Goal: Task Accomplishment & Management: Use online tool/utility

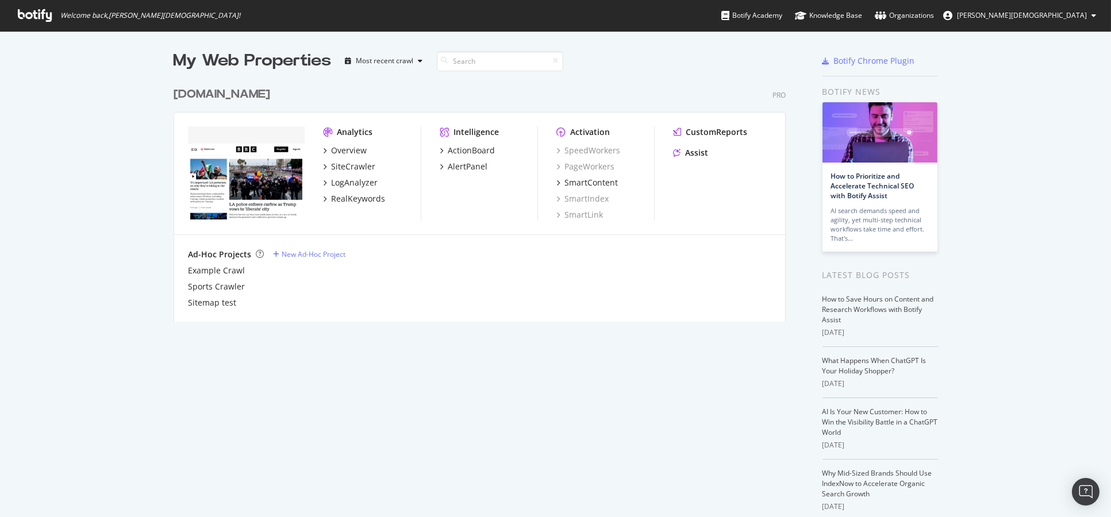
scroll to position [507, 1090]
click at [348, 186] on div "LogAnalyzer" at bounding box center [354, 182] width 47 height 11
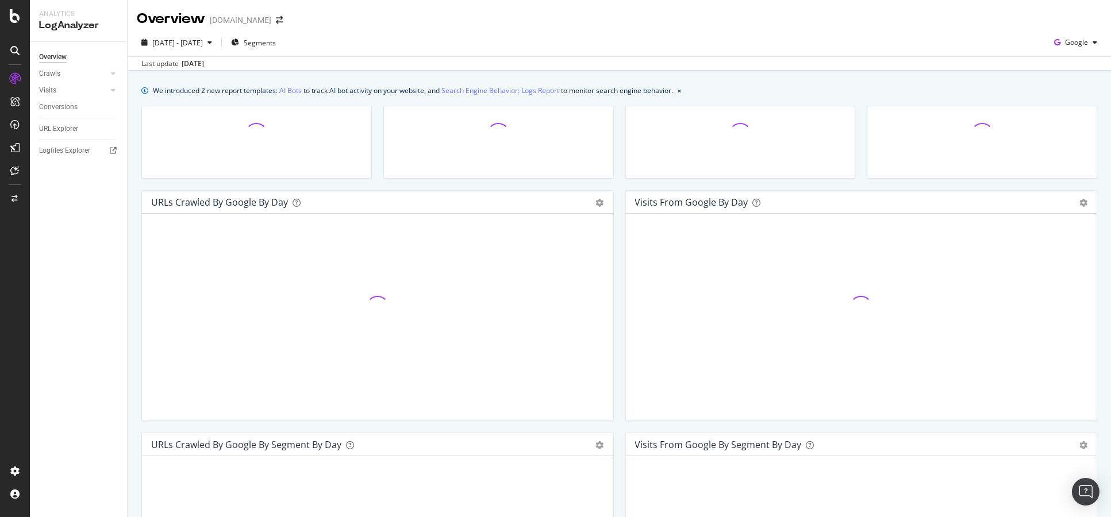
click at [38, 132] on div "Overview Crawls Daily Distribution Segments Distribution HTTP Codes Resources V…" at bounding box center [78, 279] width 97 height 475
click at [49, 130] on div "URL Explorer" at bounding box center [58, 129] width 39 height 12
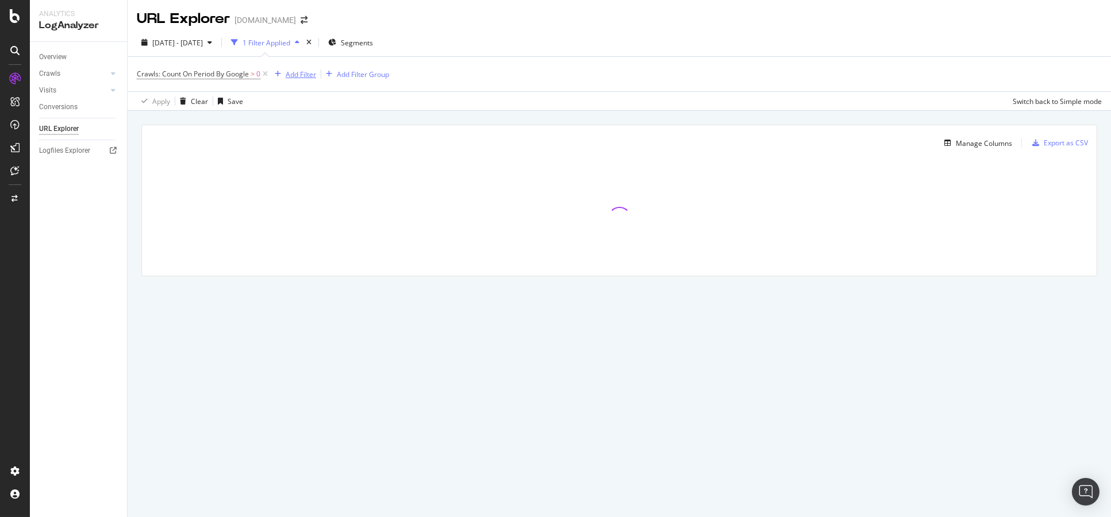
click at [292, 80] on div "Add Filter" at bounding box center [293, 74] width 46 height 13
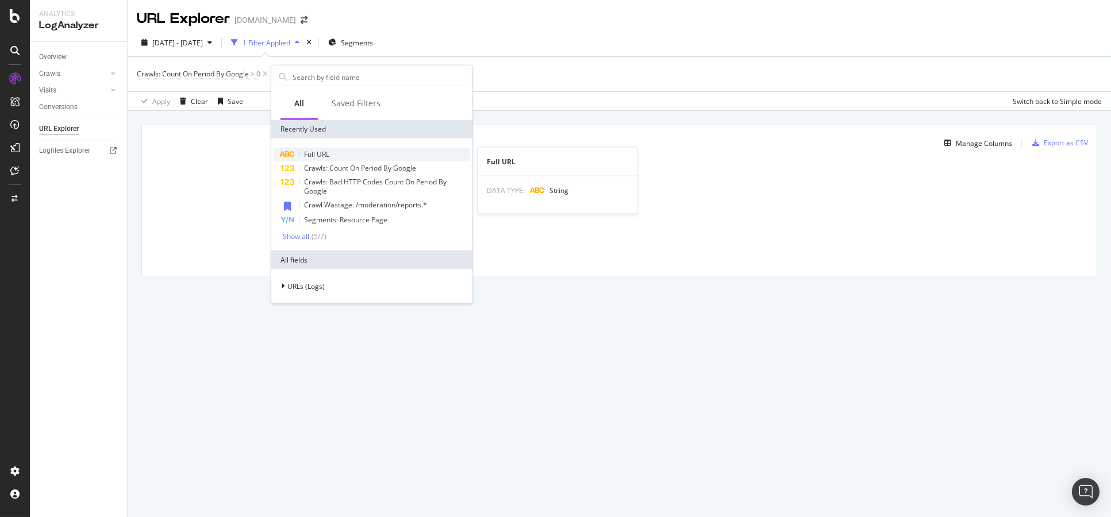
click at [317, 159] on div "Full URL" at bounding box center [371, 155] width 196 height 14
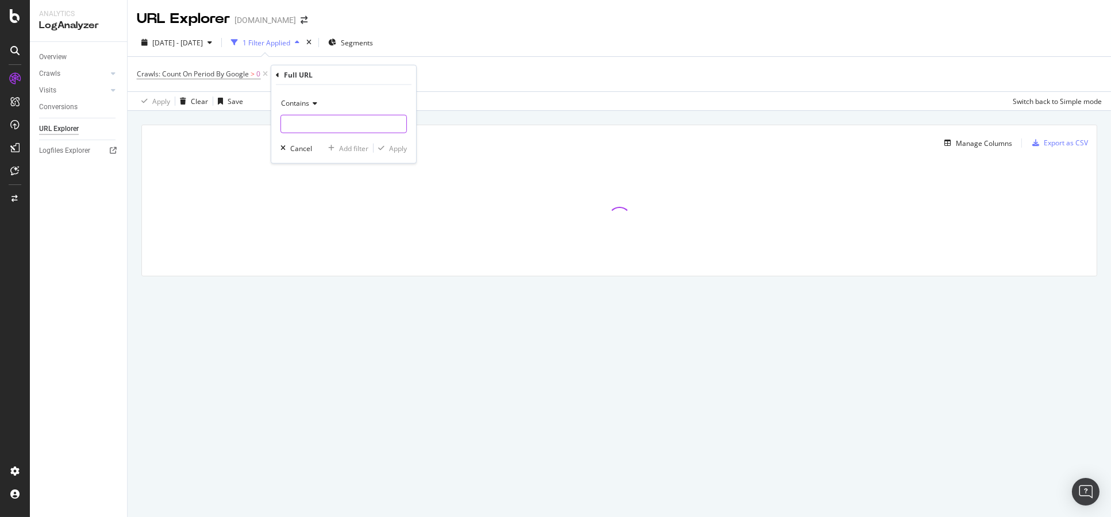
click at [311, 133] on div "Contains Cancel Add filter Apply" at bounding box center [343, 124] width 145 height 78
paste input "https://www.bbc.co.uk/learningenglish/english/search"
type input "https://www.bbc.co.uk/learningenglish/english/search"
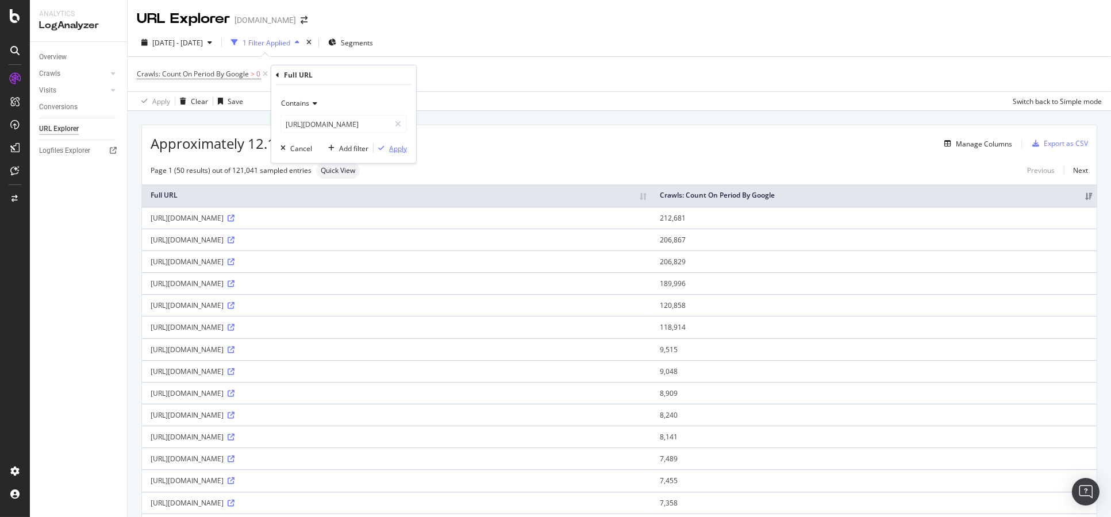
click at [391, 147] on div "Apply" at bounding box center [398, 148] width 18 height 10
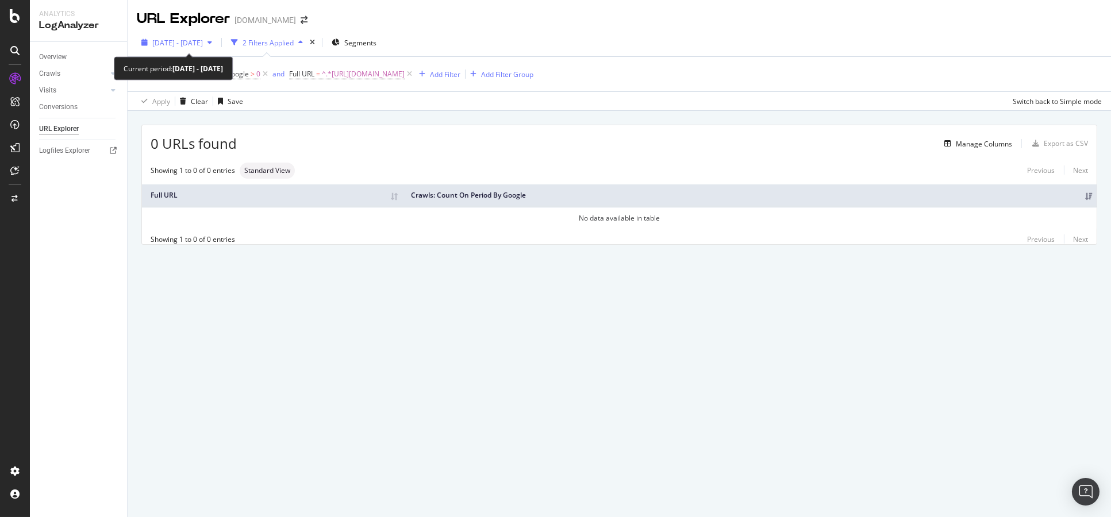
click at [203, 38] on span "2025 Aug. 9th - Sep. 7th" at bounding box center [177, 43] width 51 height 10
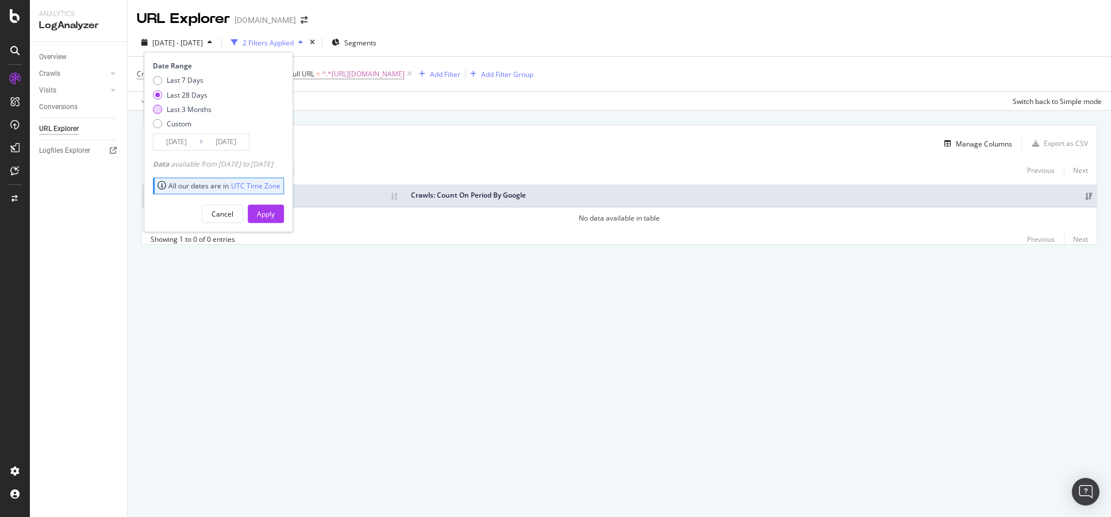
click at [190, 113] on div "Last 3 Months" at bounding box center [189, 110] width 45 height 10
type input "2025/06/08"
click at [275, 211] on div "Apply" at bounding box center [266, 214] width 18 height 10
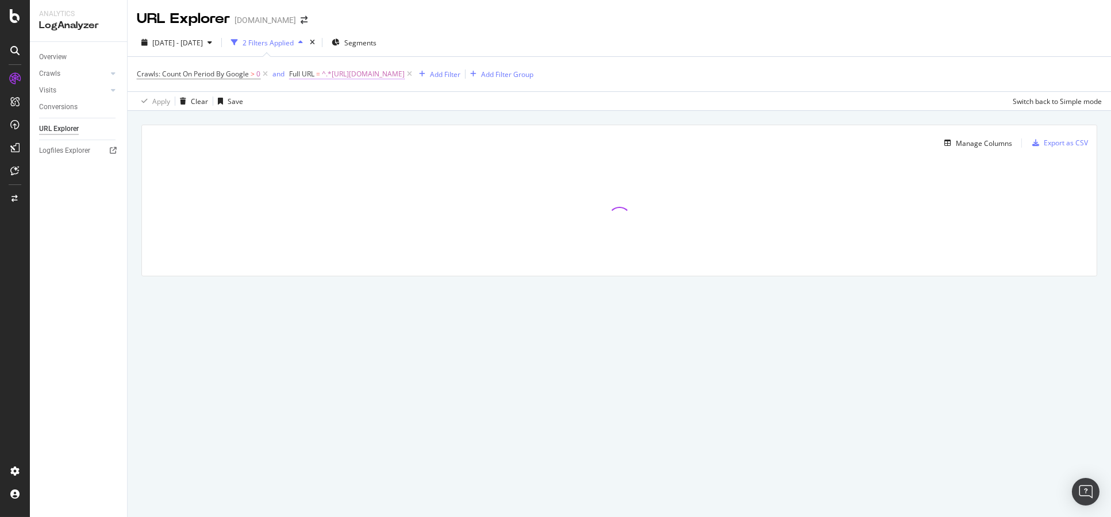
click at [404, 78] on span "^.*https://www.bbc.co.uk/learningenglish/english/search.*$" at bounding box center [363, 74] width 83 height 16
click at [327, 121] on input "https://www.bbc.co.uk/learningenglish/english/search" at bounding box center [354, 122] width 109 height 18
drag, startPoint x: 377, startPoint y: 121, endPoint x: 263, endPoint y: 121, distance: 113.8
click at [263, 121] on body "Analytics LogAnalyzer Overview Crawls Daily Distribution Segments Distribution …" at bounding box center [555, 258] width 1111 height 517
click at [357, 115] on input "https://www.bbc.co.uk/learningenglish/english/search" at bounding box center [354, 122] width 109 height 18
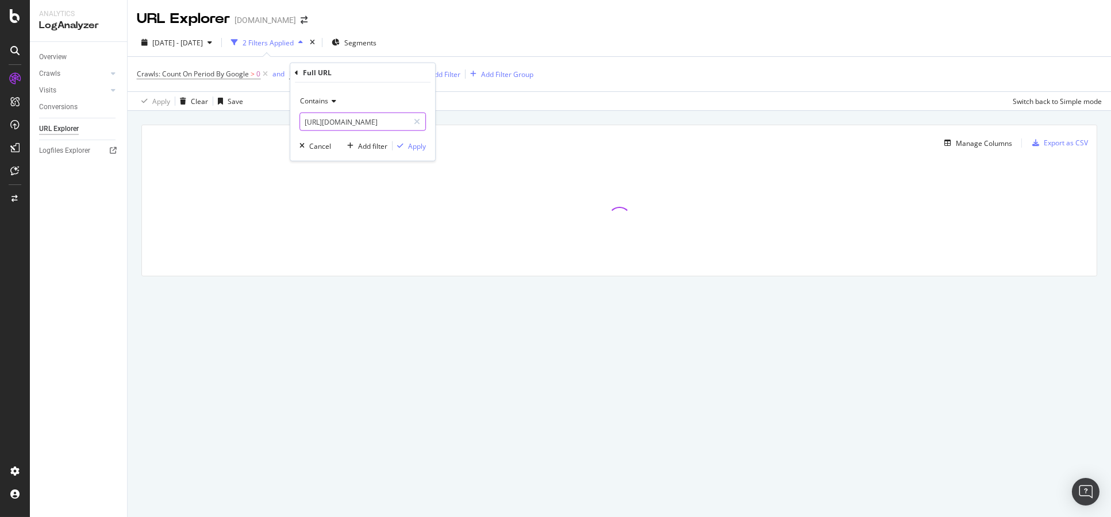
drag, startPoint x: 376, startPoint y: 121, endPoint x: 306, endPoint y: 121, distance: 70.7
click at [306, 121] on input "https://www.bbc.co.uk/learningenglish/english/search" at bounding box center [354, 122] width 109 height 18
type input "/learningenglish/english/search"
click at [398, 140] on button "Apply" at bounding box center [408, 145] width 33 height 11
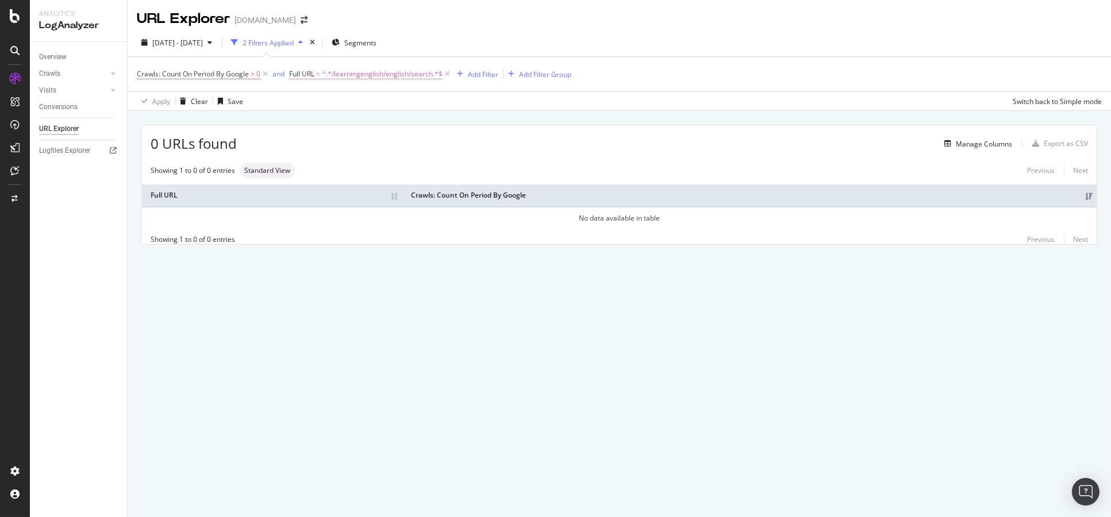
click at [377, 69] on span "^.*/learningenglish/english/search.*$" at bounding box center [382, 74] width 121 height 16
click at [368, 116] on input "/learningenglish/english/search" at bounding box center [354, 122] width 109 height 18
paste input "?seriesId=b08bzfnh-structural-8-m002hfnt"
drag, startPoint x: 321, startPoint y: 121, endPoint x: 336, endPoint y: 123, distance: 15.1
click at [336, 123] on input "?seriesId=b08bzfnh-structural-8-m002hfnt" at bounding box center [354, 122] width 109 height 18
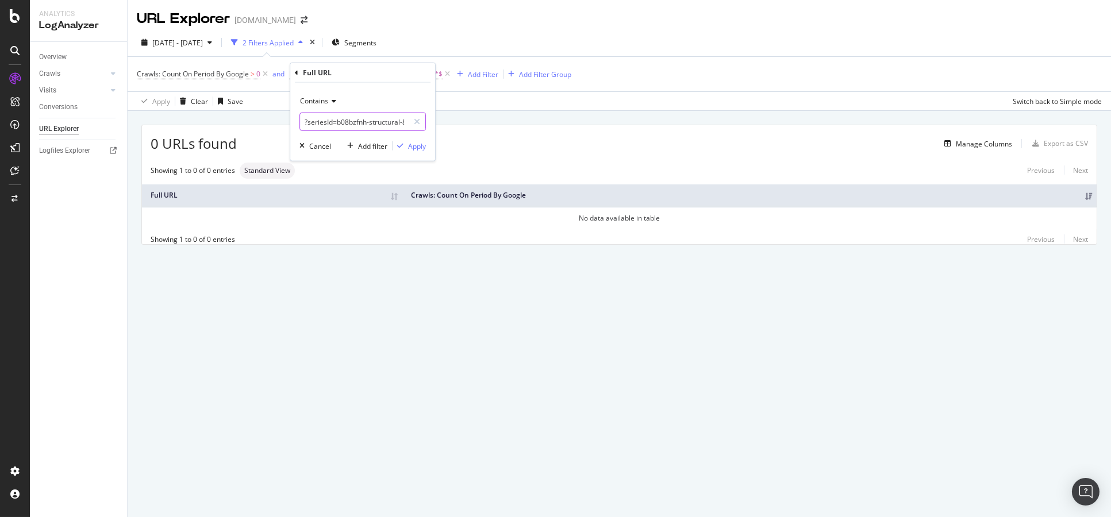
click at [336, 123] on input "?seriesId=b08bzfnh-structural-8-m002hfnt" at bounding box center [354, 122] width 109 height 18
drag, startPoint x: 336, startPoint y: 122, endPoint x: 443, endPoint y: 129, distance: 107.6
click at [443, 129] on body "Analytics LogAnalyzer Overview Crawls Daily Distribution Segments Distribution …" at bounding box center [555, 258] width 1111 height 517
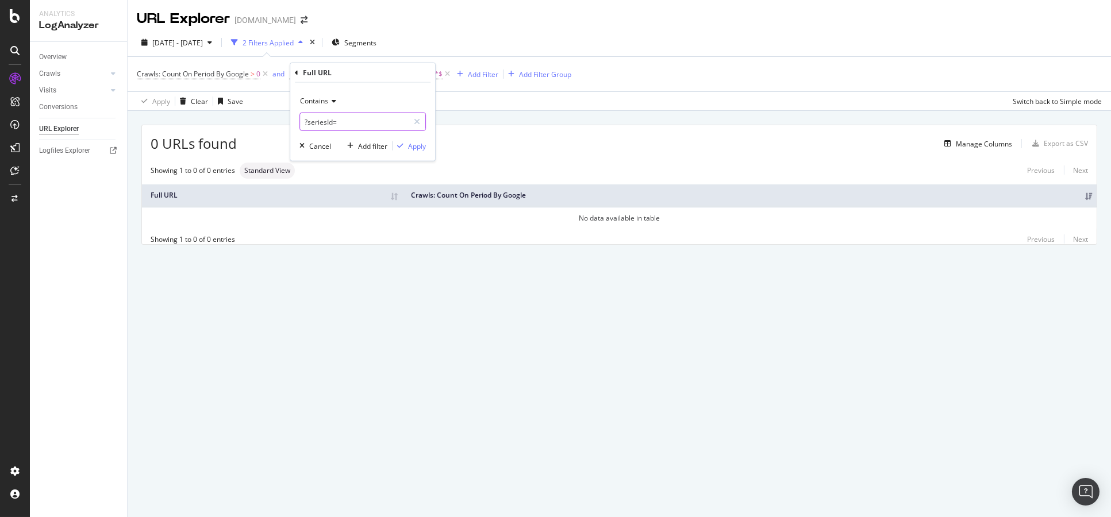
type input "?seriesId="
click at [407, 153] on div "Contains ?seriesId= Cancel Add filter Apply" at bounding box center [362, 122] width 145 height 78
click at [410, 148] on div "Apply" at bounding box center [417, 146] width 18 height 10
click at [267, 76] on icon at bounding box center [265, 73] width 10 height 11
click at [187, 74] on span "^.*?seriesId=.*$" at bounding box center [195, 74] width 52 height 16
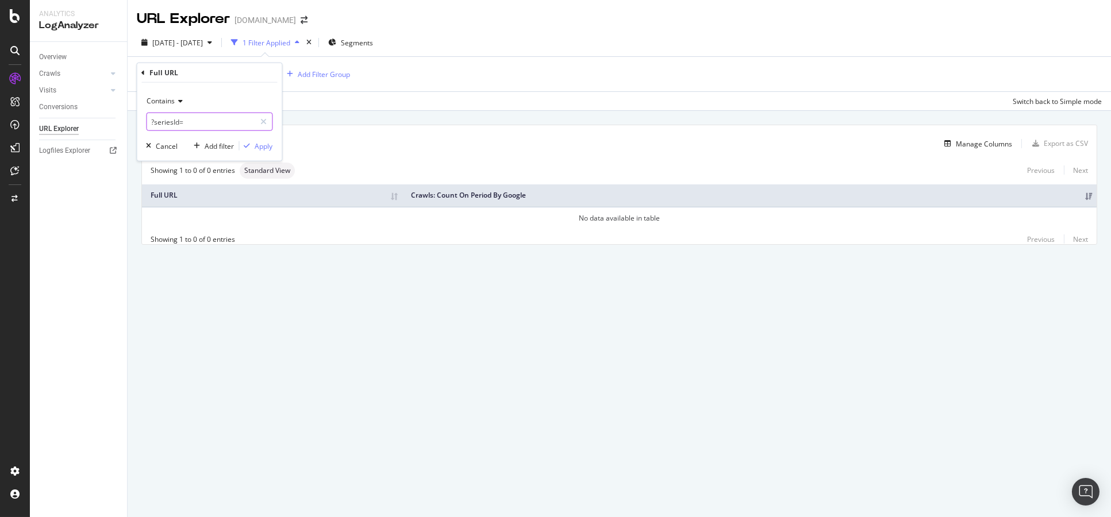
click at [172, 120] on input "?seriesId=" at bounding box center [201, 122] width 109 height 18
type input "/go/"
click at [259, 148] on div "Apply" at bounding box center [264, 146] width 18 height 10
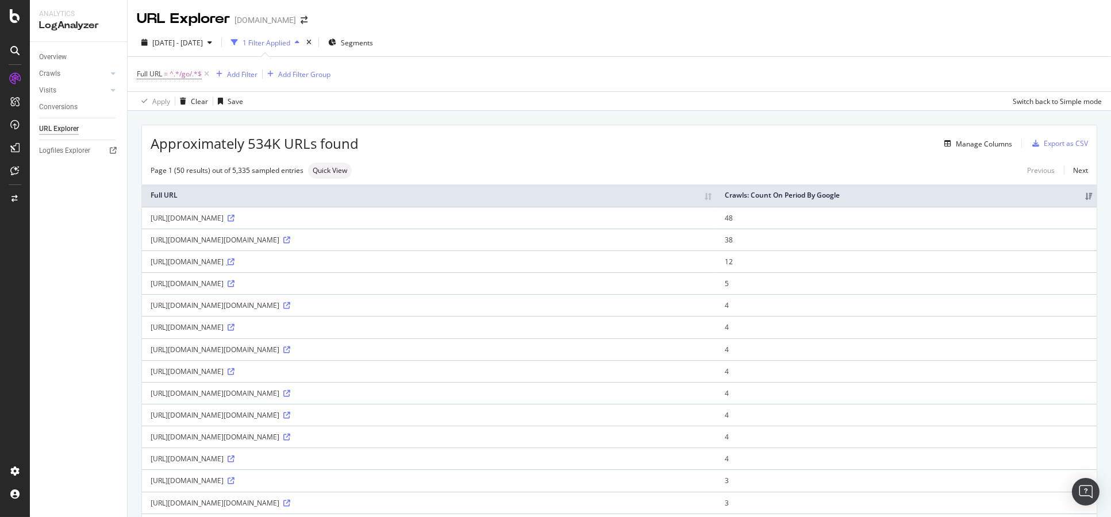
click at [234, 265] on icon at bounding box center [231, 262] width 7 height 7
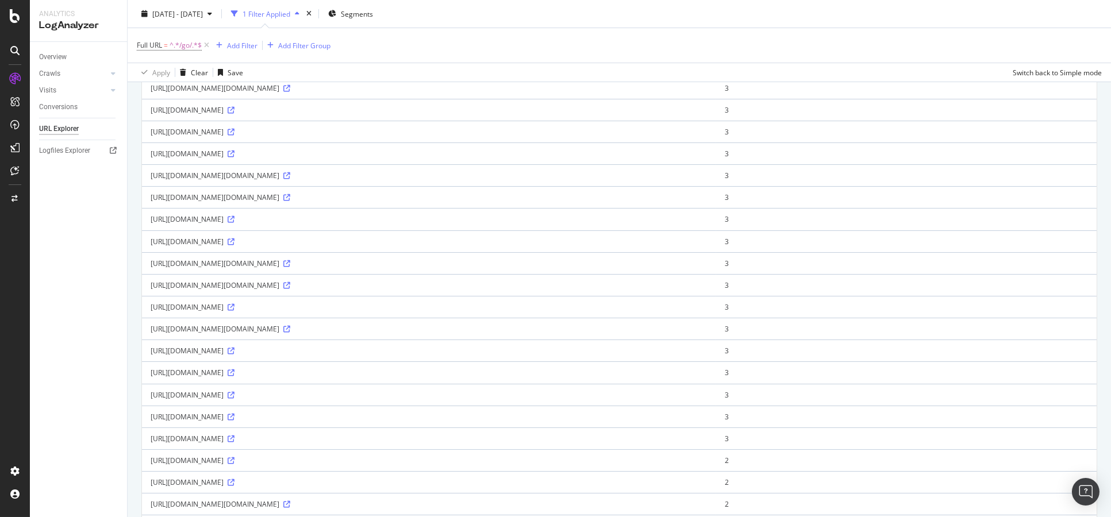
scroll to position [869, 0]
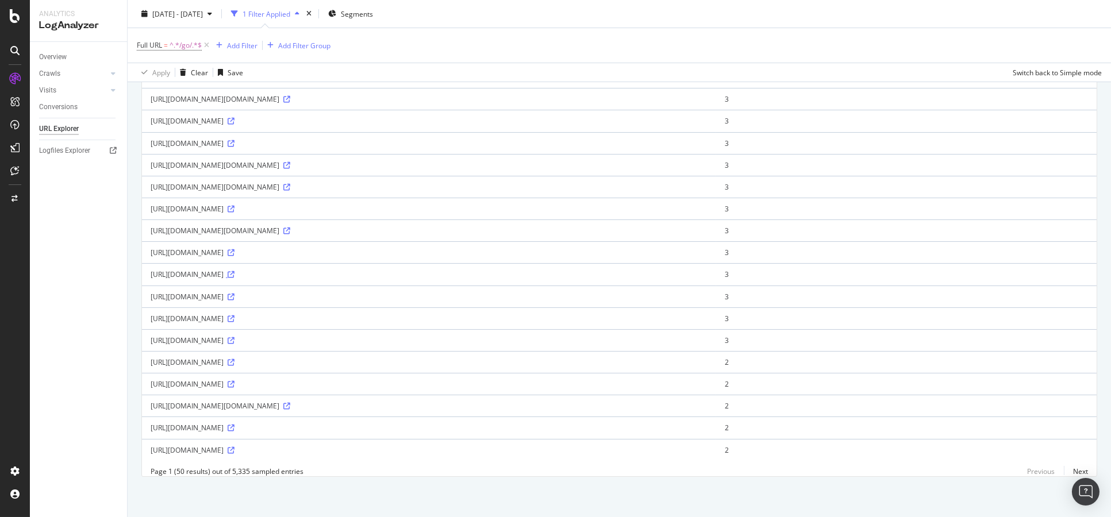
click at [234, 271] on icon at bounding box center [231, 274] width 7 height 7
drag, startPoint x: 234, startPoint y: 286, endPoint x: 266, endPoint y: 286, distance: 32.2
click at [266, 292] on div "https://www.bbc.co.uk/go/1044603/MjAyMzEyMTYxNjAwMzE" at bounding box center [429, 297] width 557 height 10
drag, startPoint x: 262, startPoint y: 308, endPoint x: 237, endPoint y: 309, distance: 25.3
click at [237, 314] on div "https://www.bbc.co.uk/go/1050637/MjAyMzExMjQwOTM2MDk" at bounding box center [429, 319] width 557 height 10
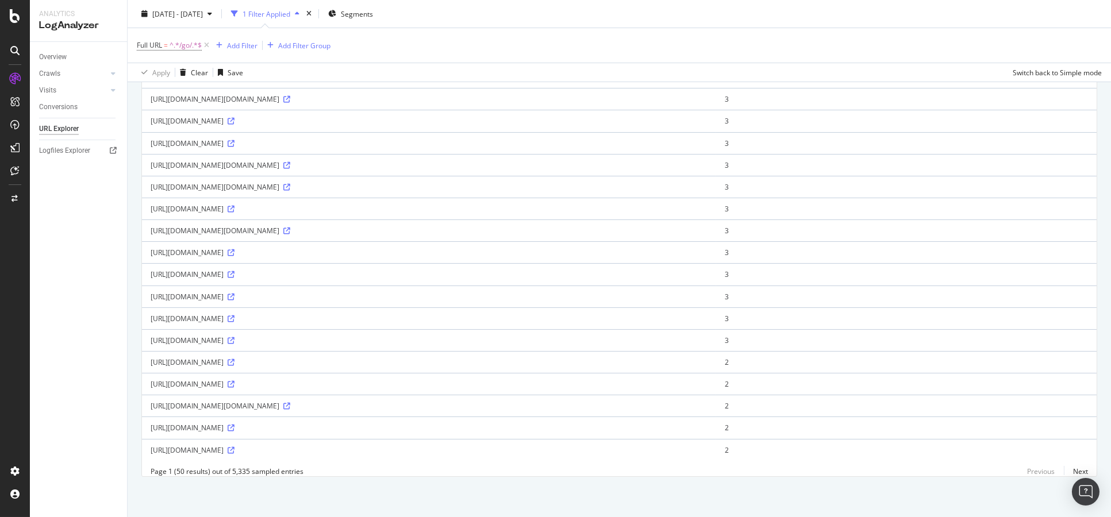
click at [273, 292] on div "https://www.bbc.co.uk/go/1044603/MjAyMzEyMTYxNjAwMzE" at bounding box center [429, 297] width 557 height 10
drag, startPoint x: 240, startPoint y: 252, endPoint x: 510, endPoint y: 251, distance: 269.5
click at [510, 238] on div "https://www.bbc.co.uk/go/radio4/news/inbusiness/inbusiness_20050210.shtml/ext/_…" at bounding box center [429, 233] width 557 height 10
click at [290, 237] on icon at bounding box center [286, 233] width 7 height 7
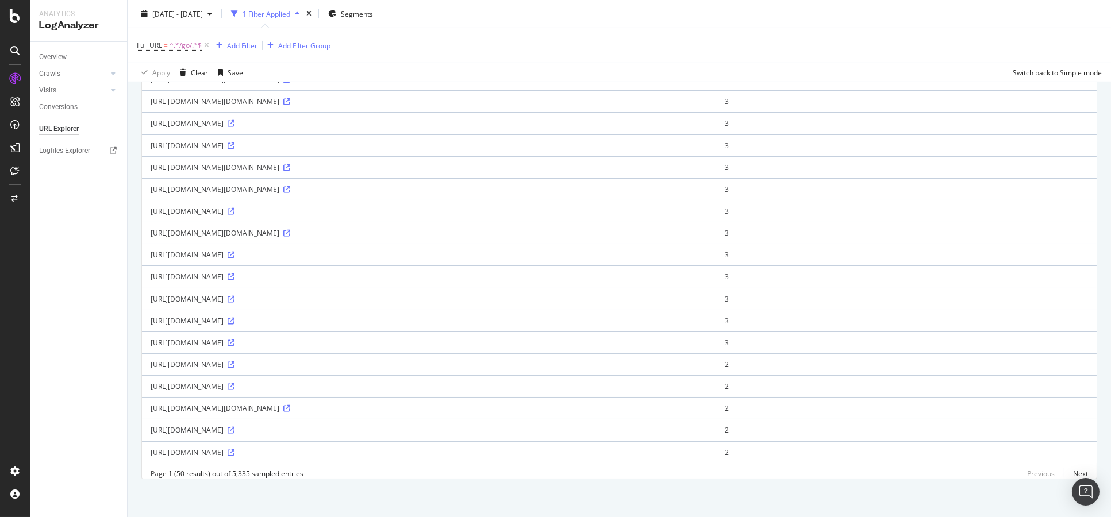
click at [388, 238] on div "https://www.bbc.co.uk/go/radio4/news/inbusiness/inbusiness_20050210.shtml/ext/_…" at bounding box center [429, 233] width 557 height 10
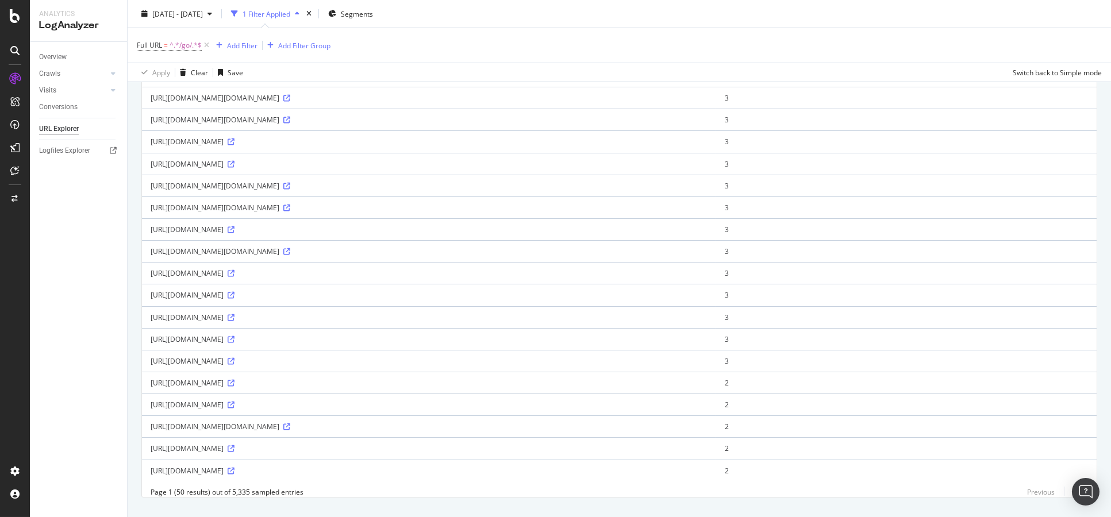
scroll to position [820, 0]
click at [568, 191] on div "https://www.bbc.co.uk/go/music/sevenages/artists/dire-straits/ext/_auto/-/http:…" at bounding box center [429, 187] width 557 height 10
click at [290, 190] on icon at bounding box center [286, 186] width 7 height 7
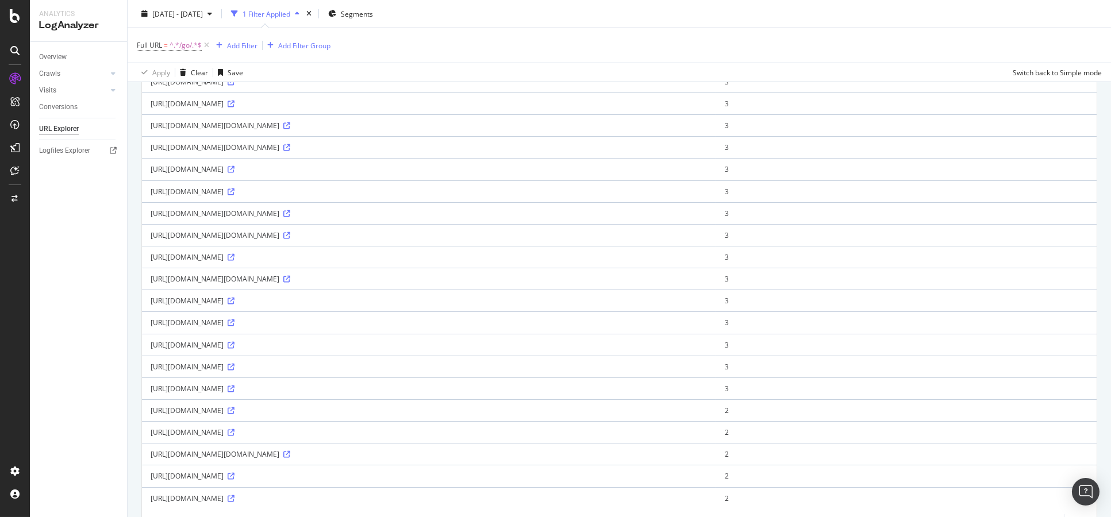
scroll to position [792, 0]
click at [234, 197] on icon at bounding box center [231, 193] width 7 height 7
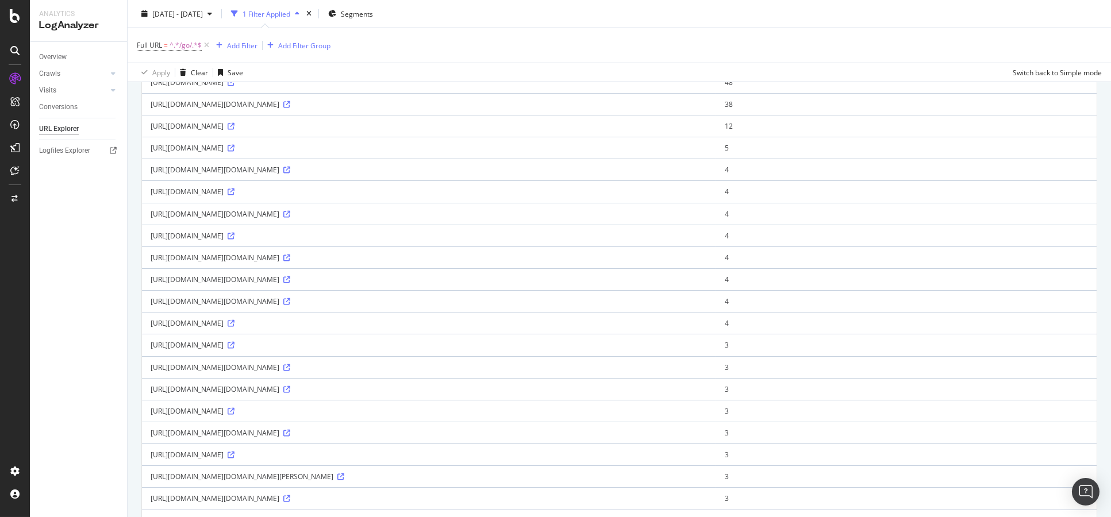
scroll to position [0, 0]
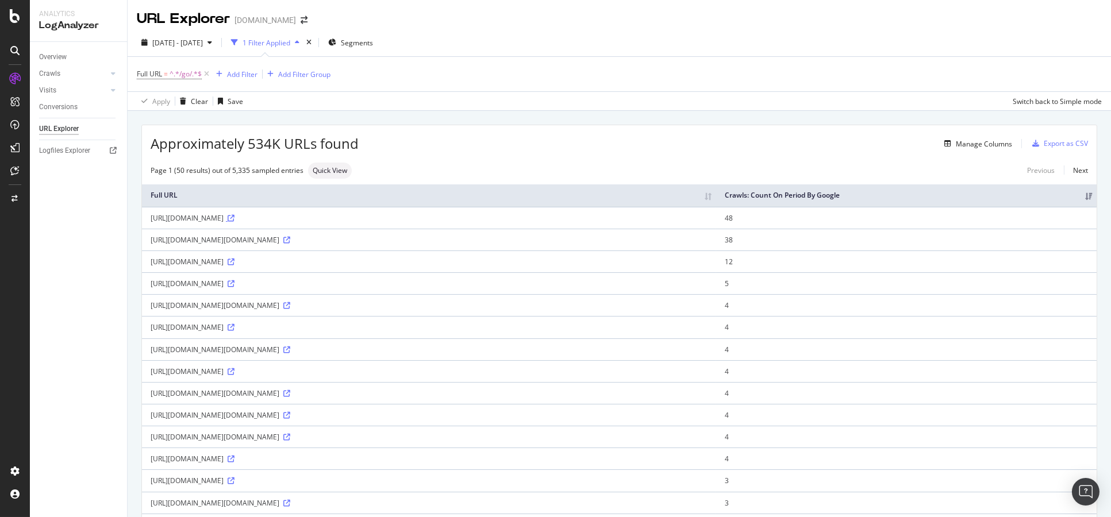
click at [234, 222] on icon at bounding box center [231, 218] width 7 height 7
click at [290, 419] on icon at bounding box center [286, 415] width 7 height 7
click at [252, 76] on div "Add Filter" at bounding box center [242, 75] width 30 height 10
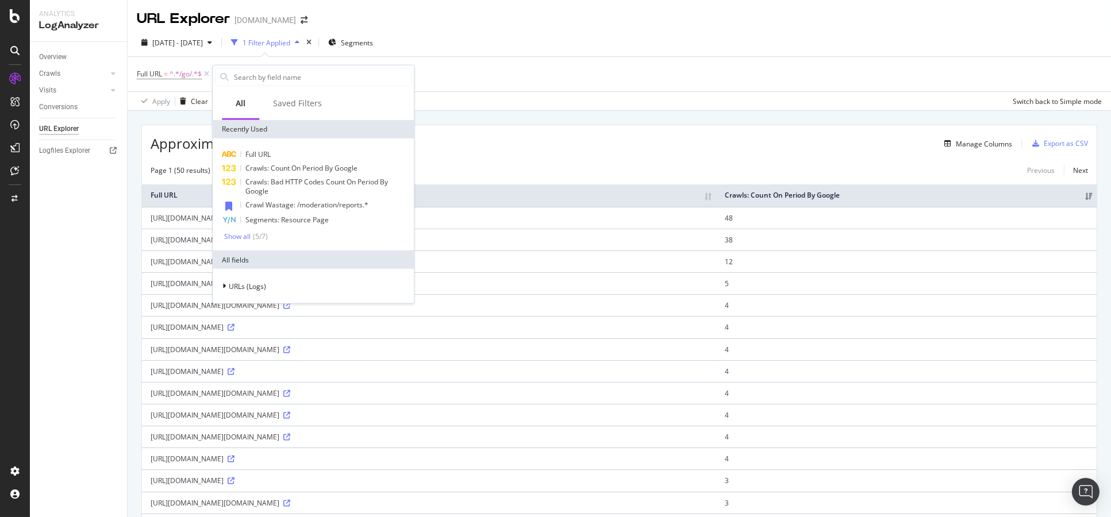
click at [280, 237] on div "Show all ( 5 / 7 )" at bounding box center [317, 237] width 187 height 10
click at [249, 237] on div "Show all" at bounding box center [237, 236] width 26 height 8
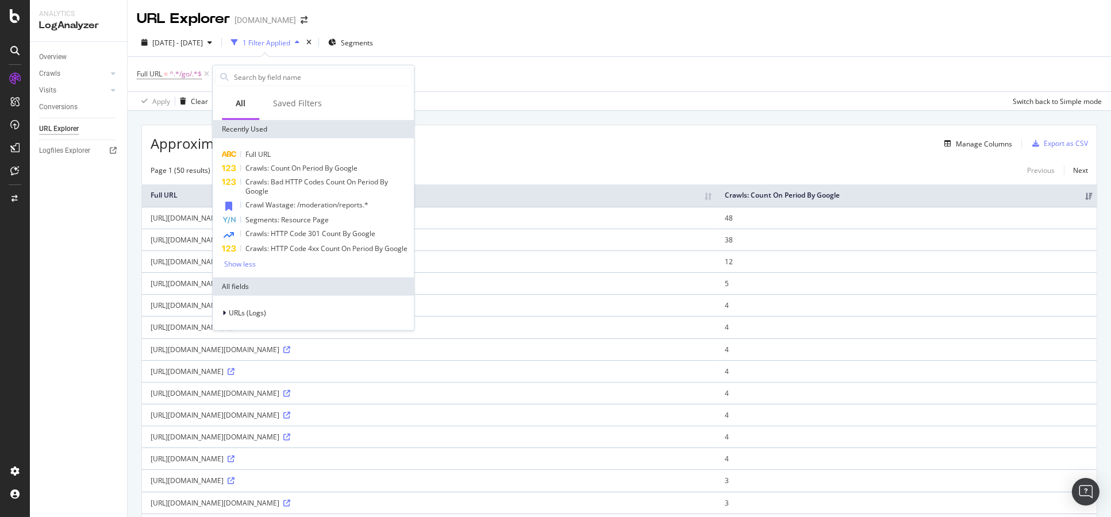
click at [244, 320] on div "URLs (Logs)" at bounding box center [313, 313] width 201 height 34
click at [244, 319] on div "URLs (Logs)" at bounding box center [313, 313] width 196 height 16
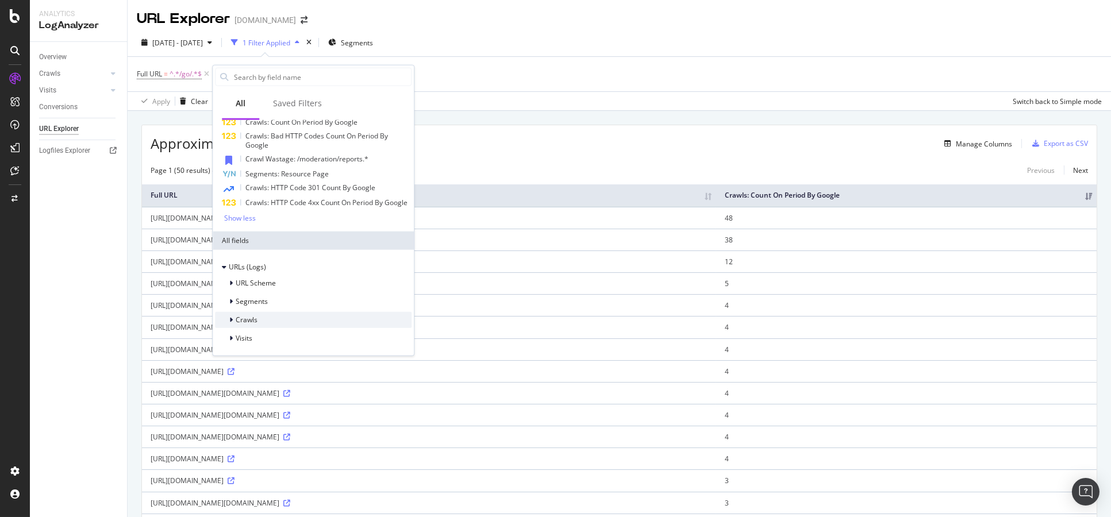
click at [306, 325] on div "Crawls" at bounding box center [313, 320] width 196 height 16
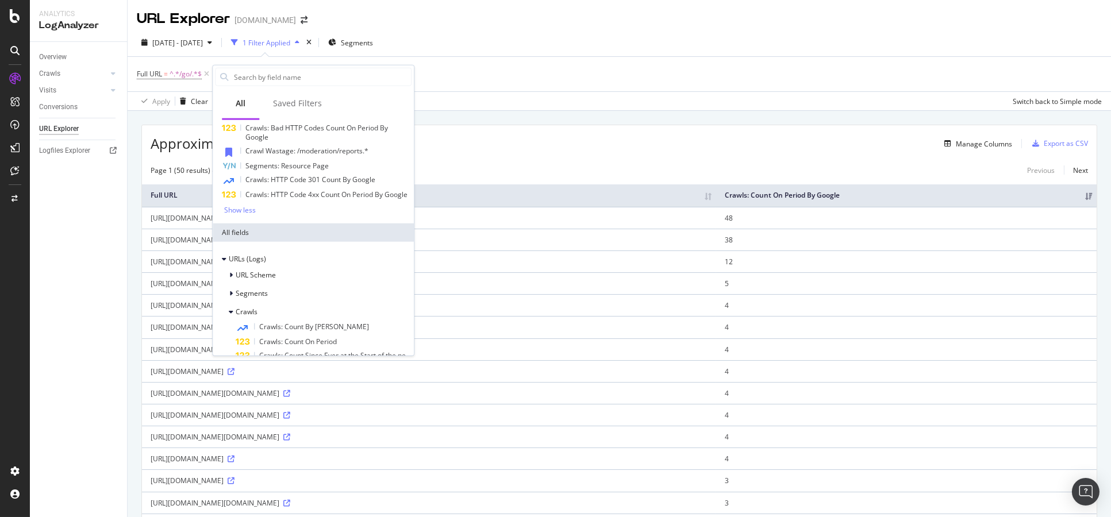
scroll to position [270, 0]
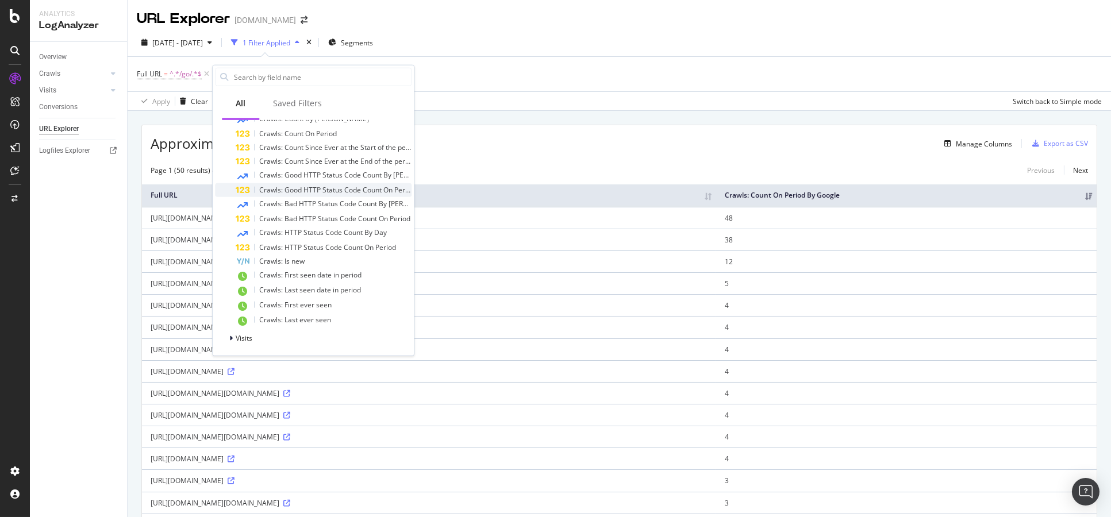
click at [360, 193] on span "Crawls: Good HTTP Status Code Count On Period" at bounding box center [337, 190] width 156 height 10
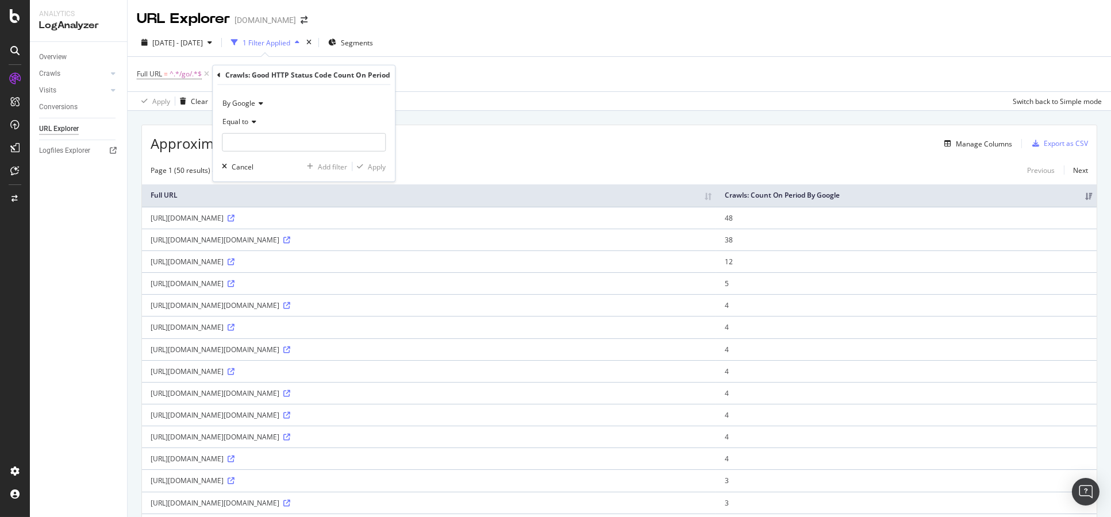
click at [256, 121] on icon at bounding box center [252, 121] width 8 height 7
click at [272, 222] on span "Greater than or equal to" at bounding box center [267, 220] width 78 height 10
click at [299, 134] on input "number" at bounding box center [304, 142] width 164 height 18
type input "2"
type input "1"
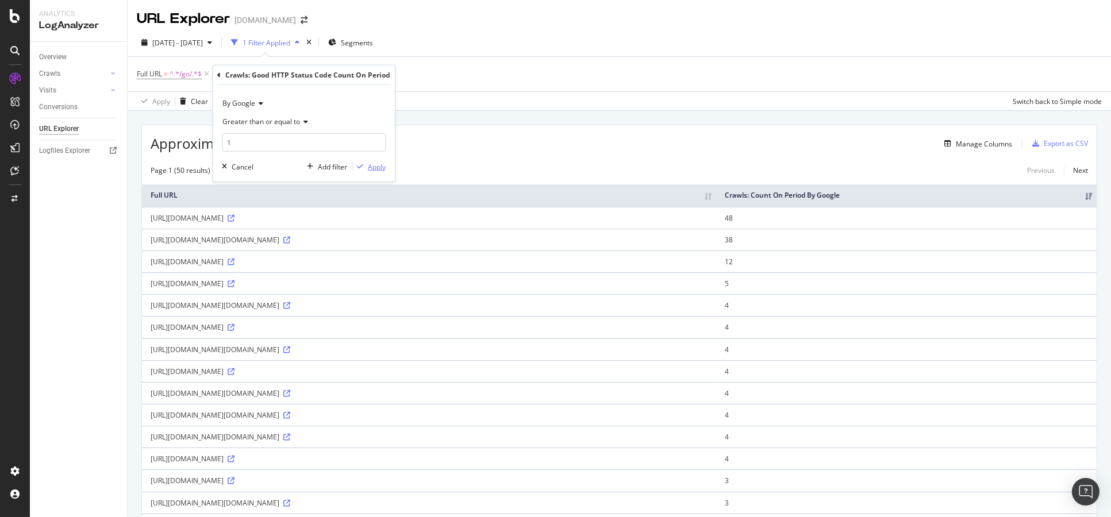
click at [372, 164] on div "Apply" at bounding box center [377, 166] width 18 height 10
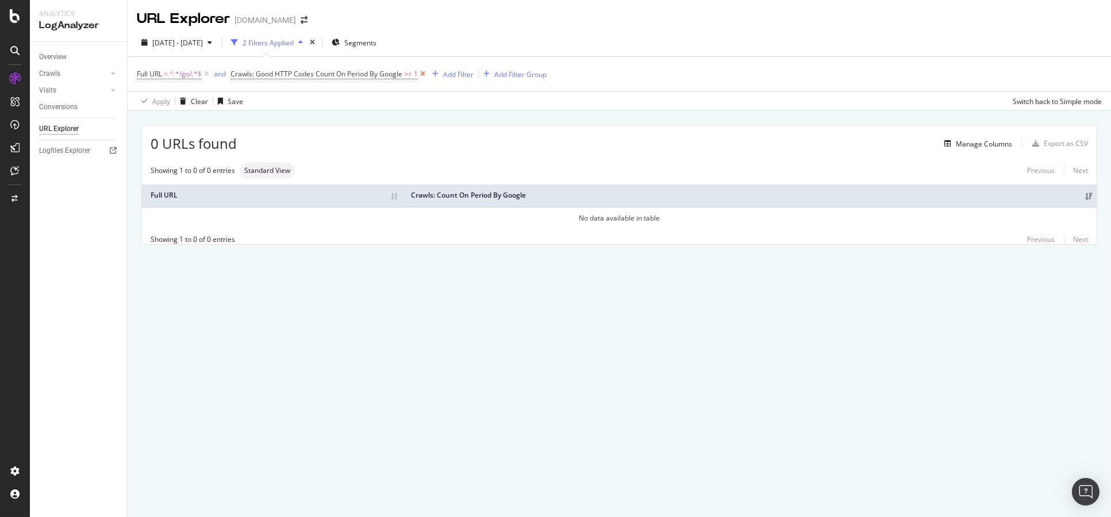
click at [423, 74] on icon at bounding box center [423, 73] width 10 height 11
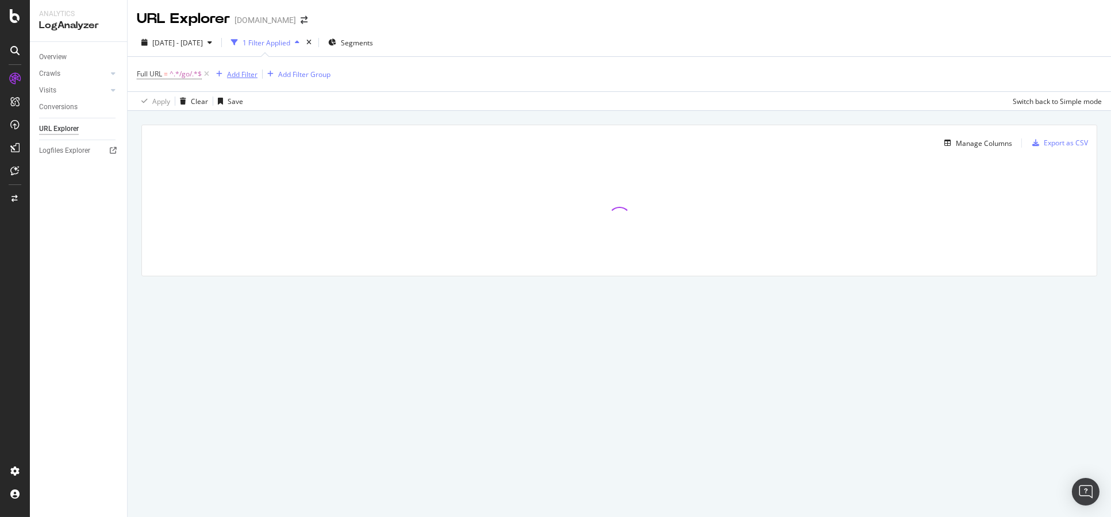
click at [245, 75] on div "Add Filter" at bounding box center [242, 75] width 30 height 10
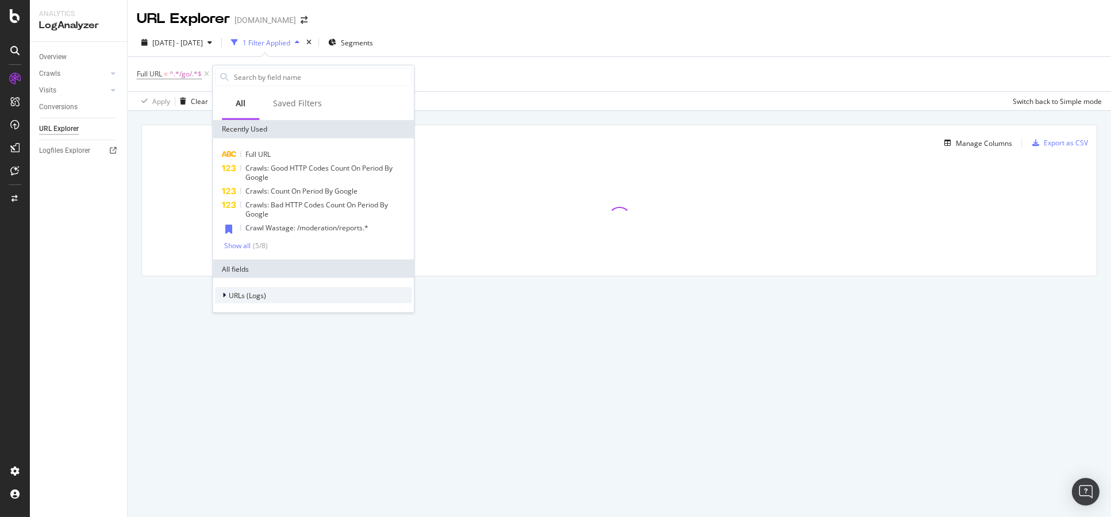
click at [276, 295] on div "URLs (Logs)" at bounding box center [313, 295] width 196 height 16
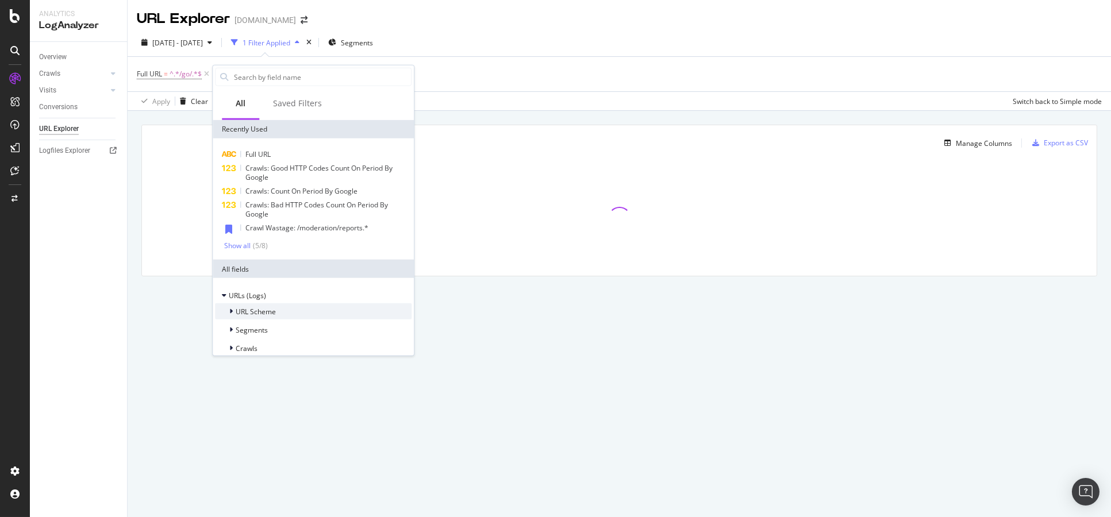
scroll to position [27, 0]
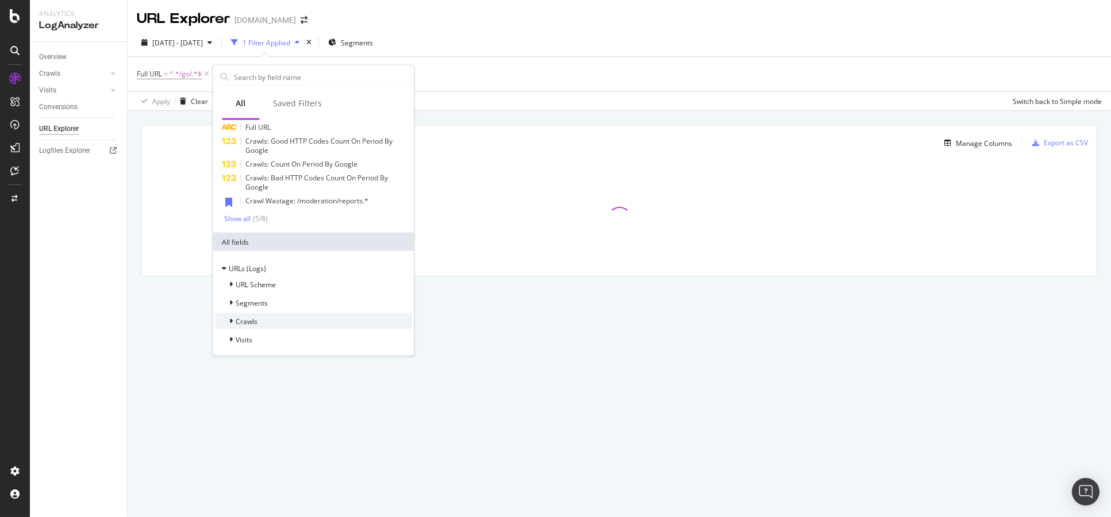
click at [280, 323] on div "Crawls" at bounding box center [313, 321] width 196 height 16
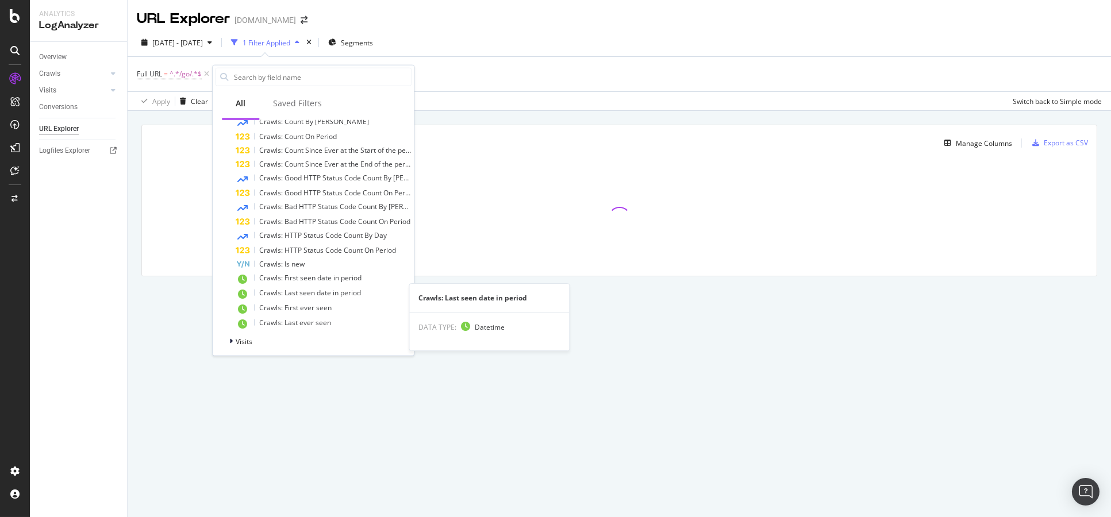
scroll to position [243, 0]
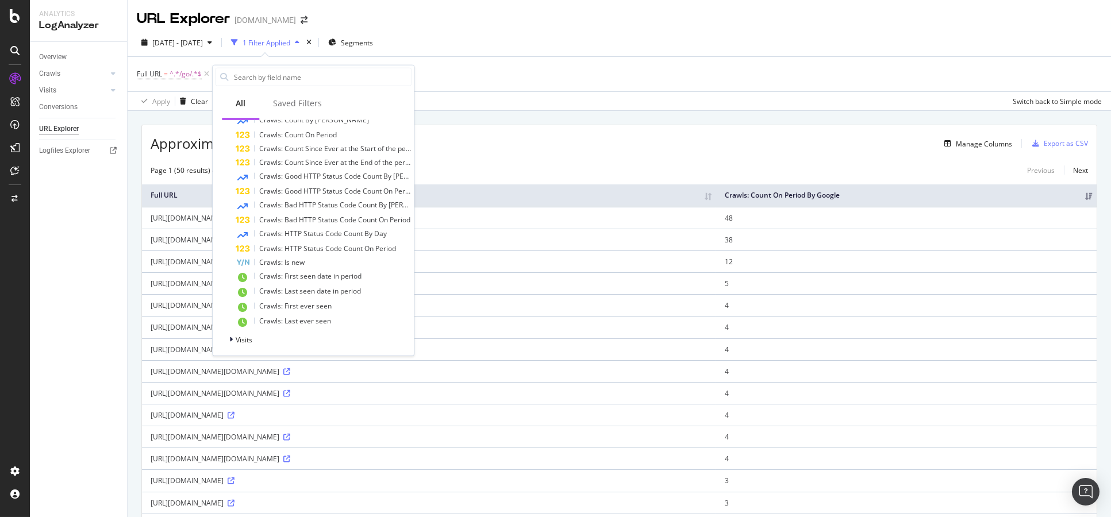
click at [514, 176] on div "Page 1 (50 results) out of 5,335 sampled entries Quick View Previous Next" at bounding box center [619, 171] width 954 height 16
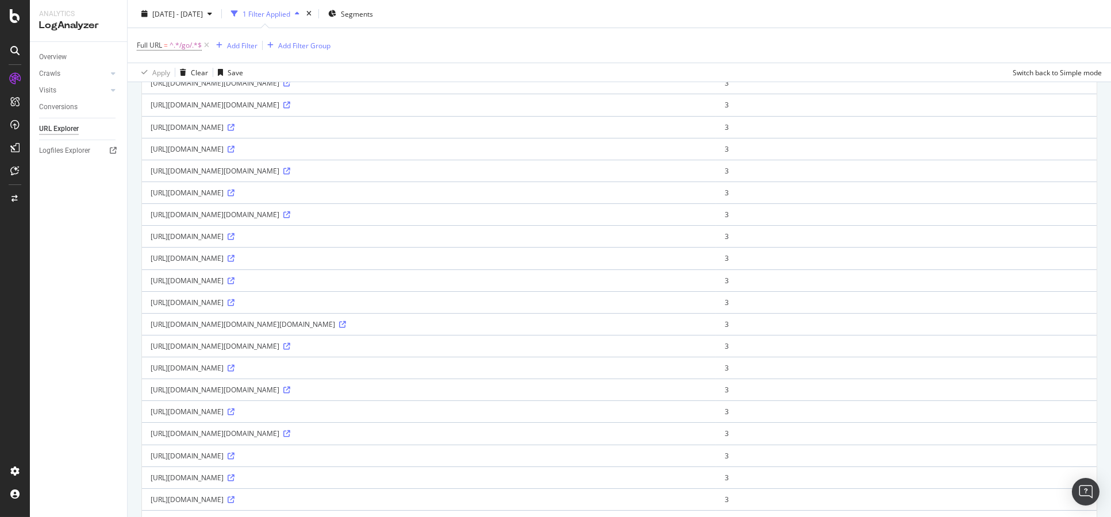
scroll to position [869, 0]
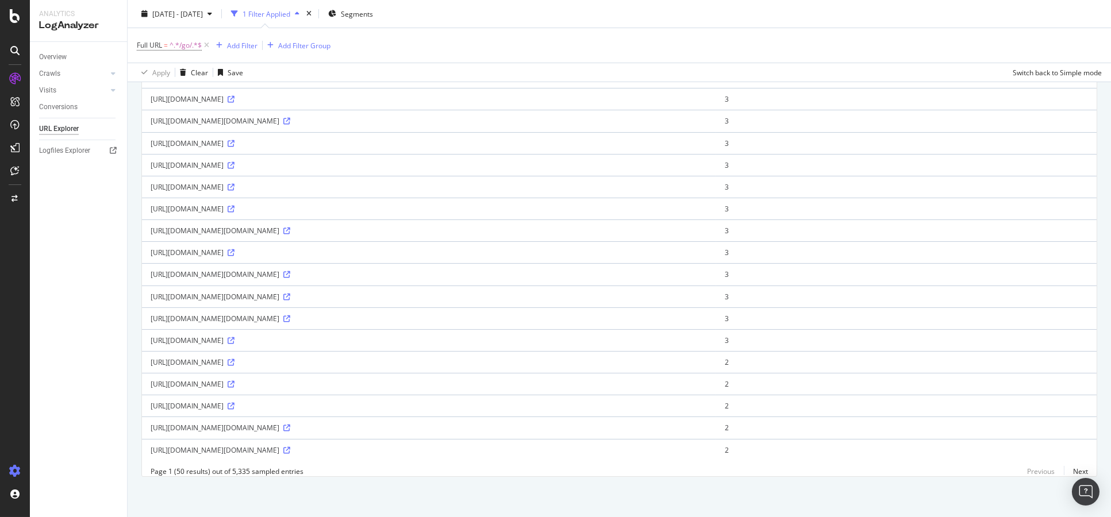
click at [10, 469] on icon at bounding box center [14, 470] width 11 height 11
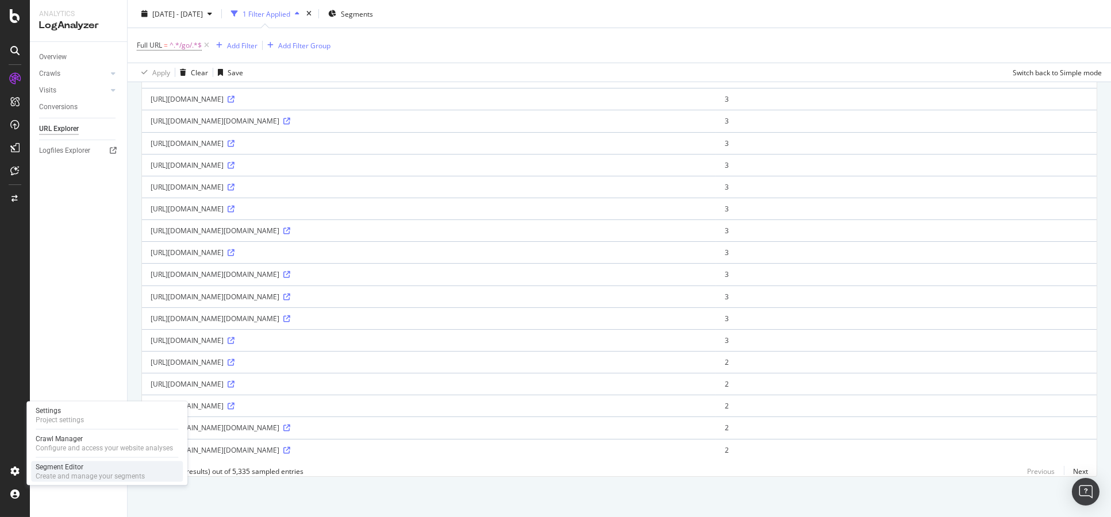
click at [55, 468] on div "Segment Editor" at bounding box center [90, 467] width 109 height 9
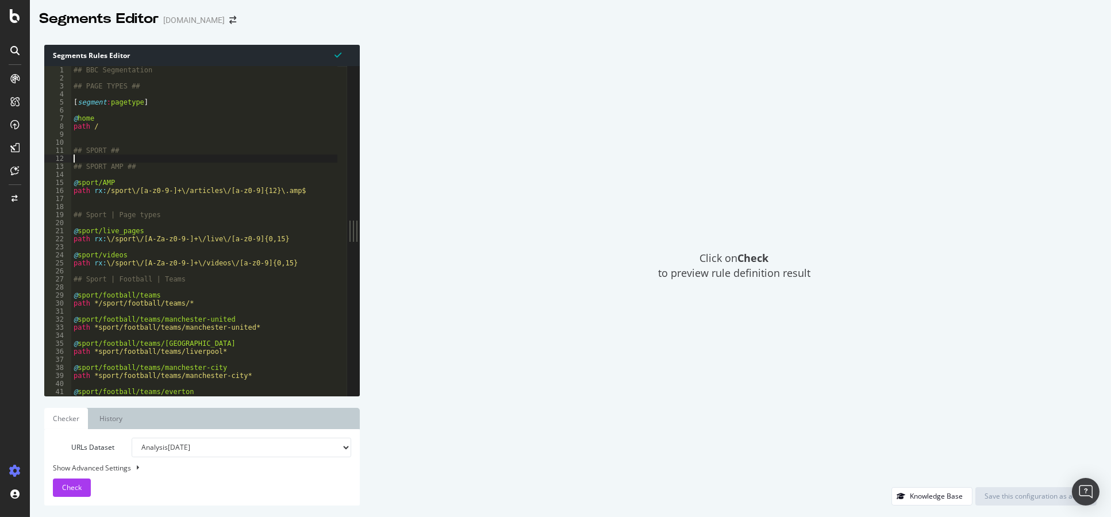
click at [235, 161] on div "## BBC Segmentation ## PAGE TYPES ## [ segment : pagetype ] @ home path / ## SP…" at bounding box center [221, 234] width 300 height 337
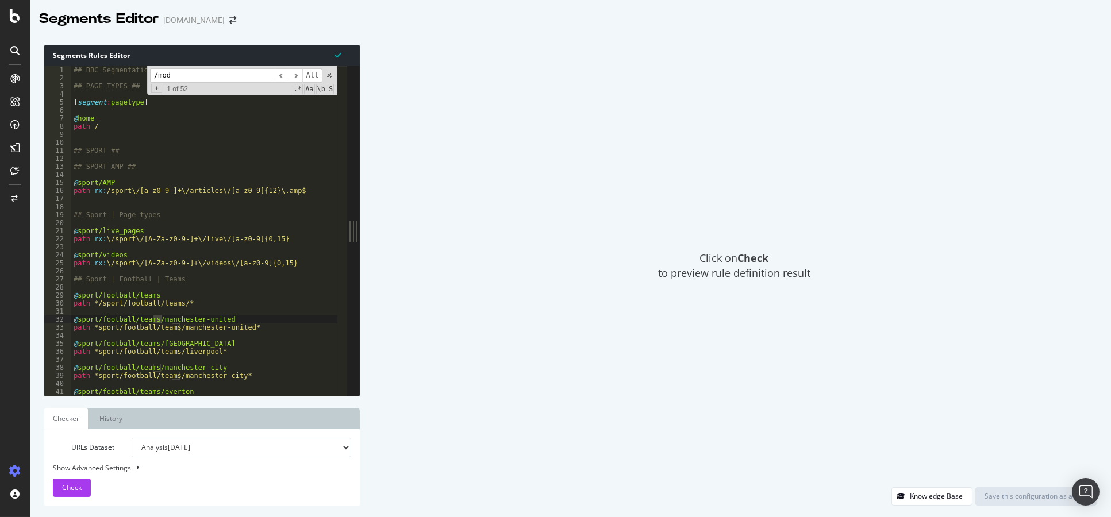
scroll to position [8724, 0]
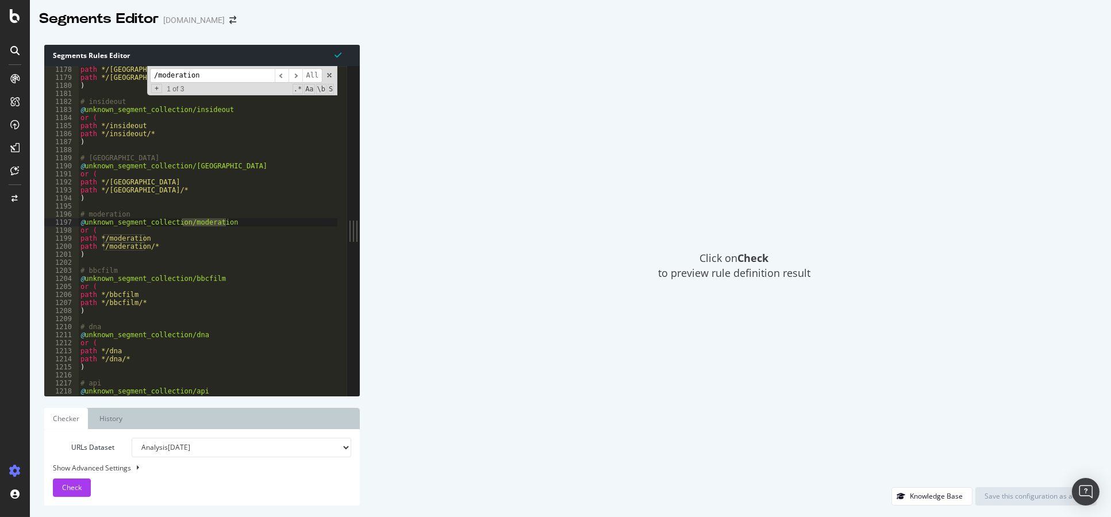
type input "/moderation"
type textarea ")"
click at [211, 252] on div "path */dorset path */dorset/* ) # insideout @ unknown_segment_collection/inside…" at bounding box center [228, 233] width 300 height 337
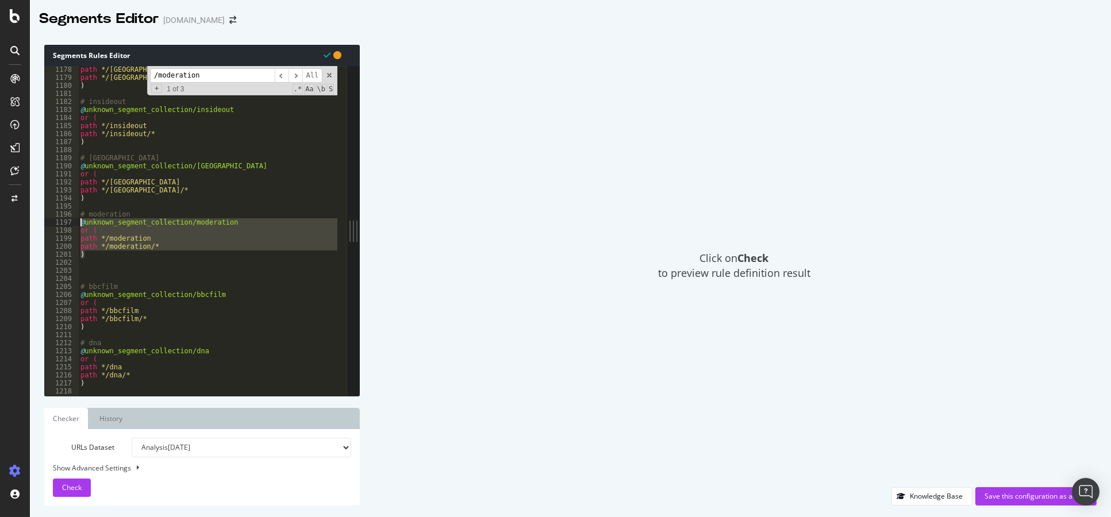
drag, startPoint x: 105, startPoint y: 252, endPoint x: 60, endPoint y: 225, distance: 52.0
click at [60, 225] on div "1178 1179 1180 1181 1182 1183 1184 1185 1186 1187 1188 1189 1190 1191 1192 1193…" at bounding box center [195, 231] width 303 height 330
type textarea "@unknown_segment_collection/moderation or ("
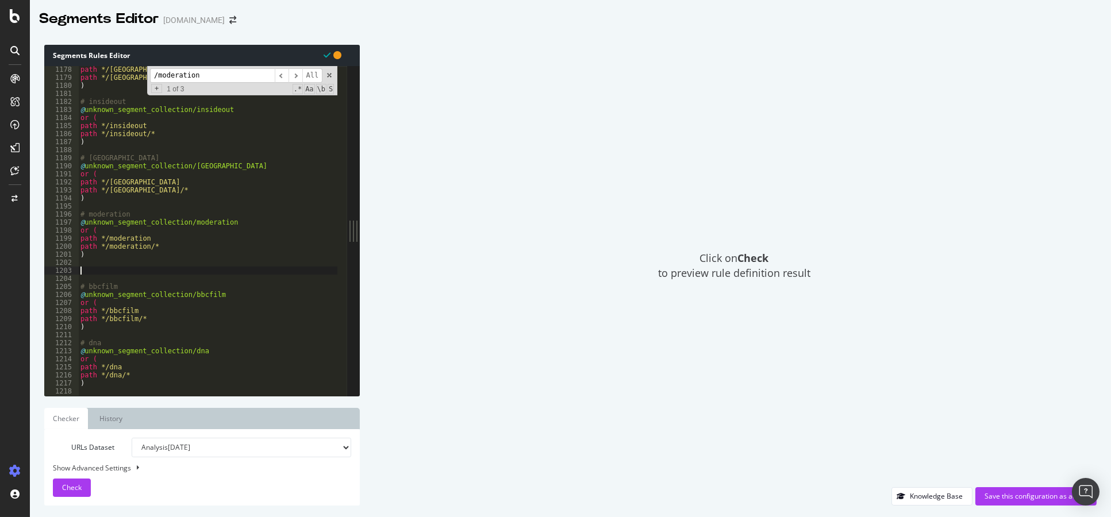
click at [94, 274] on div "path */dorset path */dorset/* ) # insideout @ unknown_segment_collection/inside…" at bounding box center [228, 233] width 300 height 337
paste textarea ")"
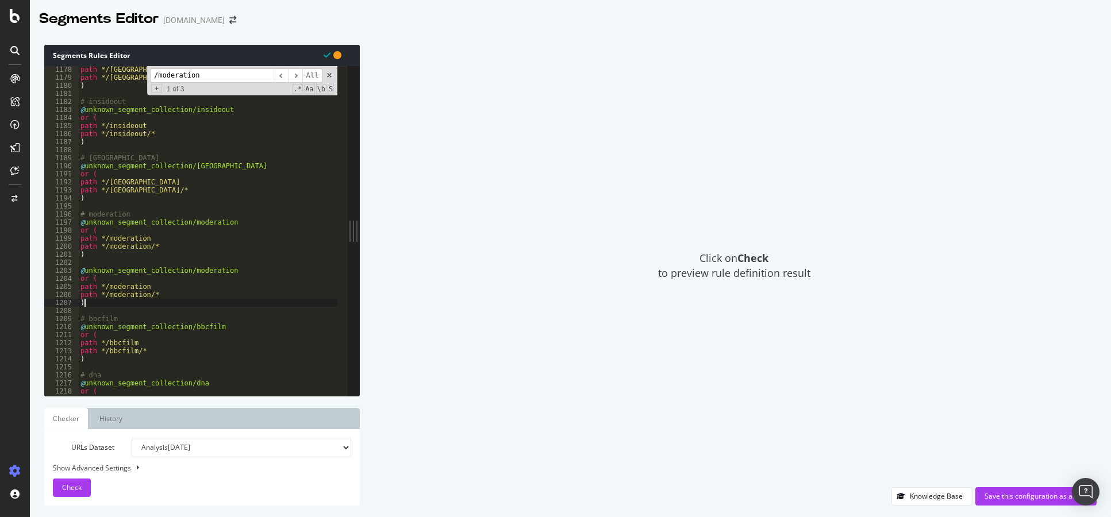
click at [225, 272] on div "path */dorset path */dorset/* ) # insideout @ unknown_segment_collection/inside…" at bounding box center [228, 233] width 300 height 337
click at [152, 286] on div "path */dorset path */dorset/* ) # insideout @ unknown_segment_collection/inside…" at bounding box center [228, 233] width 300 height 337
click at [143, 296] on div "path */dorset path */dorset/* ) # insideout @ unknown_segment_collection/inside…" at bounding box center [228, 233] width 300 height 337
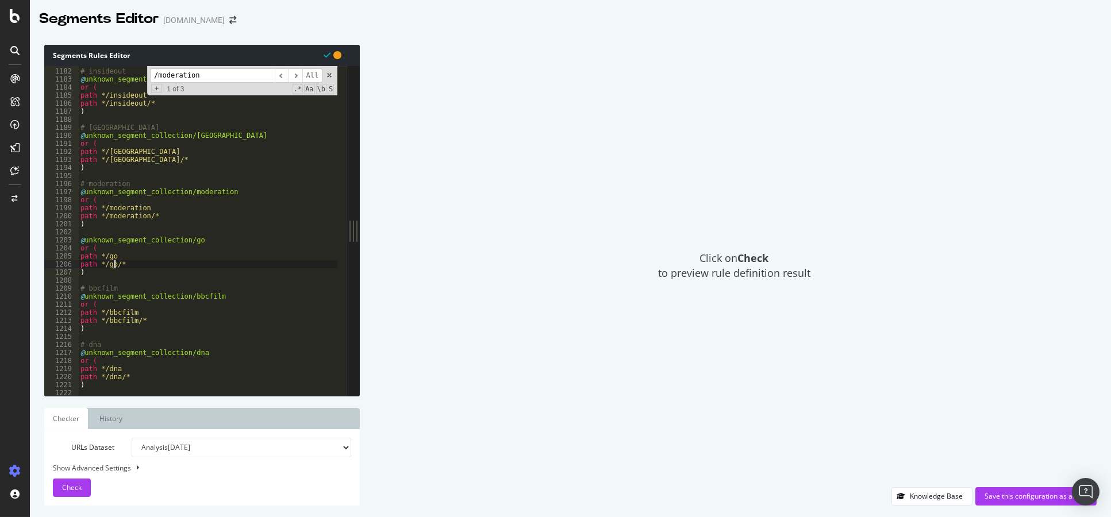
scroll to position [8731, 0]
click at [105, 255] on div "# insideout @ unknown_segment_collection/insideout or ( path */insideout path *…" at bounding box center [228, 227] width 300 height 337
click at [105, 265] on div "# insideout @ unknown_segment_collection/insideout or ( path */insideout path *…" at bounding box center [228, 227] width 300 height 337
click at [182, 319] on div "# insideout @ unknown_segment_collection/insideout or ( path */insideout path *…" at bounding box center [228, 227] width 300 height 337
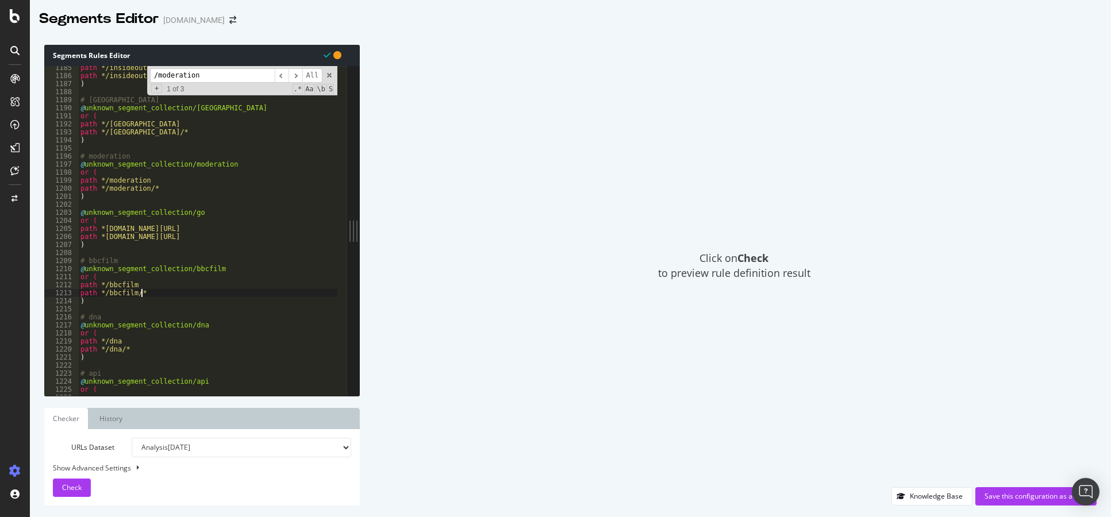
scroll to position [8757, 0]
click at [316, 263] on div "path */insideout path */insideout/* ) # essex @ unknown_segment_collection/esse…" at bounding box center [228, 232] width 300 height 337
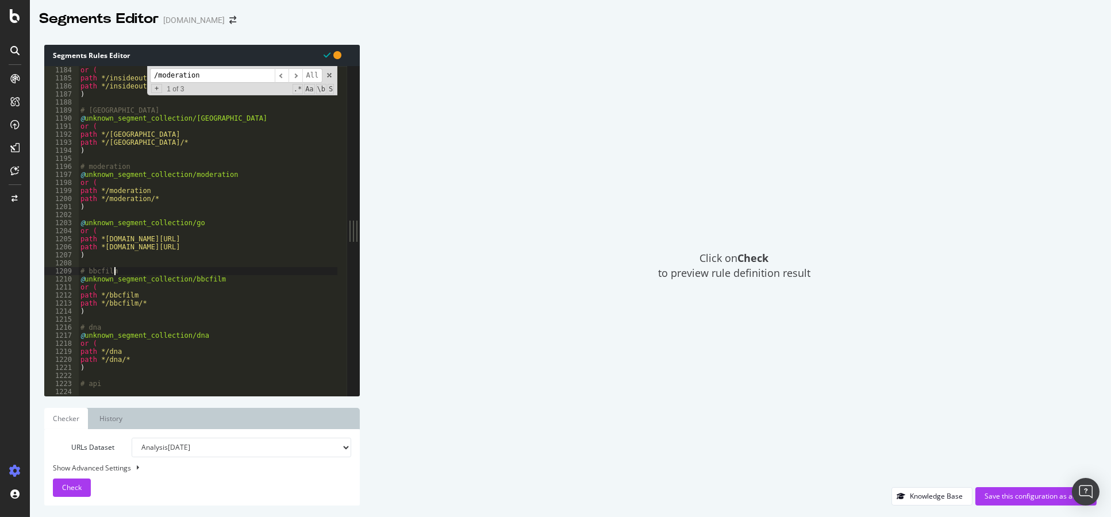
scroll to position [8747, 0]
type textarea "# bbcfilm"
click at [76, 490] on span "Check" at bounding box center [72, 488] width 20 height 10
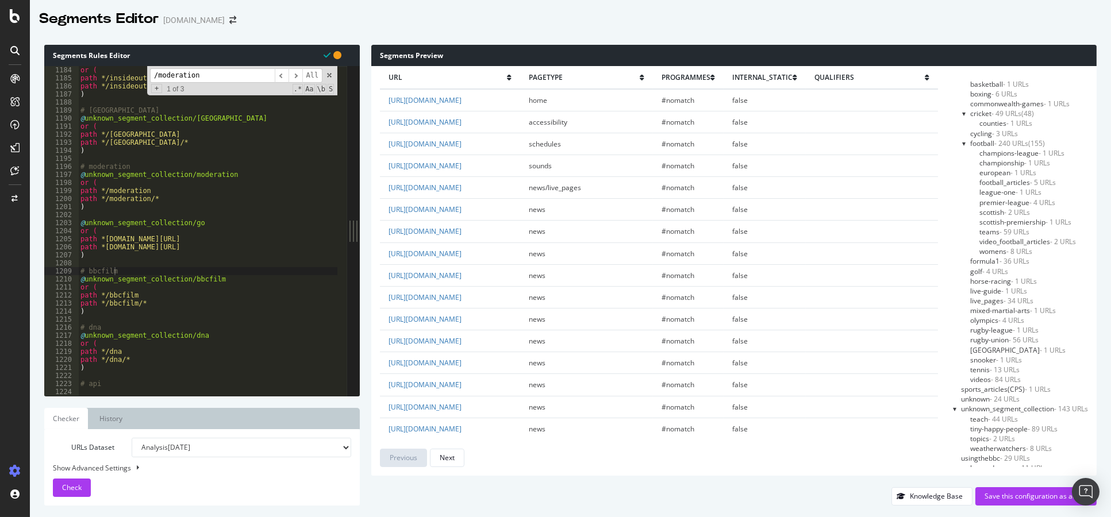
scroll to position [773, 0]
click at [953, 362] on div at bounding box center [955, 365] width 5 height 10
click at [1016, 491] on div "Save this configuration as active" at bounding box center [1035, 496] width 103 height 10
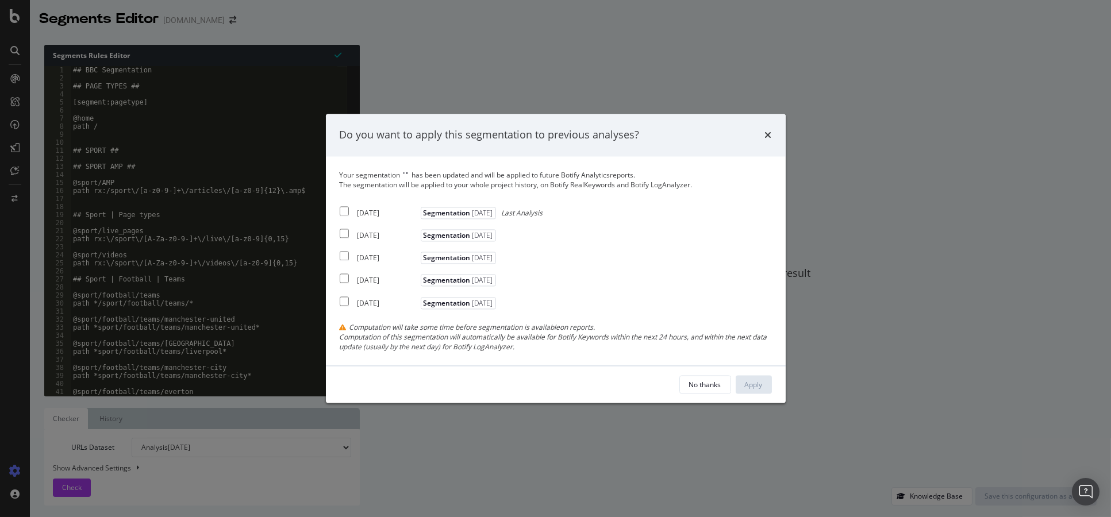
click at [444, 210] on span "Segmentation 2025-08-26" at bounding box center [458, 213] width 75 height 12
checkbox input "true"
click at [407, 231] on div "2025 Aug. 5th" at bounding box center [387, 236] width 60 height 10
checkbox input "true"
click at [383, 254] on div "2025 Jul. 1st" at bounding box center [387, 258] width 60 height 10
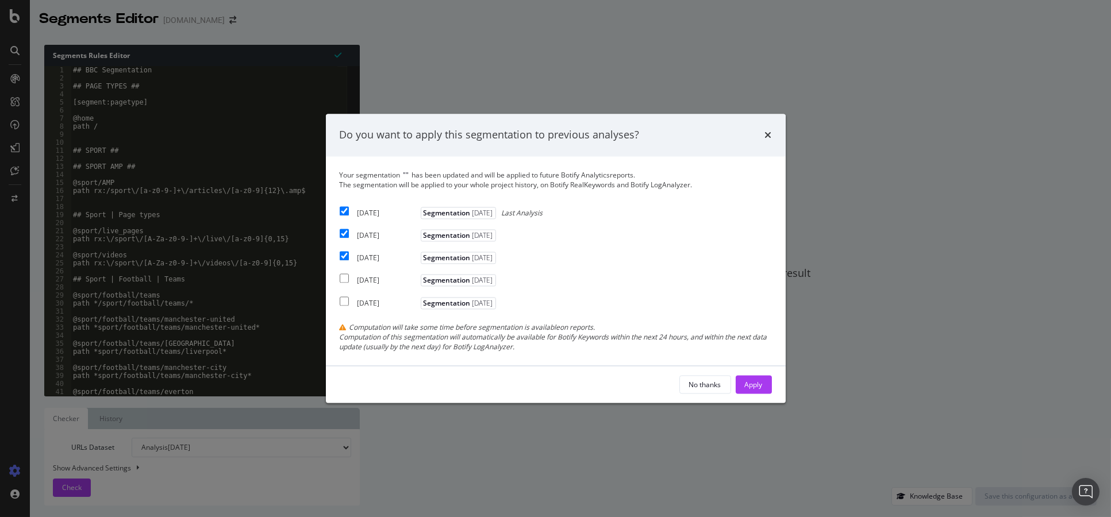
checkbox input "true"
click at [747, 382] on div "Apply" at bounding box center [754, 385] width 18 height 10
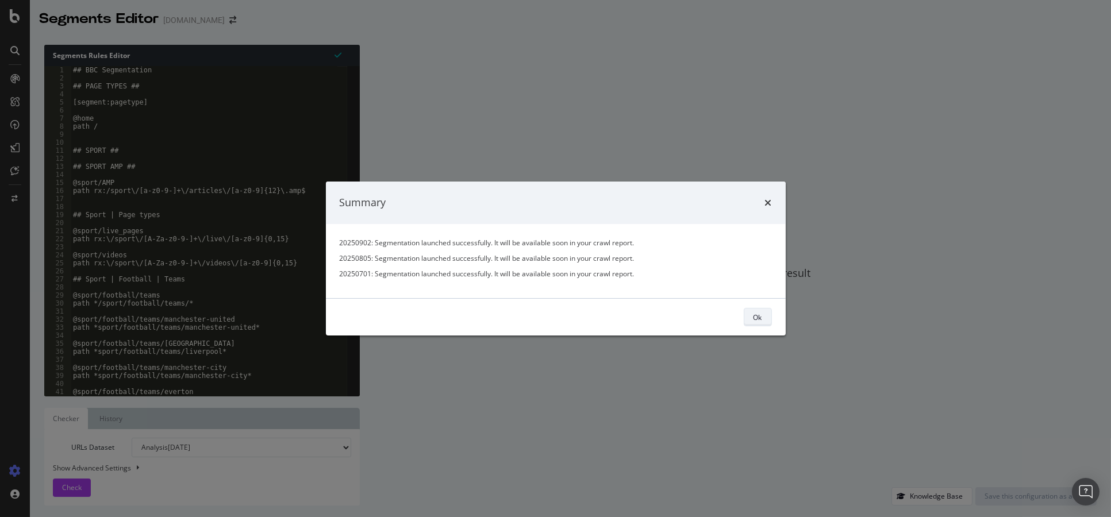
click at [747, 314] on button "Ok" at bounding box center [757, 317] width 28 height 18
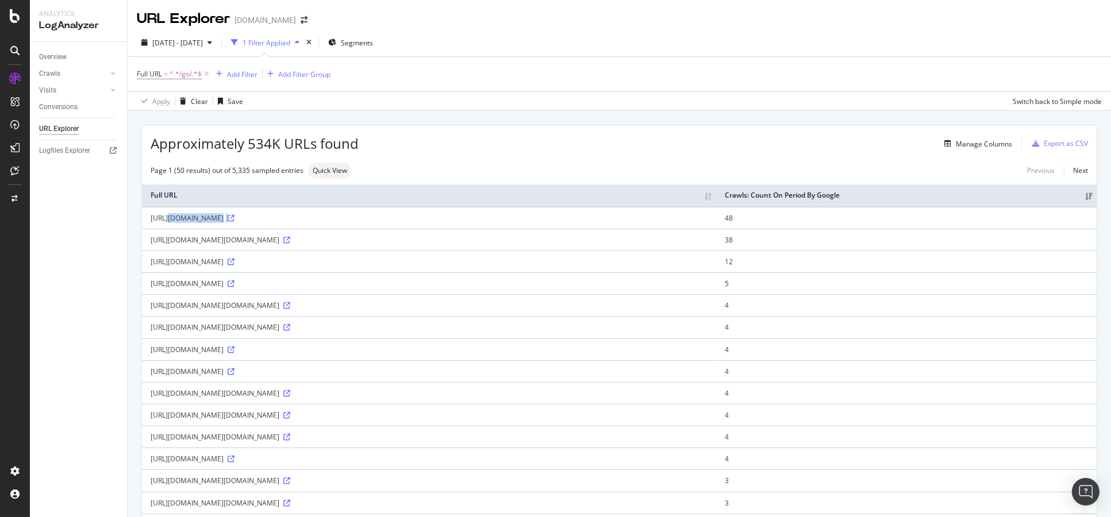
drag, startPoint x: 149, startPoint y: 228, endPoint x: 349, endPoint y: 236, distance: 200.1
click at [349, 229] on td "http://www.bbc.co.uk/go/rss/int/news/-/newsbeat/16627609" at bounding box center [429, 218] width 574 height 22
copy div "http://www.bbc.co.uk/go/rss/int/news/-/newsbeat/16627609"
click at [290, 244] on icon at bounding box center [286, 240] width 7 height 7
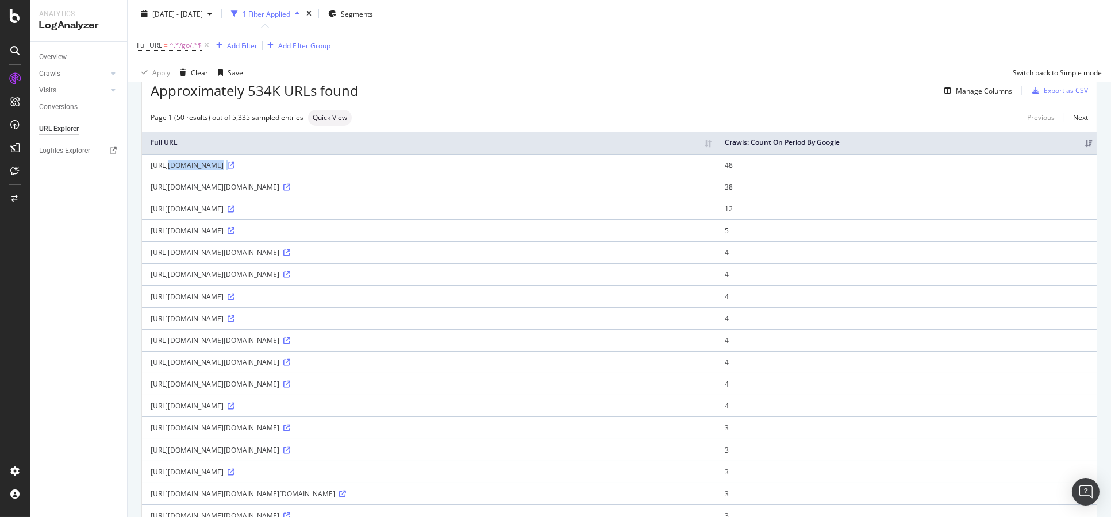
scroll to position [128, 0]
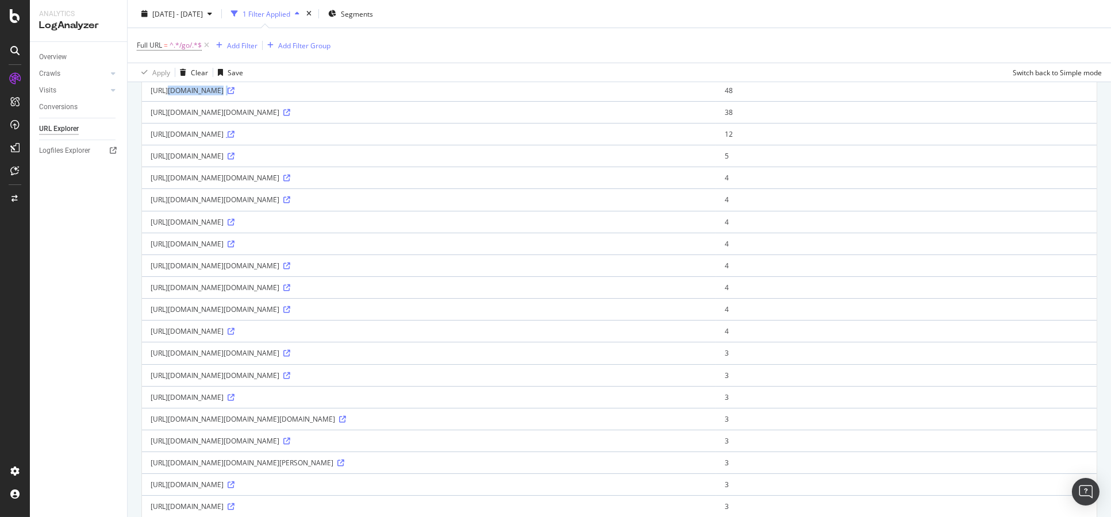
click at [234, 138] on icon at bounding box center [231, 134] width 7 height 7
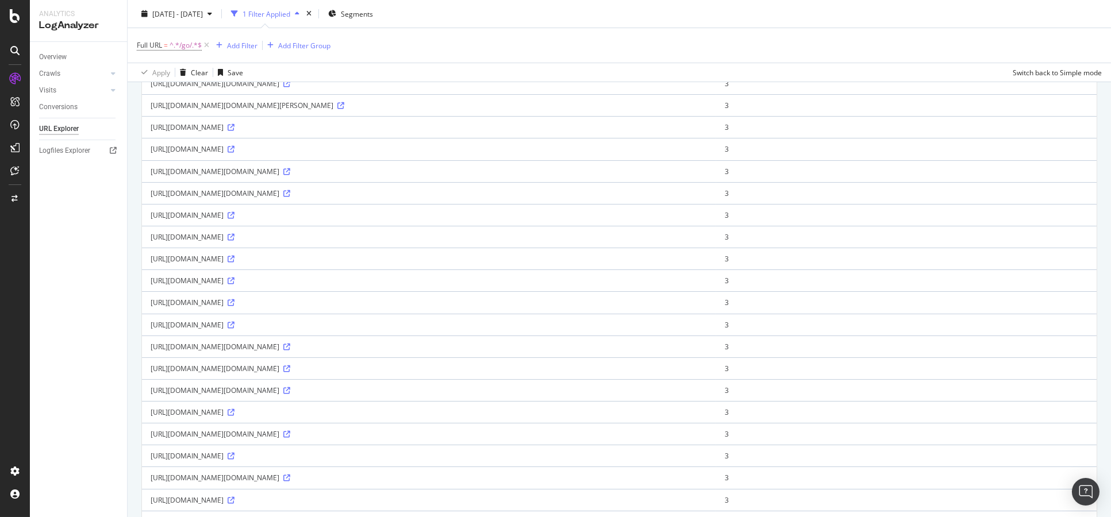
scroll to position [766, 0]
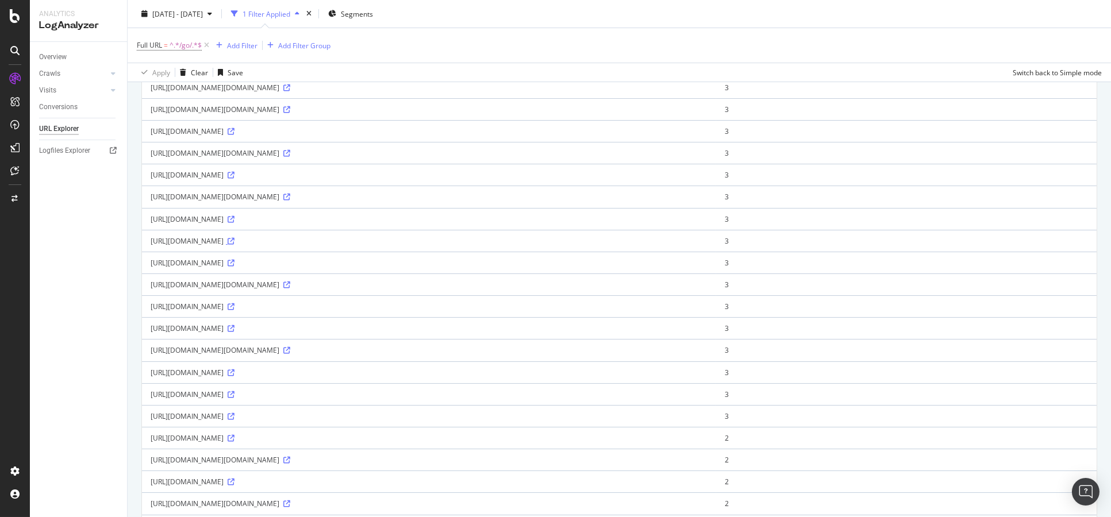
click at [234, 245] on icon at bounding box center [231, 241] width 7 height 7
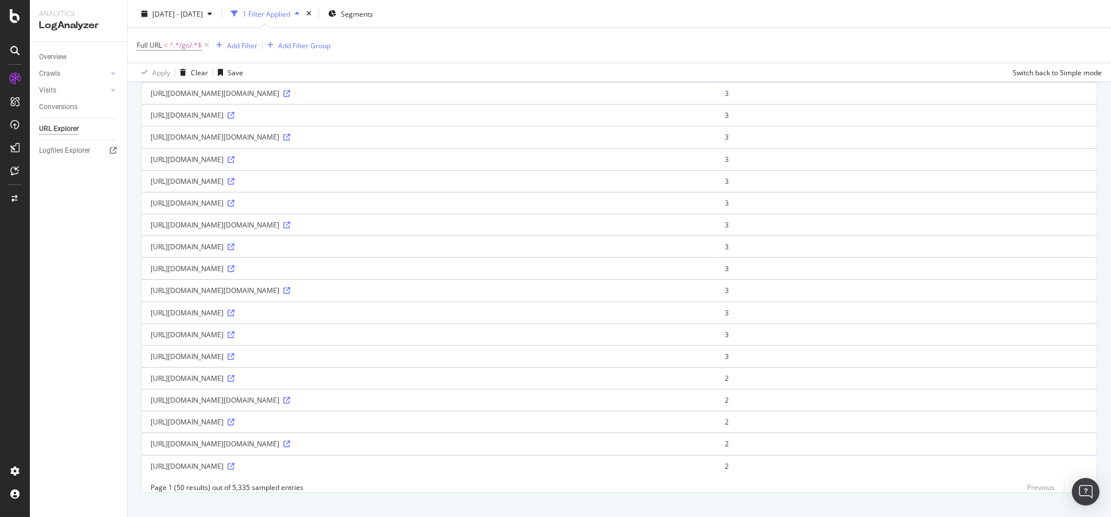
scroll to position [869, 0]
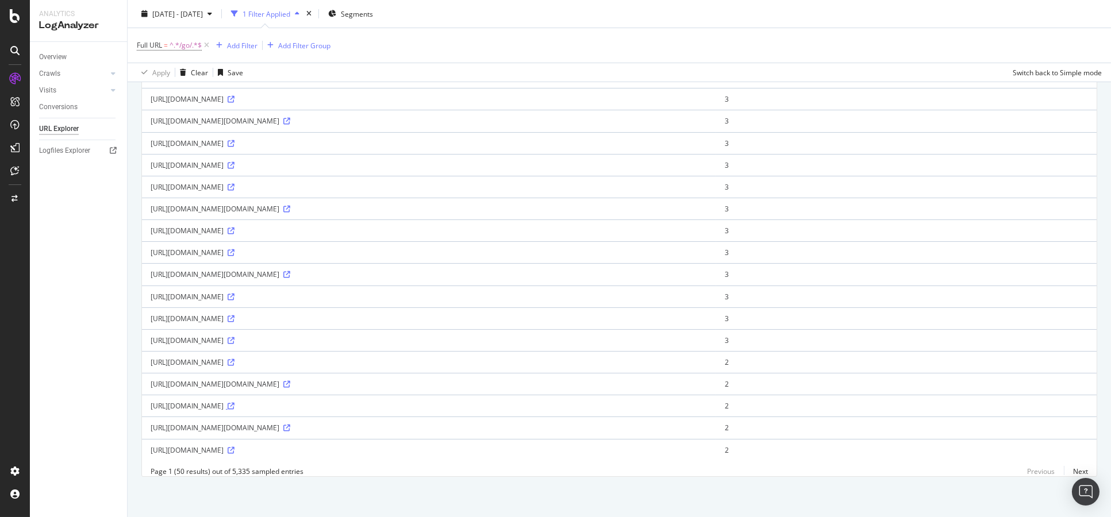
click at [234, 403] on icon at bounding box center [231, 406] width 7 height 7
click at [1065, 470] on link "Next" at bounding box center [1075, 471] width 24 height 17
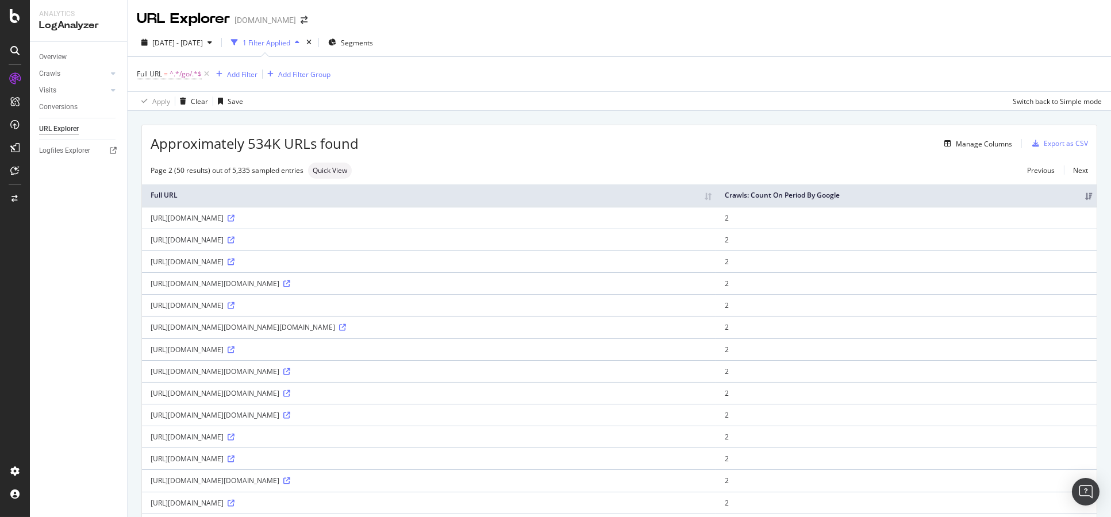
scroll to position [63, 0]
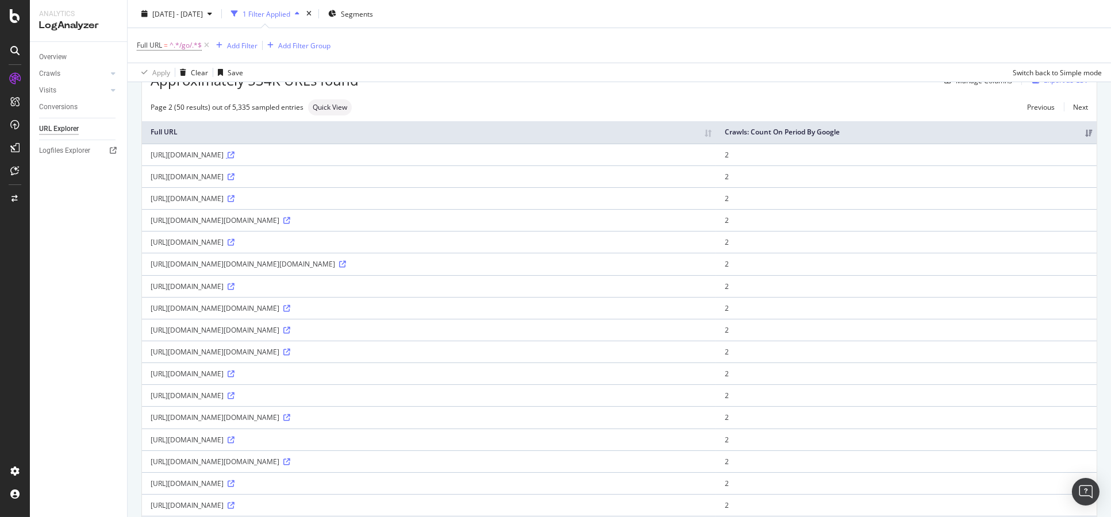
click at [234, 159] on icon at bounding box center [231, 155] width 7 height 7
click at [234, 180] on icon at bounding box center [231, 177] width 7 height 7
click at [234, 202] on icon at bounding box center [231, 198] width 7 height 7
click at [339, 268] on icon at bounding box center [342, 264] width 7 height 7
click at [192, 43] on span "^.*/go/.*$" at bounding box center [185, 45] width 32 height 16
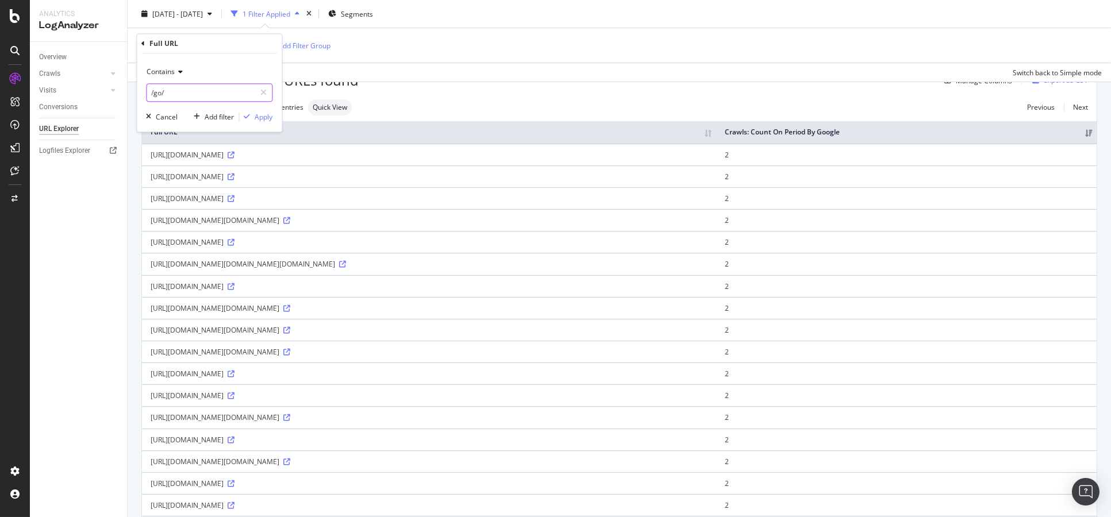
click at [201, 93] on input "/go/" at bounding box center [201, 93] width 109 height 18
click at [201, 92] on input "/go/" at bounding box center [201, 93] width 109 height 18
type input "/go/rss/int"
click at [258, 118] on div "Apply" at bounding box center [264, 117] width 18 height 10
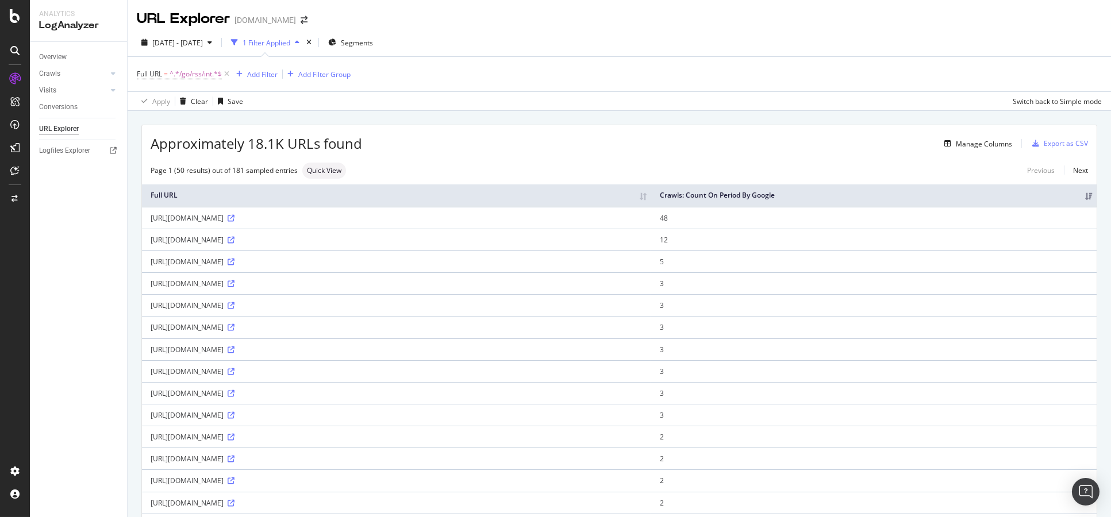
scroll to position [63, 0]
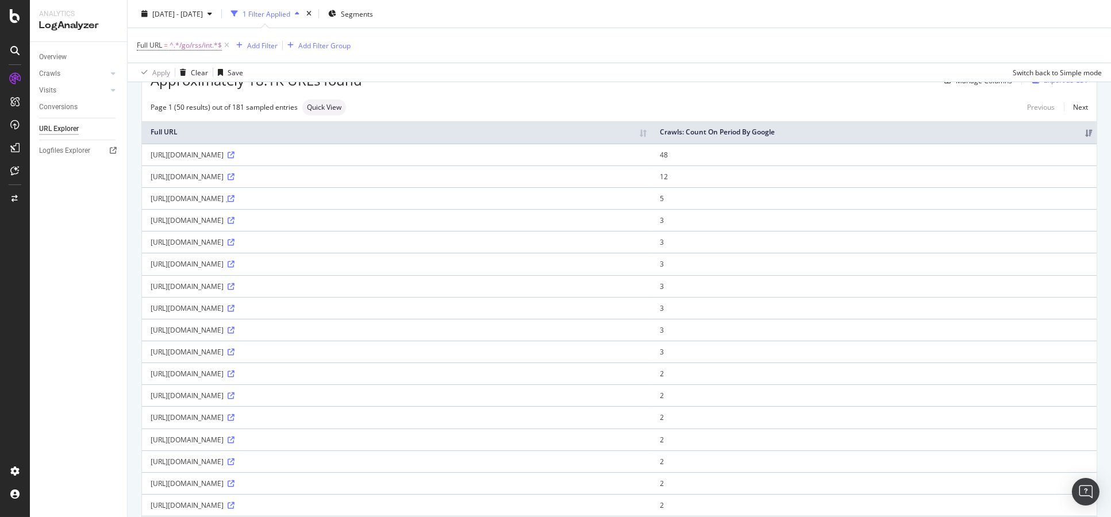
click at [234, 197] on icon at bounding box center [231, 198] width 7 height 7
click at [234, 219] on icon at bounding box center [231, 220] width 7 height 7
click at [234, 416] on icon at bounding box center [231, 417] width 7 height 7
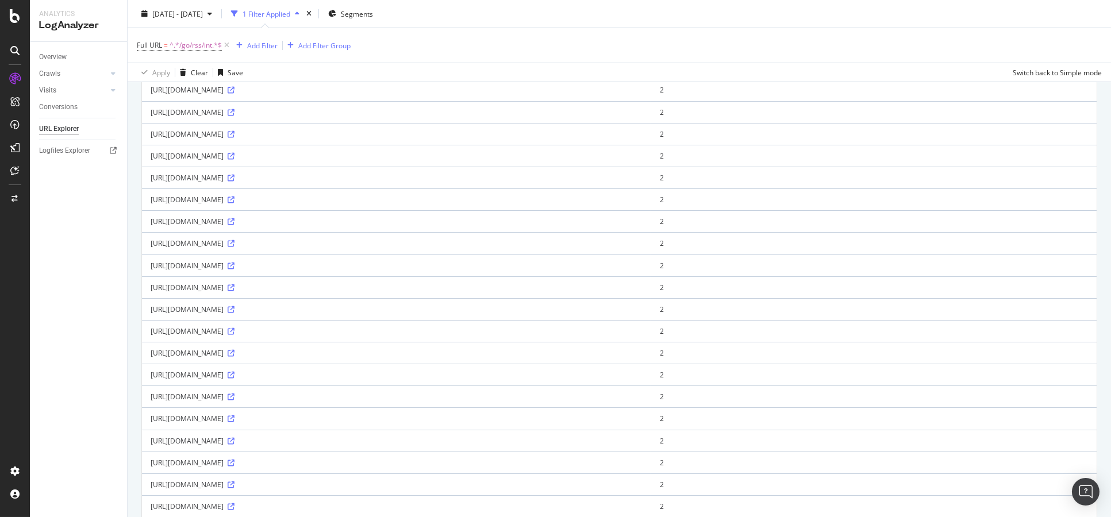
scroll to position [575, 0]
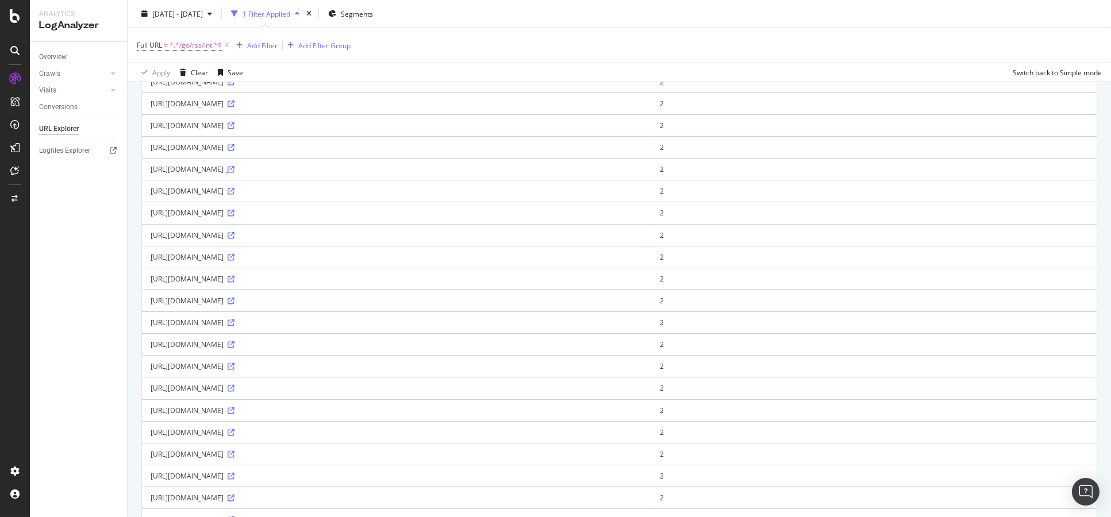
click at [234, 166] on icon at bounding box center [231, 169] width 7 height 7
click at [402, 340] on div "http://www.bbc.co.uk/go/rss/int/news/-/news/uk-england-devon-11862016" at bounding box center [397, 345] width 492 height 10
click at [401, 342] on div "http://www.bbc.co.uk/go/rss/int/news/-/news/uk-england-devon-11862016" at bounding box center [397, 345] width 492 height 10
drag, startPoint x: 398, startPoint y: 344, endPoint x: 384, endPoint y: 309, distance: 37.7
click at [234, 344] on icon at bounding box center [231, 344] width 7 height 7
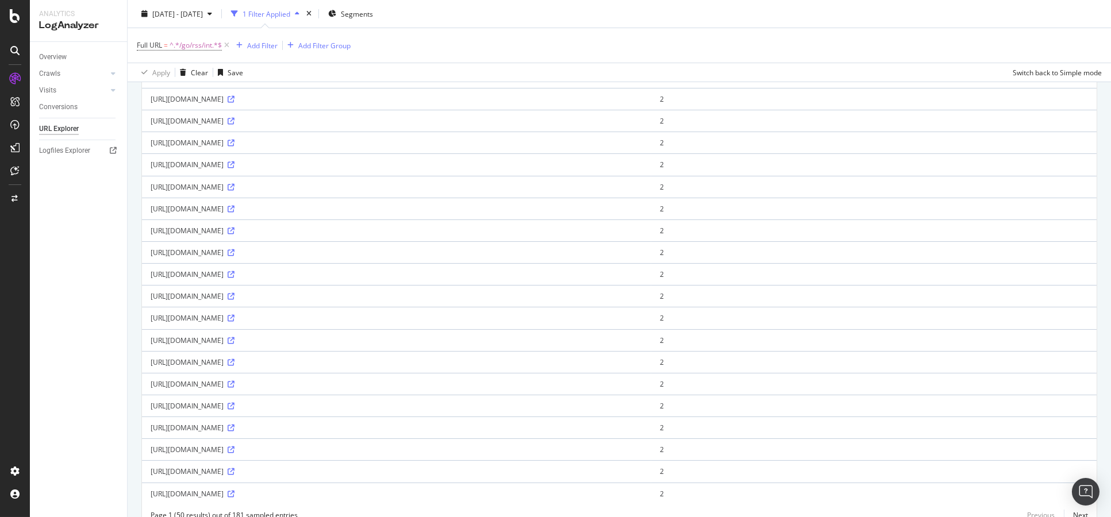
scroll to position [850, 0]
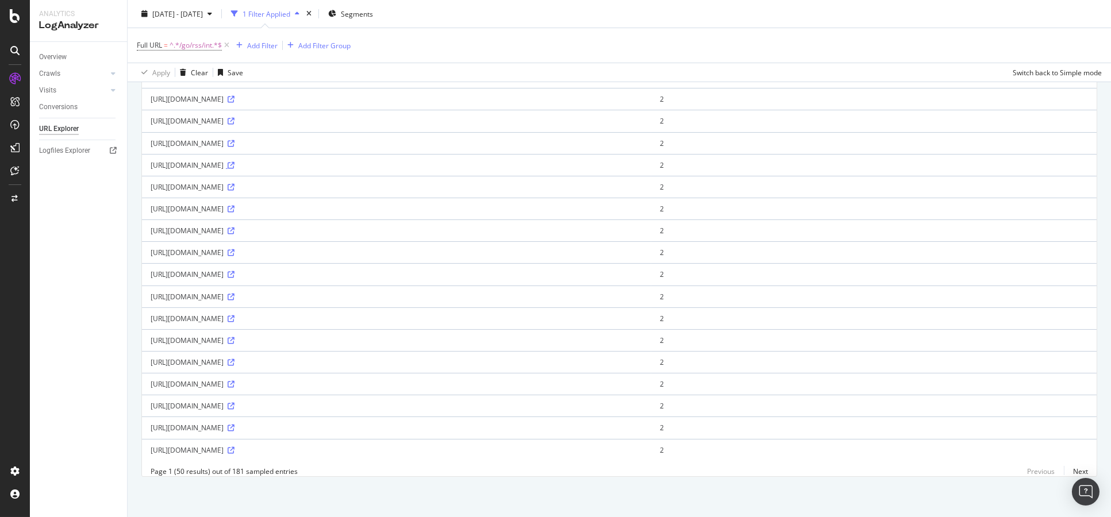
click at [234, 162] on icon at bounding box center [231, 165] width 7 height 7
click at [234, 401] on link at bounding box center [230, 406] width 9 height 10
click at [234, 447] on icon at bounding box center [231, 450] width 7 height 7
click at [1073, 472] on link "Next" at bounding box center [1075, 471] width 24 height 17
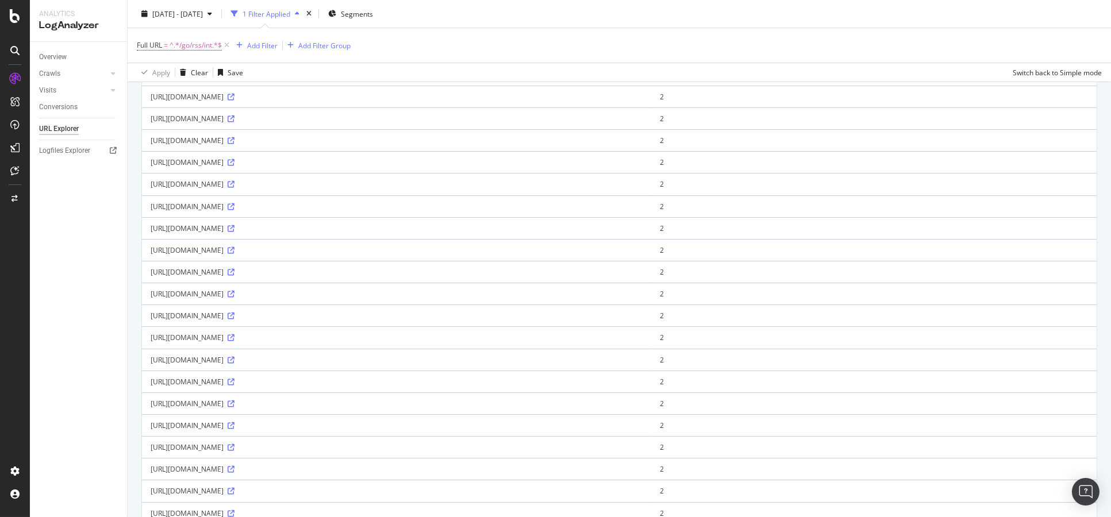
scroll to position [191, 0]
click at [234, 225] on icon at bounding box center [231, 224] width 7 height 7
click at [234, 252] on icon at bounding box center [231, 251] width 7 height 7
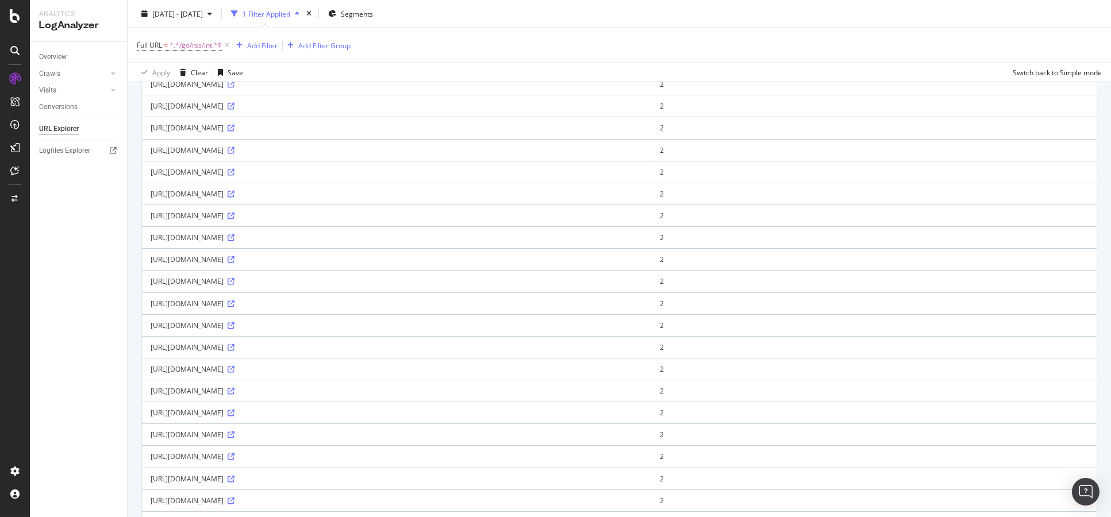
scroll to position [510, 0]
click at [234, 210] on icon at bounding box center [231, 212] width 7 height 7
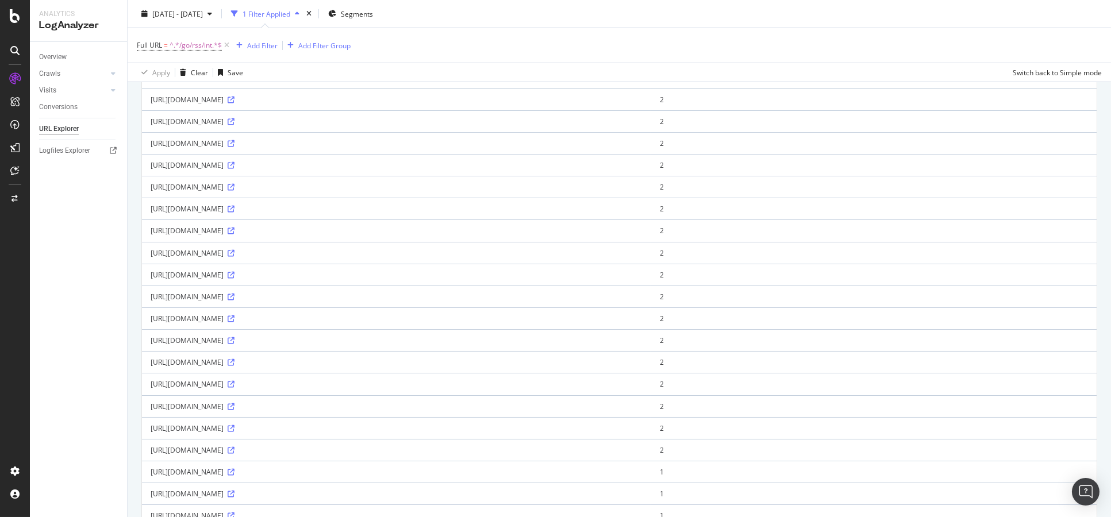
scroll to position [766, 0]
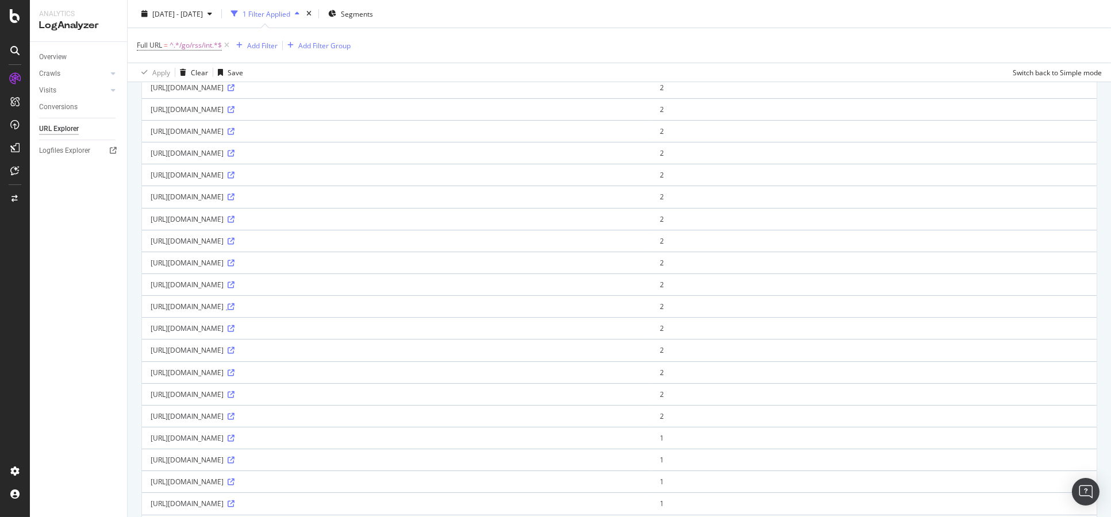
click at [234, 305] on icon at bounding box center [231, 306] width 7 height 7
click at [234, 417] on icon at bounding box center [231, 416] width 7 height 7
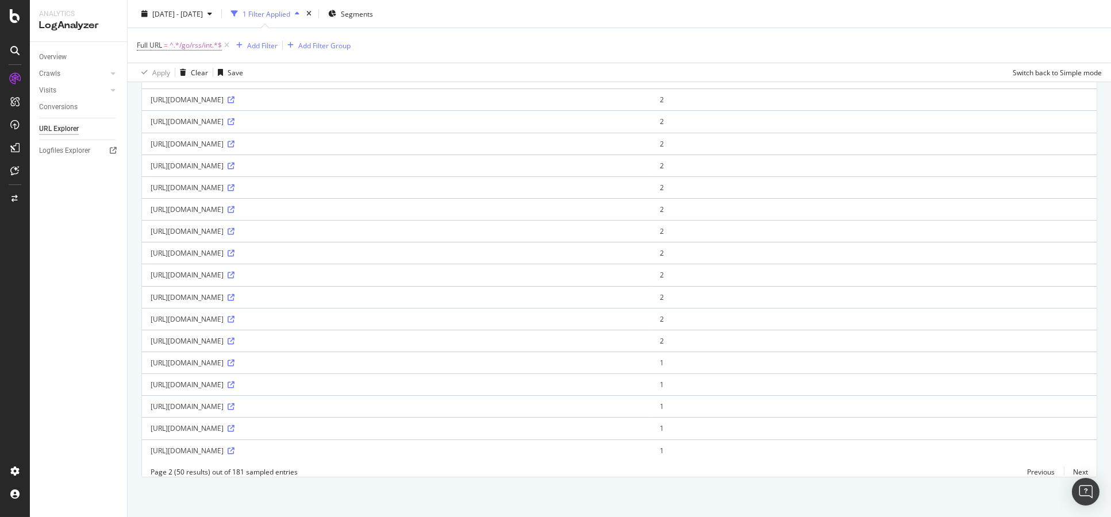
scroll to position [850, 0]
click at [234, 271] on icon at bounding box center [231, 274] width 7 height 7
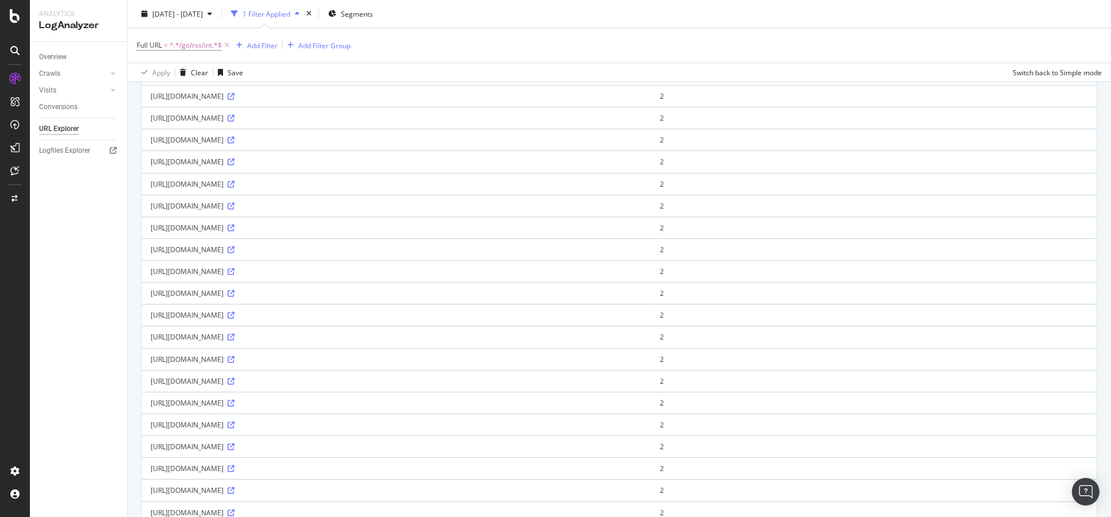
scroll to position [594, 0]
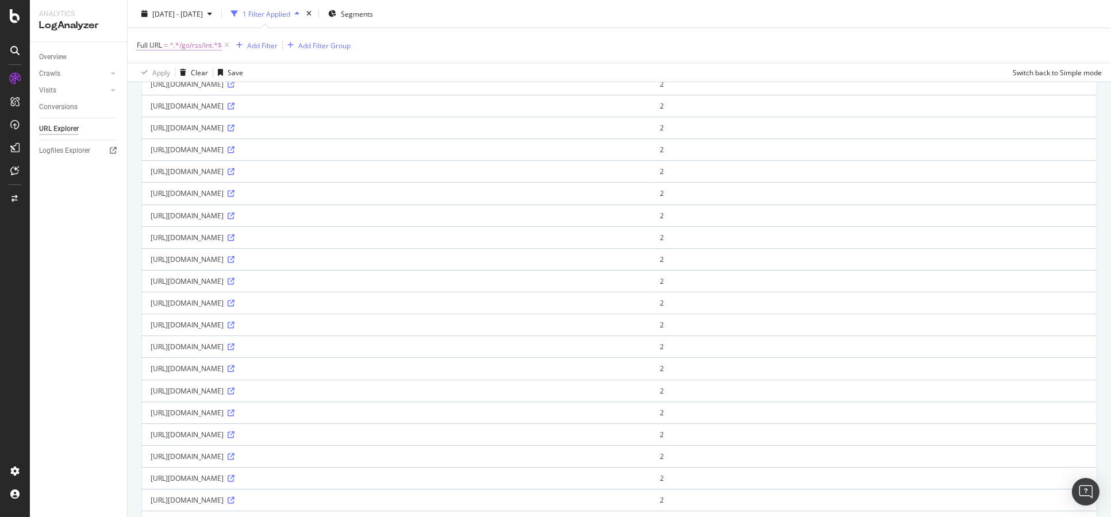
click at [202, 43] on span "^.*/go/rss/int.*$" at bounding box center [195, 45] width 52 height 16
click at [206, 93] on input "/go/rss/int" at bounding box center [201, 93] width 109 height 18
type input "/go/"
click at [253, 118] on div "button" at bounding box center [247, 117] width 16 height 7
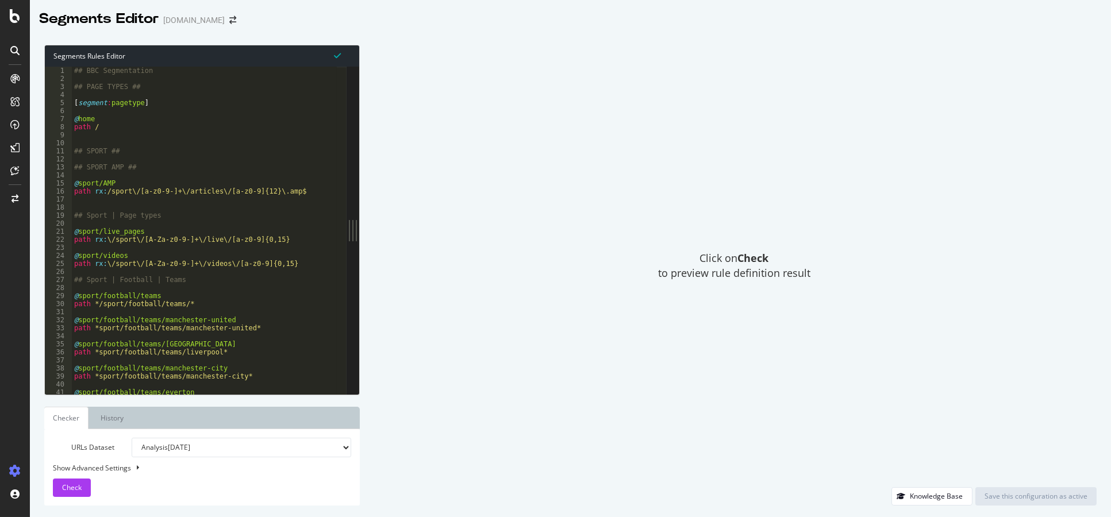
scroll to position [176, 0]
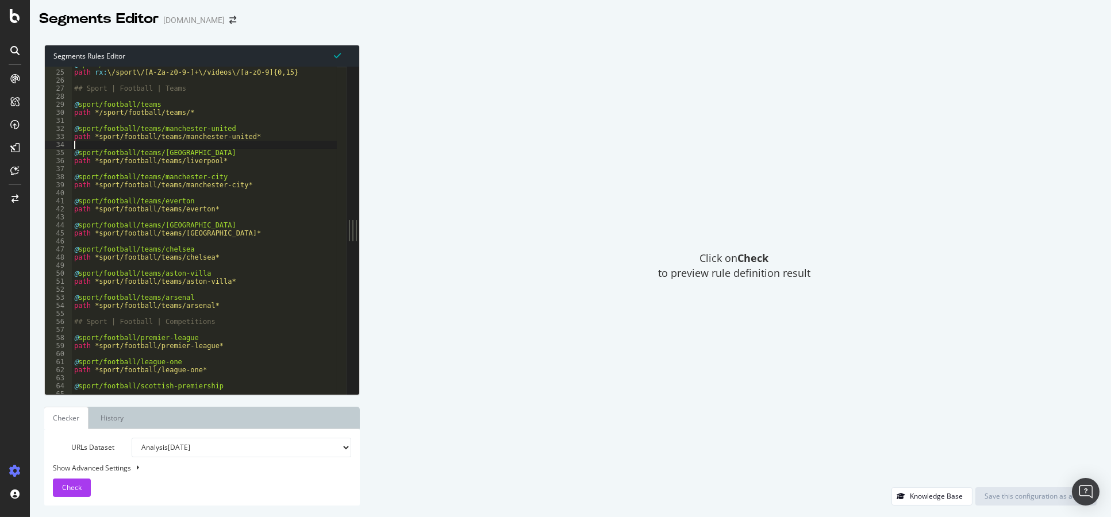
click at [234, 146] on div "@ sport/videos path rx : \/sport\/[A-Za-z0-9-]+\/videos\/[a-z0-9]{0,15} ## Spor…" at bounding box center [222, 227] width 300 height 334
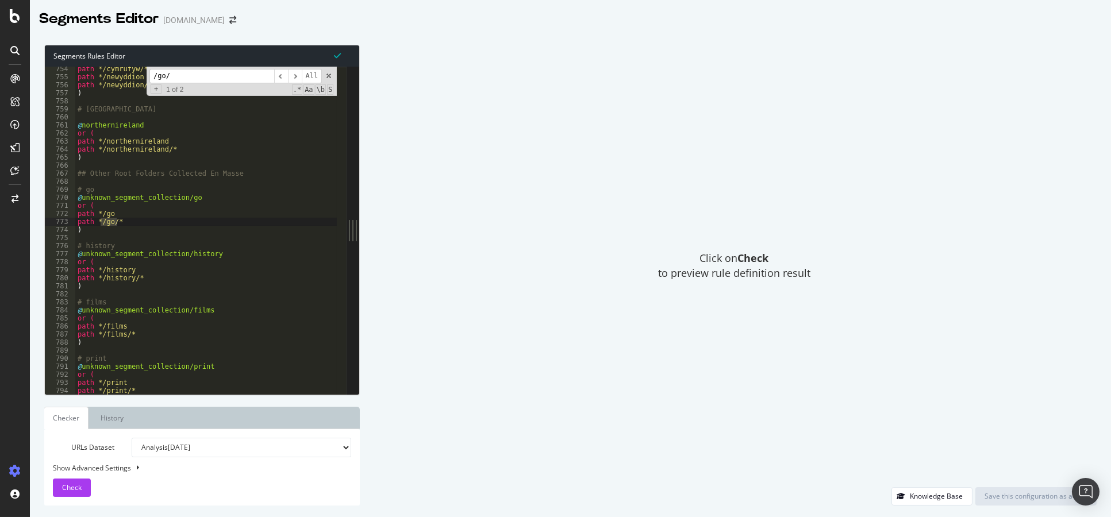
scroll to position [5570, 0]
type input "/go/"
click at [114, 214] on div "path */cymrufyw/* path */newyddion path */newyddion/* ) # Northern Ireland @ no…" at bounding box center [225, 232] width 300 height 334
type textarea "p"
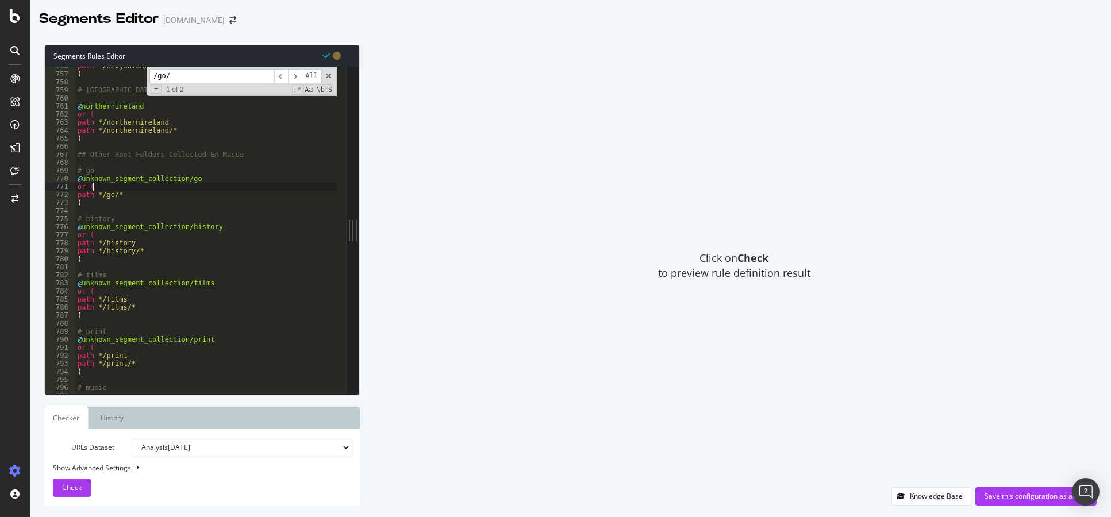
scroll to position [5589, 0]
click at [86, 186] on div "path */newyddion/* ) # Northern Ireland @ northernireland or ( path */northerni…" at bounding box center [225, 229] width 300 height 334
type textarea "("
type textarea ")"
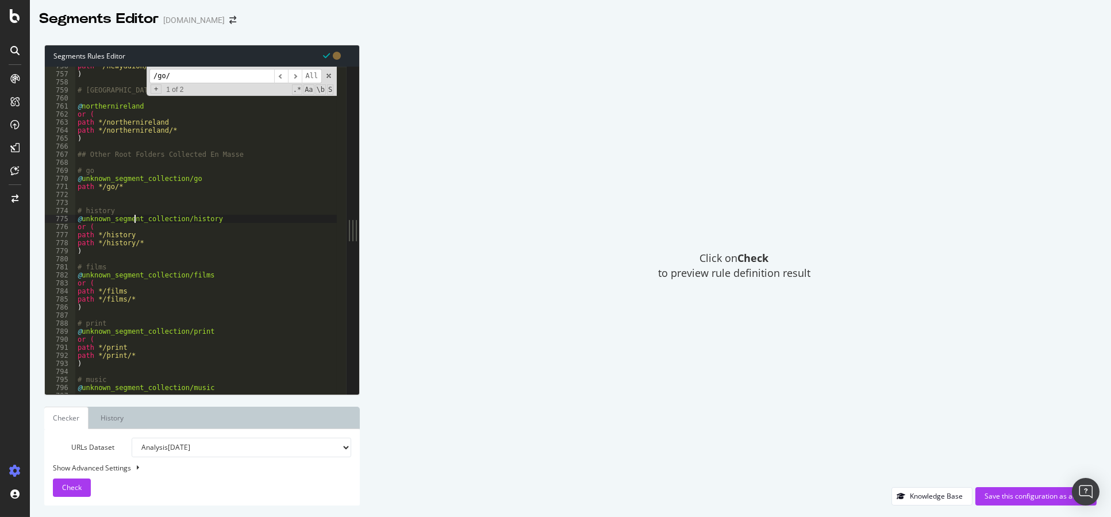
click at [135, 217] on div "path */newyddion/* ) # Northern Ireland @ northernireland or ( path */northerni…" at bounding box center [225, 229] width 300 height 334
click at [101, 185] on div "path */newyddion/* ) # Northern Ireland @ northernireland or ( path */northerni…" at bounding box center [225, 229] width 300 height 334
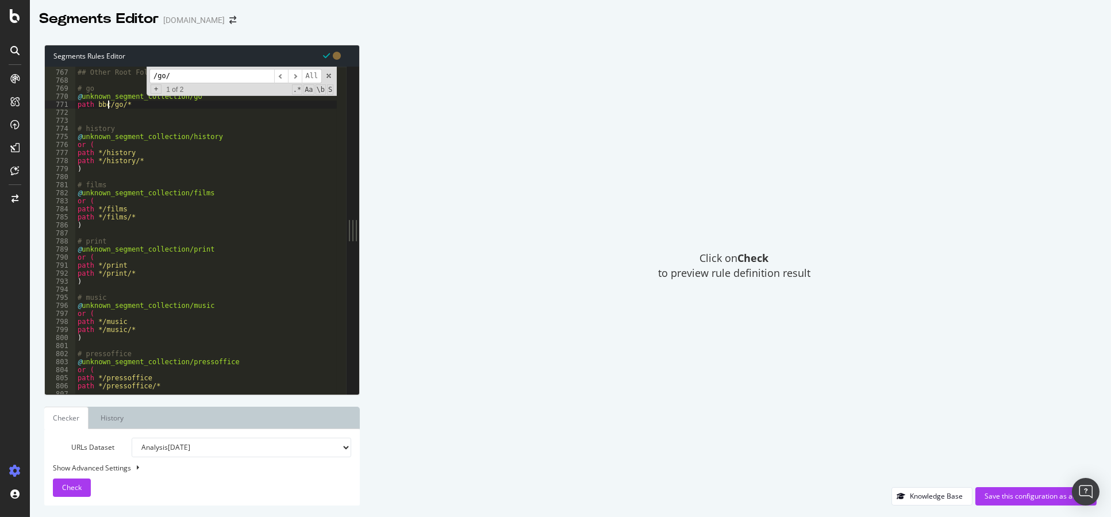
scroll to position [5664, 0]
type textarea "path bbc/go/*"
click at [299, 78] on span "​" at bounding box center [295, 76] width 14 height 14
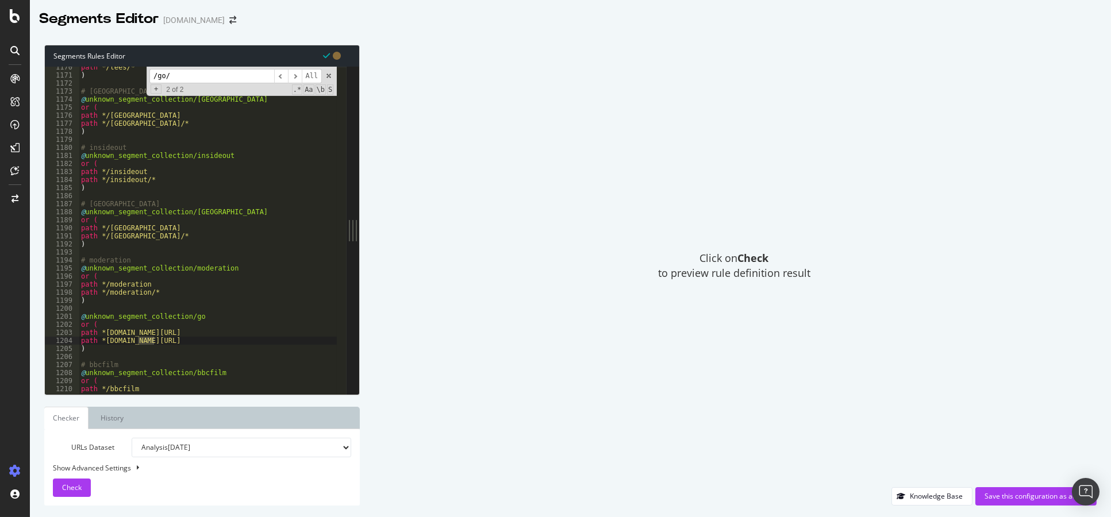
scroll to position [8651, 0]
click at [279, 79] on span "​" at bounding box center [281, 76] width 14 height 14
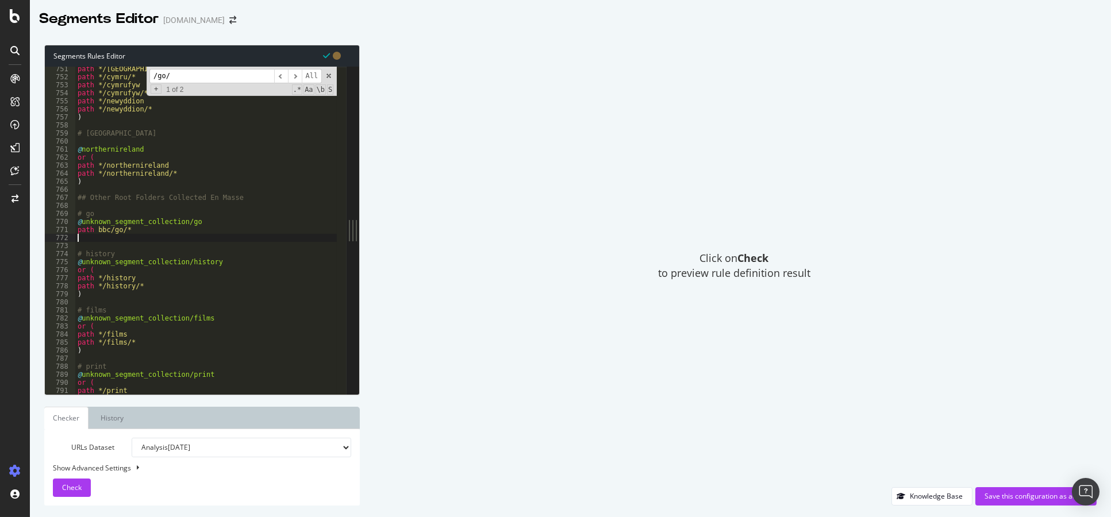
click at [136, 236] on div "path */cymru path */cymru/* path */cymrufyw path */cymrufyw/* path */newyddion …" at bounding box center [225, 232] width 300 height 334
click at [127, 12] on div "Segments Editor" at bounding box center [99, 19] width 120 height 20
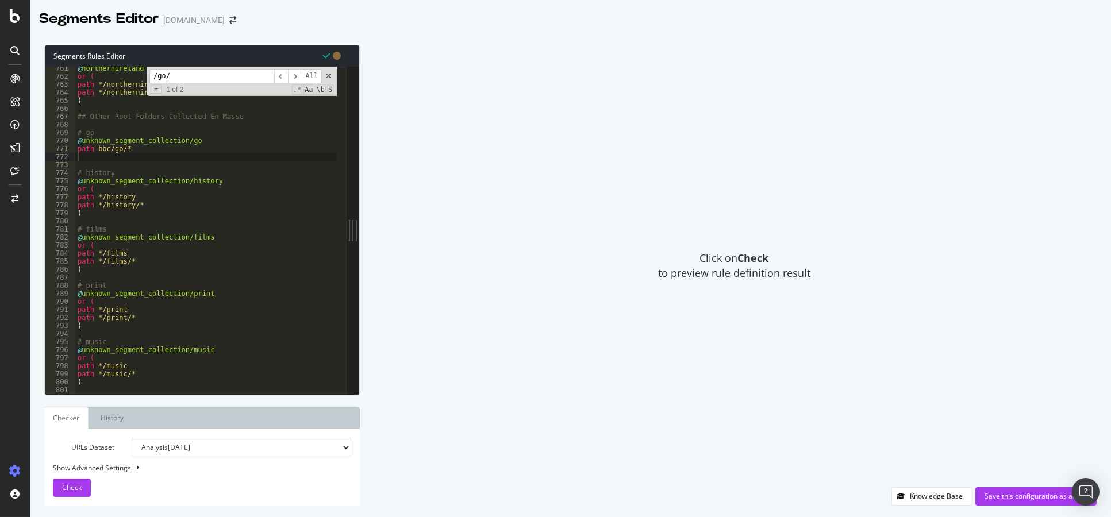
scroll to position [5626, 0]
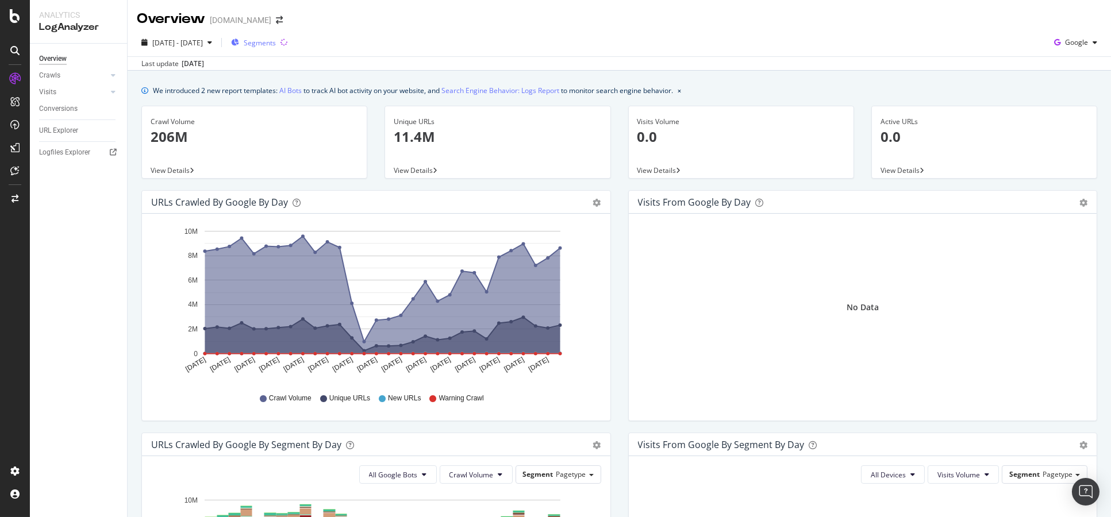
click at [276, 44] on span "Segments" at bounding box center [260, 43] width 32 height 10
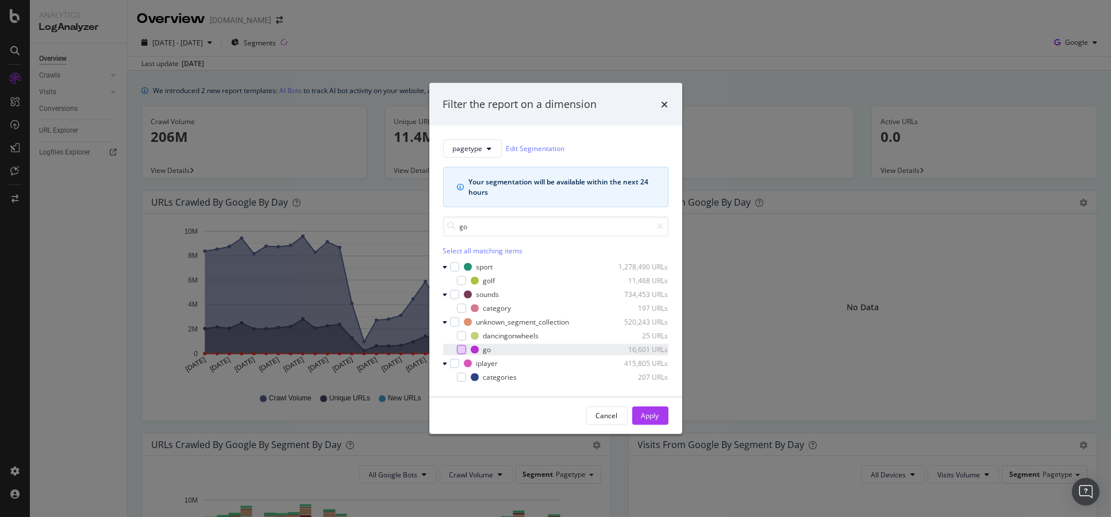
type input "go"
click at [457, 348] on div "modal" at bounding box center [461, 349] width 9 height 9
drag, startPoint x: 648, startPoint y: 415, endPoint x: 555, endPoint y: 415, distance: 92.5
click at [555, 415] on div "Cancel Apply" at bounding box center [555, 415] width 225 height 18
click at [650, 418] on div "Apply" at bounding box center [650, 416] width 18 height 10
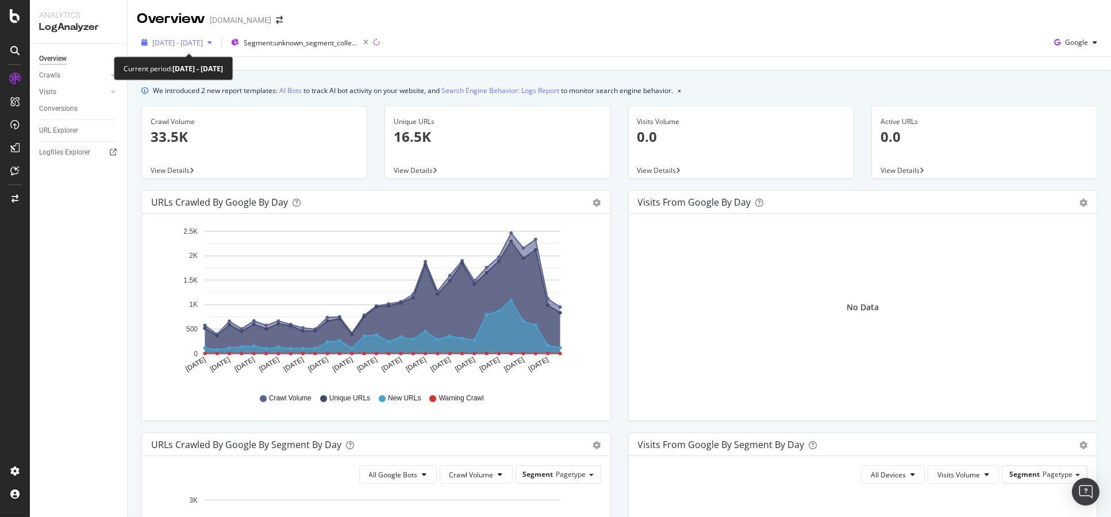
click at [217, 46] on div "2025 Aug. 9th - Sep. 7th" at bounding box center [177, 42] width 80 height 17
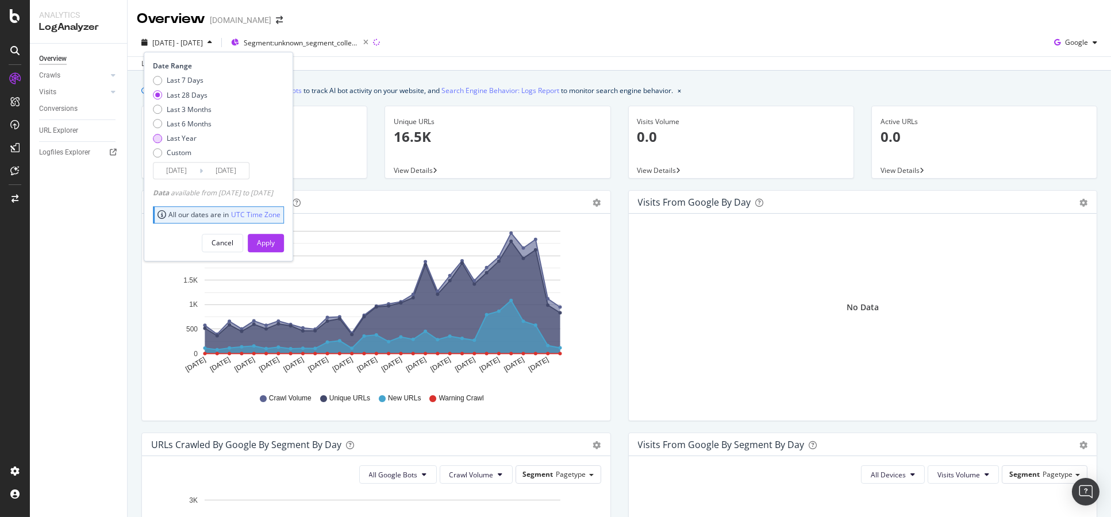
click at [186, 137] on div "Last Year" at bounding box center [182, 138] width 30 height 10
type input "2024/09/08"
click at [275, 246] on div "Apply" at bounding box center [266, 243] width 18 height 10
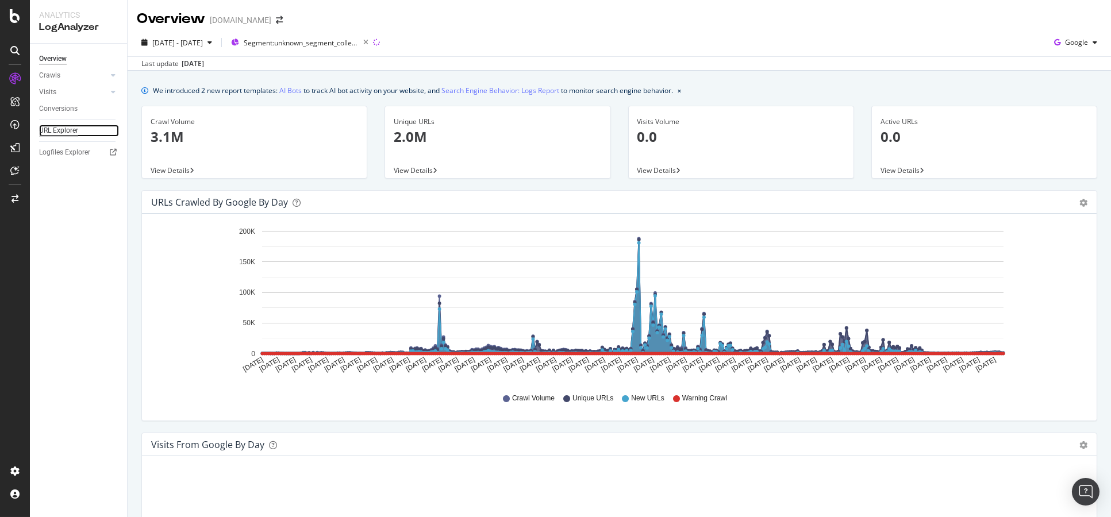
click at [59, 130] on div "URL Explorer" at bounding box center [58, 131] width 39 height 12
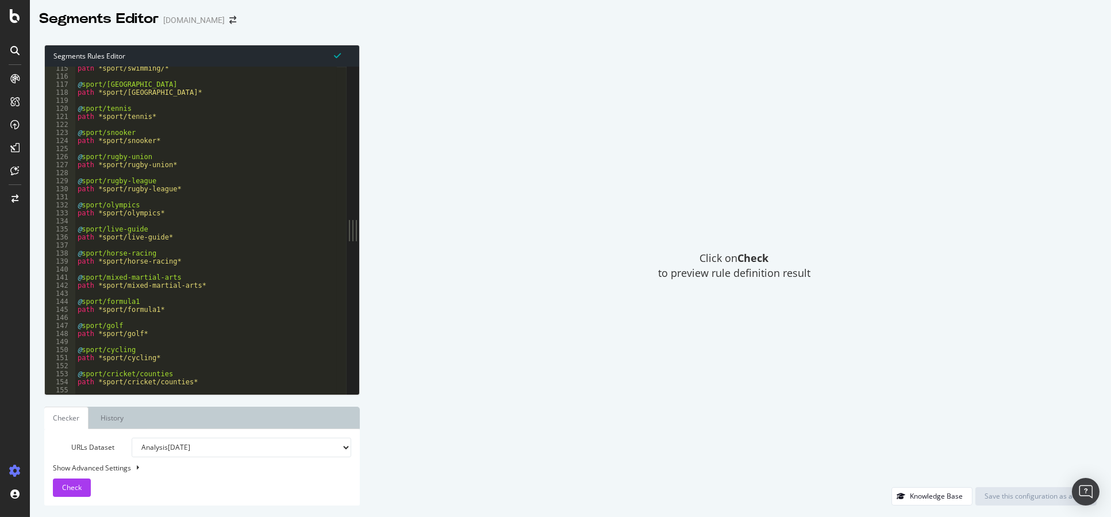
scroll to position [915, 0]
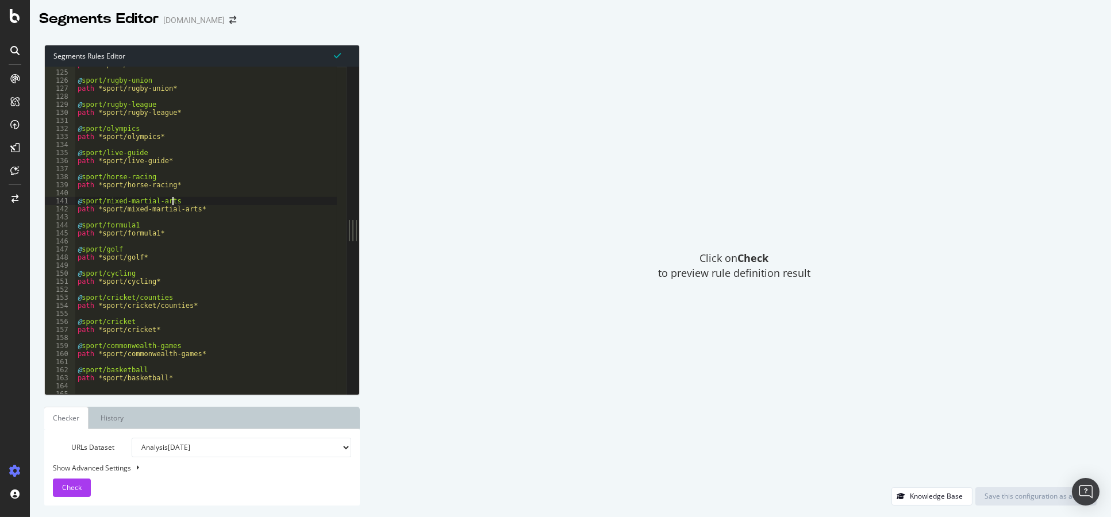
click at [274, 207] on div "path *sport/snooker* @ sport/rugby-union path *sport/rugby-union* @ sport/rugby…" at bounding box center [225, 227] width 300 height 334
type textarea "@sport/mixed-martial-arts path *sport/mixed-martial-arts*"
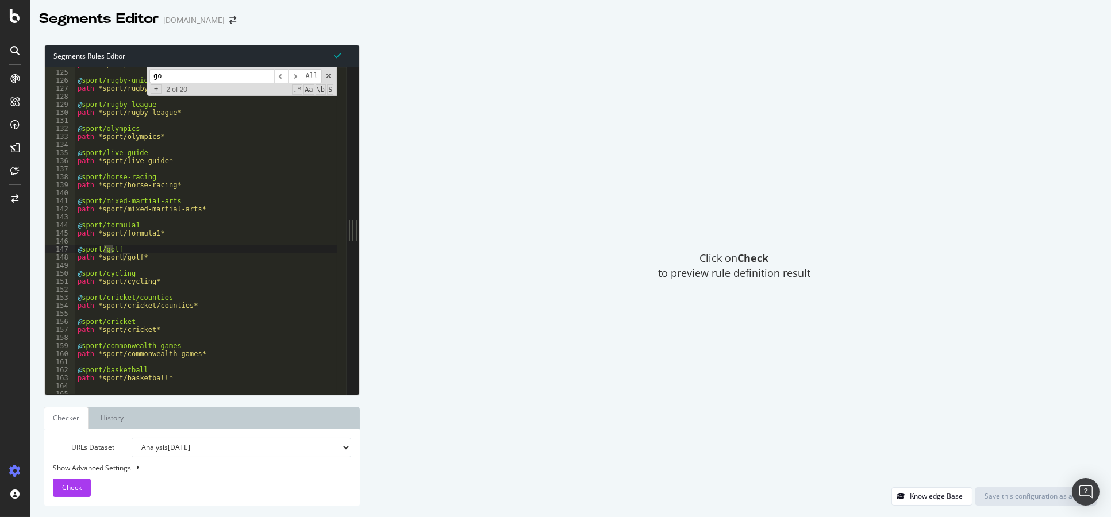
type input "g"
type input "/go"
click at [300, 72] on span "​" at bounding box center [295, 76] width 14 height 14
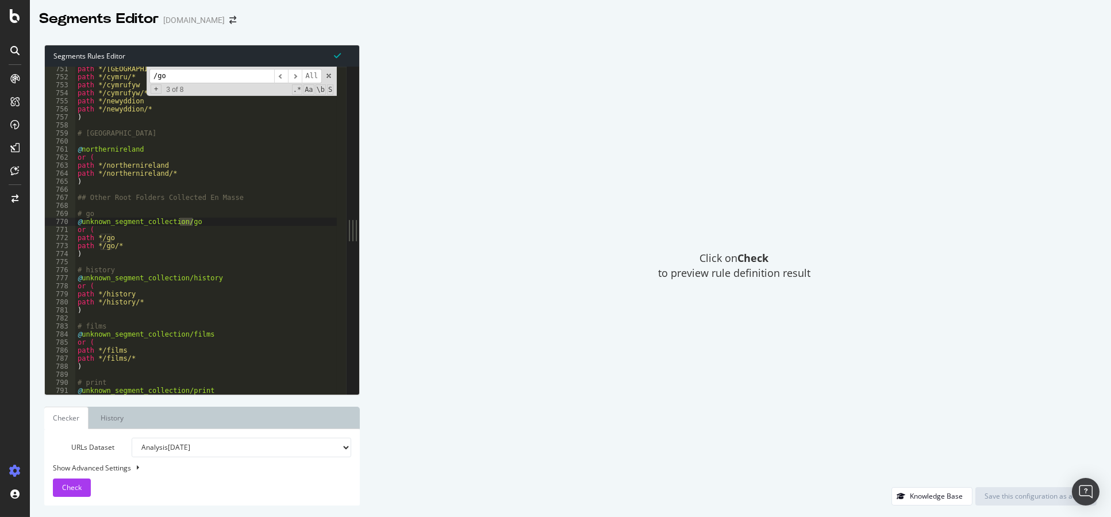
type textarea ")"
click at [133, 253] on div "path */cymru path */cymru/* path */cymrufyw path */cymrufyw/* path */newyddion …" at bounding box center [225, 232] width 300 height 334
click at [299, 77] on span "​" at bounding box center [295, 76] width 14 height 14
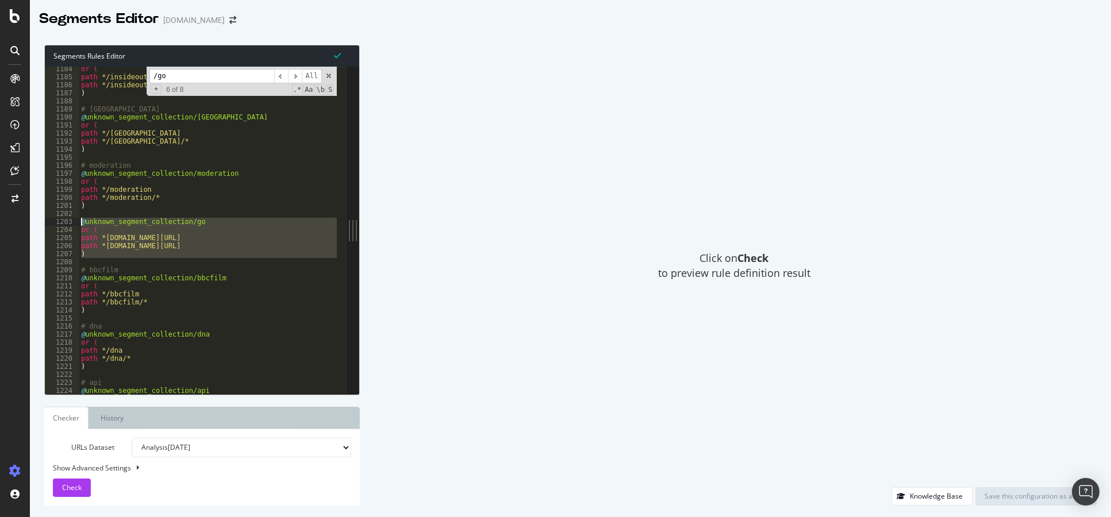
drag, startPoint x: 117, startPoint y: 262, endPoint x: 72, endPoint y: 225, distance: 58.0
click at [72, 225] on div "1184 1185 1186 1187 1188 1189 1190 1191 1192 1193 1194 1195 1196 1197 1198 1199…" at bounding box center [196, 230] width 302 height 327
type textarea "@unknown_segment_collection/go or ("
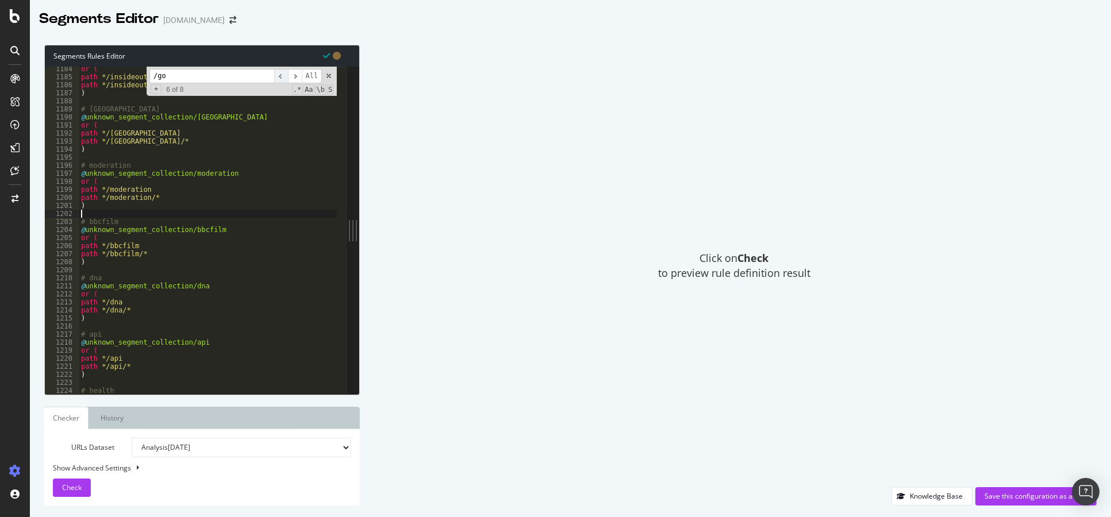
click at [280, 74] on span "​" at bounding box center [281, 76] width 14 height 14
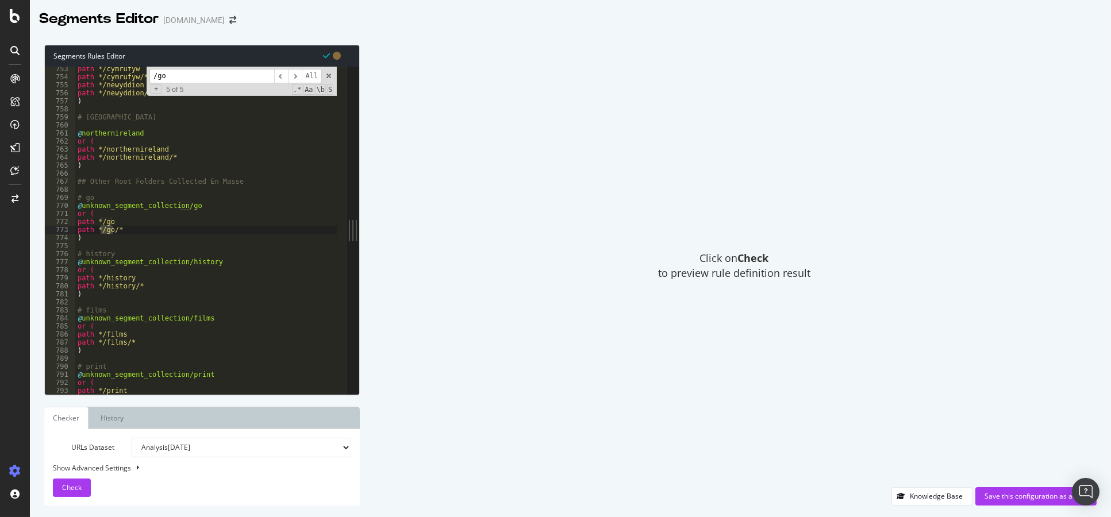
type textarea "path */go/*"
click at [140, 230] on div "path */cymrufyw path */cymrufyw/* path */newyddion path */newyddion/* ) # [GEOG…" at bounding box center [225, 232] width 300 height 334
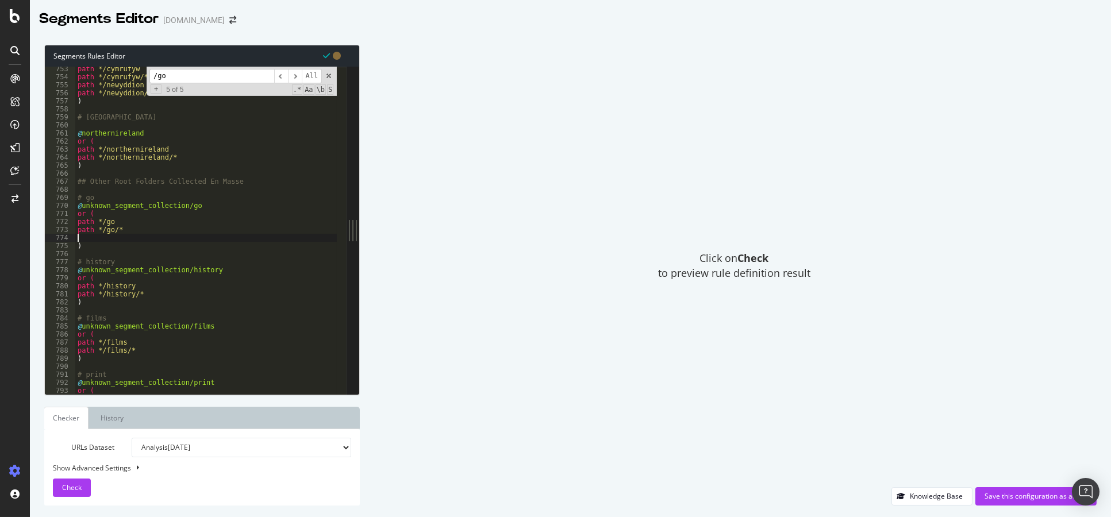
paste textarea ")"
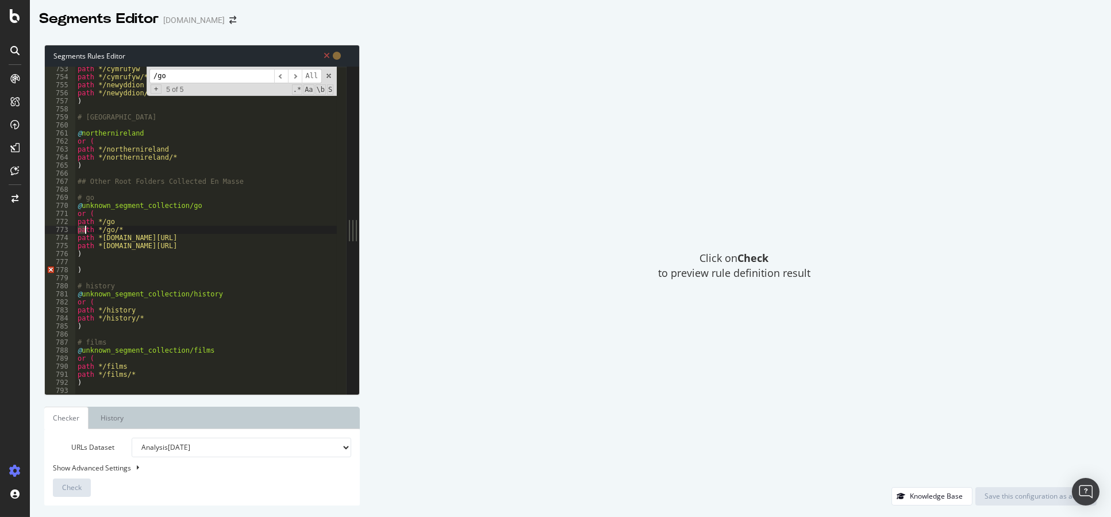
type textarea "path */go"
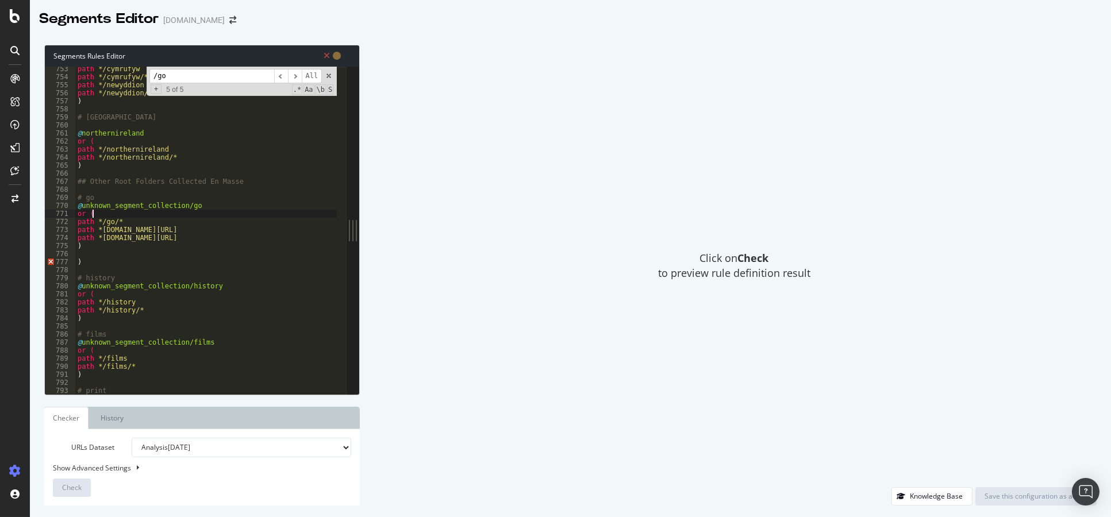
click at [206, 168] on div "path */cymrufyw path */cymrufyw/* path */newyddion path */newyddion/* ) # [GEOG…" at bounding box center [225, 232] width 300 height 334
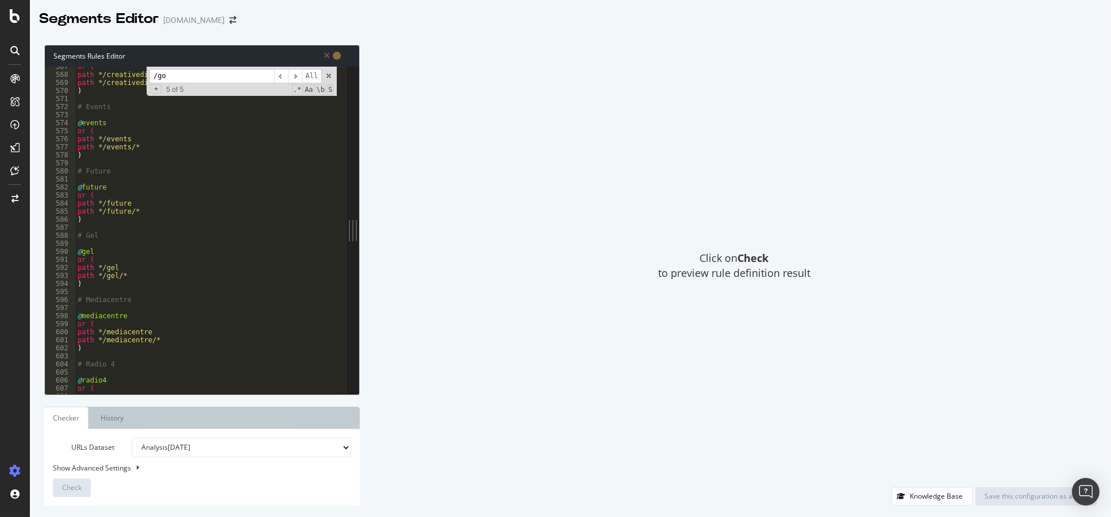
scroll to position [4299, 0]
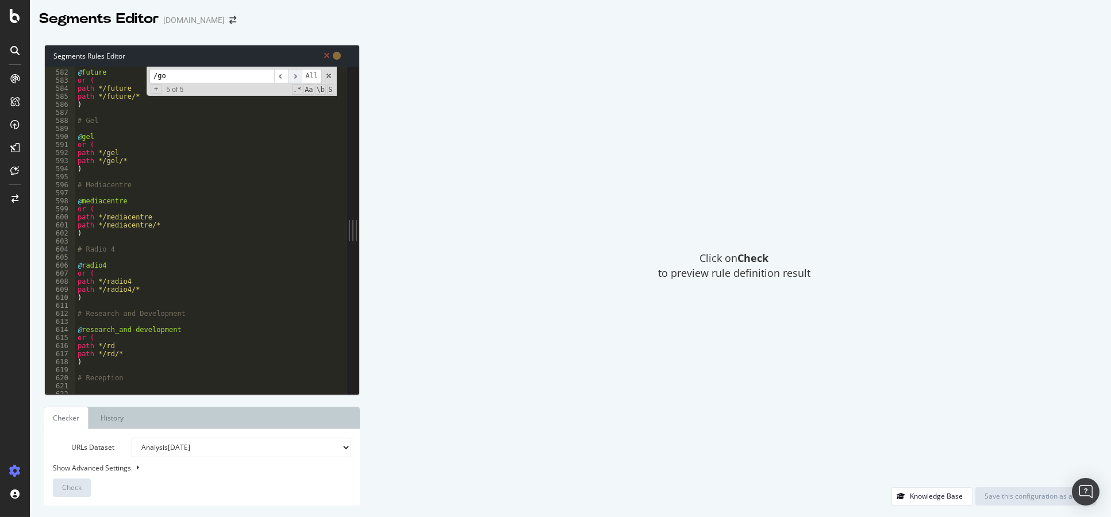
type textarea ")"
click at [298, 75] on span "​" at bounding box center [295, 76] width 14 height 14
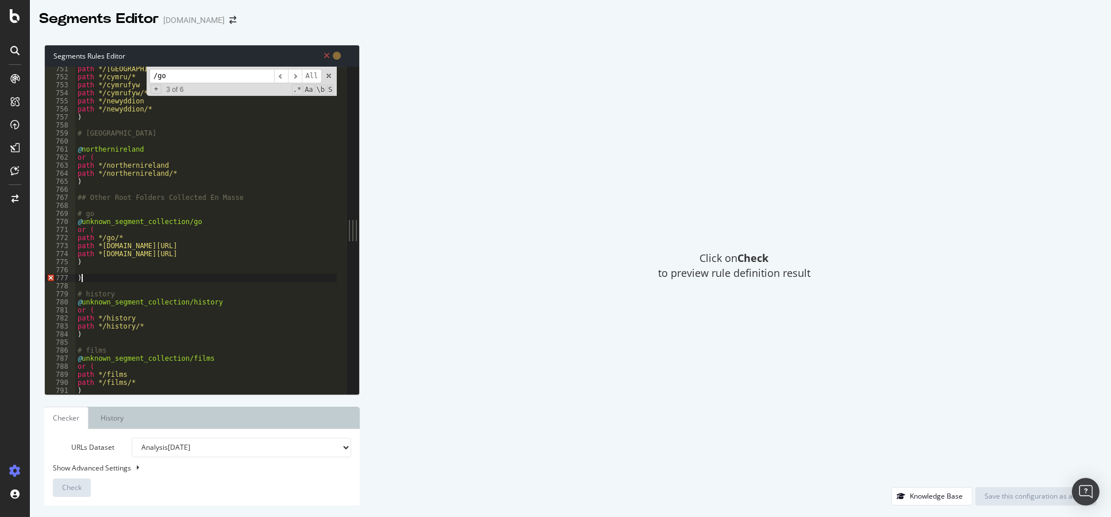
click at [104, 279] on div "path */cymru path */cymru/* path */cymrufyw path */cymrufyw/* path */newyddion …" at bounding box center [225, 232] width 300 height 334
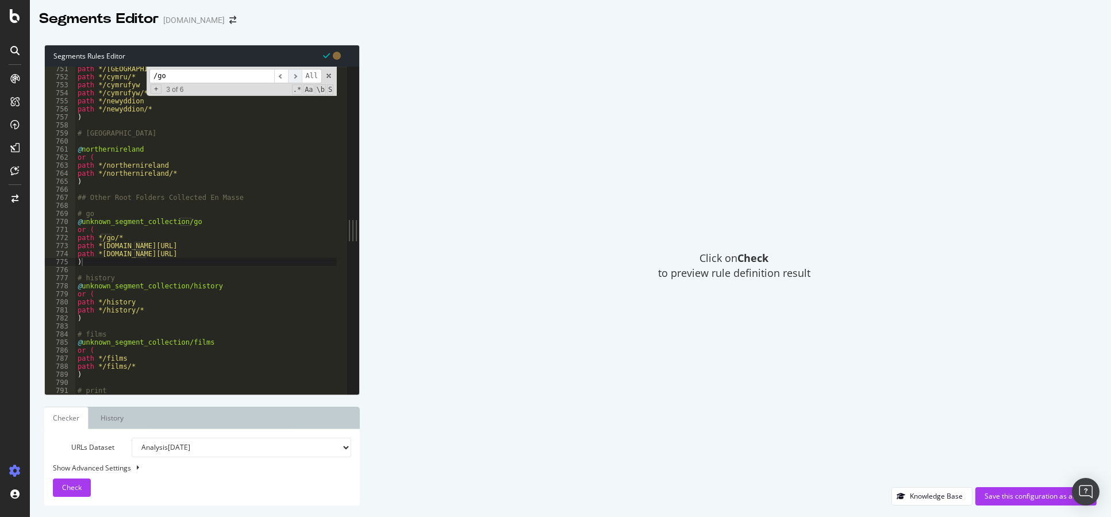
click at [296, 76] on span "​" at bounding box center [295, 76] width 14 height 14
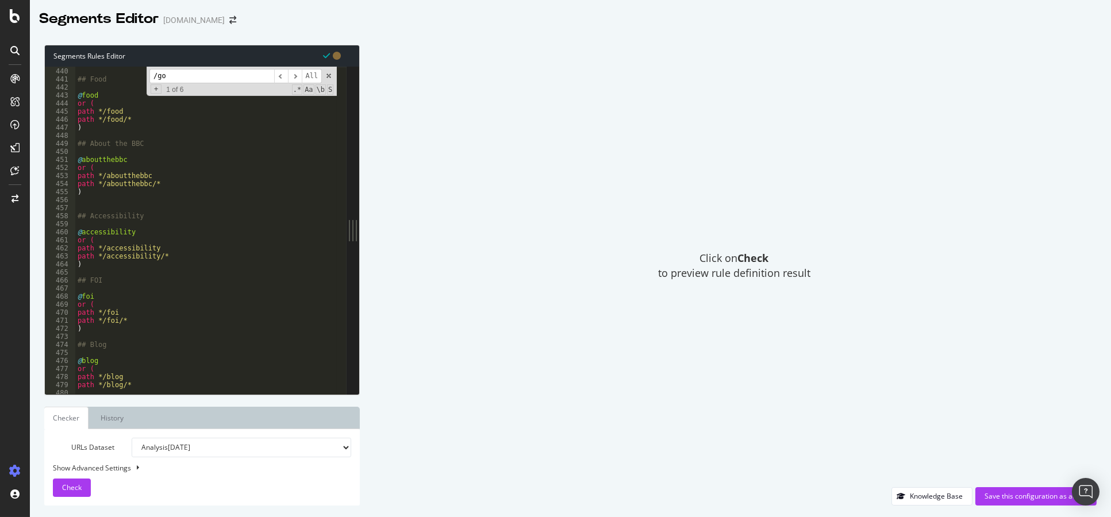
scroll to position [3209, 0]
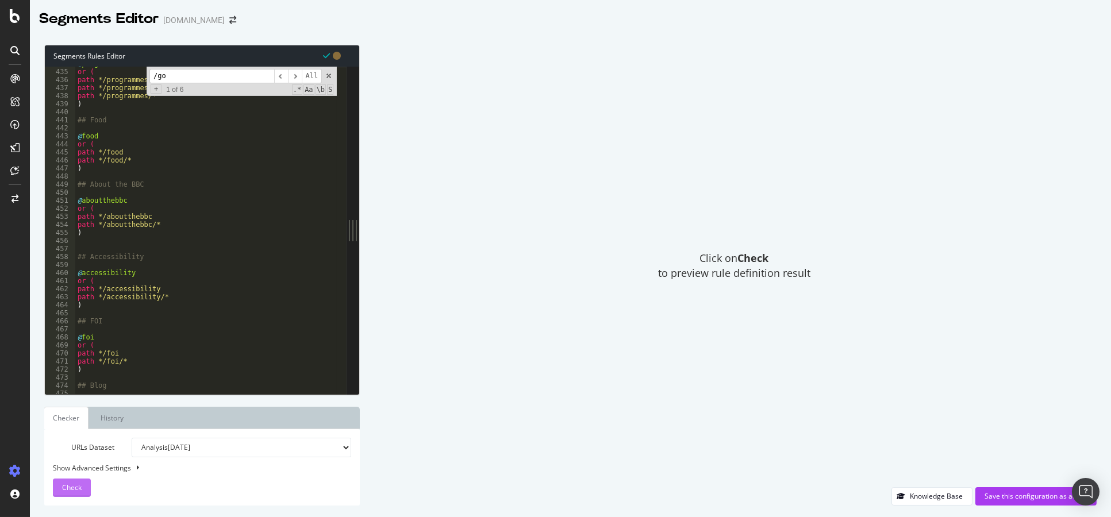
click at [64, 490] on span "Check" at bounding box center [72, 488] width 20 height 10
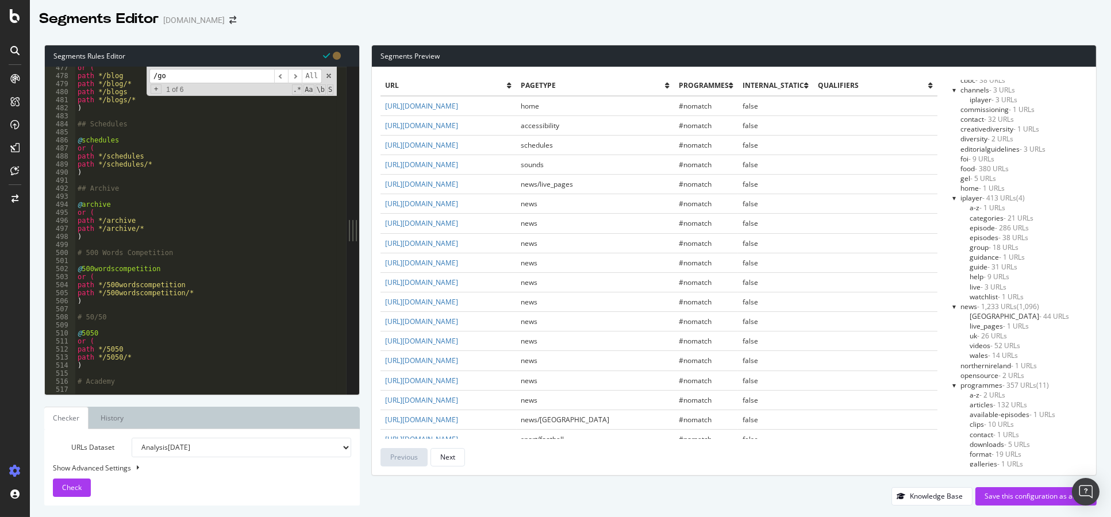
scroll to position [3528, 0]
click at [298, 78] on span "​" at bounding box center [295, 76] width 14 height 14
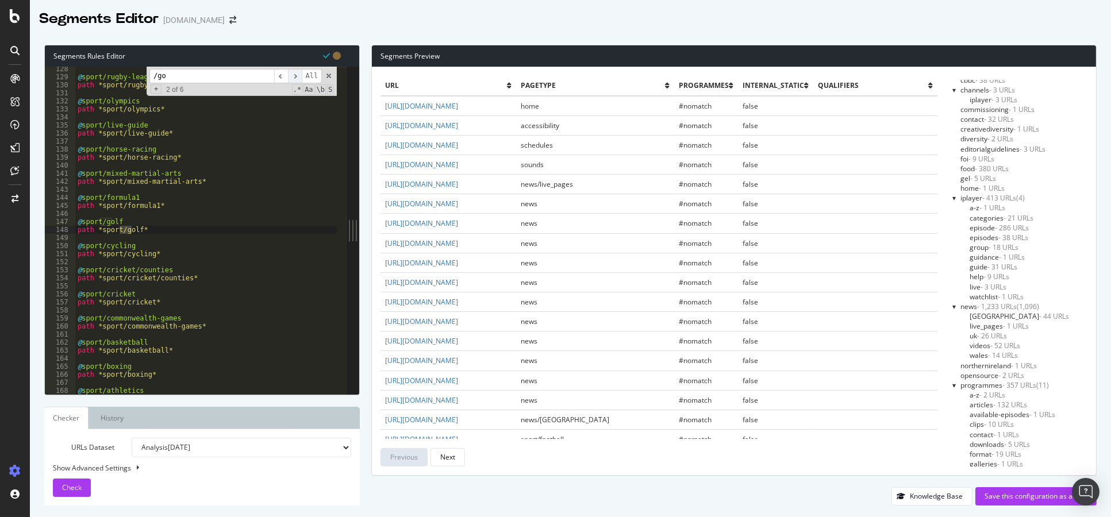
scroll to position [942, 0]
click at [292, 79] on span "​" at bounding box center [295, 76] width 14 height 14
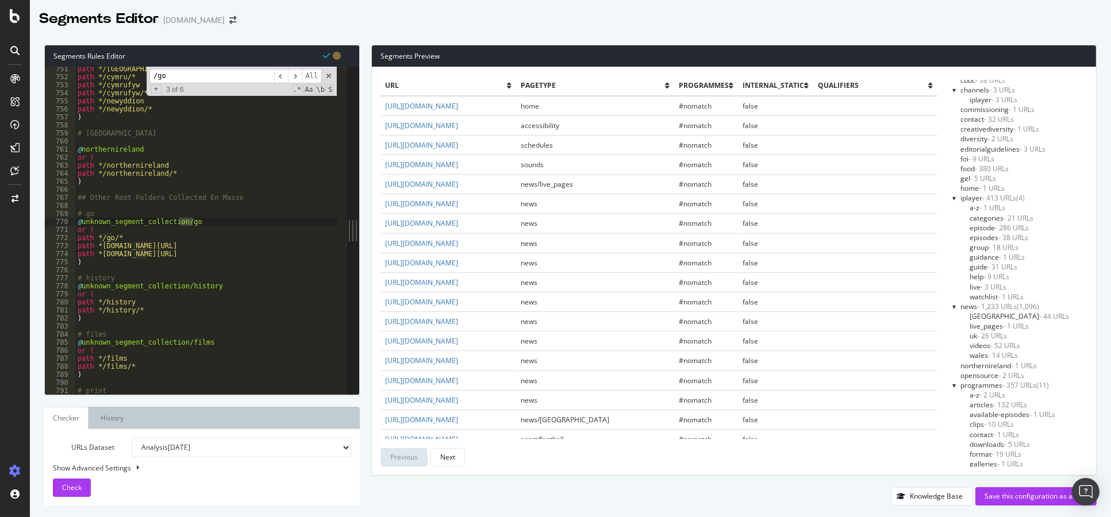
type textarea "path */go/*"
drag, startPoint x: 125, startPoint y: 236, endPoint x: 53, endPoint y: 240, distance: 72.0
click at [53, 240] on div "path */go/* 751 752 753 754 755 756 757 758 759 760 761 762 763 764 765 766 767…" at bounding box center [196, 230] width 302 height 327
type textarea "or ("
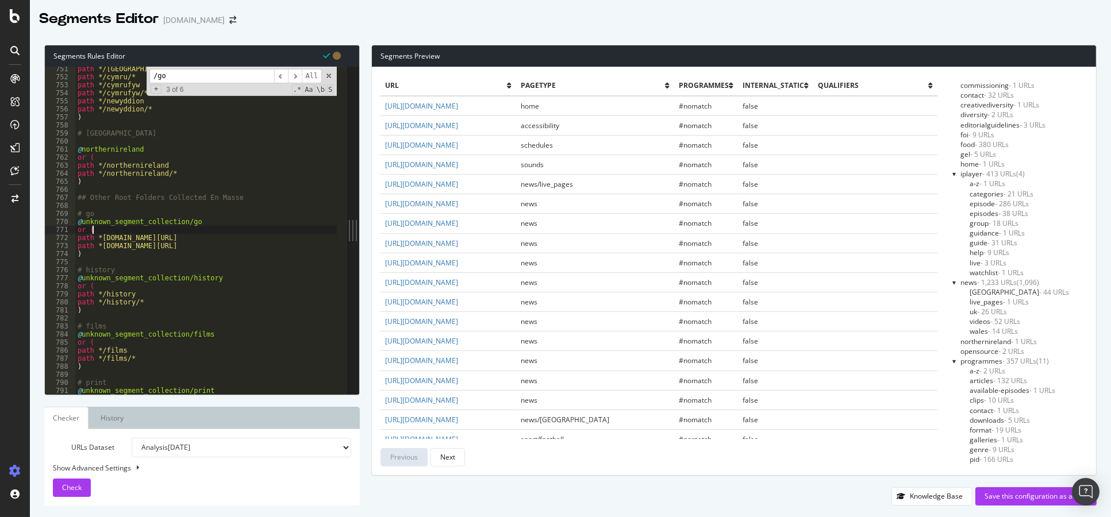
scroll to position [84, 0]
click at [873, 488] on div "Knowledge Base Save this configuration as active" at bounding box center [733, 496] width 725 height 18
click at [999, 498] on div "Save this configuration as active" at bounding box center [1035, 496] width 103 height 10
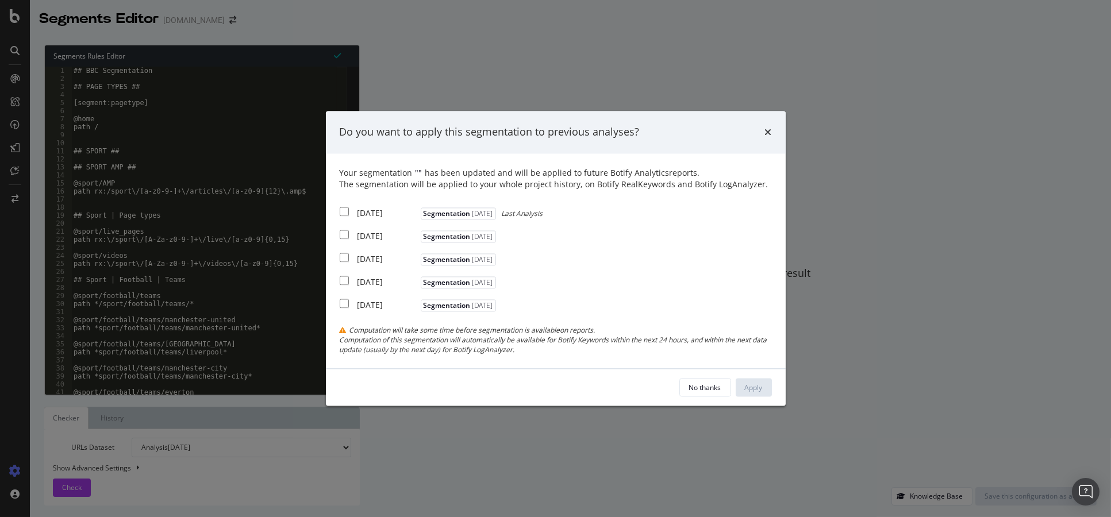
click at [357, 216] on div "2025 Sep. 2nd" at bounding box center [387, 212] width 60 height 11
checkbox input "true"
click at [365, 241] on div "2025 Aug. 5th" at bounding box center [387, 235] width 60 height 11
checkbox input "true"
click at [371, 253] on div "2025 Jul. 1st" at bounding box center [387, 258] width 60 height 11
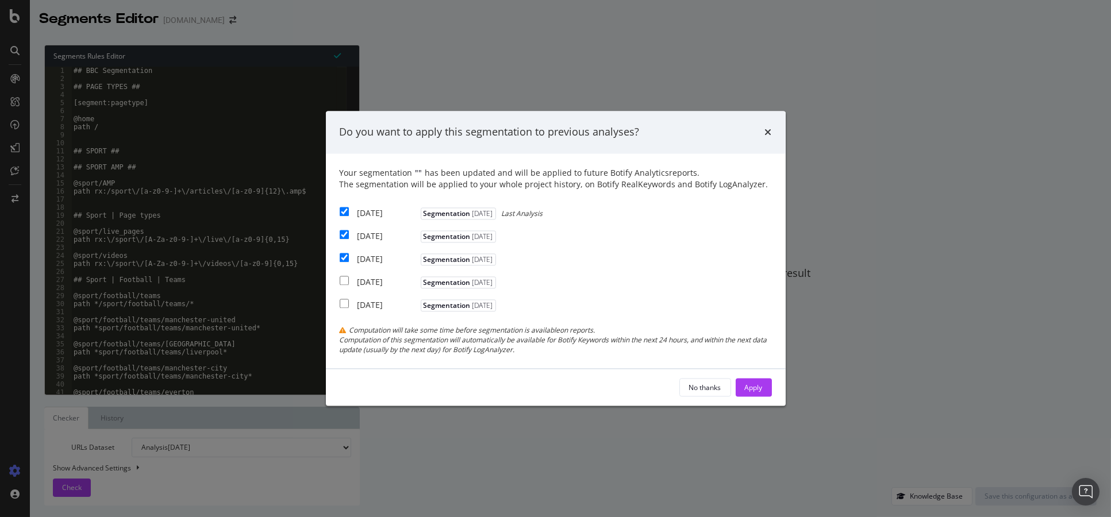
checkbox input "true"
click at [756, 383] on div "Apply" at bounding box center [754, 388] width 18 height 10
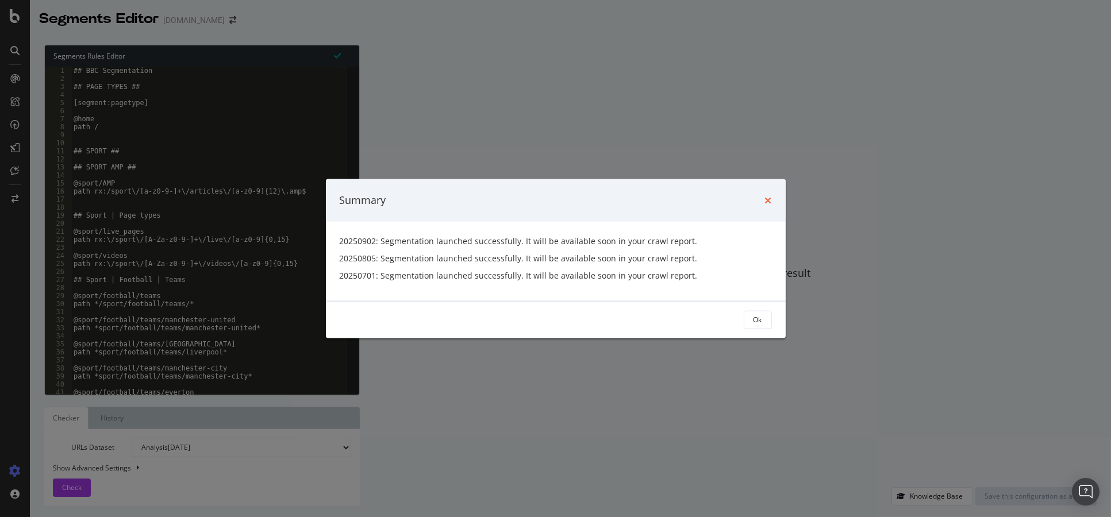
click at [766, 199] on icon "times" at bounding box center [768, 199] width 7 height 9
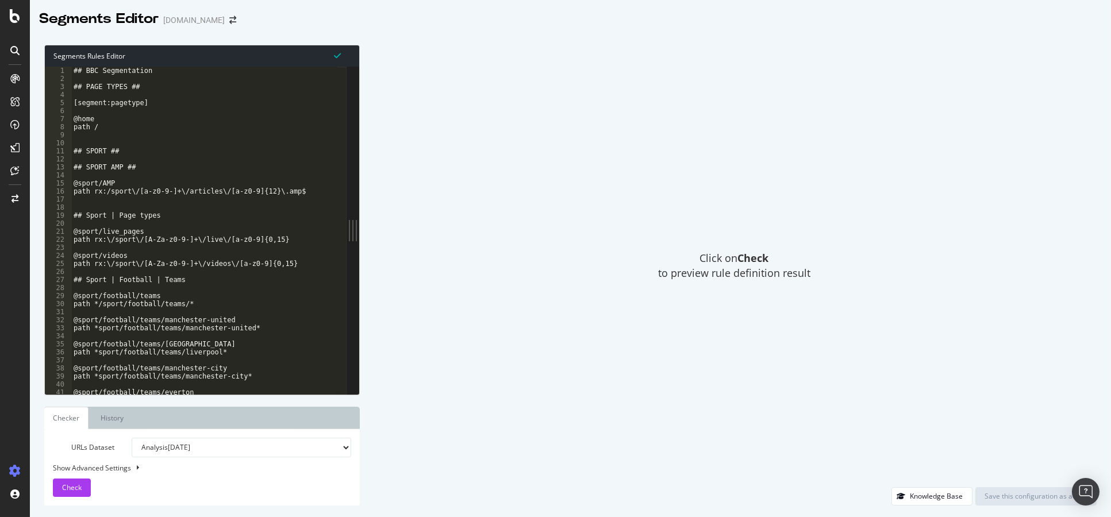
click at [604, 24] on div "Segments Editor www.bbc.co.uk" at bounding box center [570, 14] width 1081 height 29
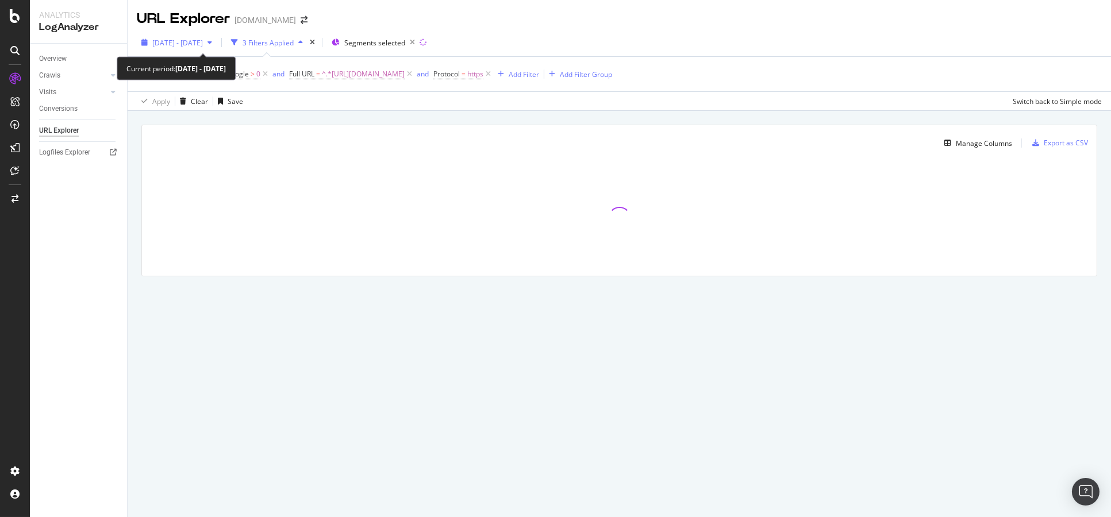
click at [203, 43] on span "[DATE] - [DATE]" at bounding box center [177, 43] width 51 height 10
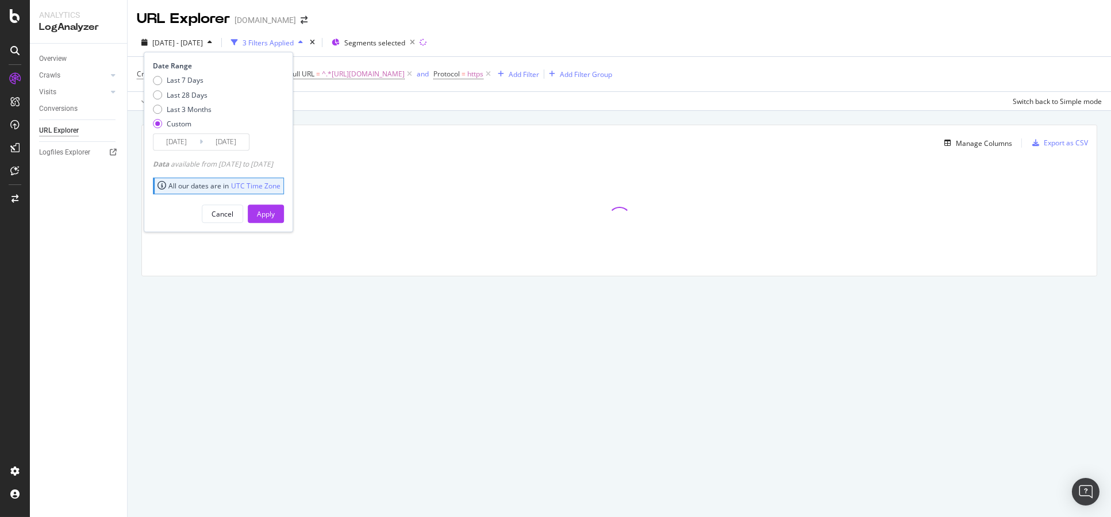
click at [176, 142] on input "[DATE]" at bounding box center [176, 142] width 46 height 16
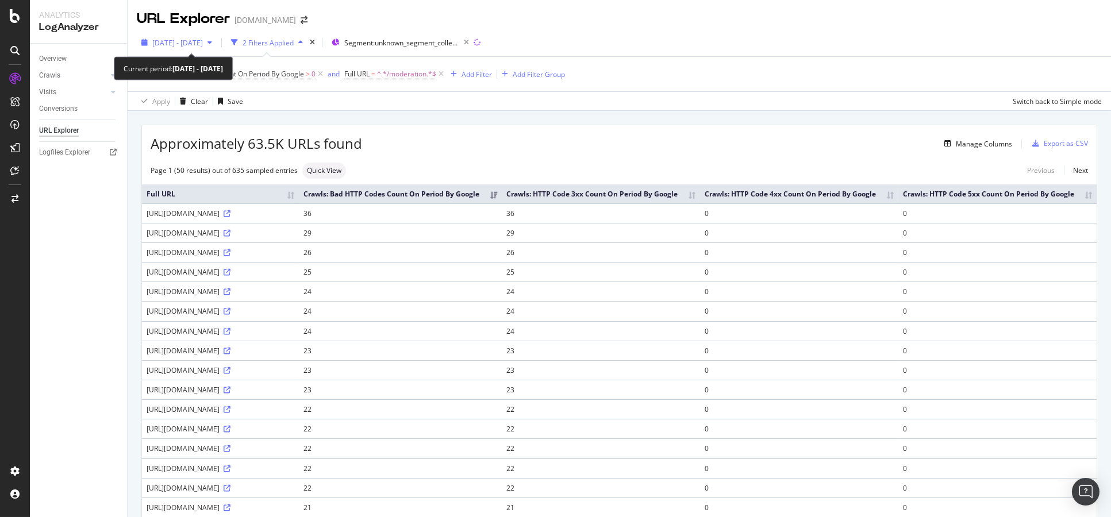
click at [217, 48] on div "[DATE] - [DATE]" at bounding box center [177, 42] width 80 height 17
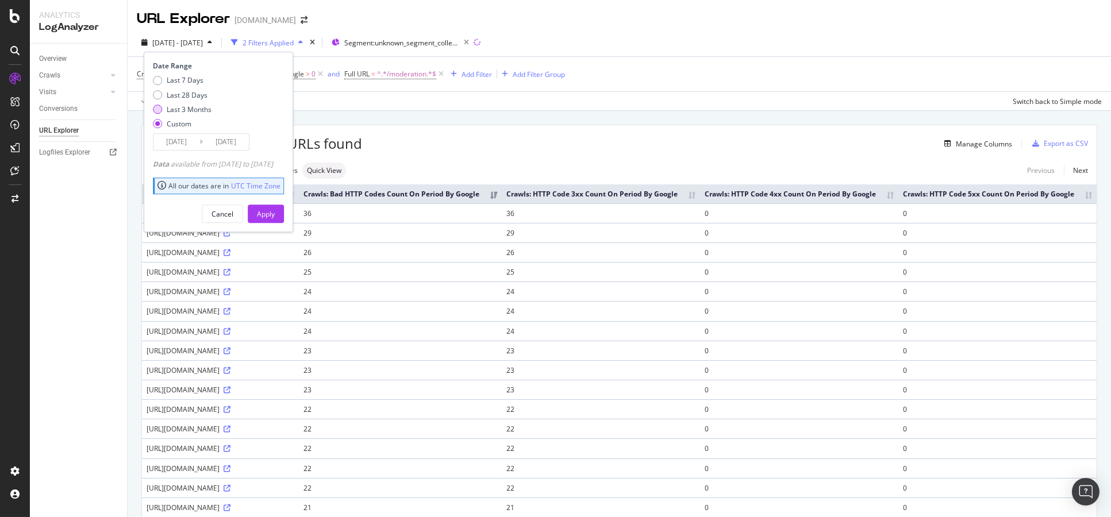
click at [204, 110] on div "Last 3 Months" at bounding box center [189, 110] width 45 height 10
type input "2025/06/08"
type input "2025/09/07"
click at [275, 218] on div "Apply" at bounding box center [266, 214] width 18 height 10
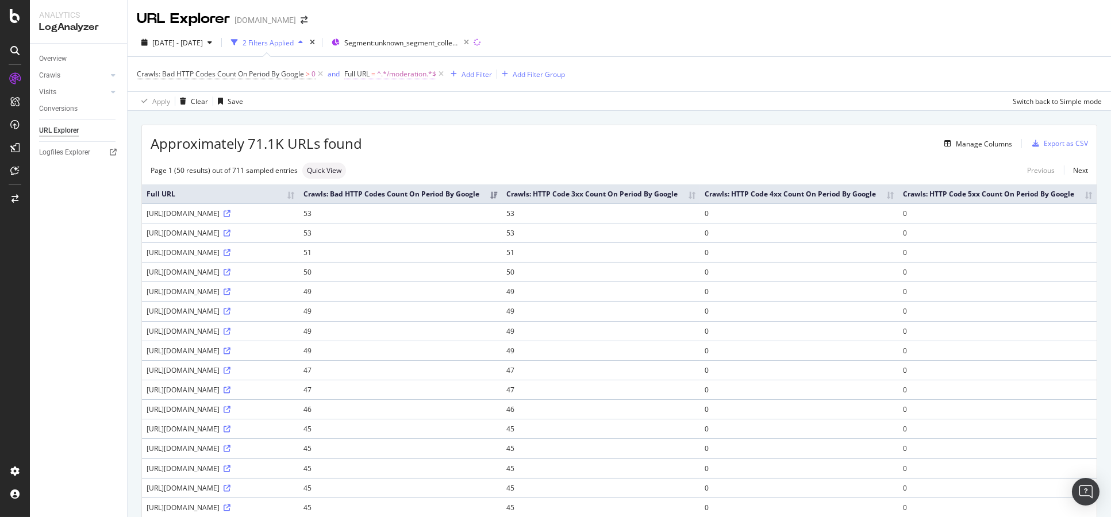
click at [410, 72] on span "^.*/moderation.*$" at bounding box center [406, 74] width 59 height 16
click at [370, 121] on input "/moderation" at bounding box center [408, 122] width 109 height 18
drag, startPoint x: 400, startPoint y: 120, endPoint x: 363, endPoint y: 120, distance: 37.9
click at [363, 120] on input "/moderation" at bounding box center [408, 122] width 109 height 18
type input "/api/"
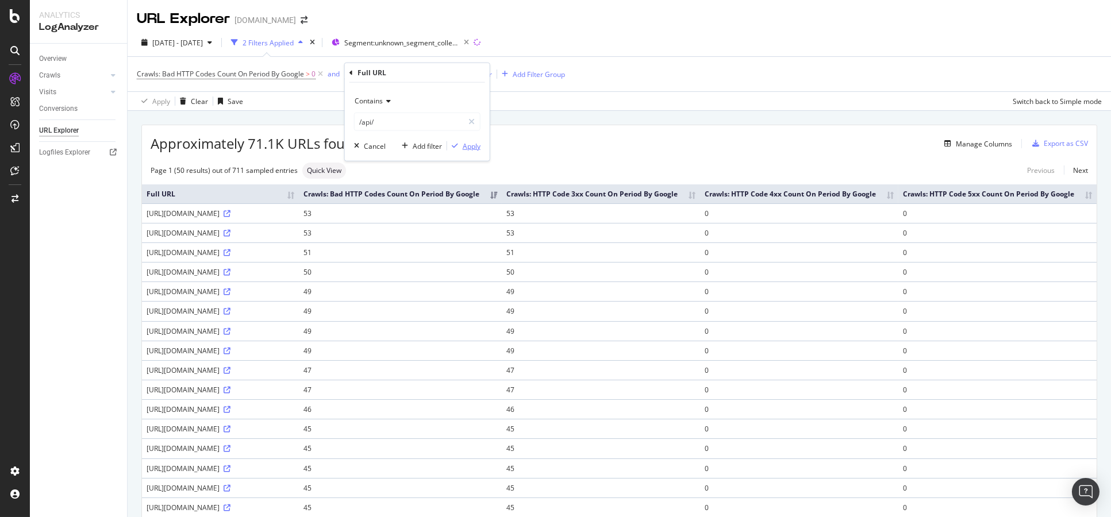
click at [468, 143] on div "Apply" at bounding box center [472, 146] width 18 height 10
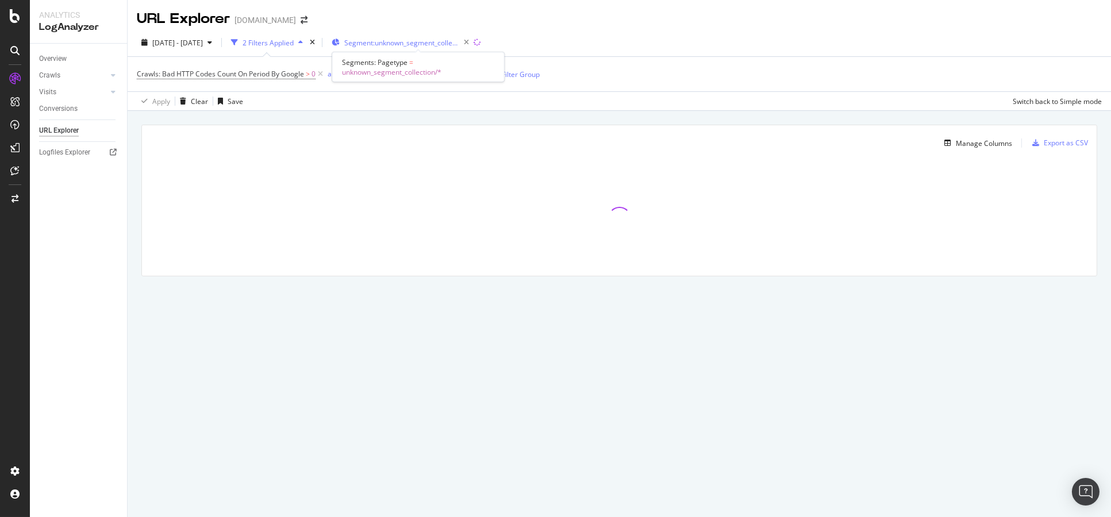
click at [408, 41] on span "Segment: unknown_segment_collection/*" at bounding box center [401, 43] width 115 height 10
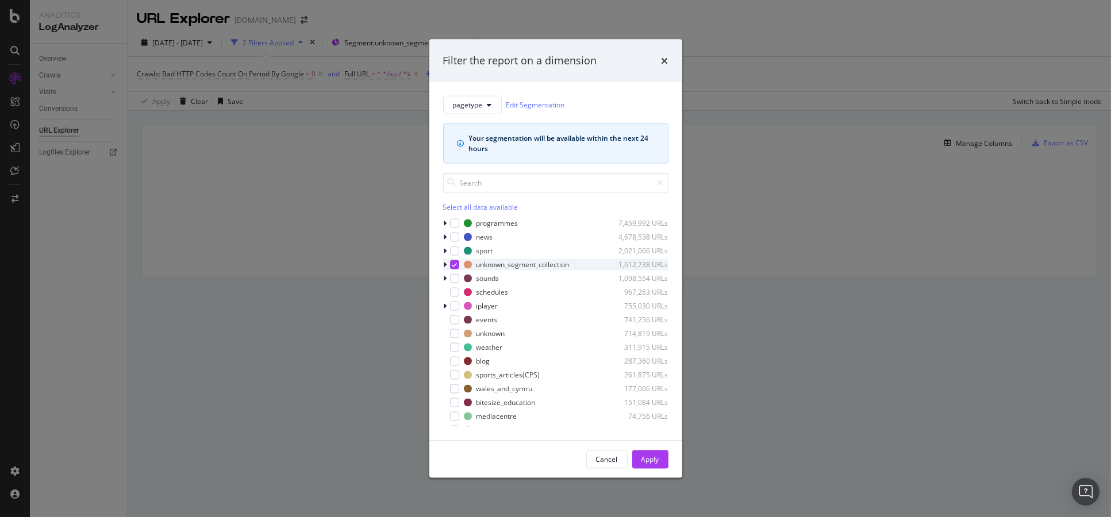
click at [454, 264] on icon "modal" at bounding box center [454, 264] width 5 height 6
click at [649, 455] on div "Apply" at bounding box center [650, 459] width 18 height 10
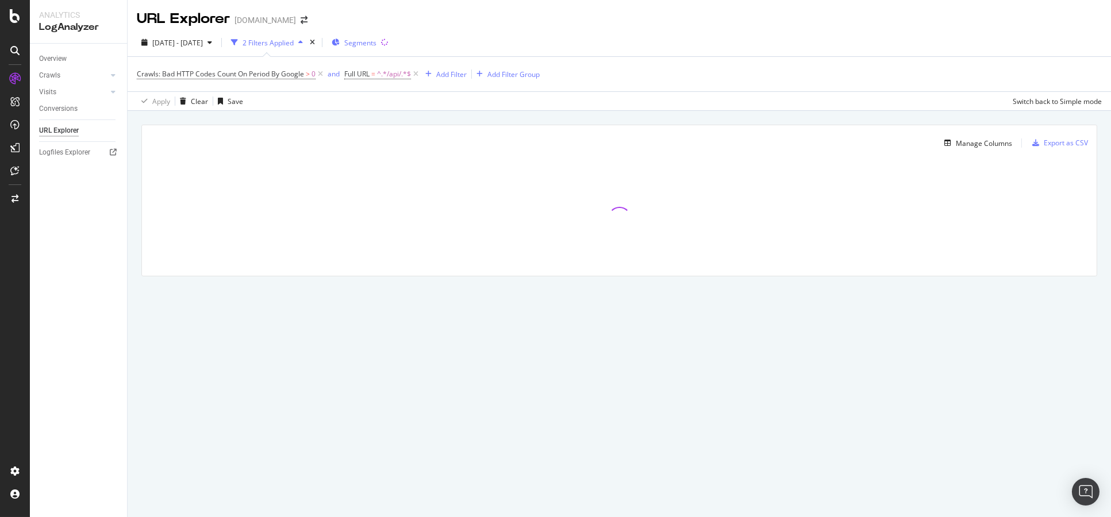
click at [376, 44] on span "Segments" at bounding box center [360, 43] width 32 height 10
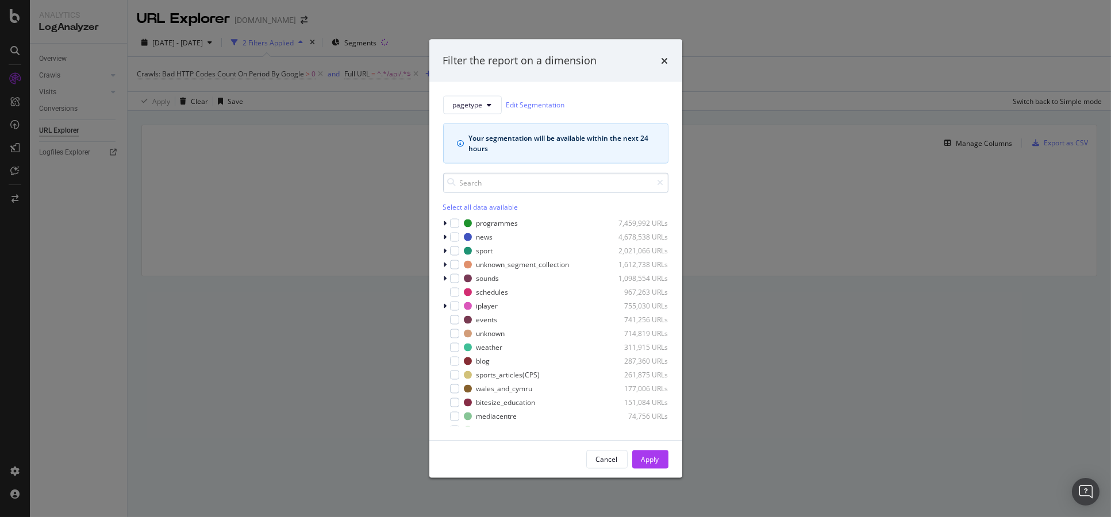
click at [499, 182] on input "modal" at bounding box center [555, 182] width 225 height 20
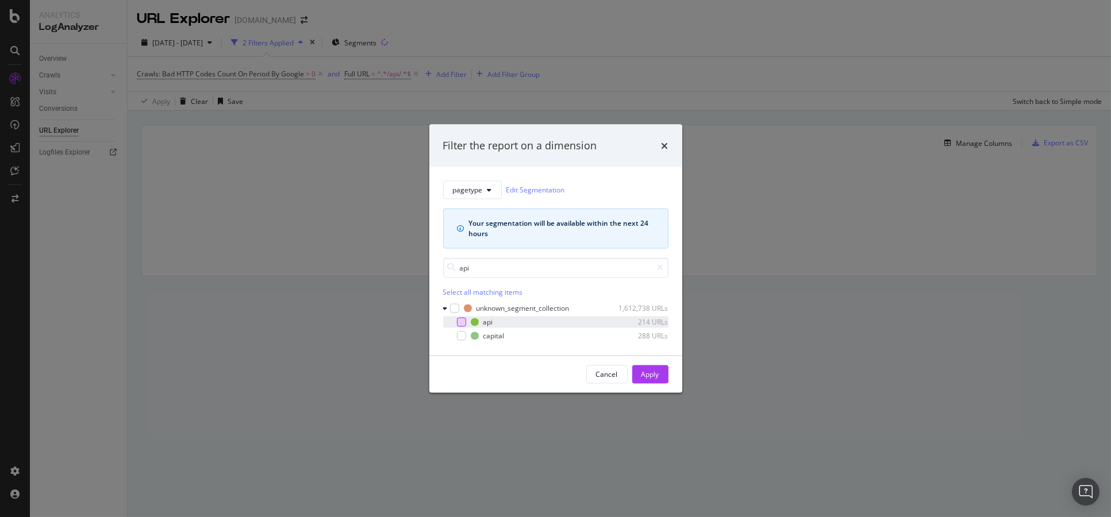
type input "api"
click at [457, 319] on div "modal" at bounding box center [461, 321] width 9 height 9
click at [648, 377] on div "Apply" at bounding box center [650, 374] width 18 height 10
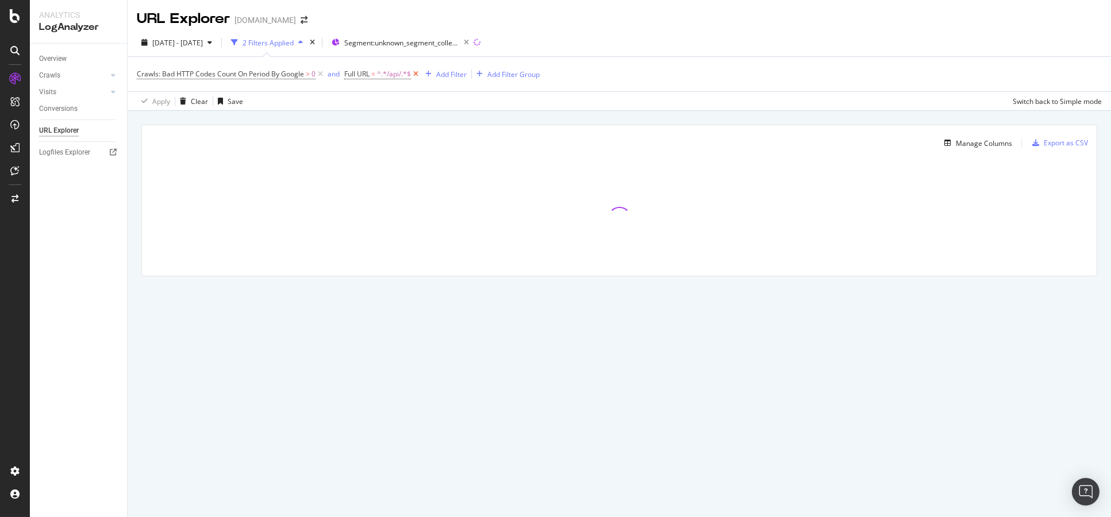
click at [415, 76] on icon at bounding box center [416, 73] width 10 height 11
click at [318, 72] on icon at bounding box center [320, 73] width 10 height 11
click at [64, 61] on div "Overview" at bounding box center [53, 59] width 28 height 12
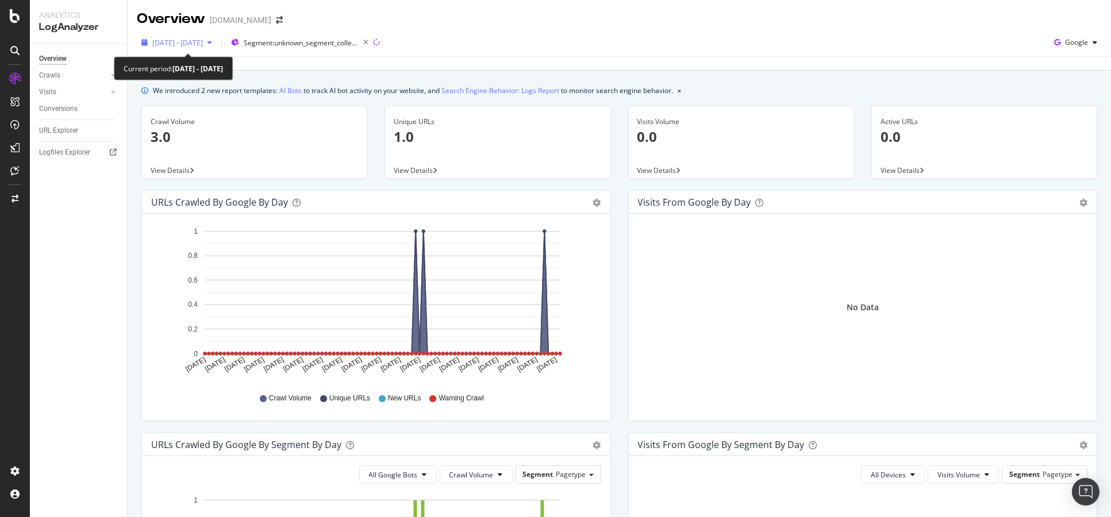
click at [203, 41] on span "2025 Jun. 8th - Sep. 7th" at bounding box center [177, 43] width 51 height 10
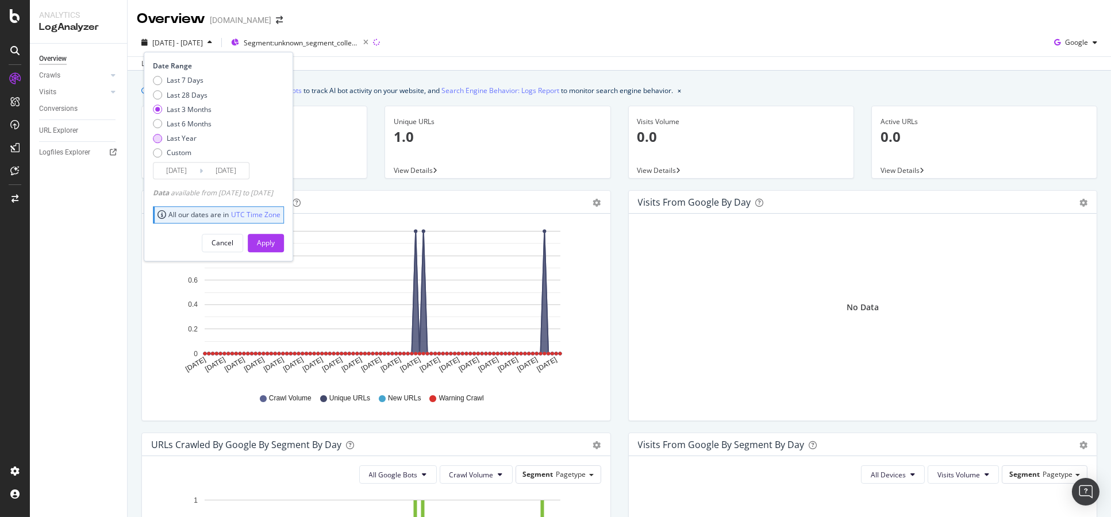
click at [187, 140] on div "Last Year" at bounding box center [182, 138] width 30 height 10
type input "2024/09/08"
click at [275, 238] on div "Apply" at bounding box center [266, 243] width 18 height 10
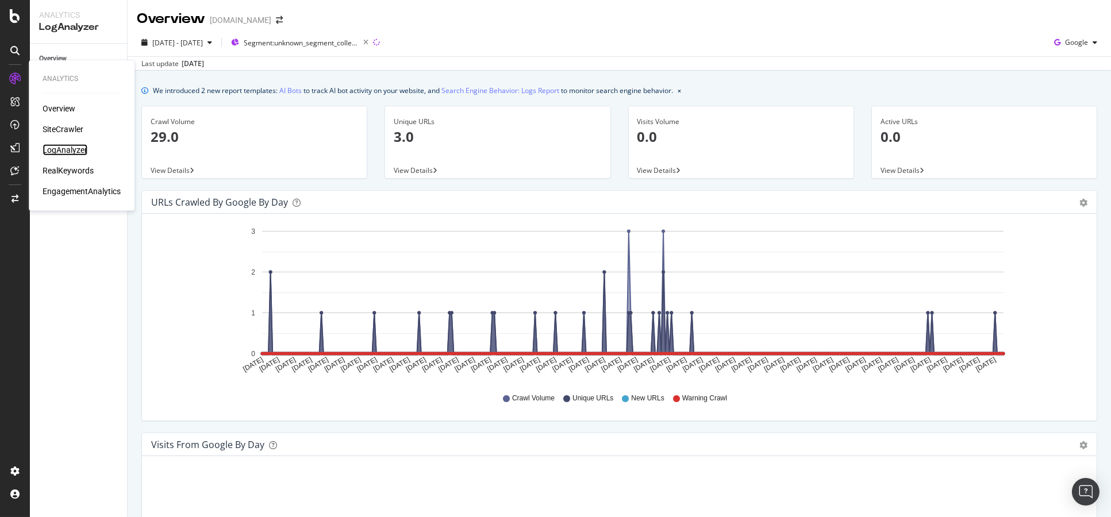
click at [65, 148] on div "LogAnalyzer" at bounding box center [65, 149] width 45 height 11
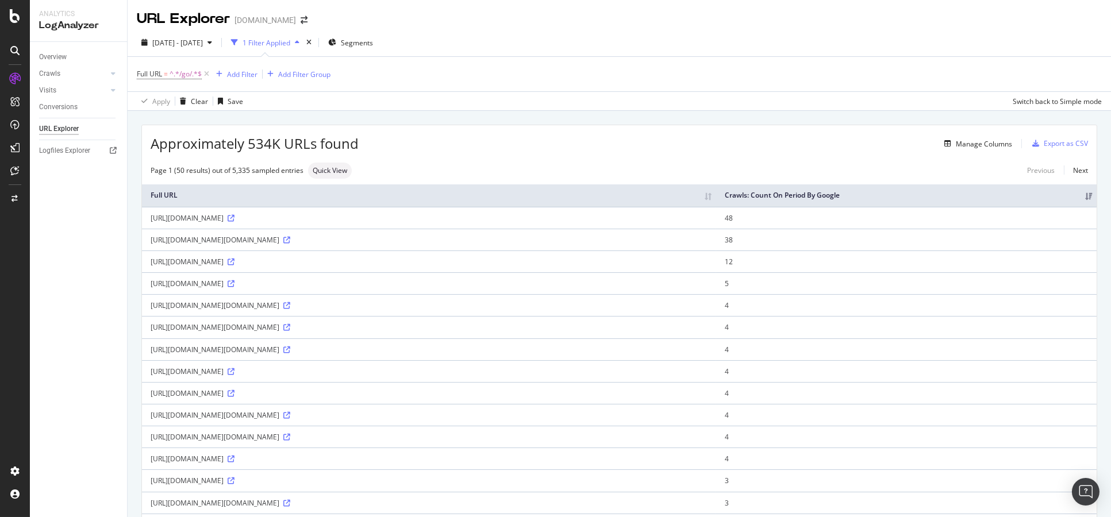
scroll to position [63, 0]
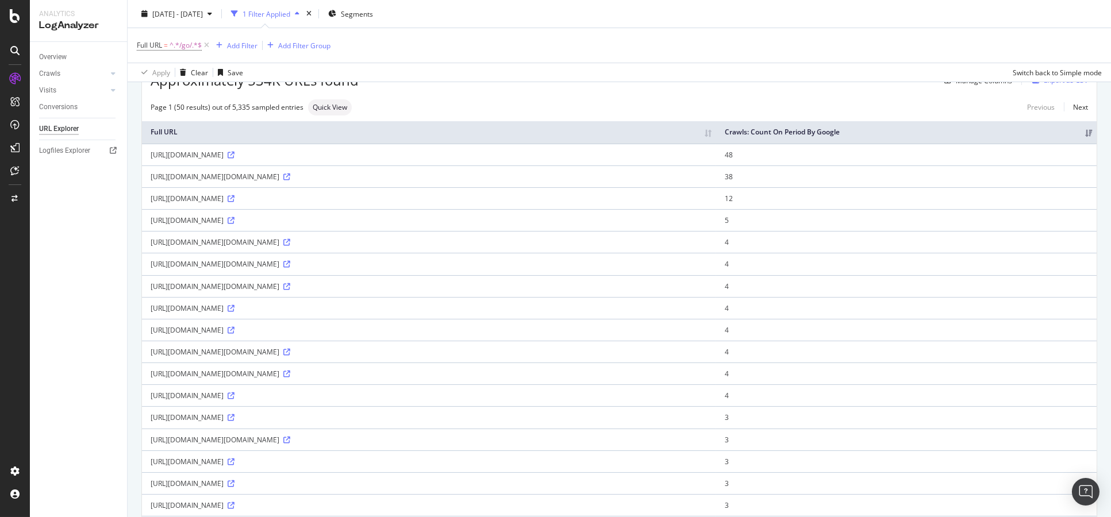
drag, startPoint x: 233, startPoint y: 337, endPoint x: 297, endPoint y: 340, distance: 64.4
click at [278, 335] on div "[URL][DOMAIN_NAME]" at bounding box center [429, 330] width 557 height 10
drag, startPoint x: 302, startPoint y: 340, endPoint x: 332, endPoint y: 339, distance: 30.5
click at [323, 335] on div "[URL][DOMAIN_NAME]" at bounding box center [429, 330] width 557 height 10
drag, startPoint x: 407, startPoint y: 339, endPoint x: 440, endPoint y: 340, distance: 32.8
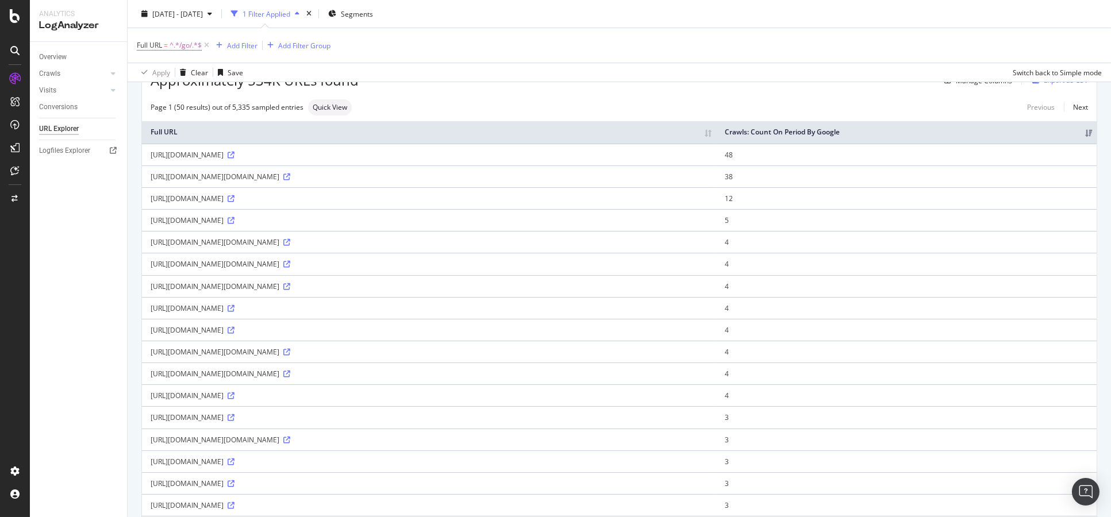
click at [426, 335] on div "[URL][DOMAIN_NAME]" at bounding box center [429, 330] width 557 height 10
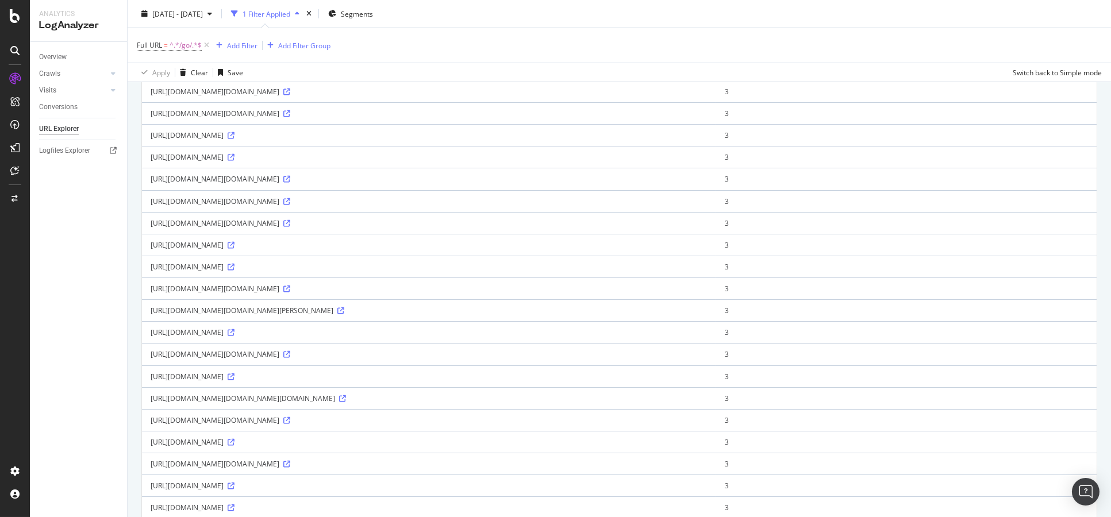
scroll to position [446, 0]
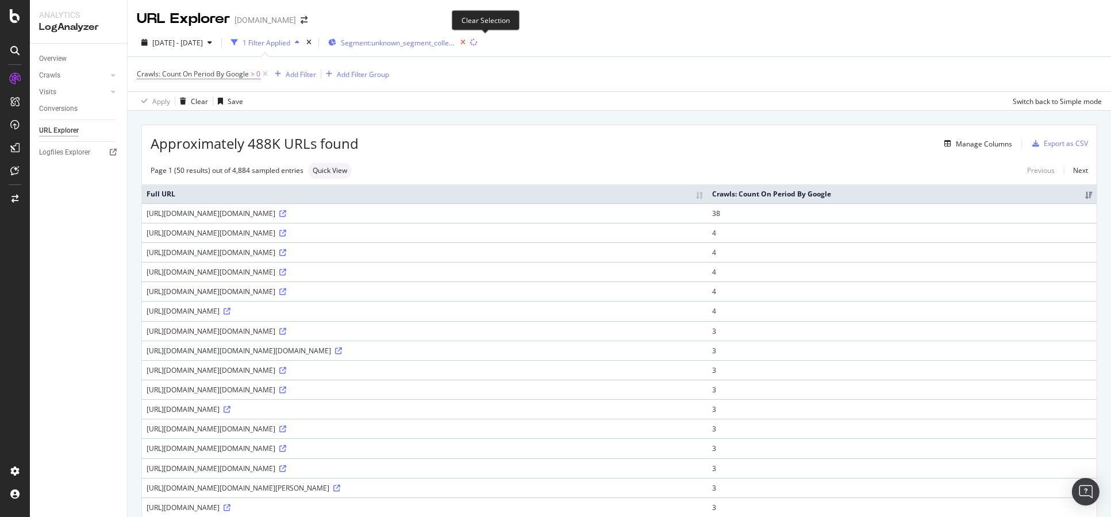
click at [470, 41] on icon "button" at bounding box center [463, 42] width 14 height 16
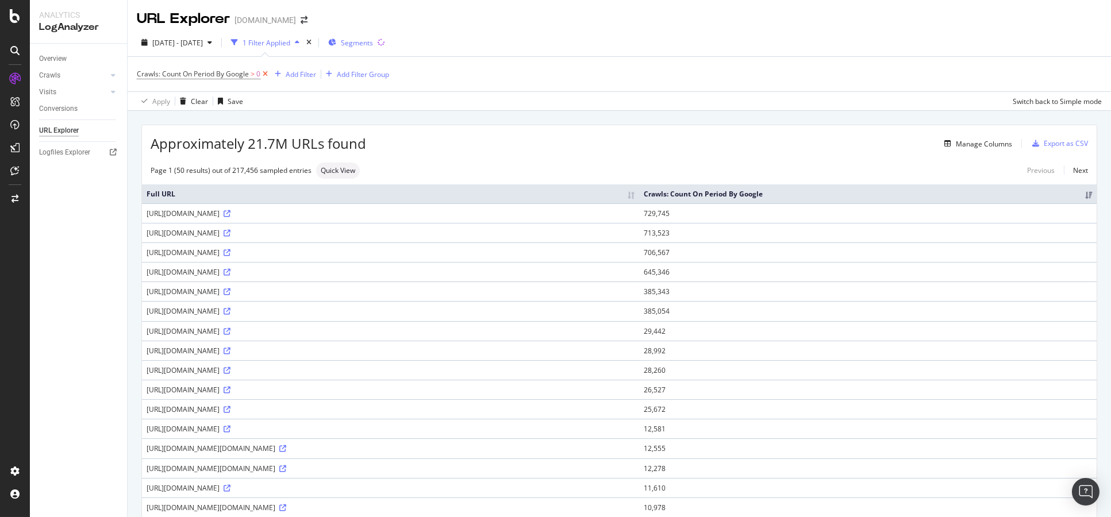
click at [265, 73] on icon at bounding box center [265, 73] width 10 height 11
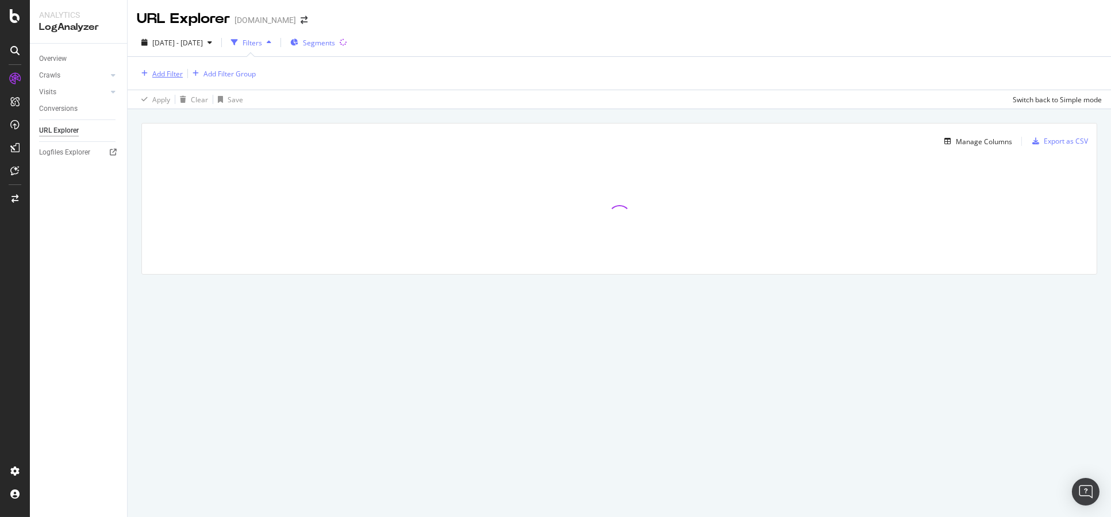
click at [159, 76] on div "Add Filter" at bounding box center [167, 74] width 30 height 10
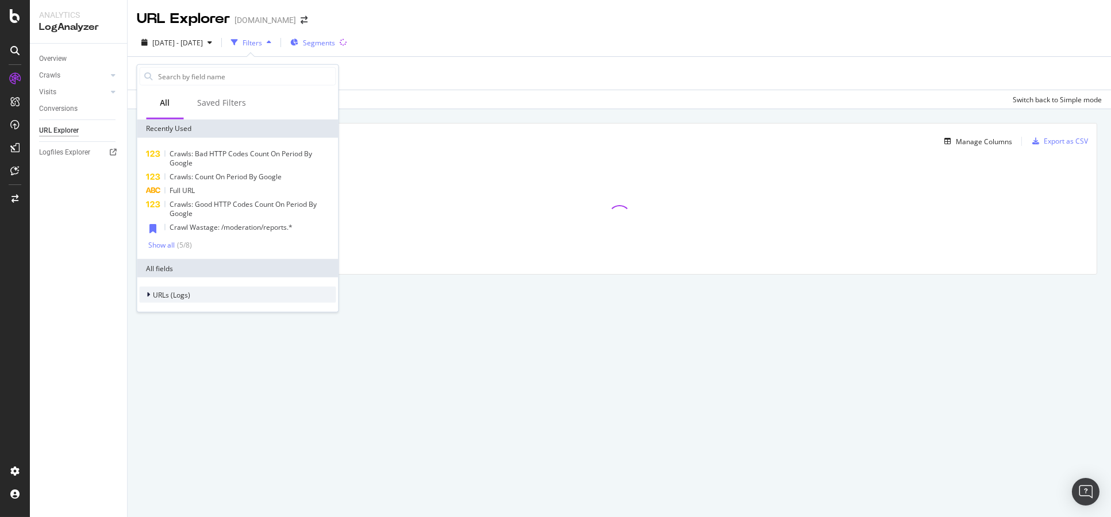
click at [171, 298] on span "URLs (Logs)" at bounding box center [171, 295] width 37 height 10
click at [206, 318] on div "URL Scheme Segments Crawls Visits" at bounding box center [237, 338] width 196 height 71
click at [206, 315] on div "URL Scheme" at bounding box center [237, 311] width 196 height 16
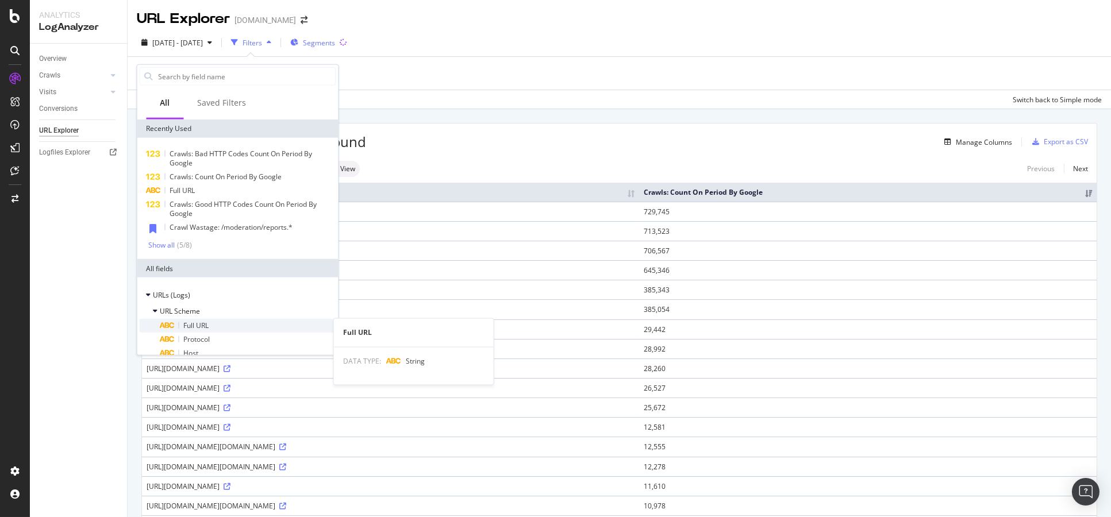
click at [217, 323] on div "Full URL" at bounding box center [248, 326] width 176 height 14
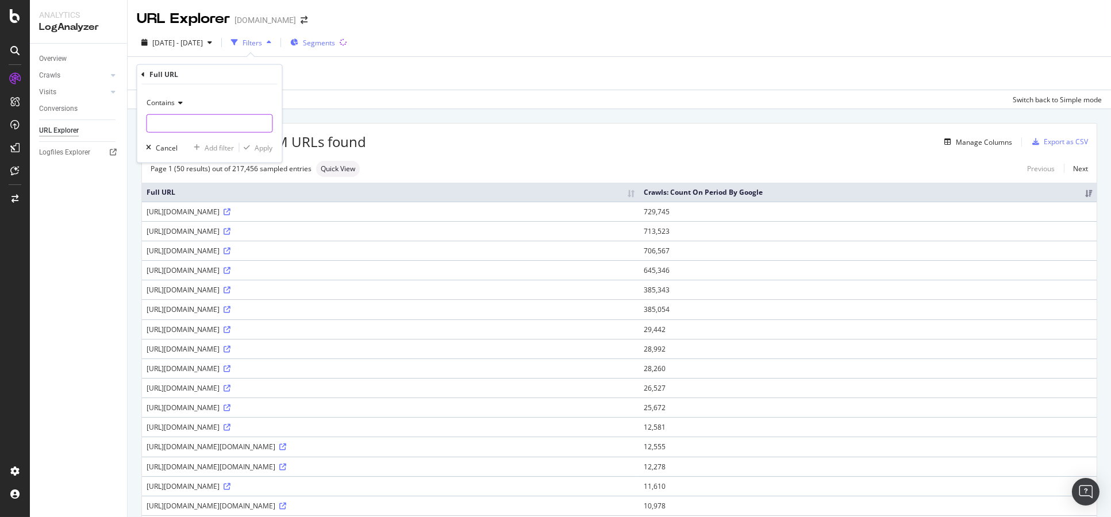
click at [188, 119] on input "text" at bounding box center [209, 123] width 125 height 18
paste input "data"
click at [188, 119] on input "data" at bounding box center [209, 123] width 125 height 18
click at [149, 126] on input "data/" at bounding box center [201, 123] width 109 height 18
type input "/data/"
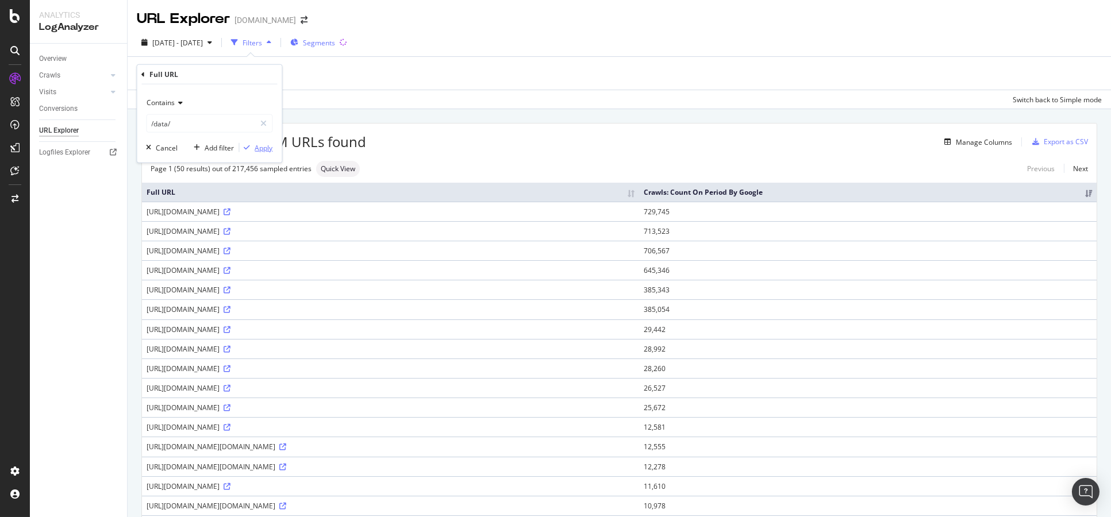
click at [257, 148] on div "Apply" at bounding box center [264, 147] width 18 height 10
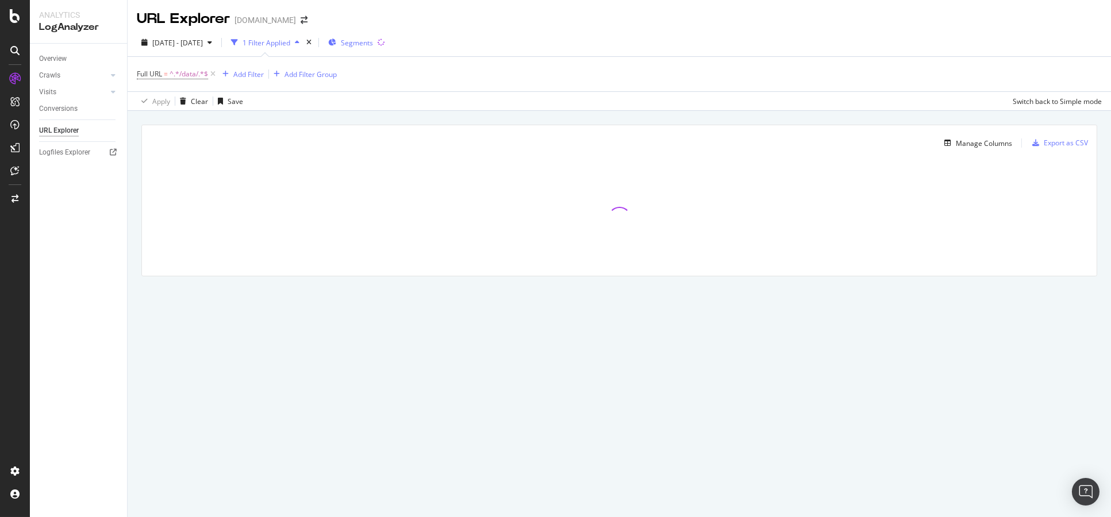
click at [974, 134] on div "Manage Columns Export as CSV" at bounding box center [619, 138] width 954 height 27
click at [979, 145] on div "Manage Columns" at bounding box center [983, 143] width 56 height 10
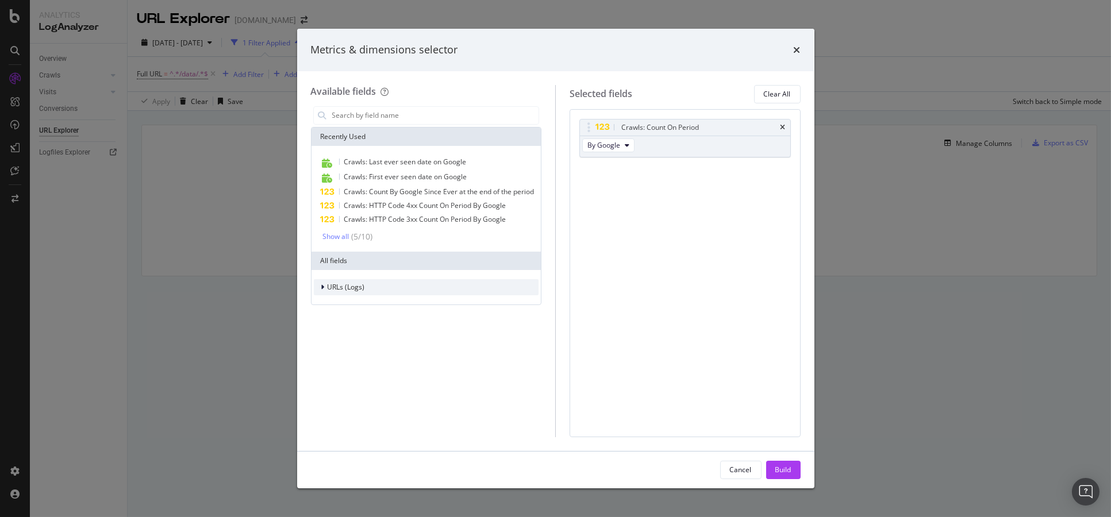
click at [396, 294] on div "URLs (Logs)" at bounding box center [426, 287] width 225 height 16
click at [440, 305] on div "URL Scheme" at bounding box center [426, 303] width 225 height 16
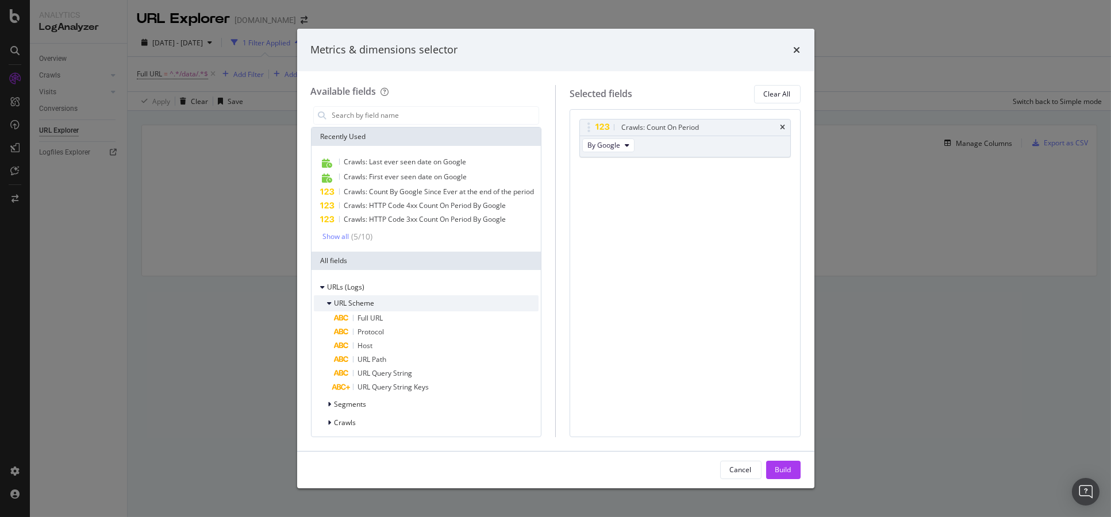
scroll to position [30, 0]
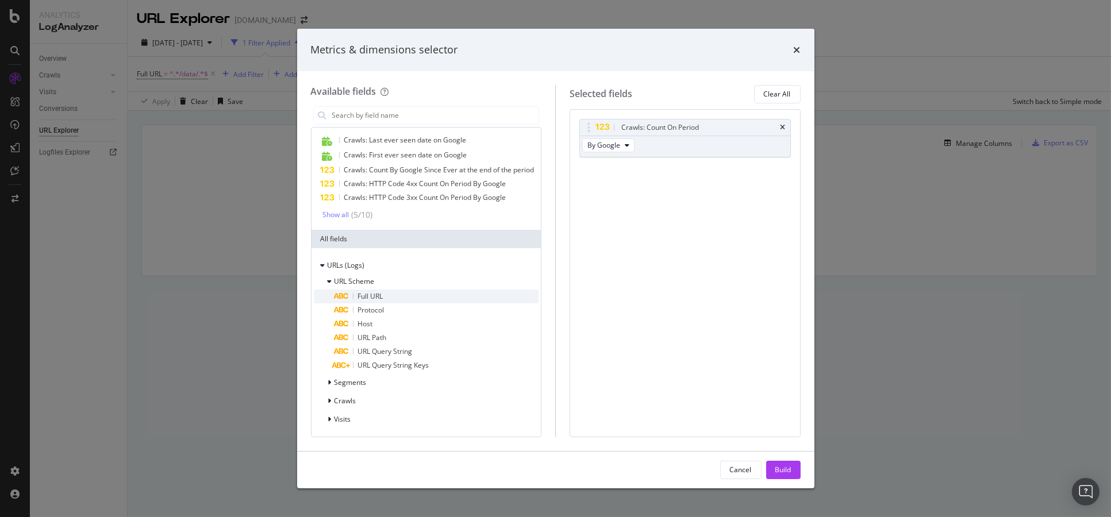
click at [441, 292] on div "Full URL" at bounding box center [436, 297] width 205 height 14
click at [432, 391] on div "URL Scheme Full URL Protocol Host URL Path URL Query String URL Query String Ke…" at bounding box center [426, 350] width 225 height 154
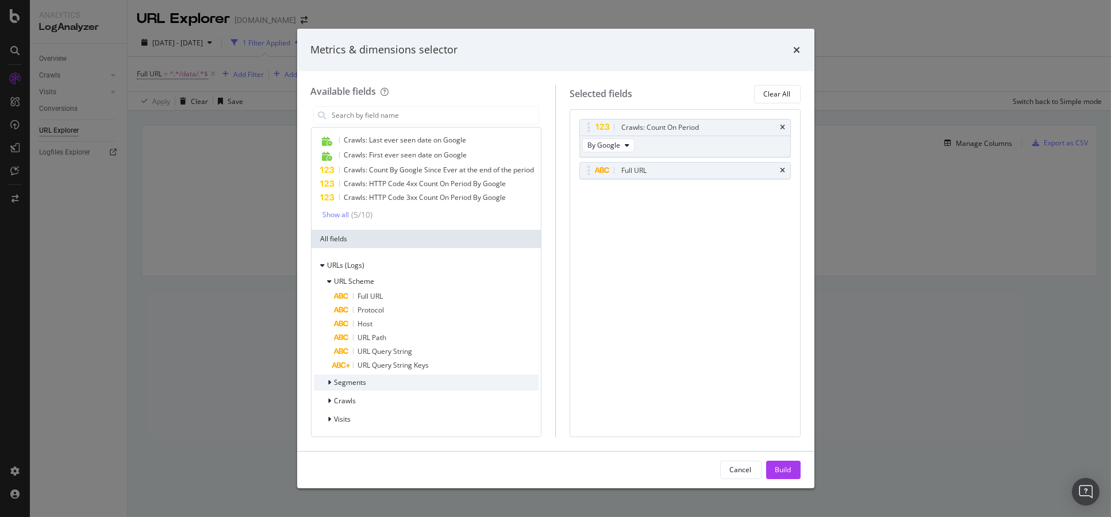
click at [433, 386] on div "Segments" at bounding box center [426, 383] width 225 height 16
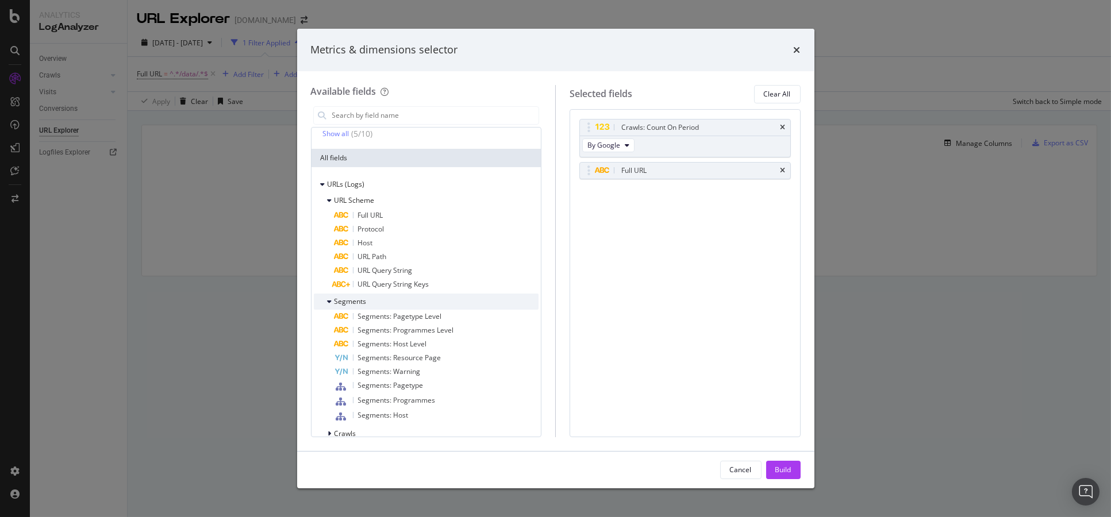
scroll to position [144, 0]
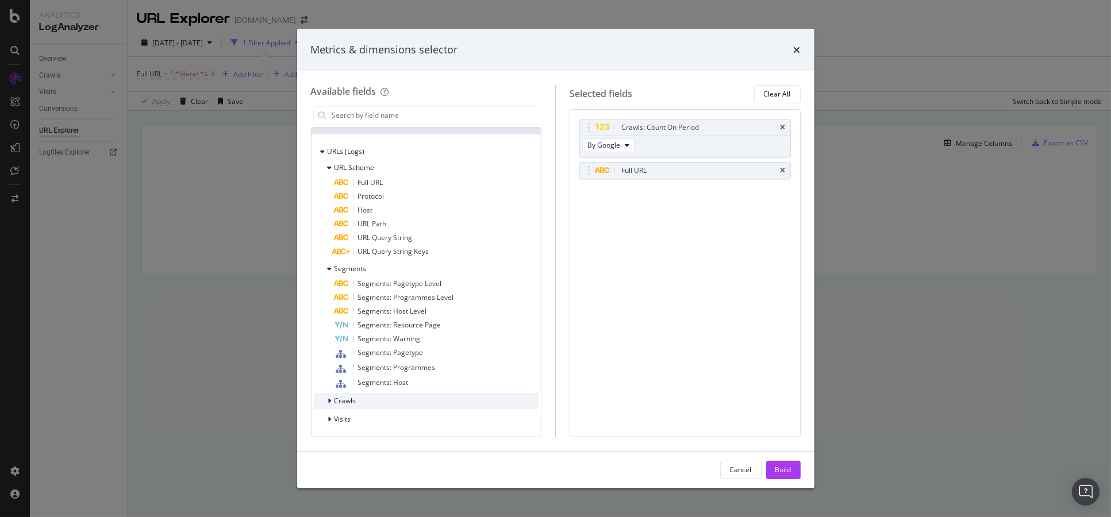
click at [424, 398] on div "Crawls" at bounding box center [426, 401] width 225 height 16
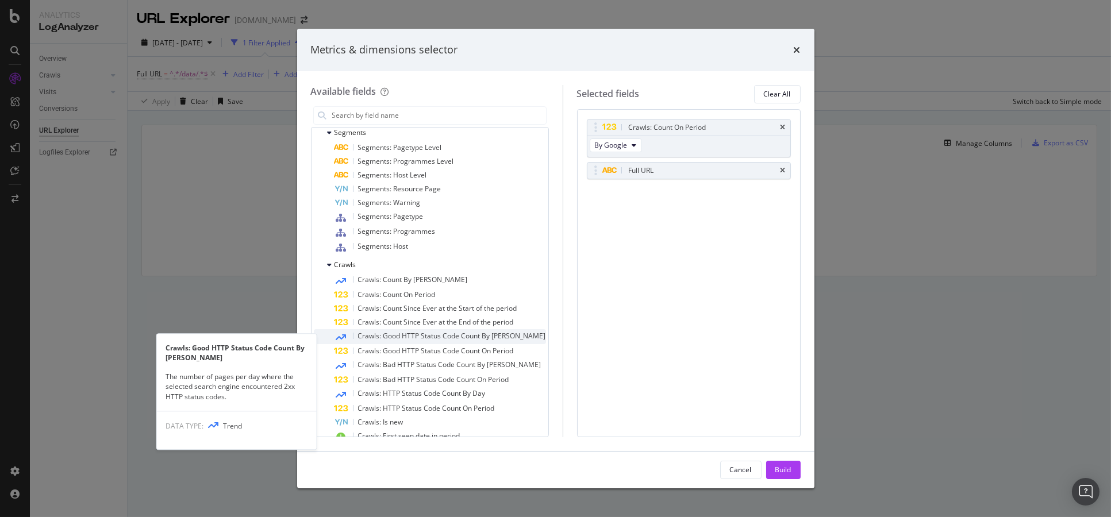
scroll to position [336, 0]
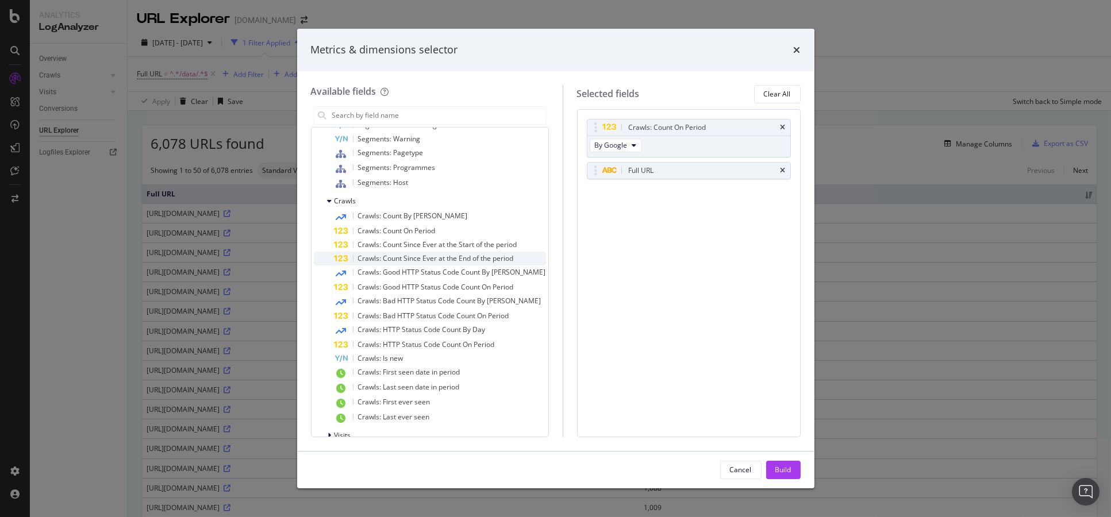
click at [515, 265] on div "Crawls: Count Since Ever at the End of the period" at bounding box center [439, 259] width 211 height 14
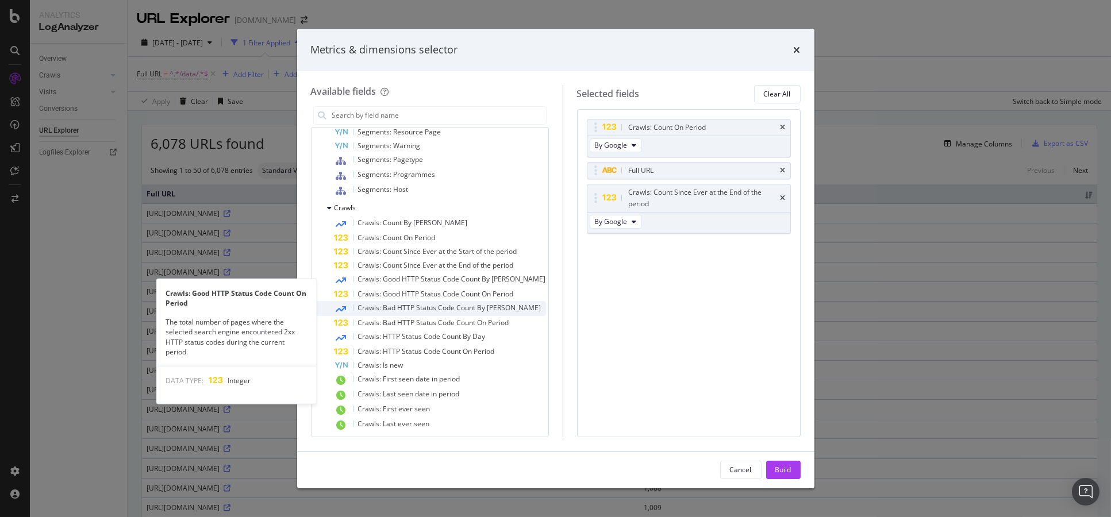
scroll to position [360, 0]
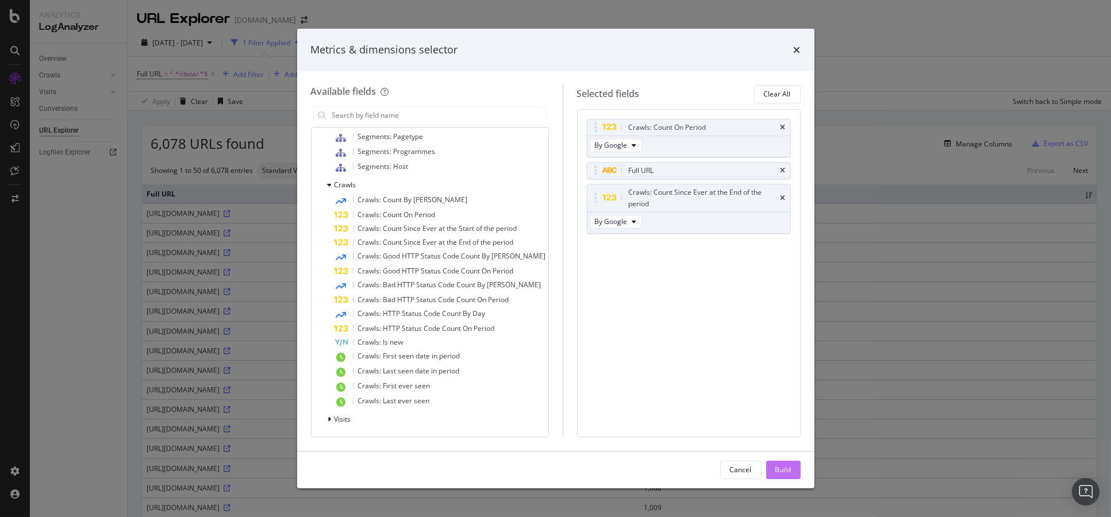
click at [777, 471] on div "Build" at bounding box center [783, 470] width 16 height 10
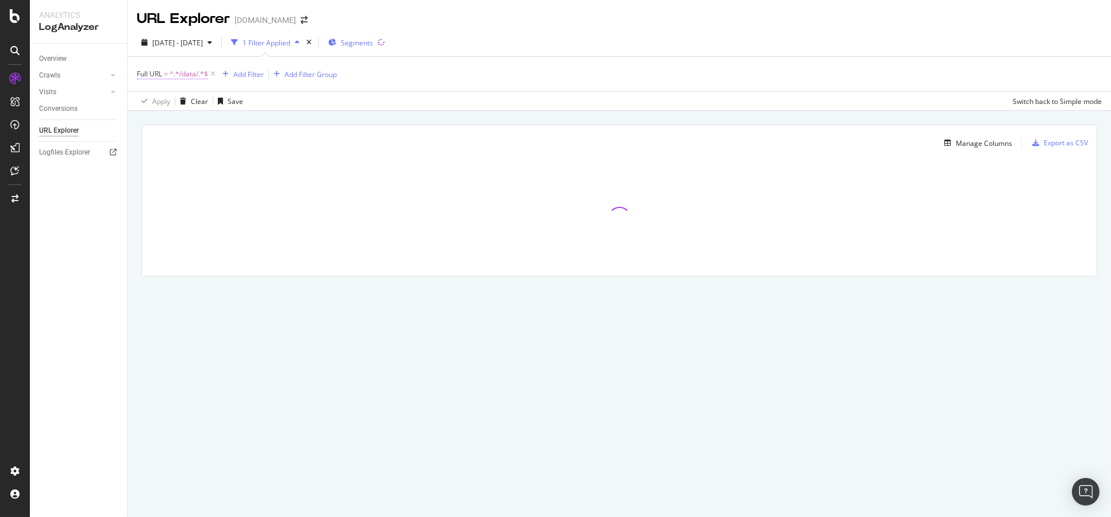
click at [145, 71] on span "Full URL" at bounding box center [149, 74] width 25 height 10
click at [145, 71] on div "Full URL" at bounding box center [209, 73] width 136 height 20
click at [144, 71] on icon at bounding box center [142, 72] width 3 height 7
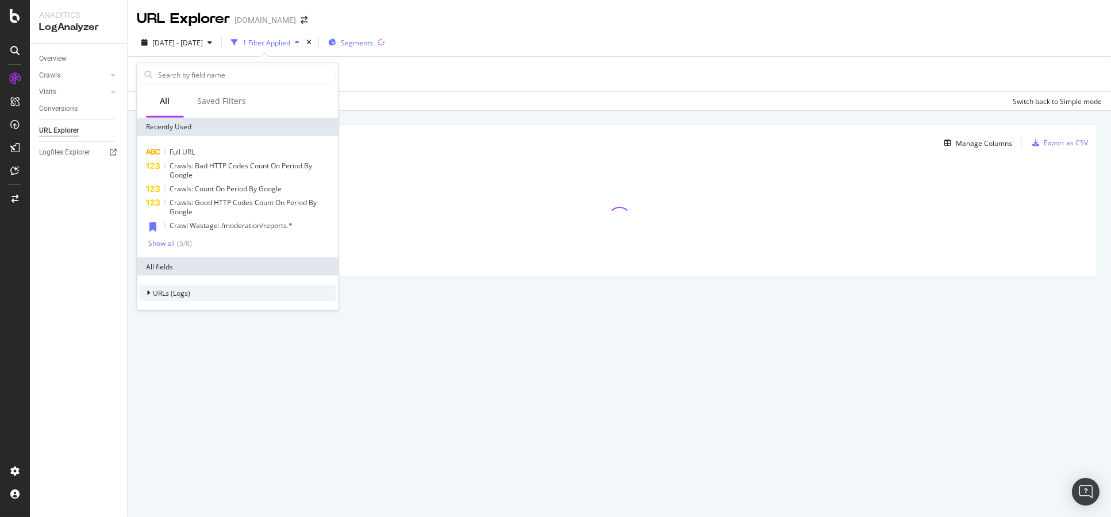
click at [186, 293] on span "URLs (Logs)" at bounding box center [171, 293] width 37 height 10
click at [207, 313] on div "URL Scheme" at bounding box center [237, 309] width 196 height 16
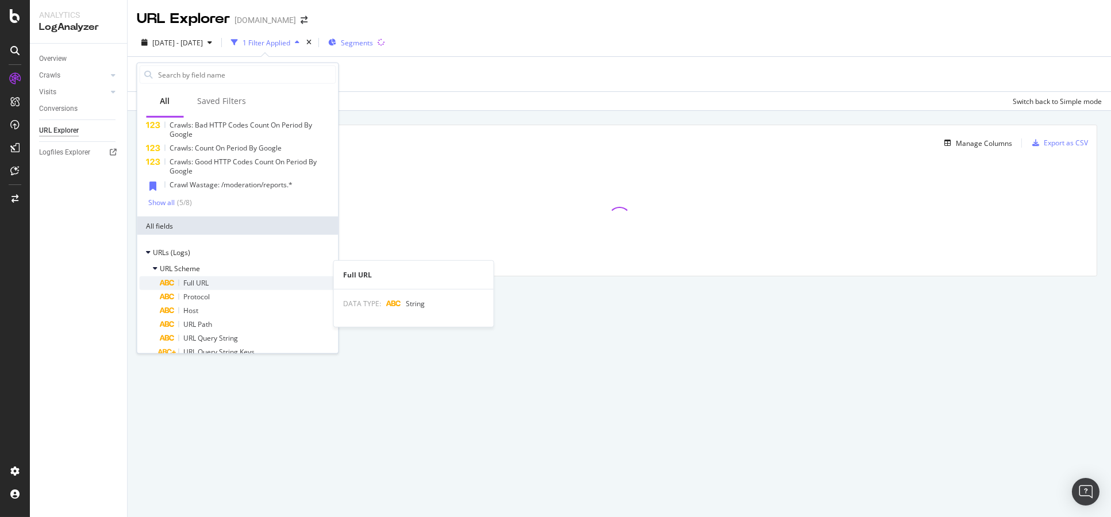
scroll to position [63, 0]
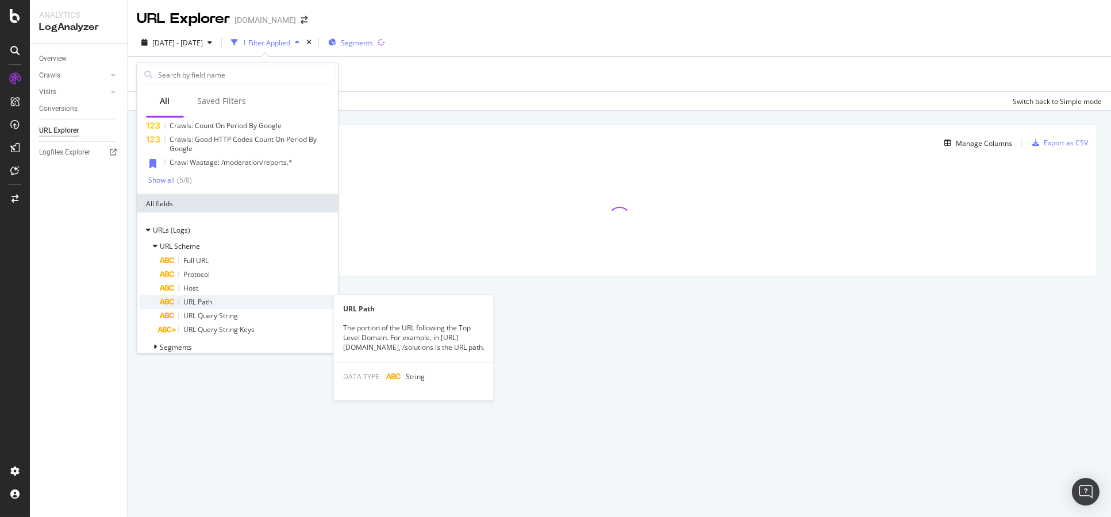
click at [242, 300] on div "URL Path" at bounding box center [248, 302] width 176 height 14
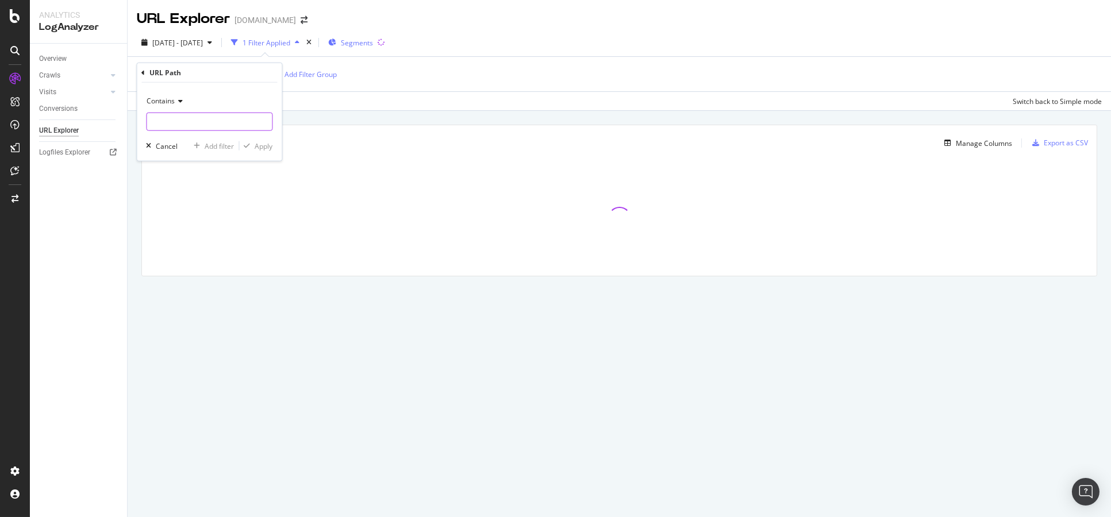
click at [199, 117] on input "text" at bounding box center [209, 122] width 125 height 18
type input "b"
type input "/data/"
click at [264, 144] on div "Apply" at bounding box center [264, 146] width 18 height 10
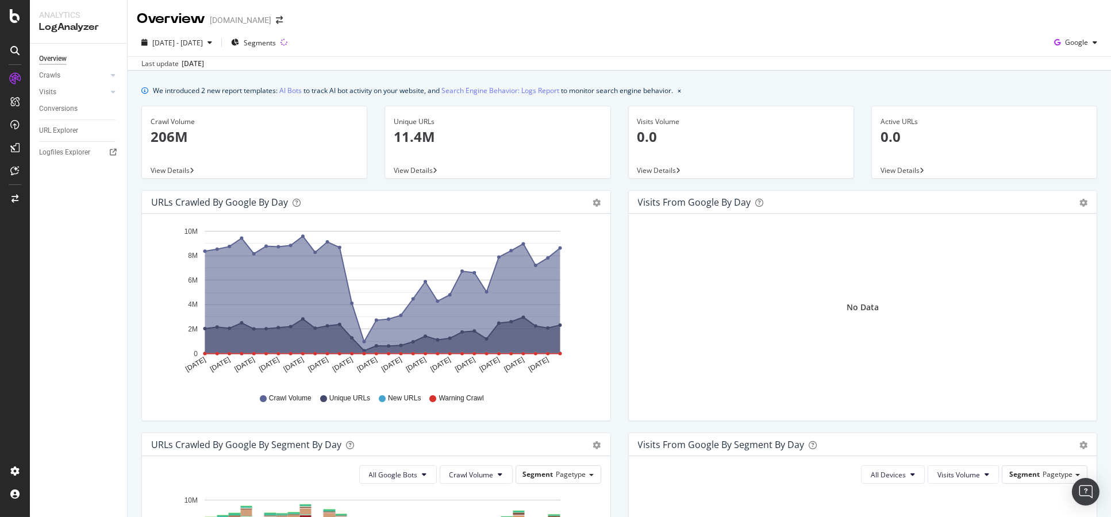
click at [612, 129] on div "Unique URLs 11.4M View Details" at bounding box center [497, 148] width 243 height 84
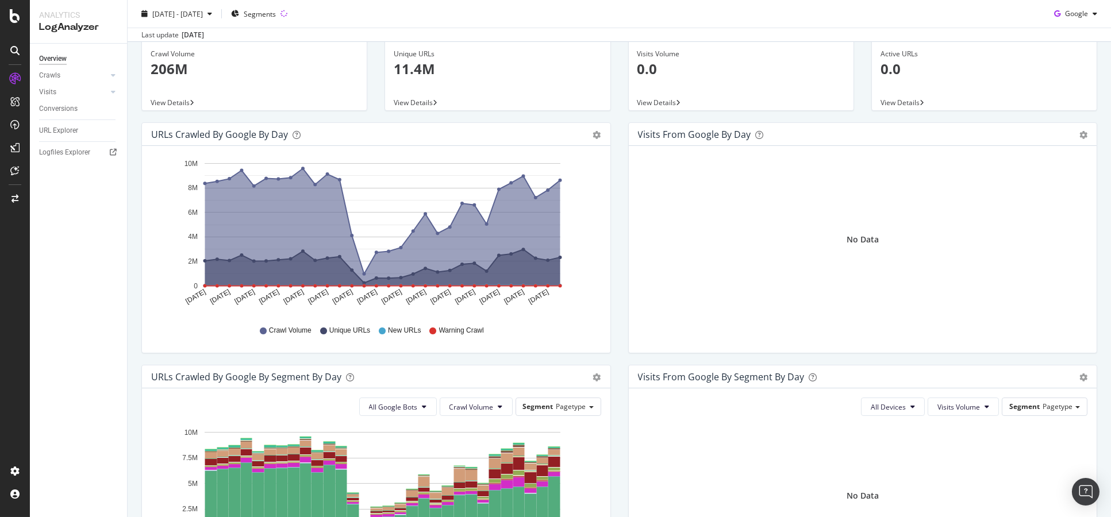
scroll to position [63, 0]
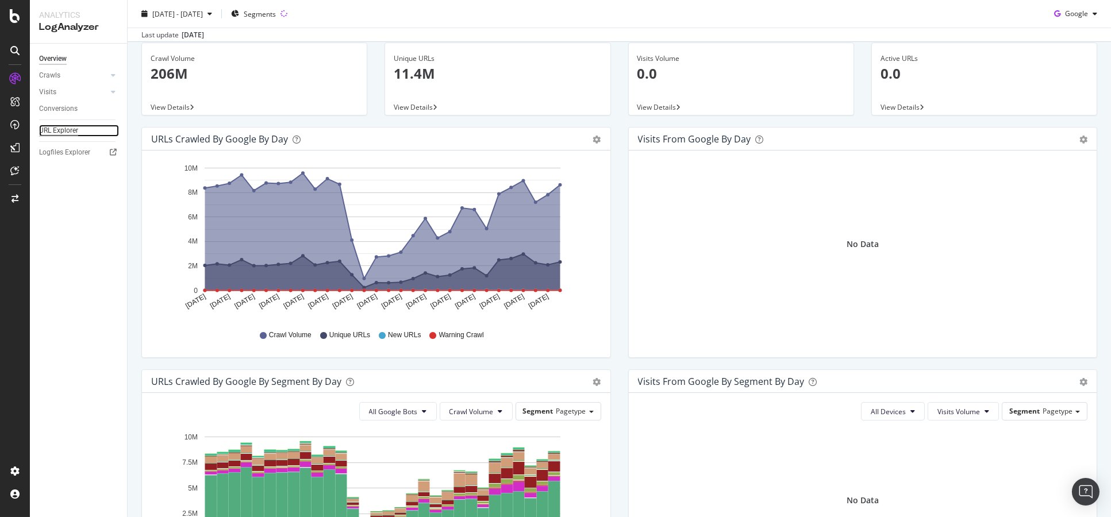
click at [76, 129] on div "URL Explorer" at bounding box center [58, 131] width 39 height 12
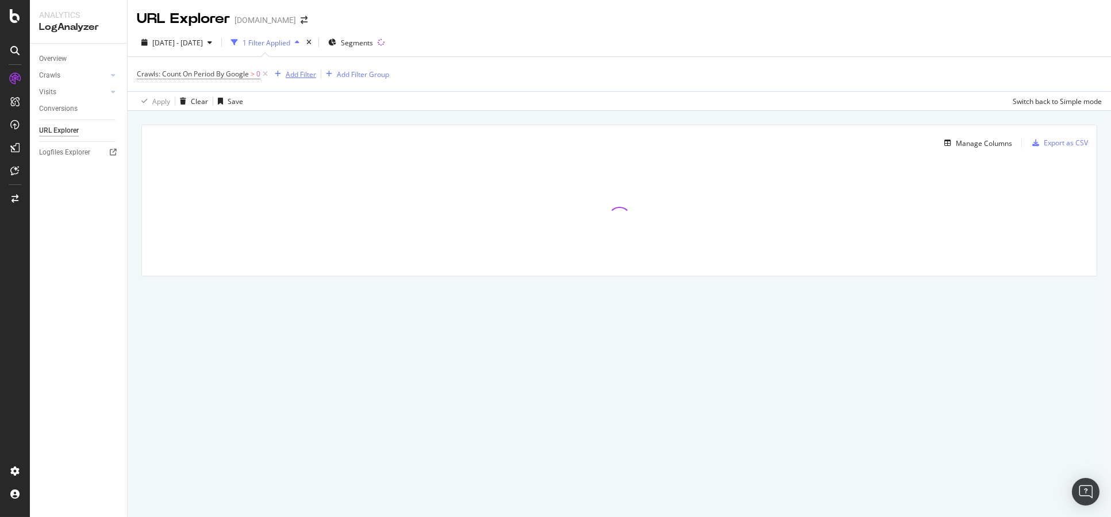
click at [303, 74] on div "Add Filter" at bounding box center [301, 75] width 30 height 10
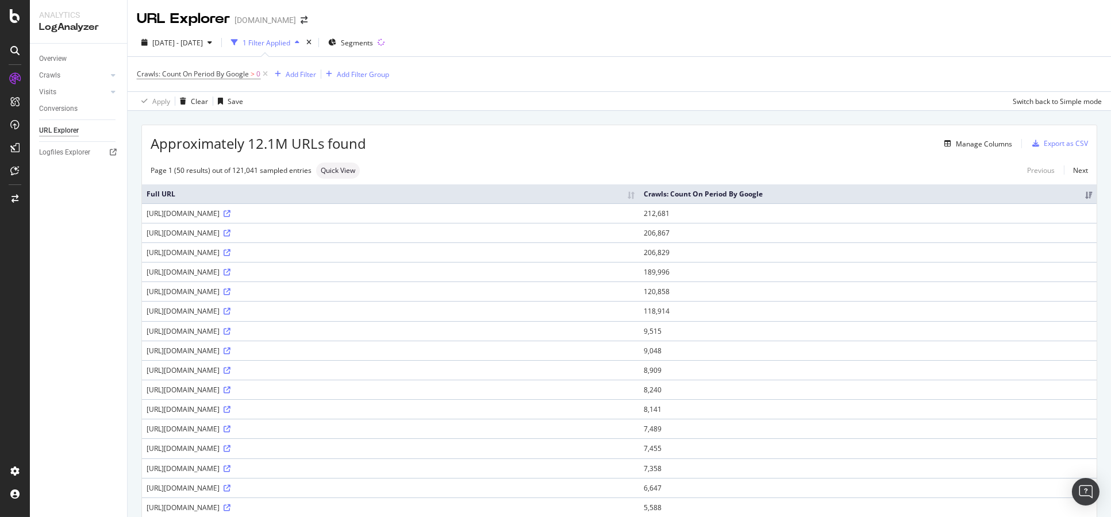
click at [546, 149] on div "Manage Columns" at bounding box center [689, 144] width 646 height 14
click at [298, 76] on div "Add Filter" at bounding box center [301, 75] width 30 height 10
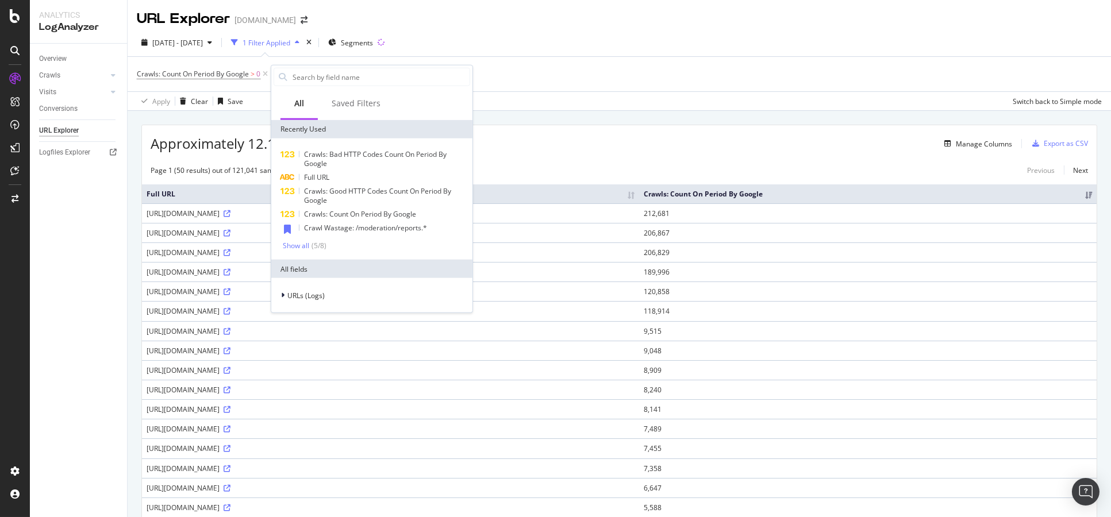
click at [328, 286] on div "URLs (Logs)" at bounding box center [371, 295] width 201 height 34
click at [328, 291] on div "URLs (Logs)" at bounding box center [371, 295] width 196 height 16
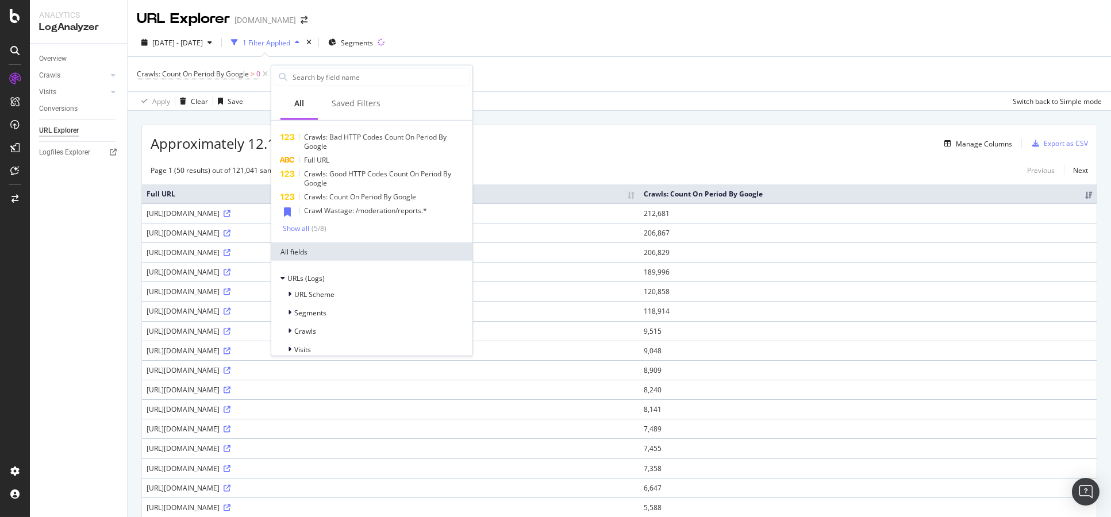
scroll to position [27, 0]
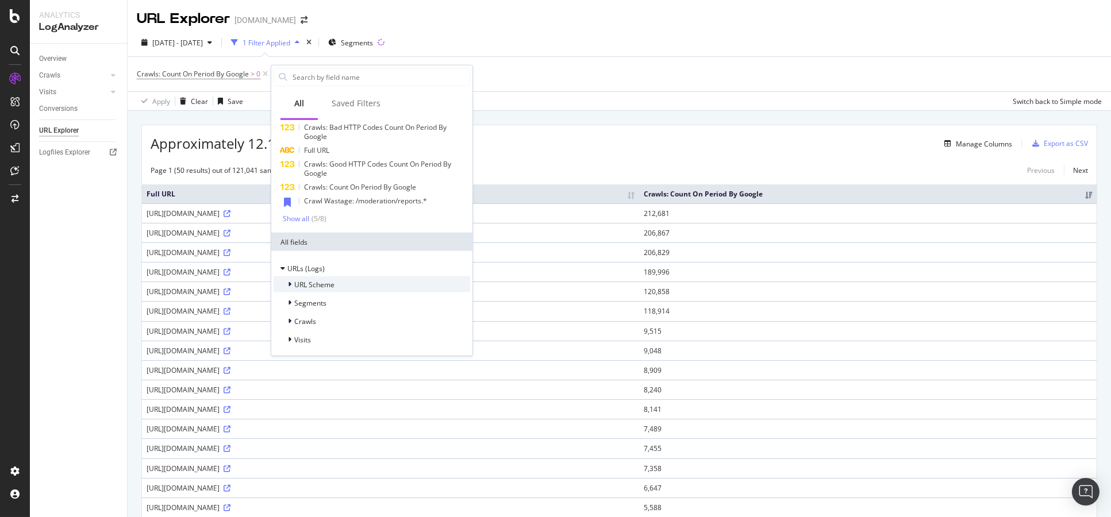
click at [352, 282] on div "URL Scheme" at bounding box center [371, 284] width 196 height 16
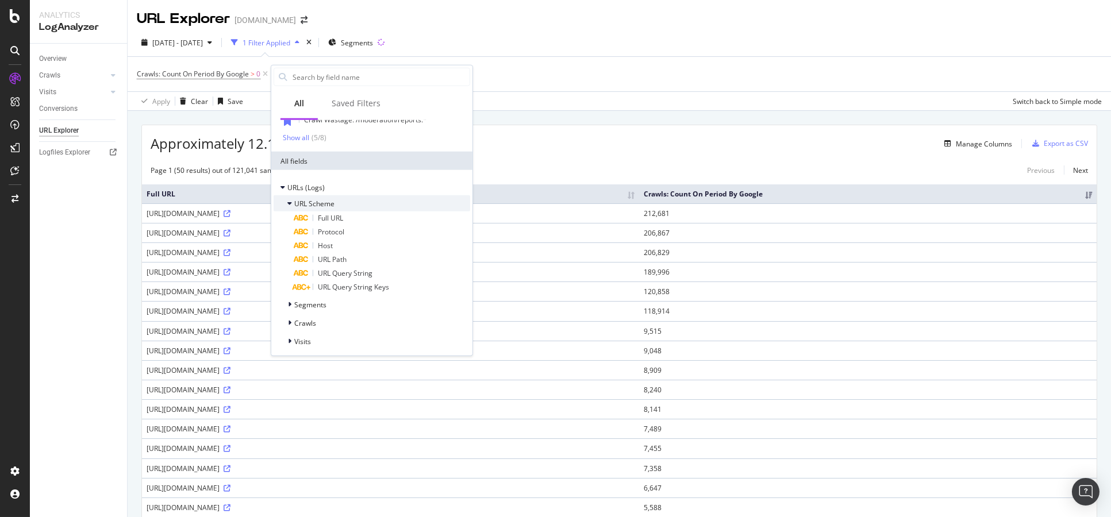
scroll to position [110, 0]
click at [343, 309] on div "Segments" at bounding box center [371, 302] width 196 height 16
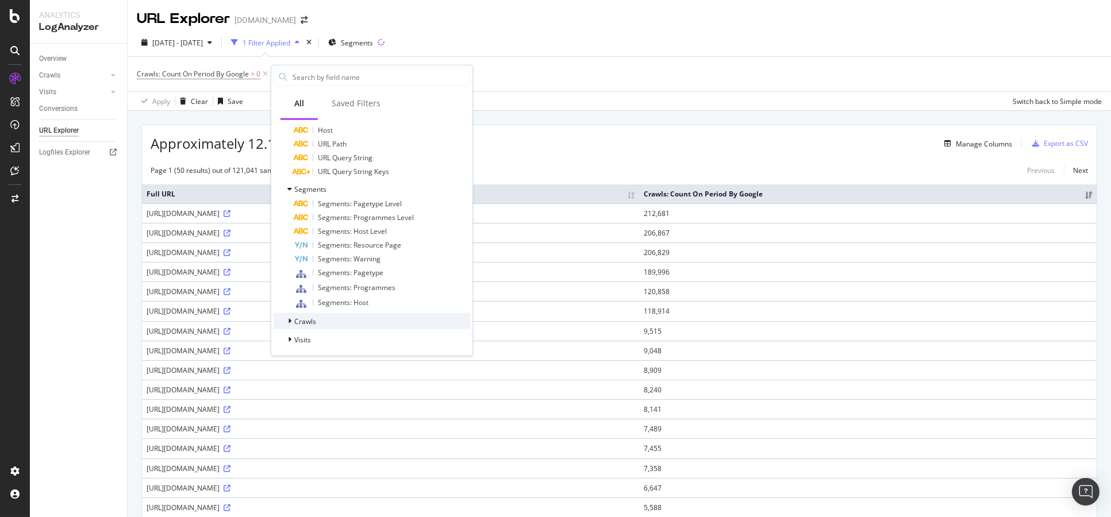
click at [349, 315] on div "Crawls" at bounding box center [371, 321] width 196 height 16
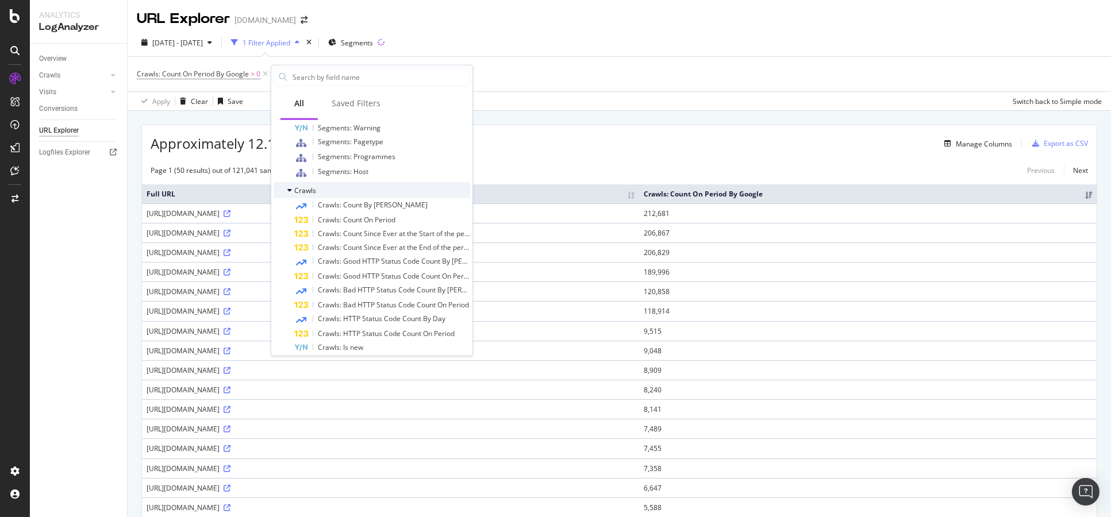
scroll to position [415, 0]
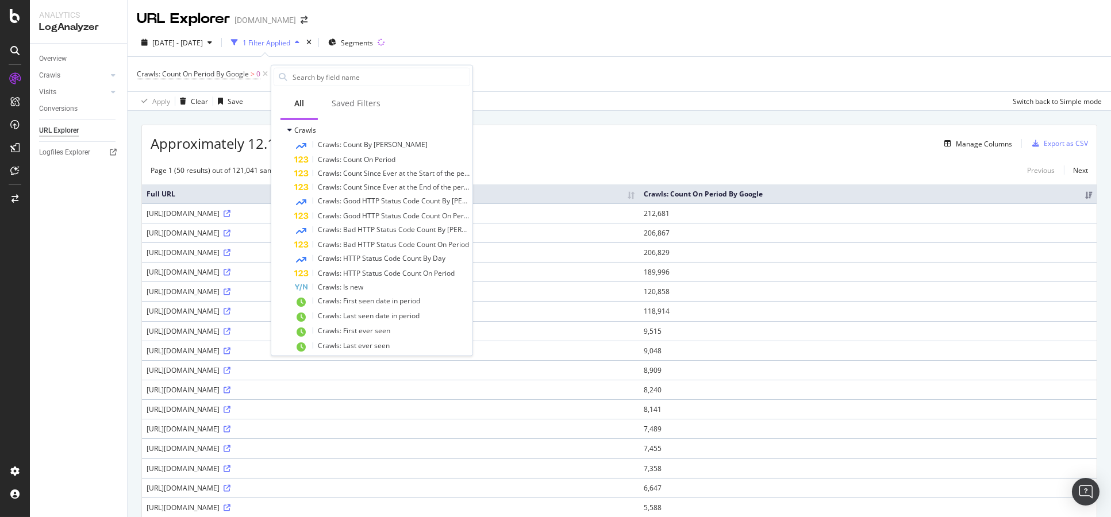
click at [563, 87] on div "Crawls: Count On Period By Google > 0 Add Filter Add Filter Group" at bounding box center [619, 74] width 965 height 34
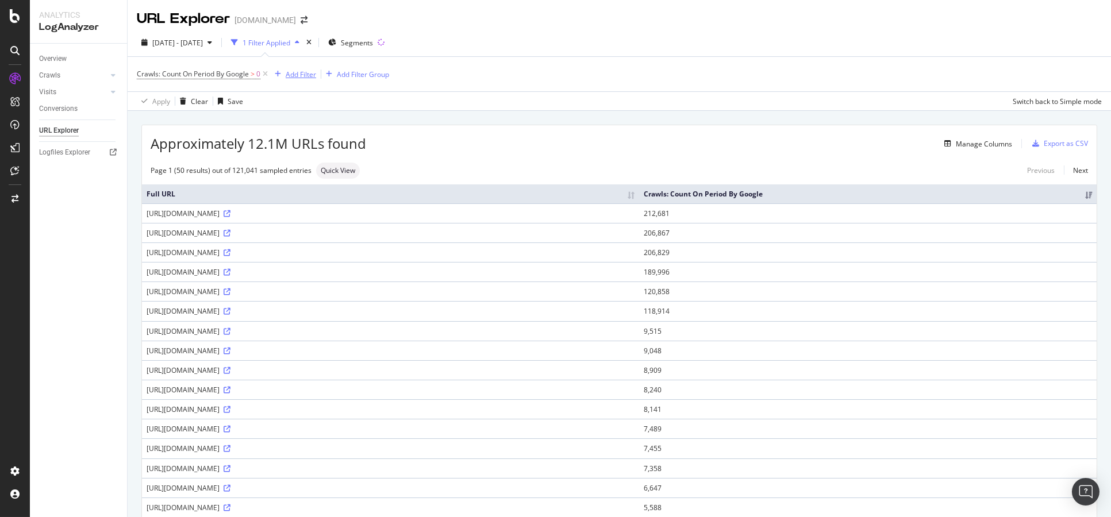
click at [304, 76] on div "Add Filter" at bounding box center [301, 75] width 30 height 10
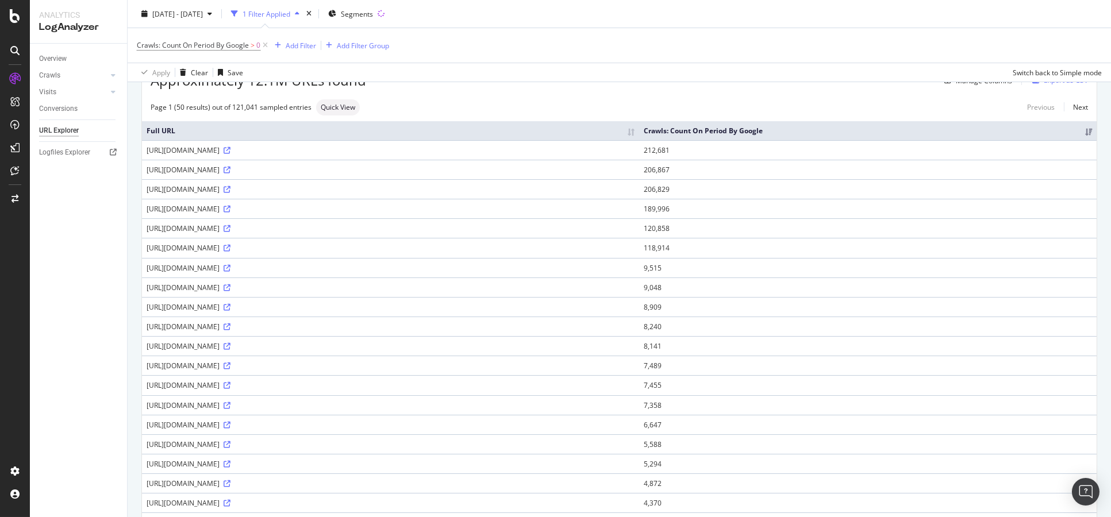
scroll to position [0, 0]
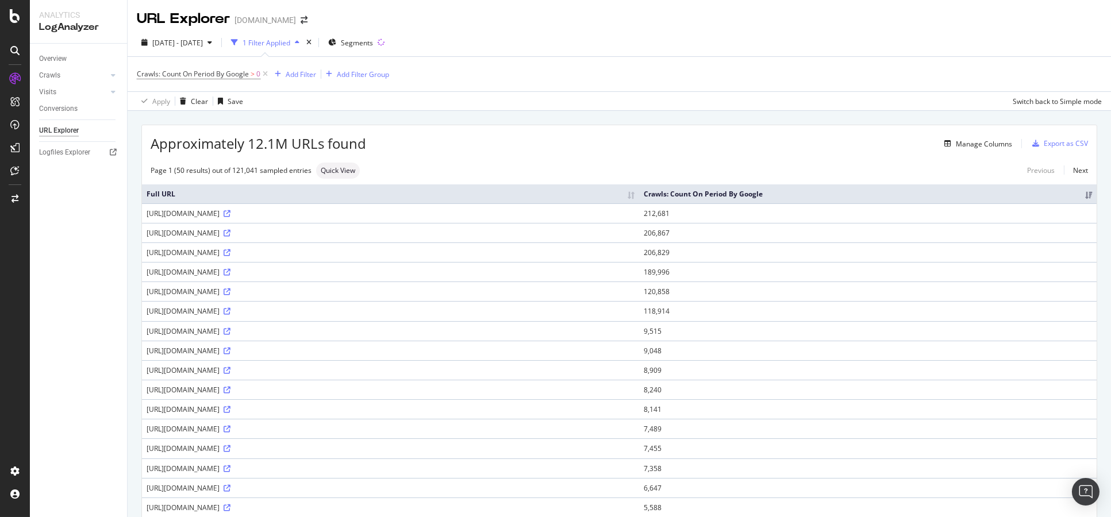
click at [300, 67] on div "Crawls: Count On Period By Google > 0 Add Filter Add Filter Group" at bounding box center [263, 74] width 252 height 16
click at [303, 76] on div "Add Filter" at bounding box center [301, 75] width 30 height 10
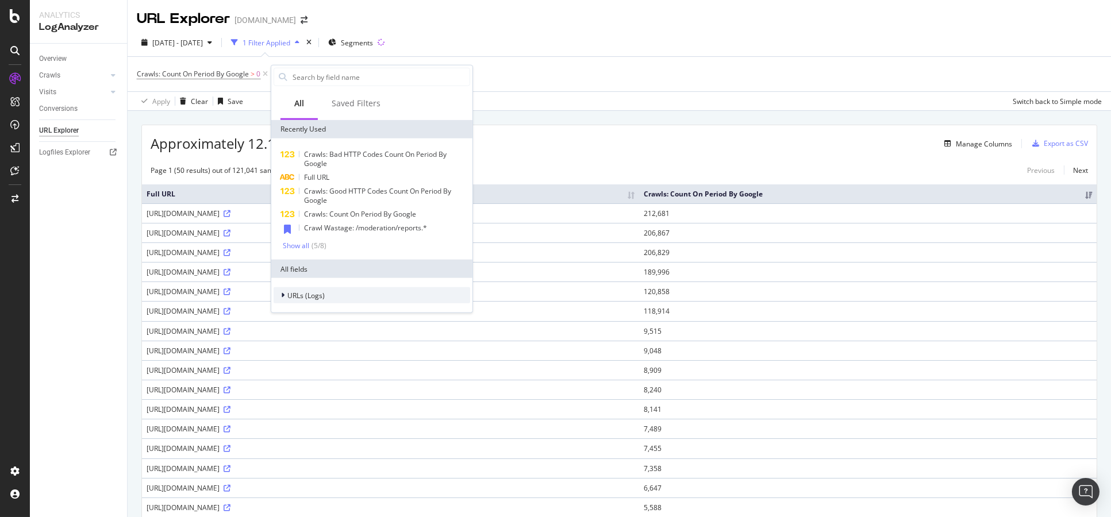
click at [325, 291] on div "URLs (Logs)" at bounding box center [371, 295] width 196 height 16
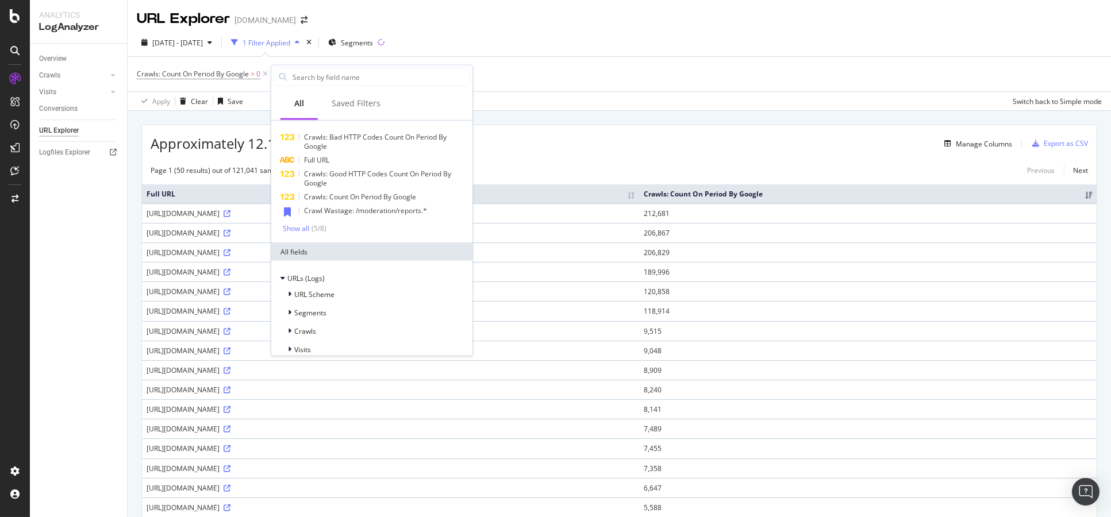
scroll to position [27, 0]
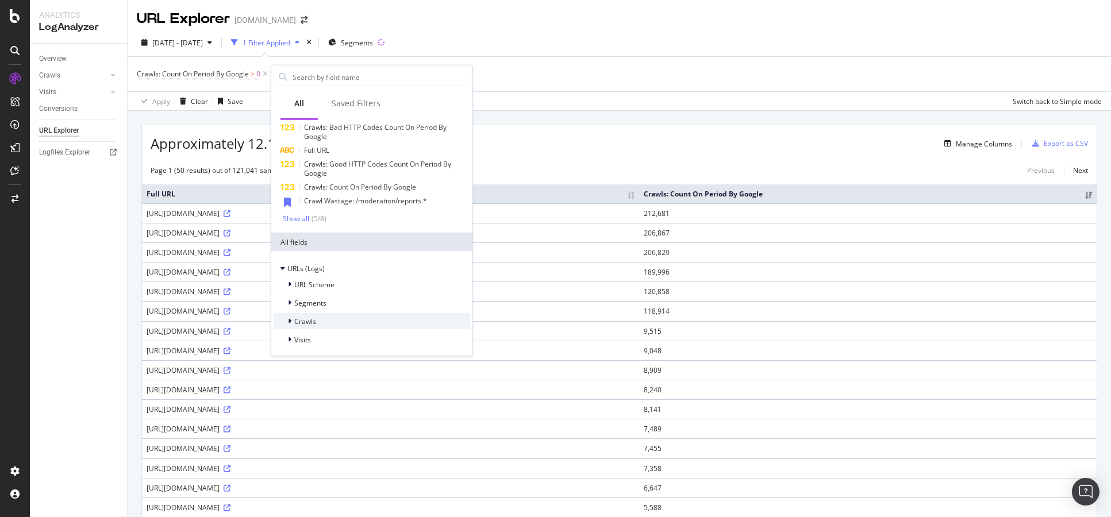
click at [354, 320] on div "Crawls" at bounding box center [371, 321] width 196 height 16
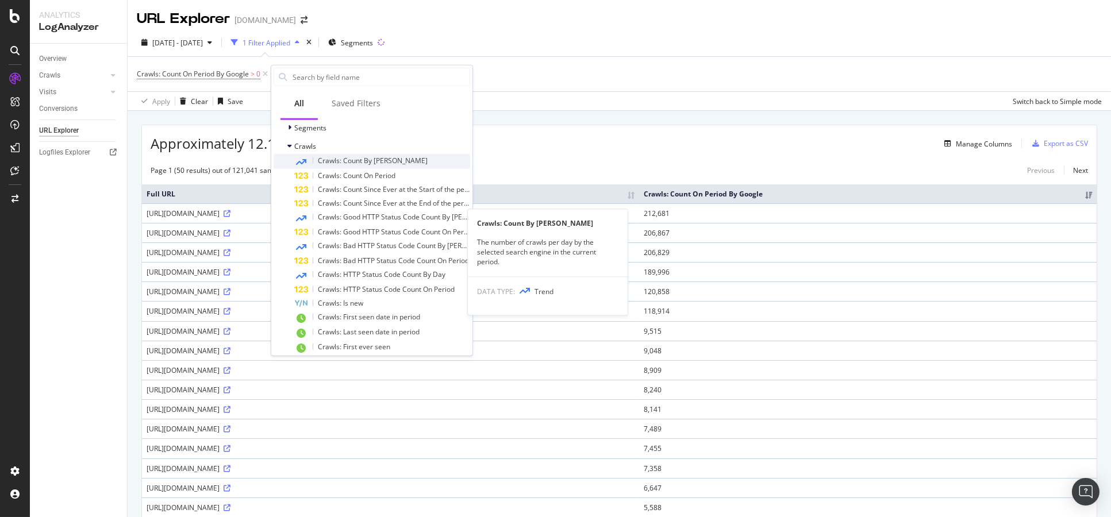
scroll to position [218, 0]
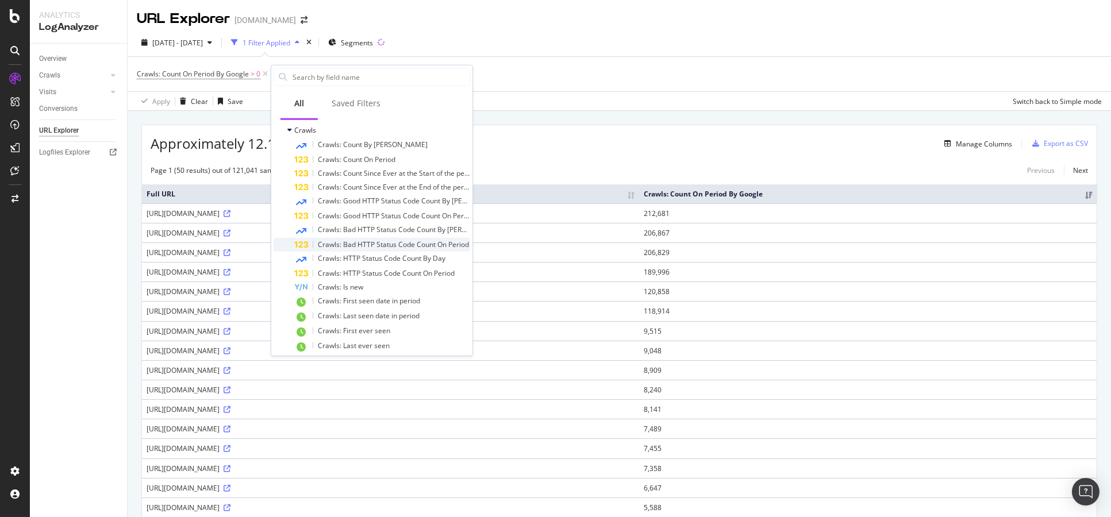
click at [411, 245] on span "Crawls: Bad HTTP Status Code Count On Period" at bounding box center [393, 245] width 151 height 10
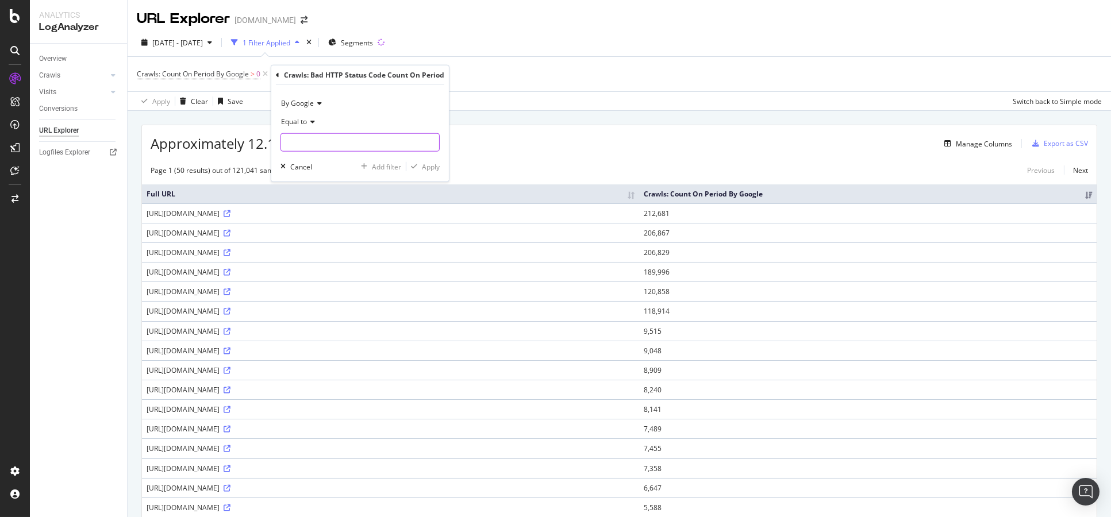
click at [316, 145] on input "number" at bounding box center [359, 142] width 159 height 18
click at [313, 130] on div "Equal to" at bounding box center [359, 132] width 159 height 39
click at [313, 126] on div "Equal to" at bounding box center [359, 122] width 159 height 18
click at [328, 207] on div "Greater than" at bounding box center [344, 205] width 123 height 15
click at [349, 140] on input "number" at bounding box center [359, 142] width 159 height 18
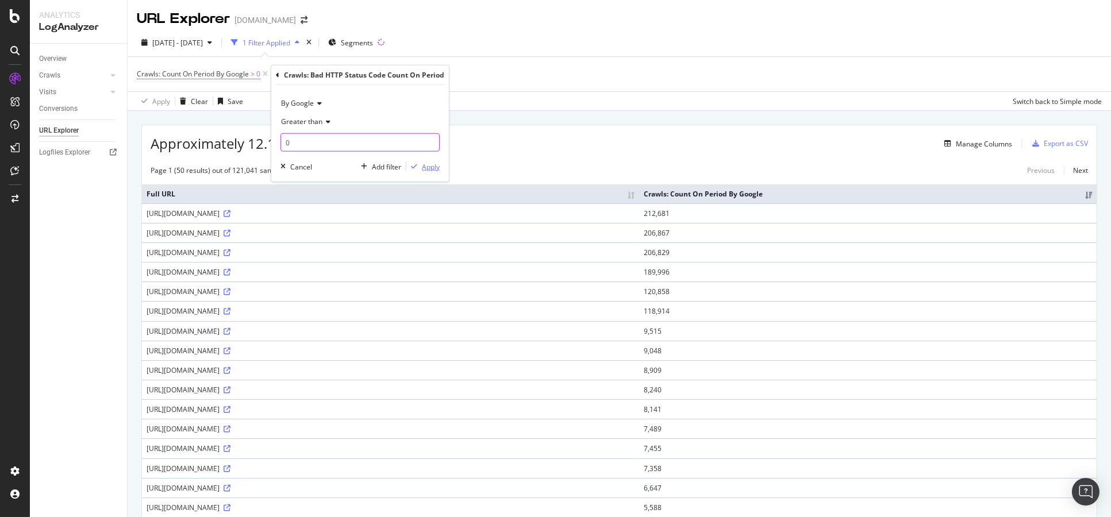
type input "0"
click at [435, 168] on div "Apply" at bounding box center [431, 166] width 18 height 10
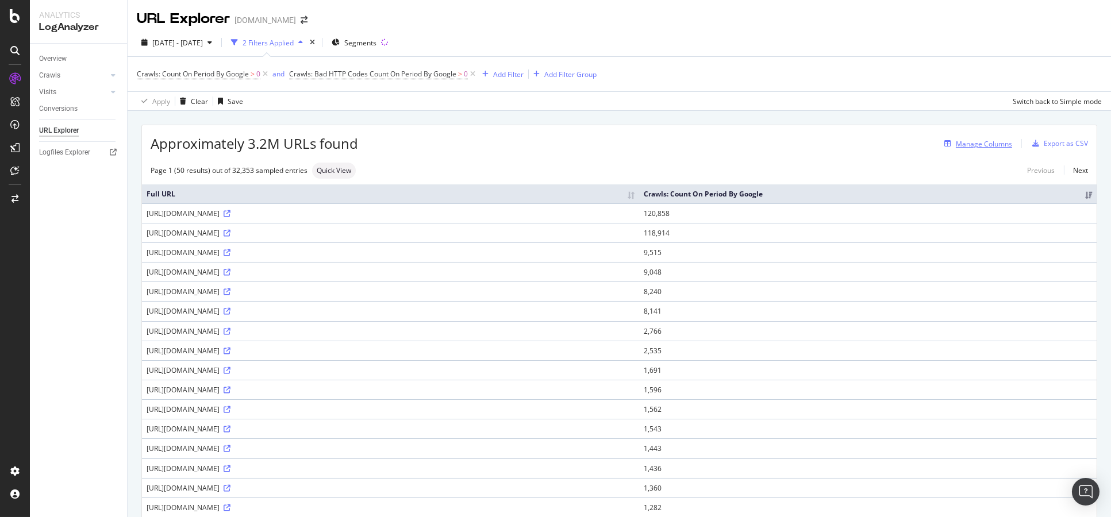
click at [944, 141] on icon "button" at bounding box center [947, 143] width 7 height 7
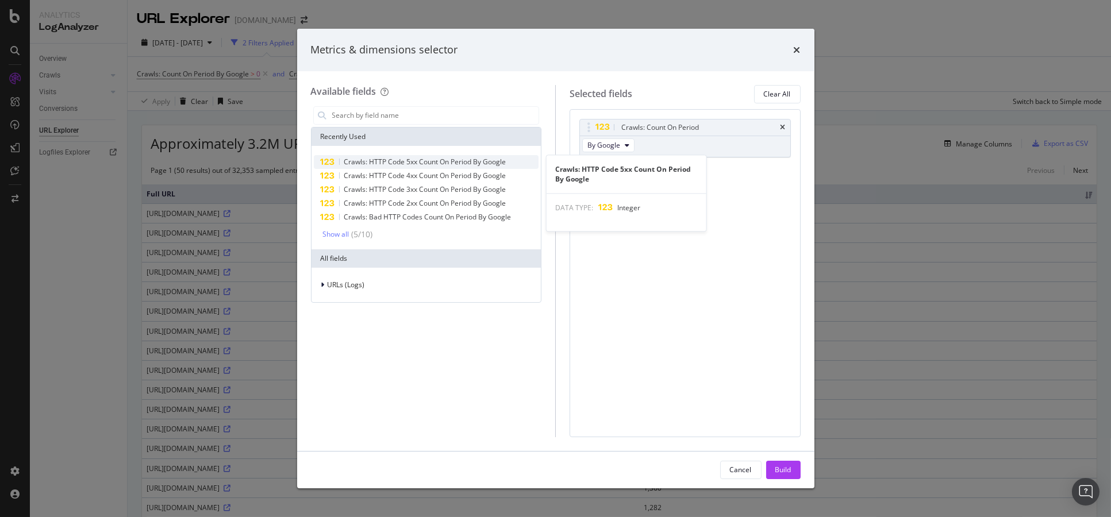
click at [440, 164] on span "Crawls: HTTP Code 5xx Count On Period By Google" at bounding box center [425, 162] width 162 height 10
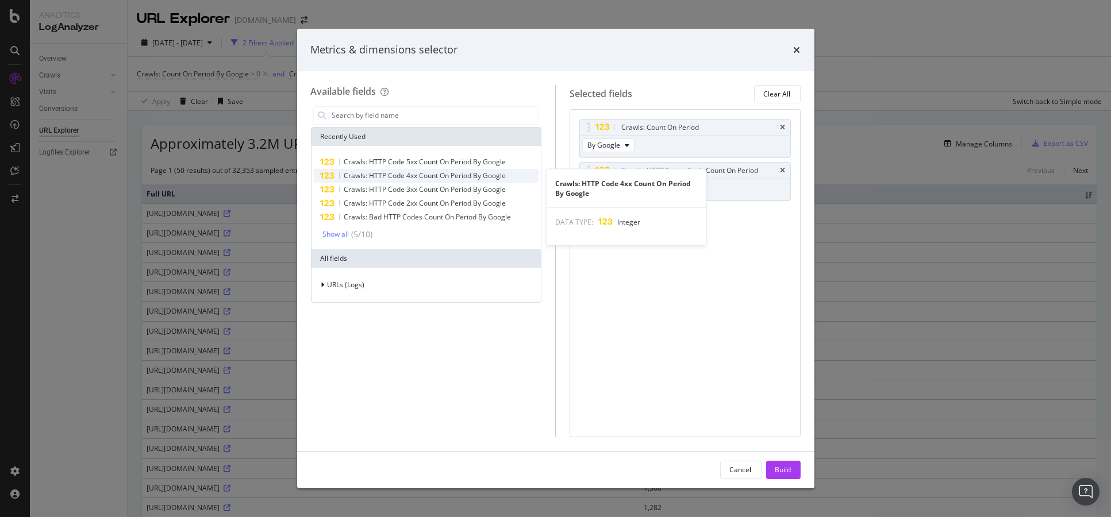
click at [440, 178] on span "Crawls: HTTP Code 4xx Count On Period By Google" at bounding box center [425, 176] width 162 height 10
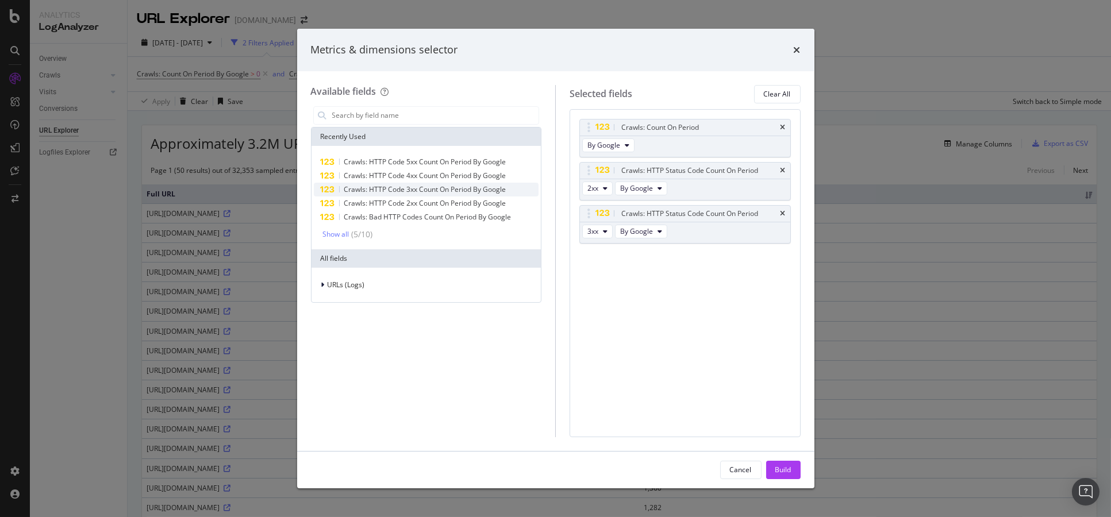
click at [440, 192] on span "Crawls: HTTP Code 3xx Count On Period By Google" at bounding box center [425, 189] width 162 height 10
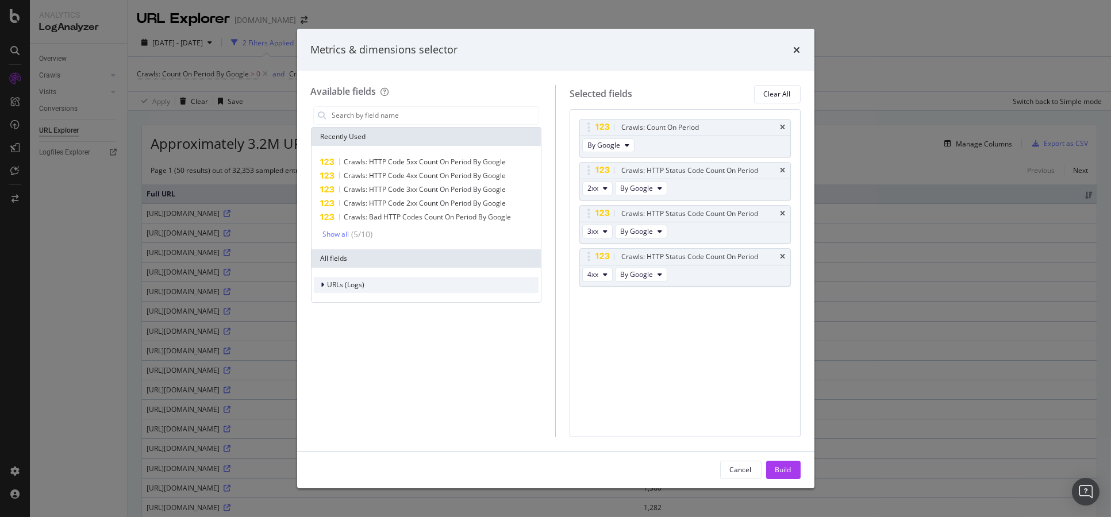
click at [349, 286] on span "URLs (Logs)" at bounding box center [345, 285] width 37 height 10
click at [392, 317] on div "Segments" at bounding box center [426, 319] width 225 height 16
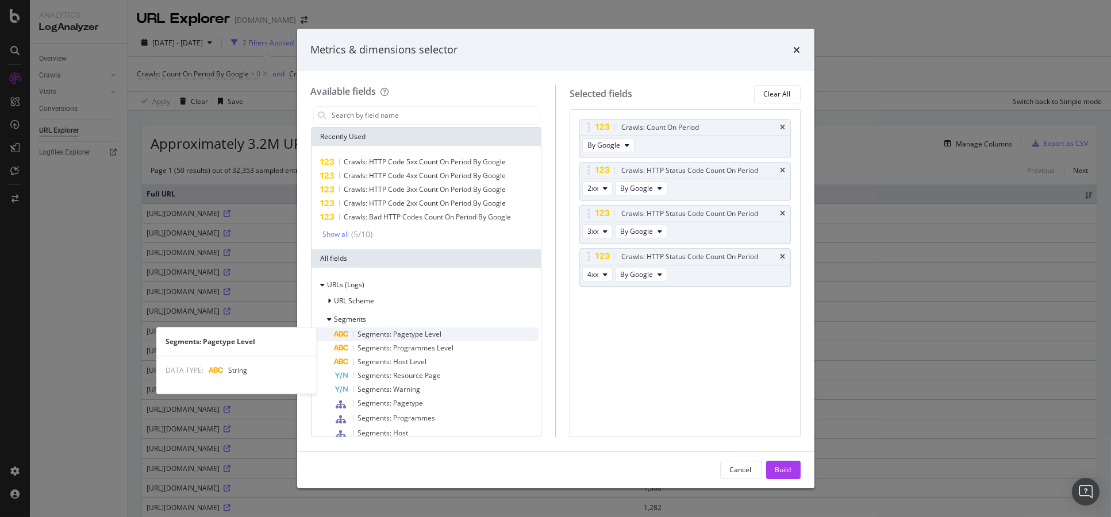
scroll to position [50, 0]
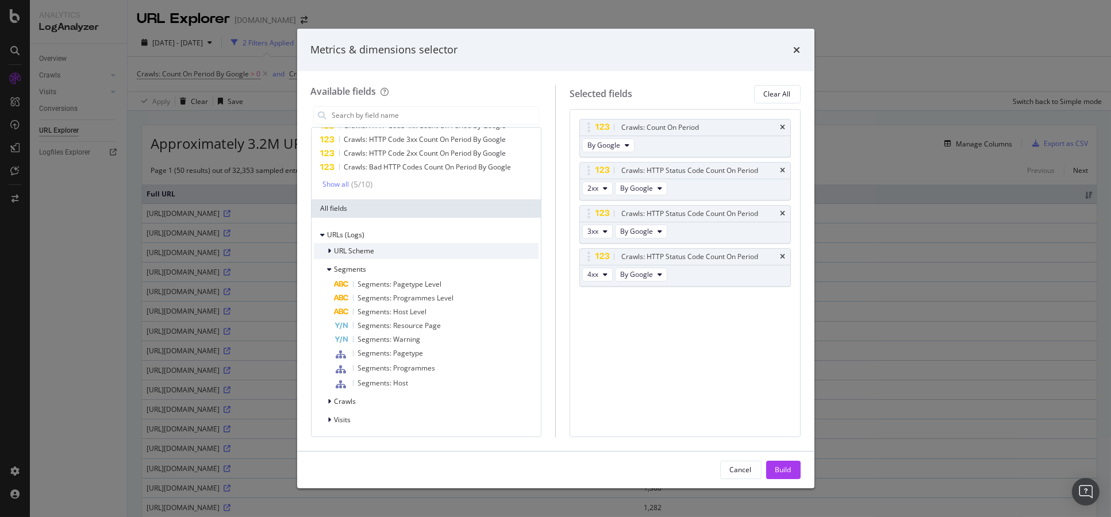
click at [438, 255] on div "URL Scheme" at bounding box center [426, 251] width 225 height 16
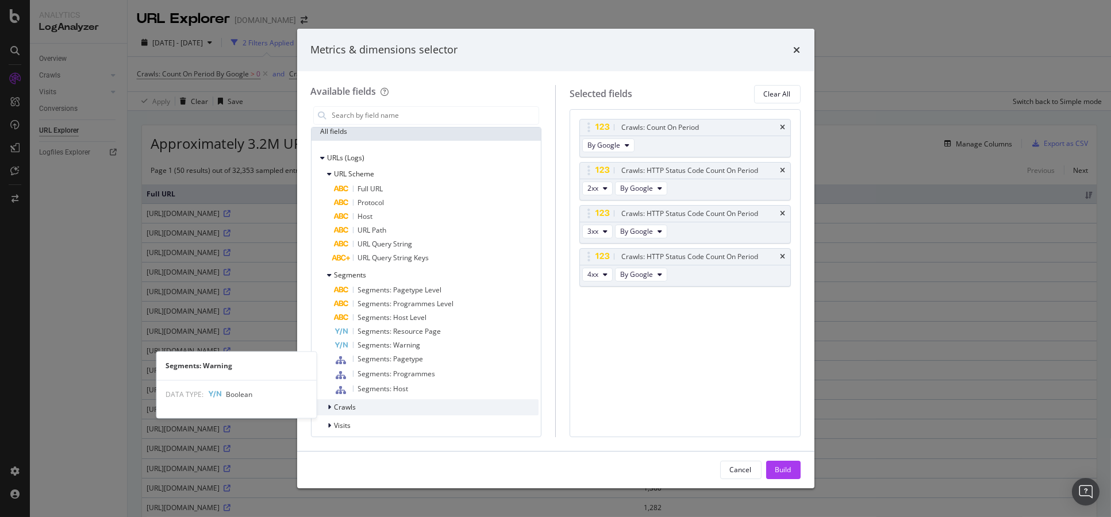
scroll to position [133, 0]
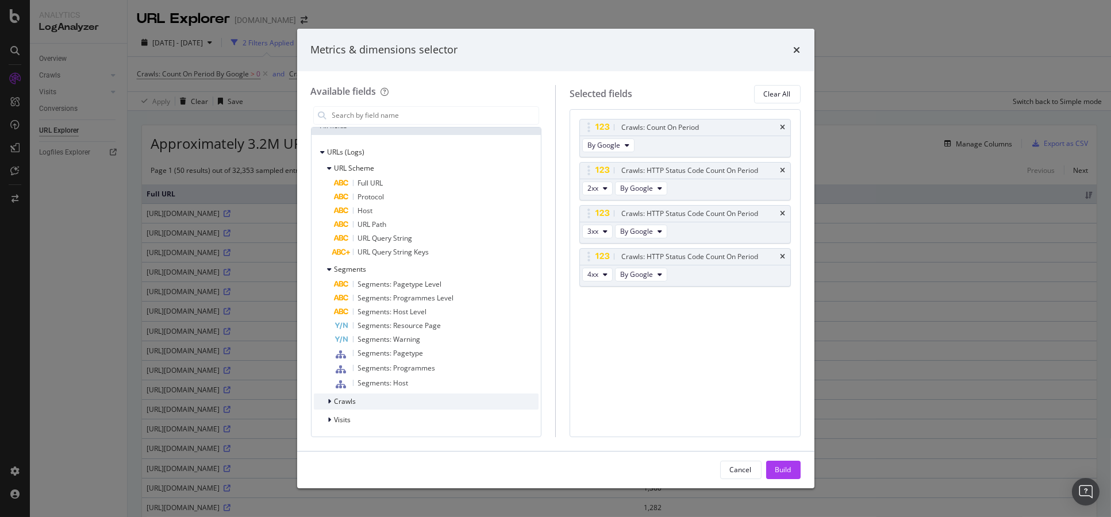
click at [448, 398] on div "Crawls" at bounding box center [426, 402] width 225 height 16
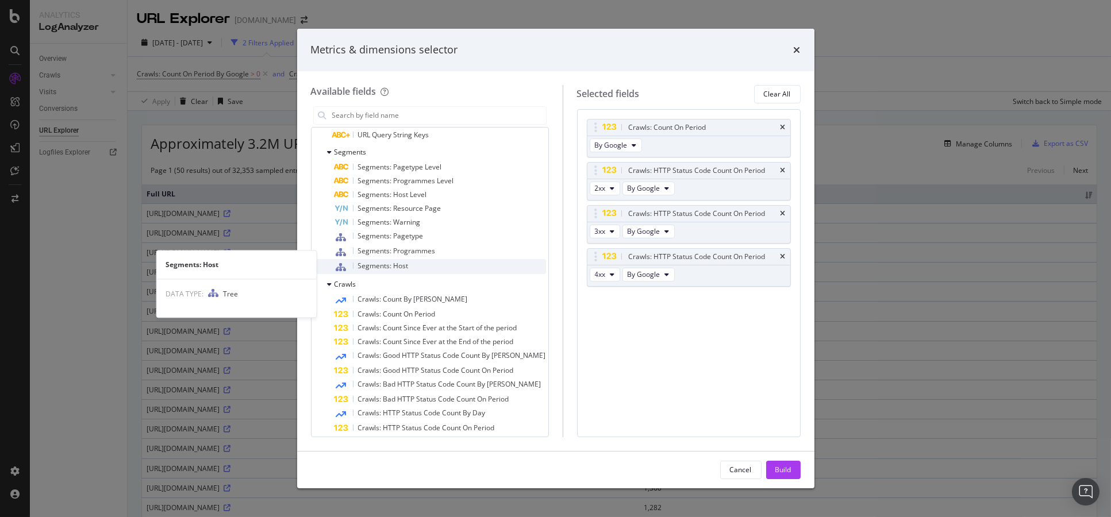
scroll to position [324, 0]
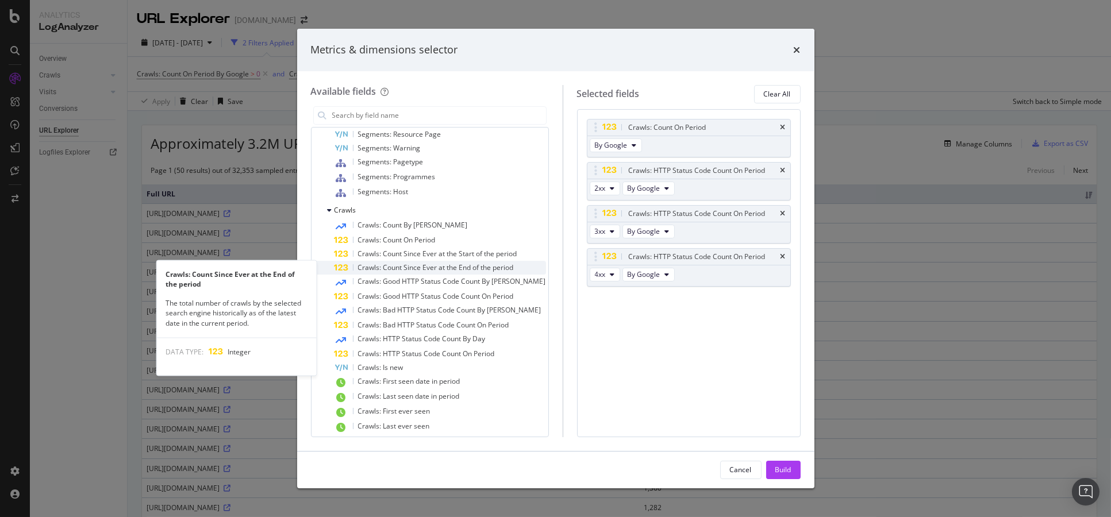
click at [479, 268] on span "Crawls: Count Since Ever at the End of the period" at bounding box center [436, 268] width 156 height 10
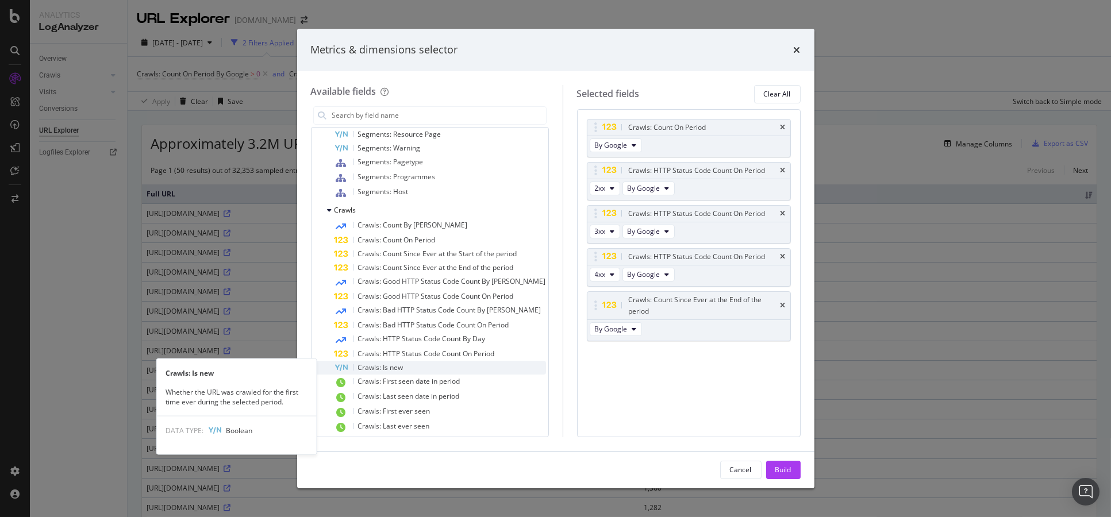
scroll to position [348, 0]
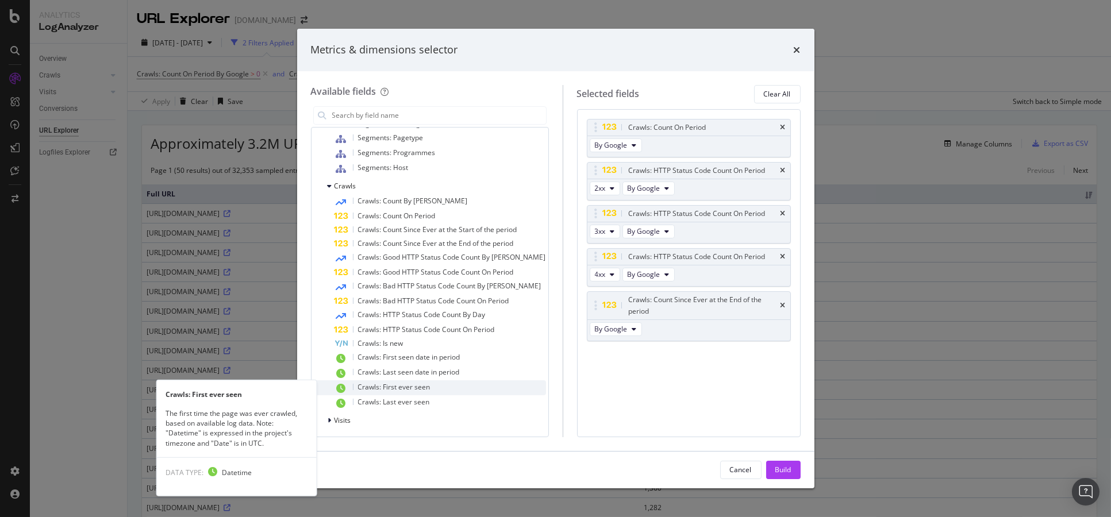
click at [461, 389] on div "Crawls: First ever seen" at bounding box center [439, 387] width 211 height 15
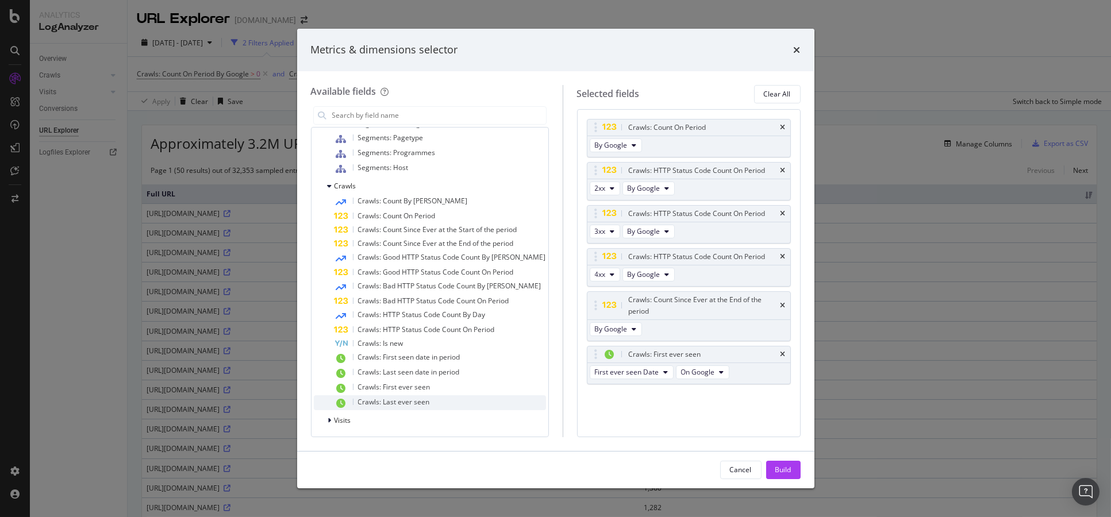
click at [471, 404] on div "Crawls: Last ever seen" at bounding box center [439, 402] width 211 height 15
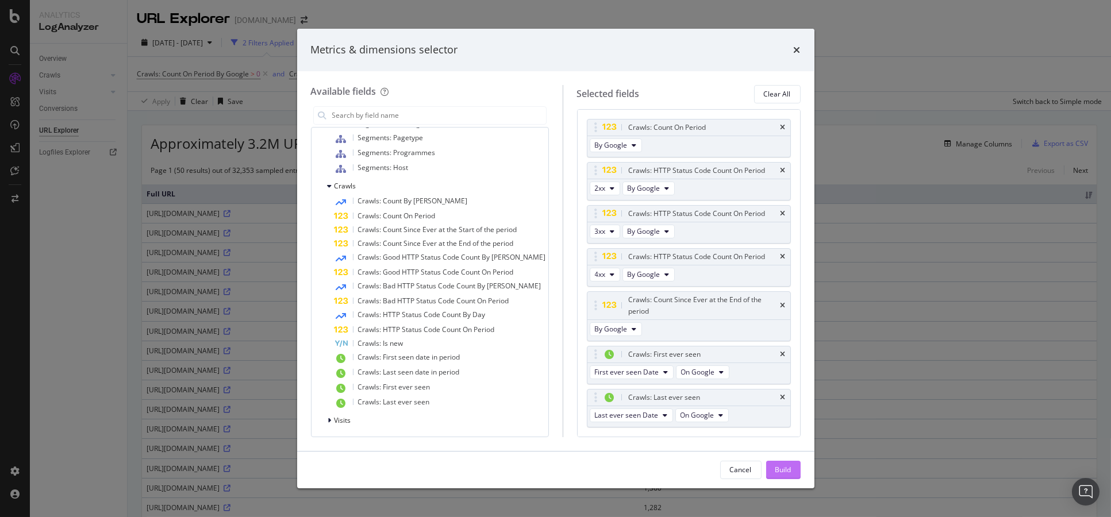
click at [781, 468] on div "Build" at bounding box center [783, 470] width 16 height 10
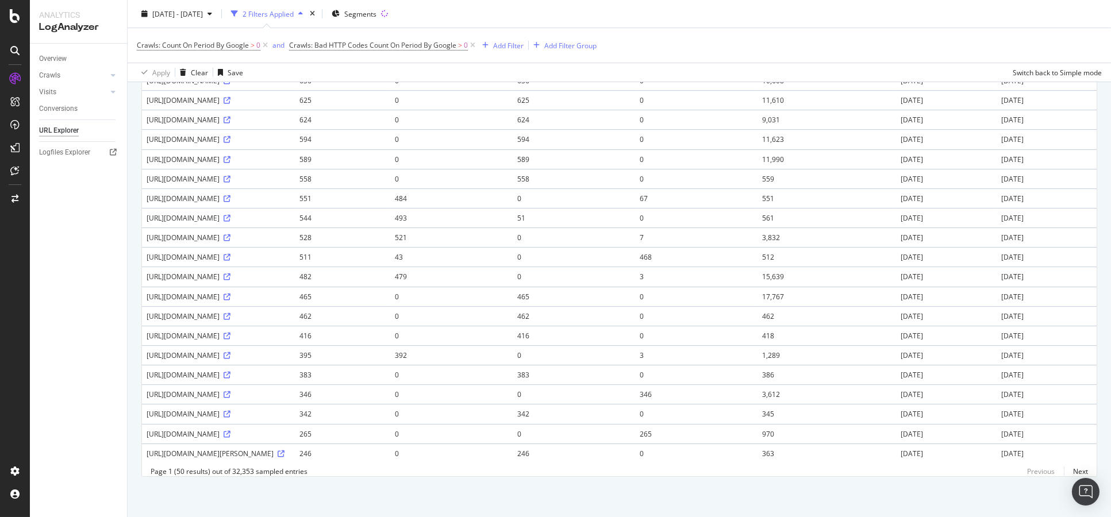
scroll to position [750, 0]
click at [1063, 480] on link "Next" at bounding box center [1075, 471] width 24 height 17
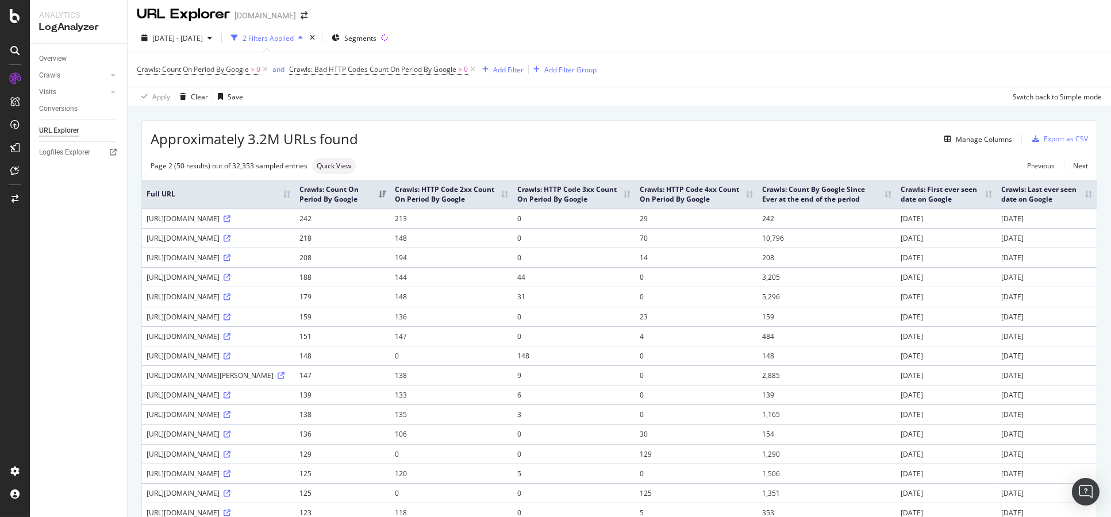
scroll to position [3, 0]
click at [947, 201] on th "Crawls: First ever seen date on Google" at bounding box center [946, 196] width 101 height 29
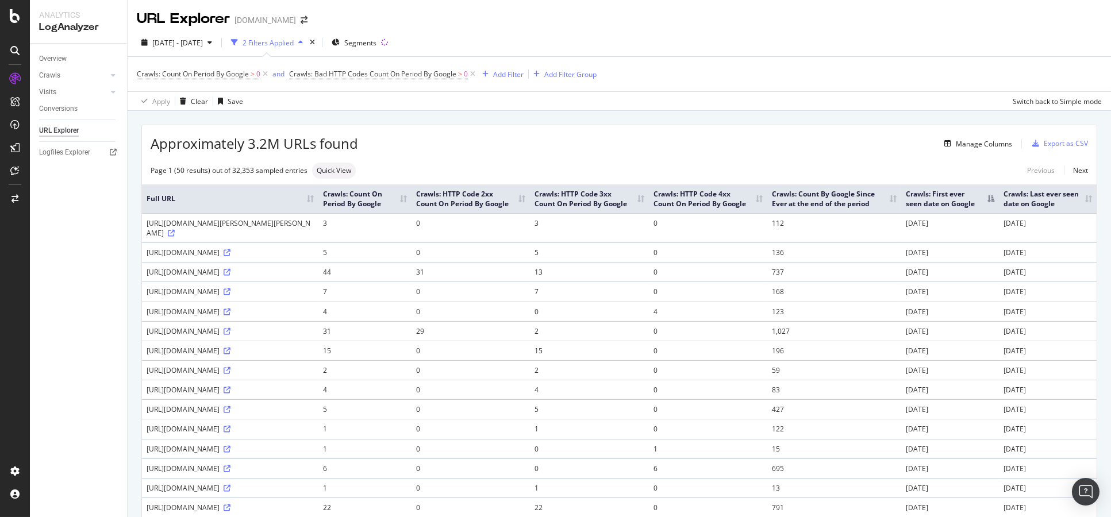
click at [976, 197] on th "Crawls: First ever seen date on Google" at bounding box center [950, 198] width 98 height 29
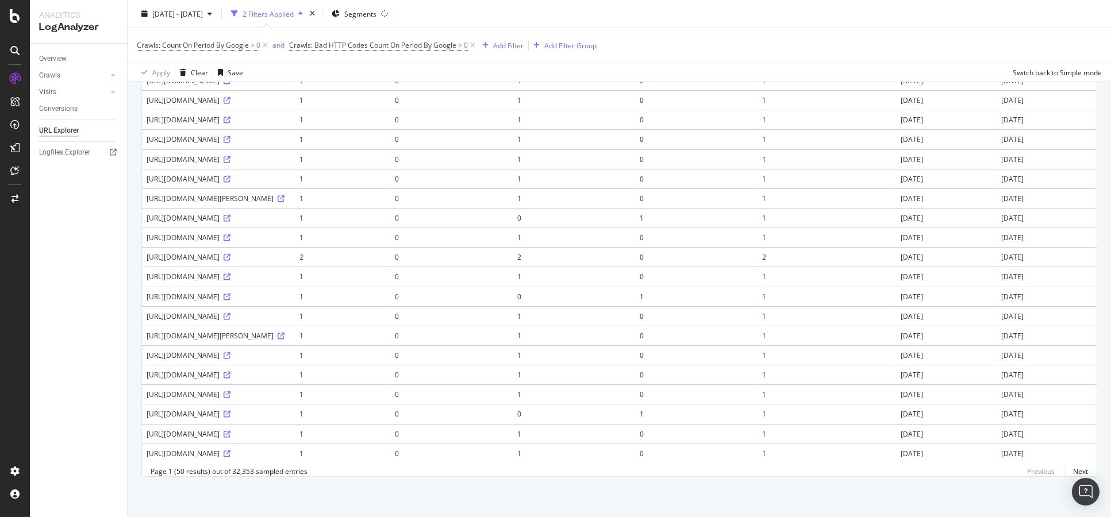
scroll to position [838, 0]
click at [1063, 473] on link "Next" at bounding box center [1075, 471] width 24 height 17
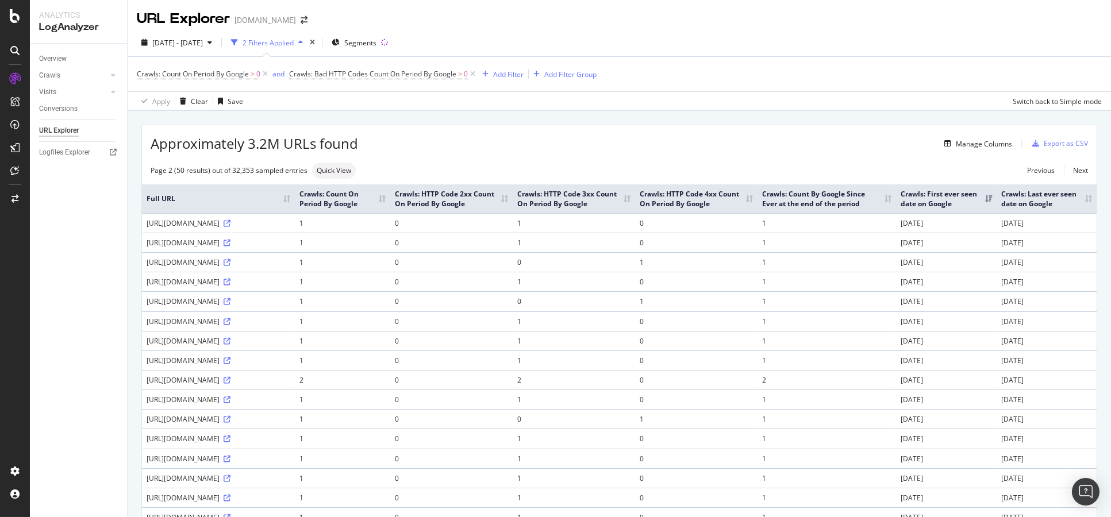
scroll to position [63, 0]
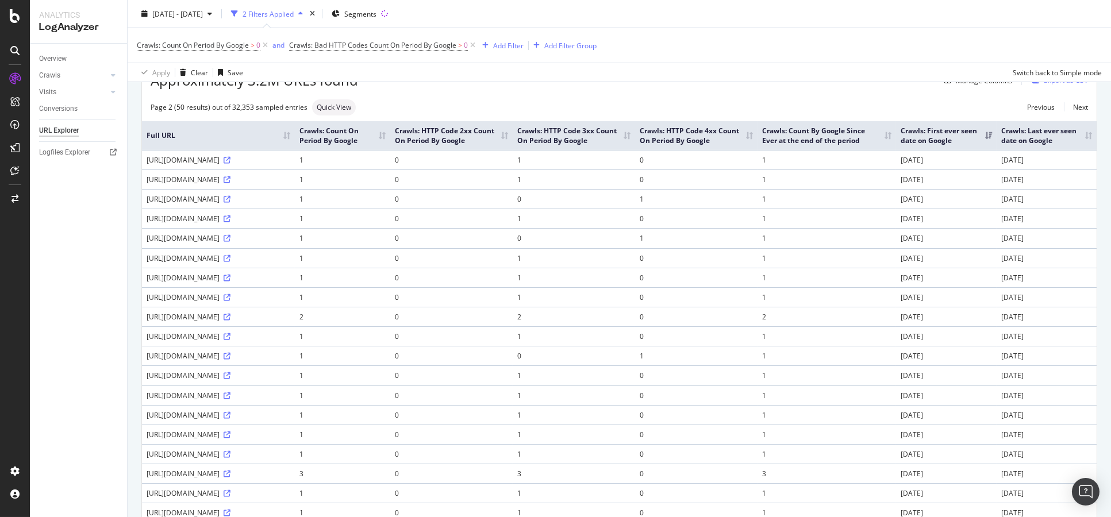
drag, startPoint x: 212, startPoint y: 257, endPoint x: 240, endPoint y: 257, distance: 28.2
click at [240, 243] on div "https://www.bbc.co.uk/things/aeed5dbf-95f2-4a53-b0bf-d4470e584e05" at bounding box center [219, 238] width 144 height 10
click at [246, 243] on div "https://www.bbc.co.uk/things/aeed5dbf-95f2-4a53-b0bf-d4470e584e05" at bounding box center [219, 238] width 144 height 10
click at [230, 242] on icon at bounding box center [226, 238] width 7 height 7
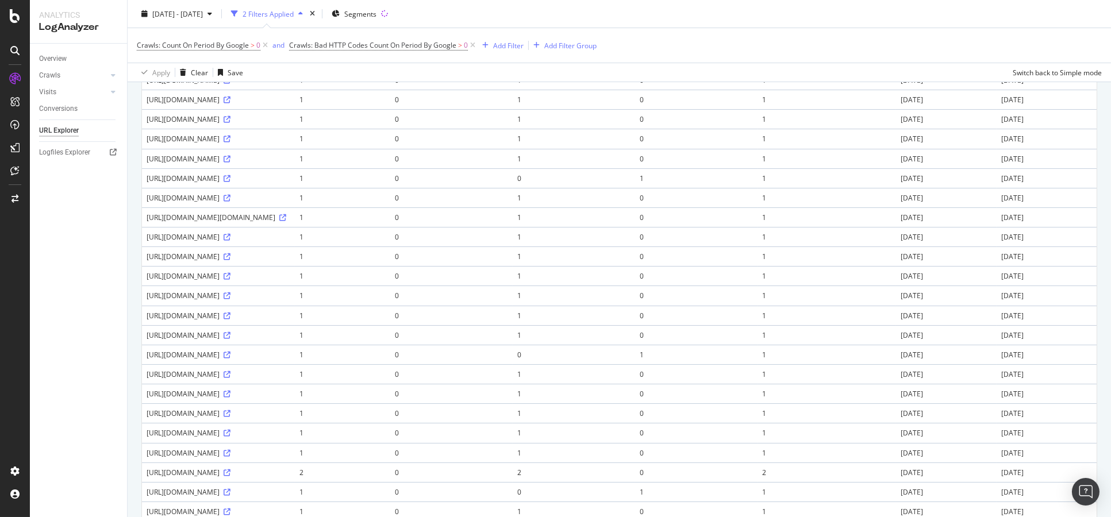
scroll to position [638, 0]
click at [286, 158] on icon at bounding box center [282, 154] width 7 height 7
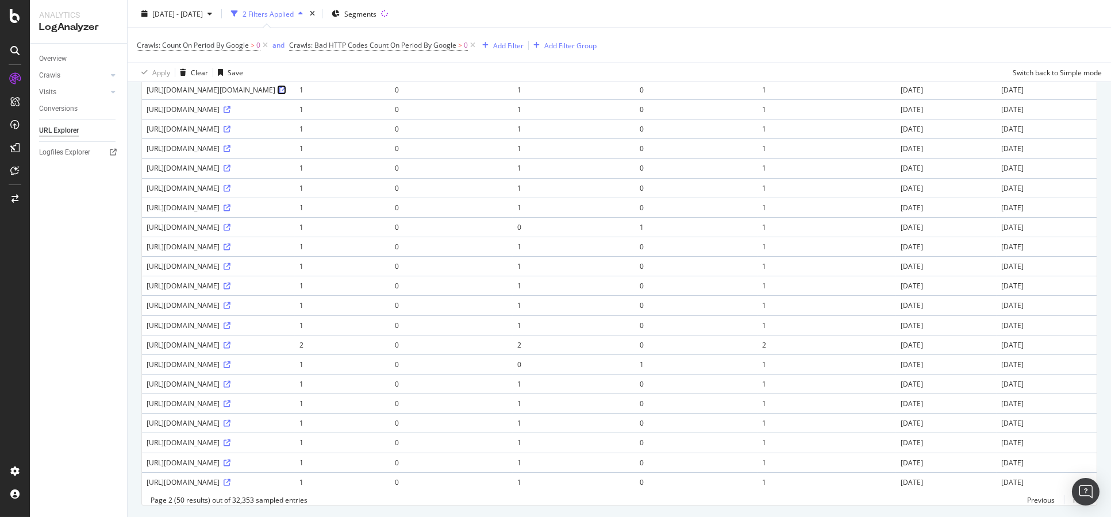
scroll to position [766, 0]
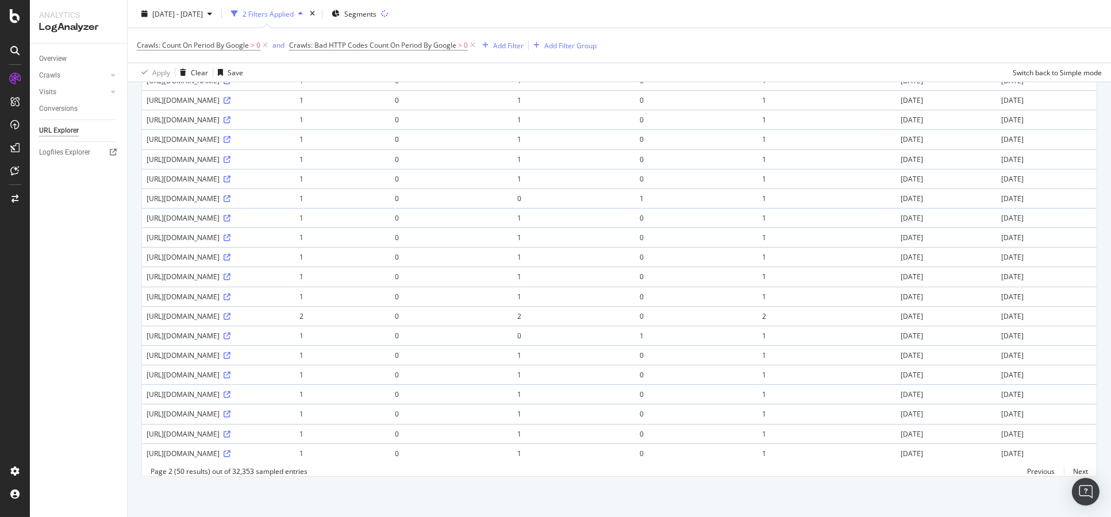
drag, startPoint x: 211, startPoint y: 336, endPoint x: 317, endPoint y: 334, distance: 105.7
click at [290, 282] on div "http://www.bbc.co.uk/staticarchive/eb79fc3768663f90b481eb98c233c3c12d81898a.jpg" at bounding box center [219, 277] width 144 height 10
click at [223, 280] on icon at bounding box center [226, 276] width 7 height 7
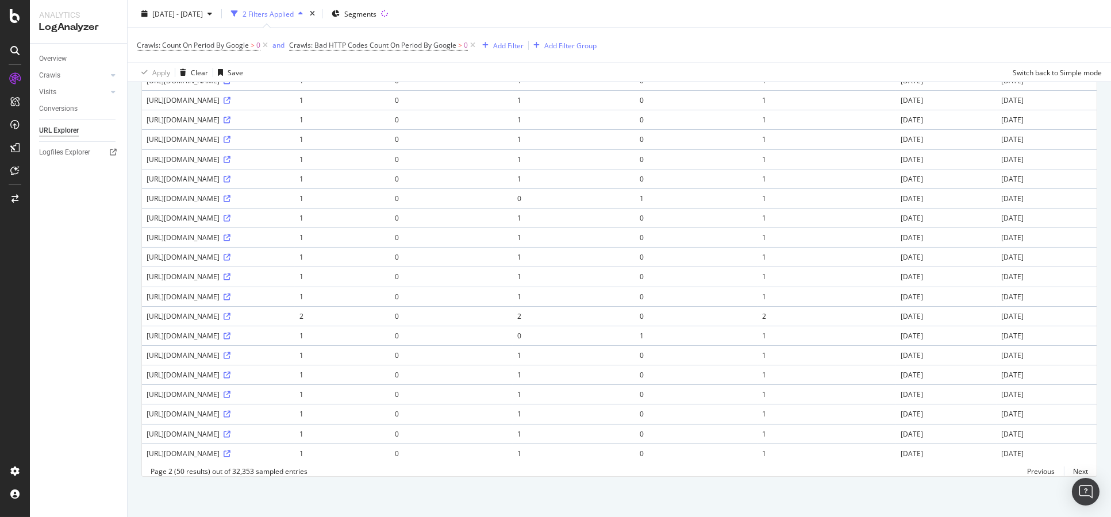
drag, startPoint x: 209, startPoint y: 335, endPoint x: 338, endPoint y: 332, distance: 129.9
click at [290, 350] on div "http://www.bbc.co.uk/news/topics/041a2923-8aa4-4236-8469-d4cfff55a280" at bounding box center [219, 355] width 144 height 10
click at [1070, 471] on link "Next" at bounding box center [1075, 471] width 24 height 17
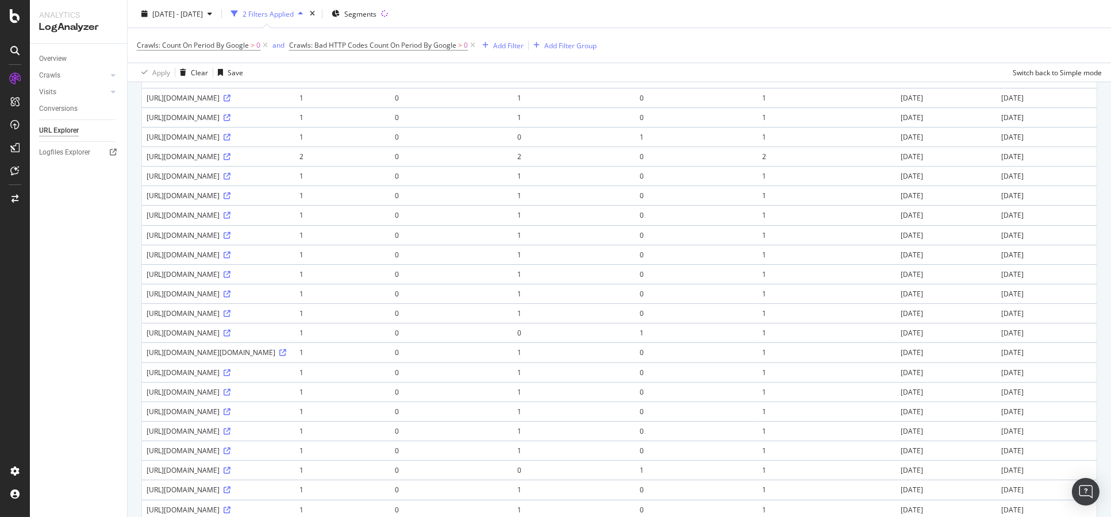
scroll to position [255, 0]
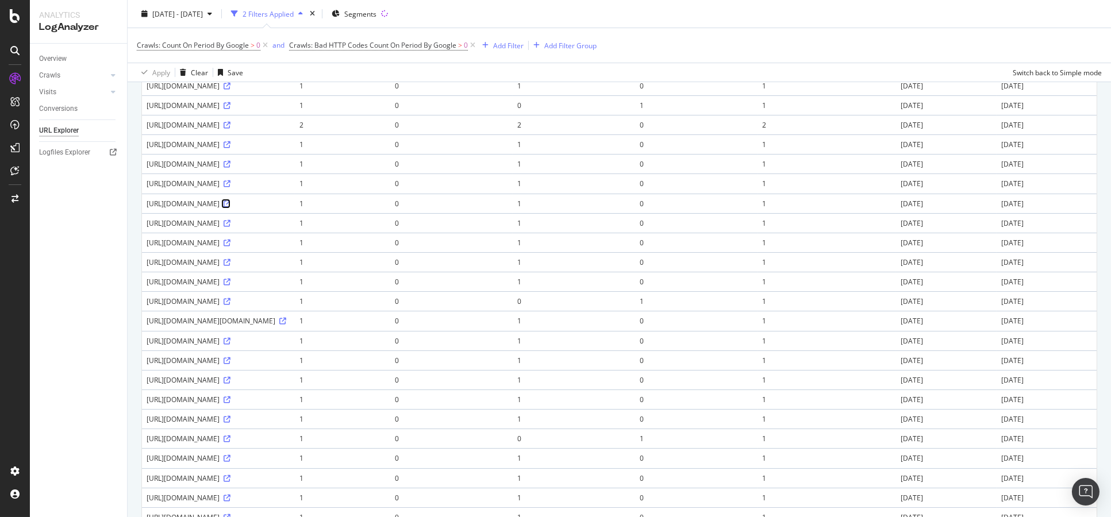
click at [230, 207] on icon at bounding box center [226, 204] width 7 height 7
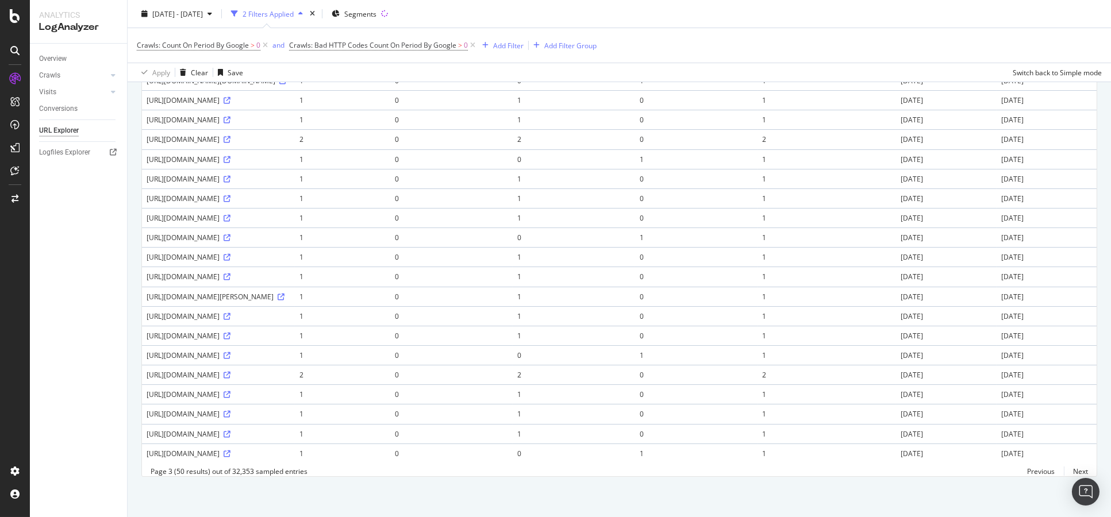
scroll to position [838, 0]
click at [1071, 470] on link "Next" at bounding box center [1075, 471] width 24 height 17
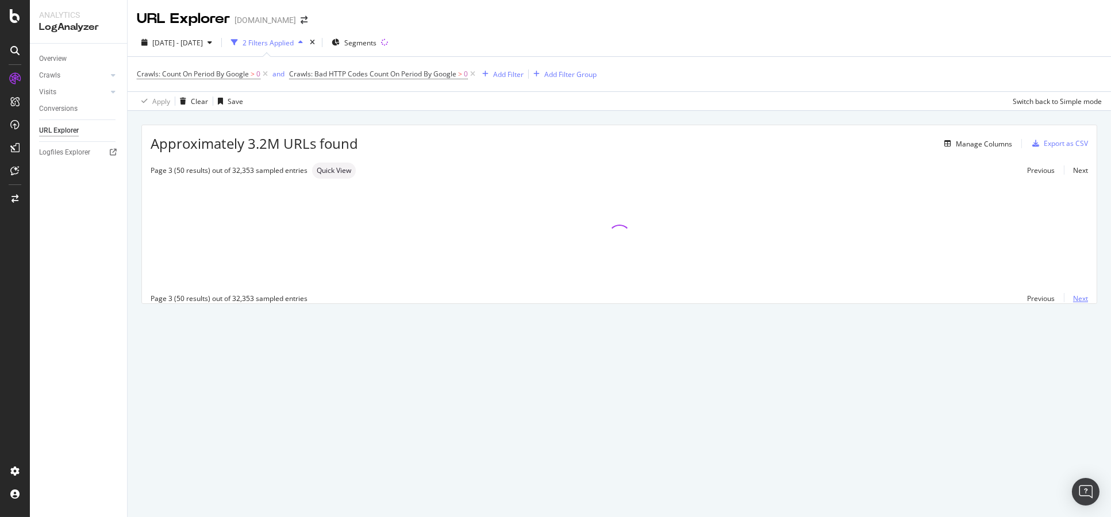
scroll to position [0, 0]
click at [549, 70] on div "Add Filter Group" at bounding box center [570, 75] width 52 height 10
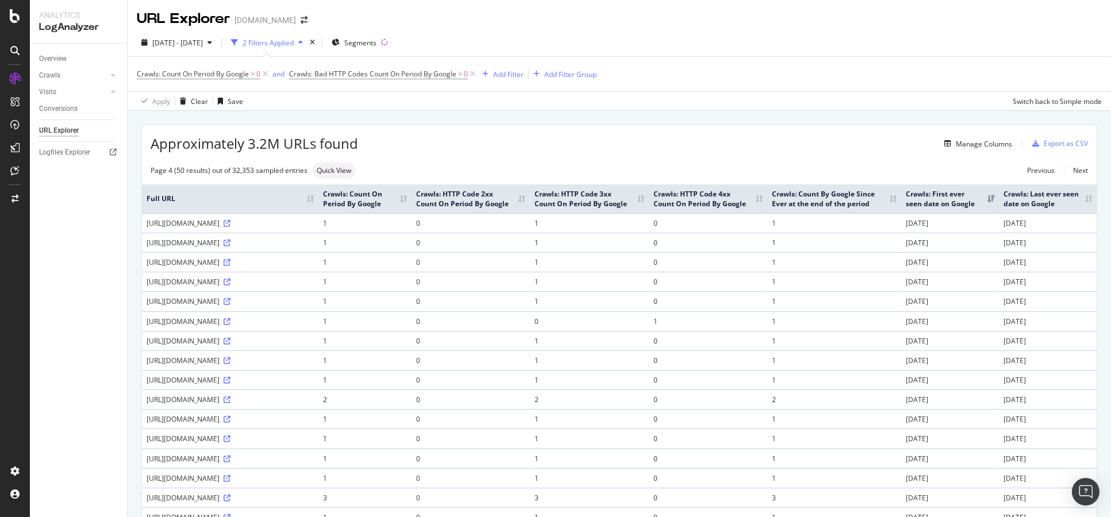
click at [507, 96] on div "Crawls: Count On Period By Google > 0 and Crawls: Bad HTTP Codes Count On Perio…" at bounding box center [619, 83] width 965 height 53
click at [376, 42] on span "Segments" at bounding box center [360, 43] width 32 height 10
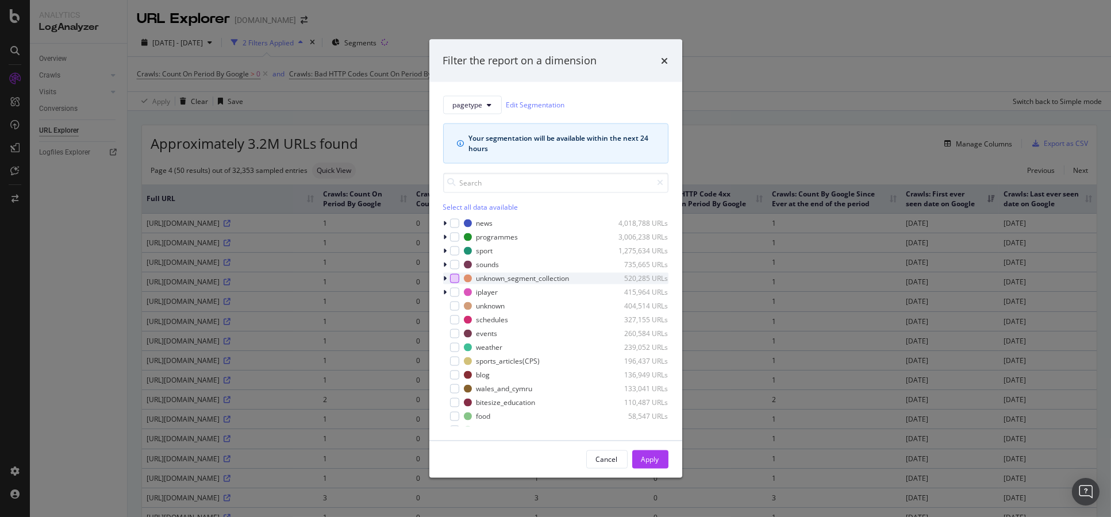
click at [454, 275] on div "modal" at bounding box center [454, 277] width 9 height 9
click at [649, 462] on div "Apply" at bounding box center [650, 459] width 18 height 10
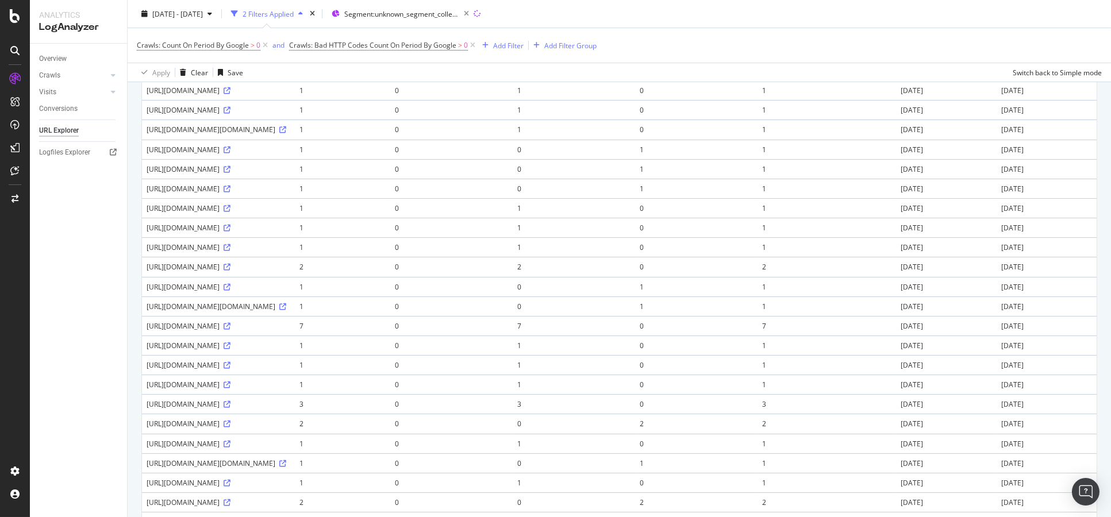
scroll to position [510, 0]
drag, startPoint x: 195, startPoint y: 212, endPoint x: 251, endPoint y: 211, distance: 55.7
click at [251, 71] on div "http://www.bbc.co.uk/go/relintlink/IFS+News+v3/ext/-/http://www.groupebelier.ch/" at bounding box center [219, 66] width 144 height 10
click at [273, 71] on div "http://www.bbc.co.uk/go/relintlink/IFS+News+v3/ext/-/http://www.groupebelier.ch/" at bounding box center [219, 66] width 144 height 10
click at [286, 70] on icon at bounding box center [282, 66] width 7 height 7
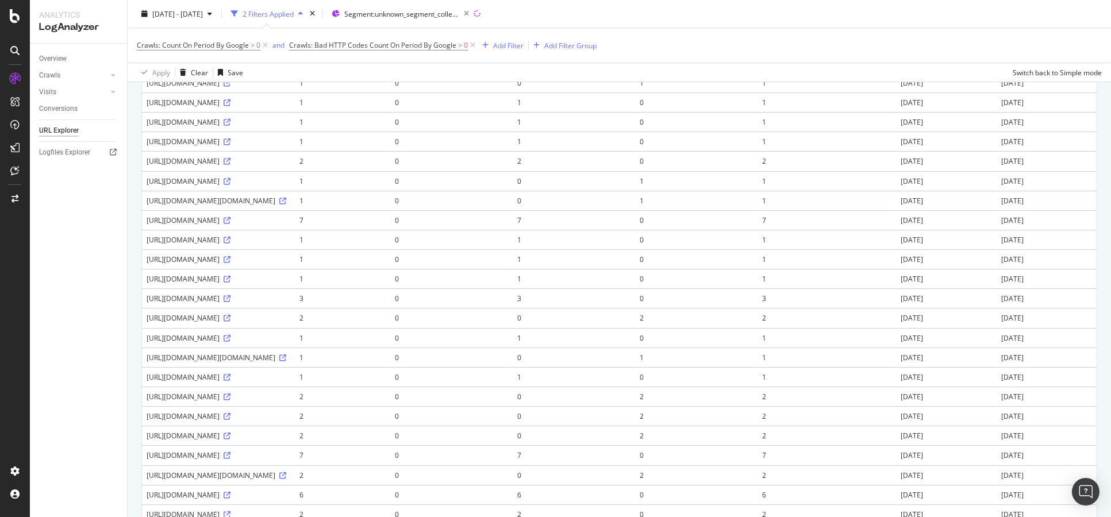
scroll to position [575, 0]
drag, startPoint x: 195, startPoint y: 210, endPoint x: 346, endPoint y: 209, distance: 151.7
click at [290, 65] on div "https://www.bbc.co.uk/amz/worldservice/live/assets/images/2014/09/30/1409301502…" at bounding box center [219, 61] width 144 height 10
click at [230, 64] on icon at bounding box center [226, 60] width 7 height 7
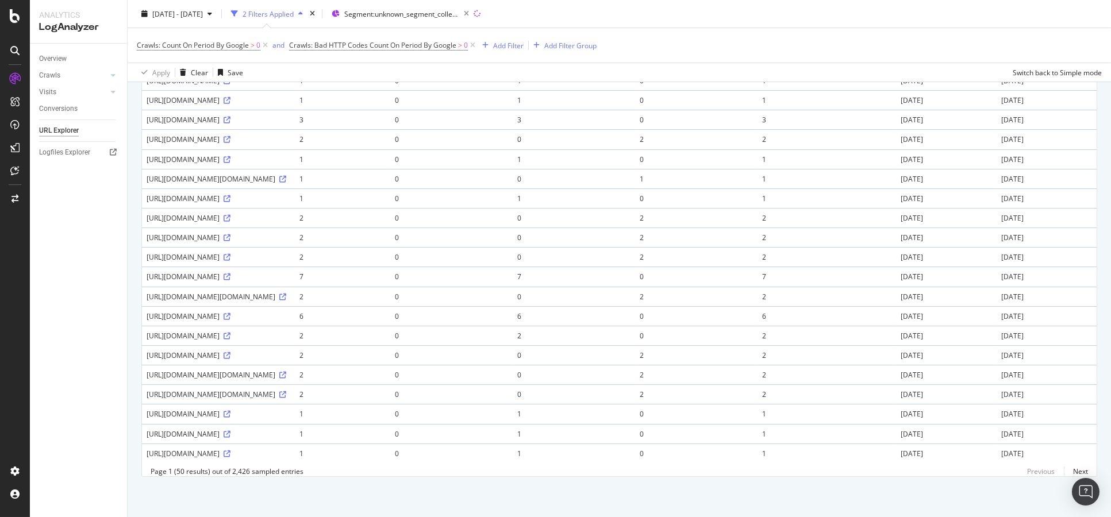
scroll to position [1064, 0]
click at [230, 352] on icon at bounding box center [226, 355] width 7 height 7
drag, startPoint x: 221, startPoint y: 287, endPoint x: 236, endPoint y: 287, distance: 14.9
click at [236, 350] on div "https://www.bbc.co.uk/data/bbc-morph-blocks-data/preview/false/projectName/bloc…" at bounding box center [219, 355] width 144 height 10
copy div "data"
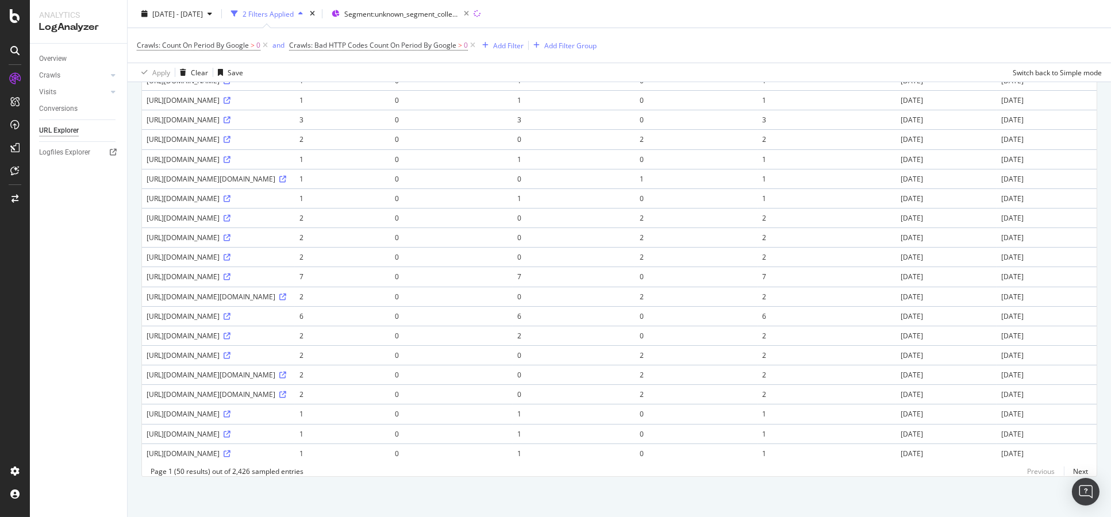
click at [260, 350] on div "https://www.bbc.co.uk/data/bbc-morph-blocks-data/preview/false/projectName/bloc…" at bounding box center [219, 355] width 144 height 10
drag, startPoint x: 219, startPoint y: 296, endPoint x: 166, endPoint y: 298, distance: 52.9
click at [167, 350] on div "https://www.bbc.co.uk/data/bbc-morph-blocks-data/preview/false/projectName/bloc…" at bounding box center [219, 355] width 144 height 10
drag, startPoint x: 237, startPoint y: 292, endPoint x: 244, endPoint y: 294, distance: 7.6
click at [238, 350] on div "https://www.bbc.co.uk/data/bbc-morph-blocks-data/preview/false/projectName/bloc…" at bounding box center [219, 355] width 144 height 10
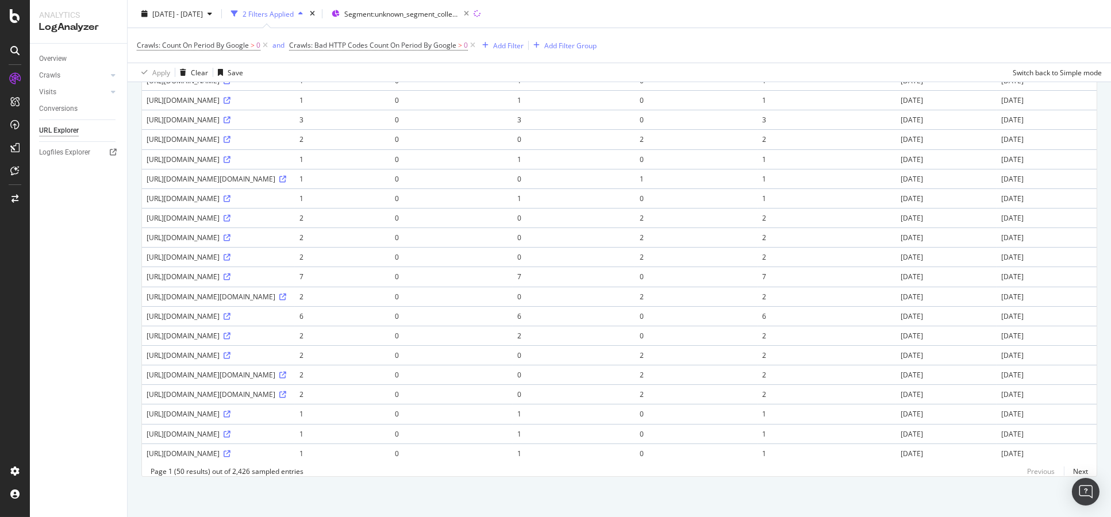
click at [290, 350] on div "https://www.bbc.co.uk/data/bbc-morph-blocks-data/preview/false/projectName/bloc…" at bounding box center [219, 355] width 144 height 10
drag, startPoint x: 280, startPoint y: 355, endPoint x: 321, endPoint y: 355, distance: 41.4
click at [290, 390] on div "https://www.bbc.co.uk/go/nottingham/content/articles/2007/10/06/nottingham_beer…" at bounding box center [219, 395] width 144 height 10
drag, startPoint x: 340, startPoint y: 354, endPoint x: 361, endPoint y: 355, distance: 21.3
click at [290, 390] on div "https://www.bbc.co.uk/go/nottingham/content/articles/2007/10/06/nottingham_beer…" at bounding box center [219, 395] width 144 height 10
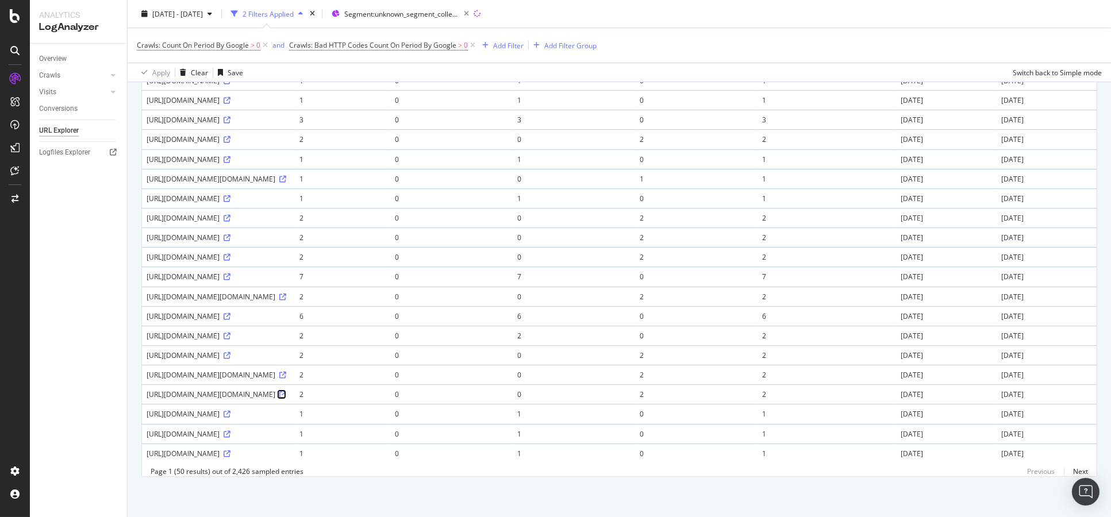
click at [286, 391] on icon at bounding box center [282, 394] width 7 height 7
click at [1074, 476] on link "Next" at bounding box center [1075, 471] width 24 height 17
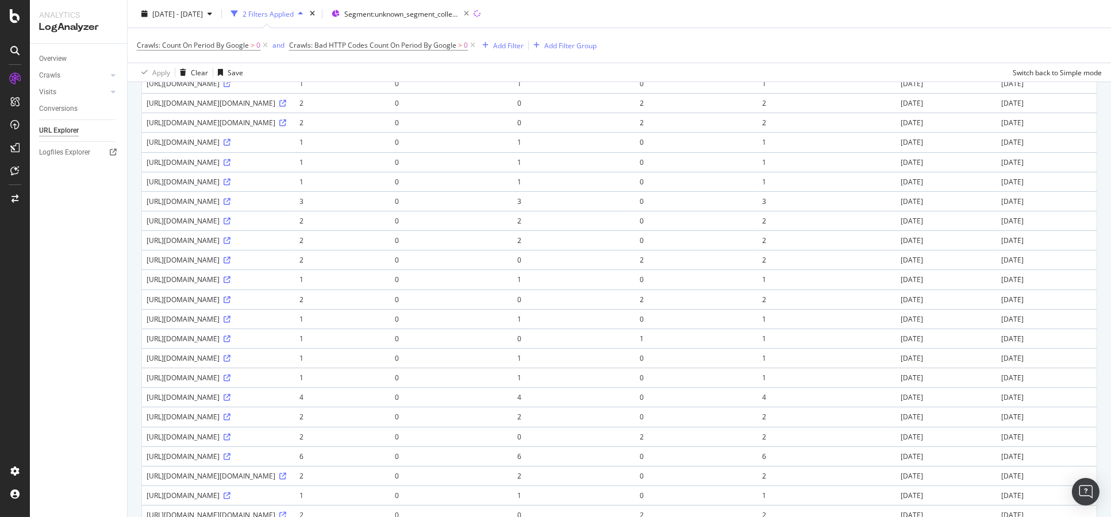
scroll to position [319, 0]
drag, startPoint x: 267, startPoint y: 302, endPoint x: 358, endPoint y: 300, distance: 91.4
click at [290, 203] on div "http://www.bbc.co.uk/go/wsy/syn/rss/2.0/-/arabic/worldnews/2011/05/110518_demon…" at bounding box center [219, 199] width 144 height 10
drag, startPoint x: 368, startPoint y: 300, endPoint x: 418, endPoint y: 300, distance: 50.6
click at [290, 203] on div "http://www.bbc.co.uk/go/wsy/syn/rss/2.0/-/arabic/worldnews/2011/05/110518_demon…" at bounding box center [219, 199] width 144 height 10
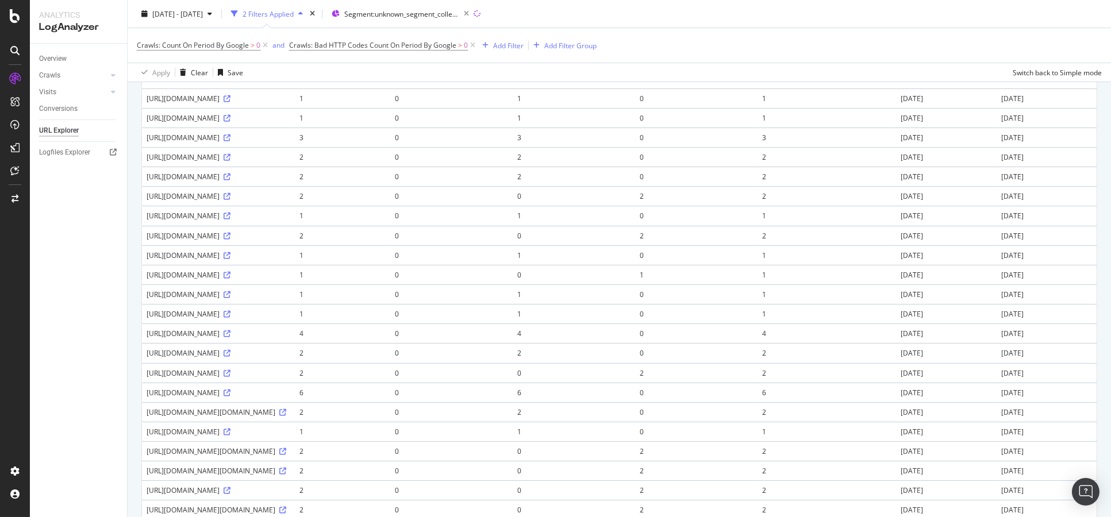
scroll to position [383, 0]
drag, startPoint x: 203, startPoint y: 273, endPoint x: 310, endPoint y: 271, distance: 106.9
click at [290, 159] on div "https://www.bbc.co.uk/weatherwatchers/report/7c167fe4-2741-41cf-9dc1-fed2c793c3…" at bounding box center [219, 154] width 144 height 10
drag, startPoint x: 338, startPoint y: 272, endPoint x: 380, endPoint y: 272, distance: 41.4
click at [290, 159] on div "https://www.bbc.co.uk/weatherwatchers/report/7c167fe4-2741-41cf-9dc1-fed2c793c3…" at bounding box center [219, 154] width 144 height 10
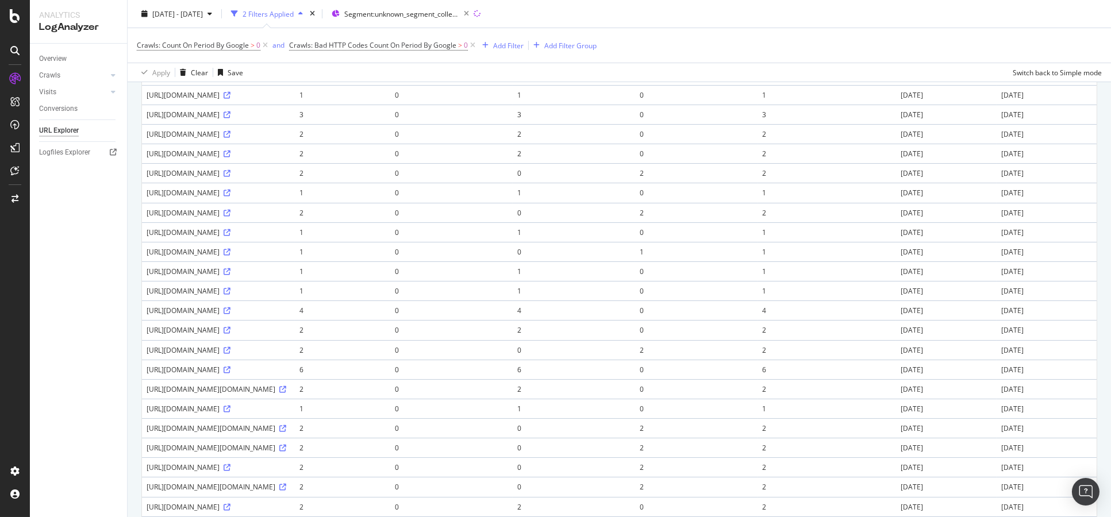
click at [290, 159] on div "https://www.bbc.co.uk/weatherwatchers/report/7c167fe4-2741-41cf-9dc1-fed2c793c3…" at bounding box center [219, 154] width 144 height 10
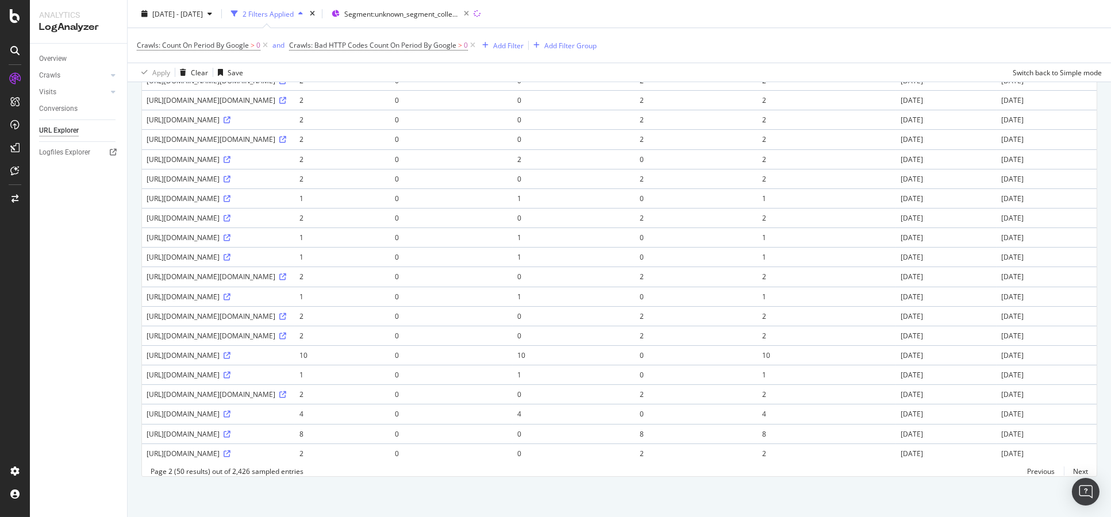
scroll to position [1054, 0]
click at [1069, 472] on link "Next" at bounding box center [1075, 471] width 24 height 17
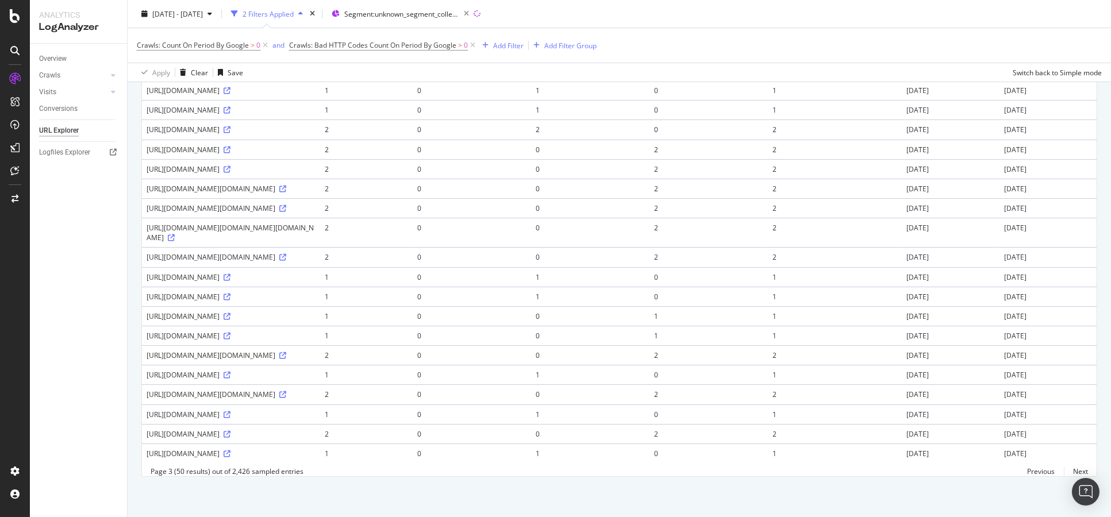
scroll to position [957, 0]
drag, startPoint x: 229, startPoint y: 403, endPoint x: 218, endPoint y: 408, distance: 12.1
click at [218, 321] on div "http://www.bbc.co.uk/dna/606/A76021652" at bounding box center [231, 316] width 169 height 10
drag, startPoint x: 219, startPoint y: 407, endPoint x: 260, endPoint y: 426, distance: 44.5
click at [260, 341] on div "http://www.bbc.co.uk/dna/h2g2/F71775" at bounding box center [231, 336] width 169 height 10
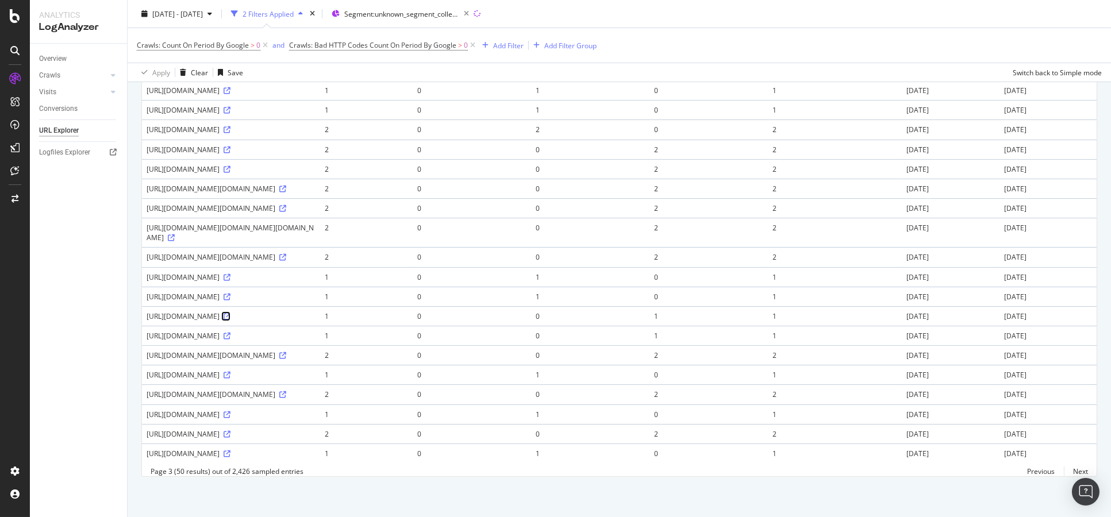
click at [230, 320] on icon at bounding box center [226, 316] width 7 height 7
drag, startPoint x: 218, startPoint y: 403, endPoint x: 229, endPoint y: 403, distance: 10.4
click at [229, 321] on div "http://www.bbc.co.uk/dna/606/A76021652" at bounding box center [231, 316] width 169 height 10
copy div "dna"
click at [251, 321] on div "http://www.bbc.co.uk/dna/606/A76021652" at bounding box center [231, 316] width 169 height 10
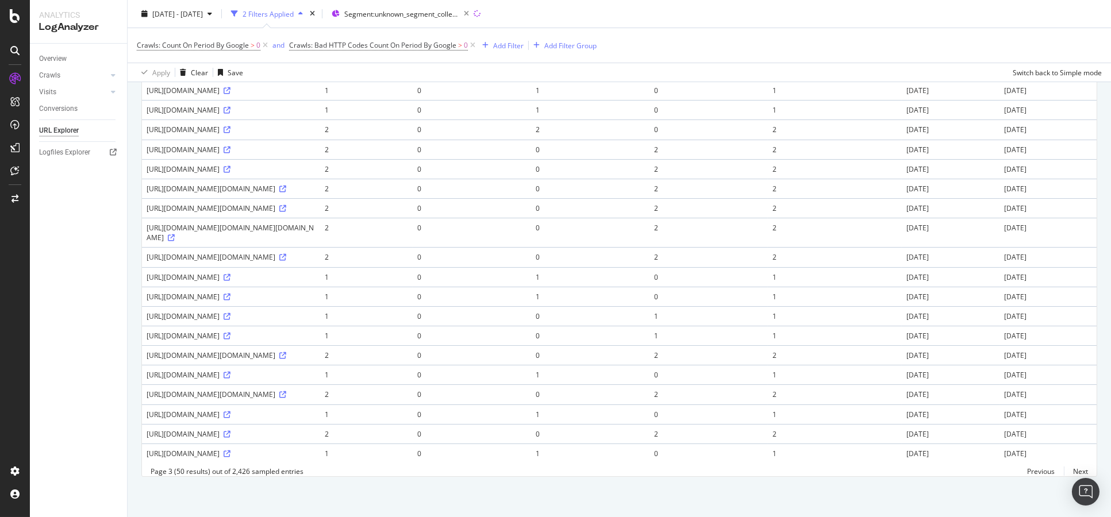
scroll to position [1093, 0]
click at [230, 431] on icon at bounding box center [226, 434] width 7 height 7
click at [229, 429] on div "https://www.bbc.co.uk/h2g2/guide/F28726" at bounding box center [231, 434] width 169 height 10
copy div "h2g2"
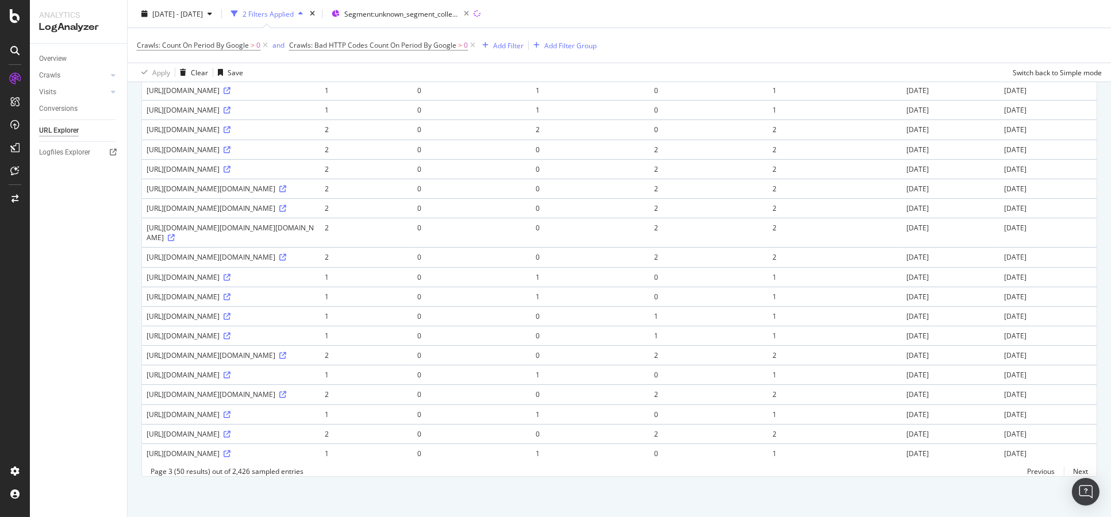
click at [1074, 470] on link "Next" at bounding box center [1075, 471] width 24 height 17
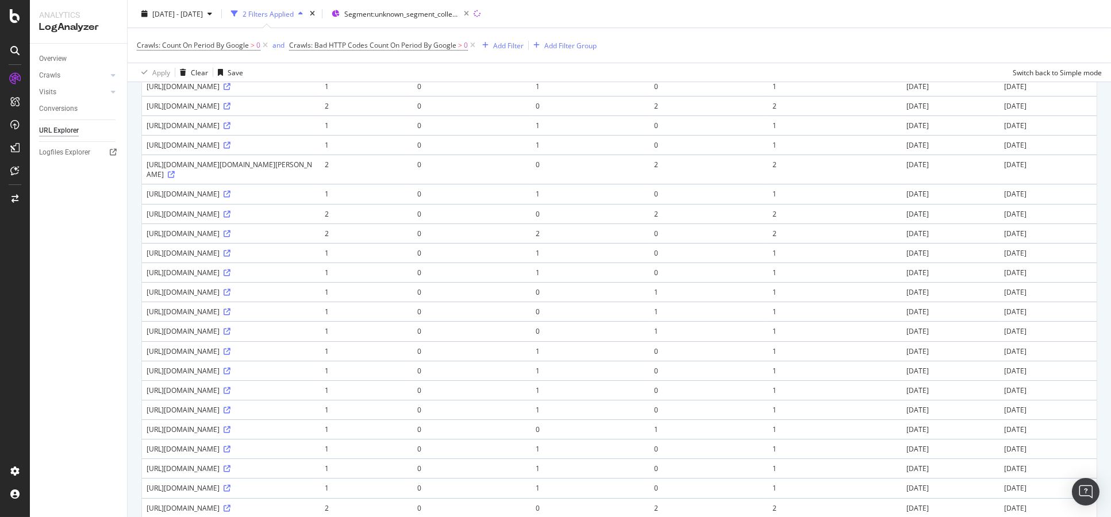
scroll to position [383, 0]
click at [230, 197] on icon at bounding box center [226, 193] width 7 height 7
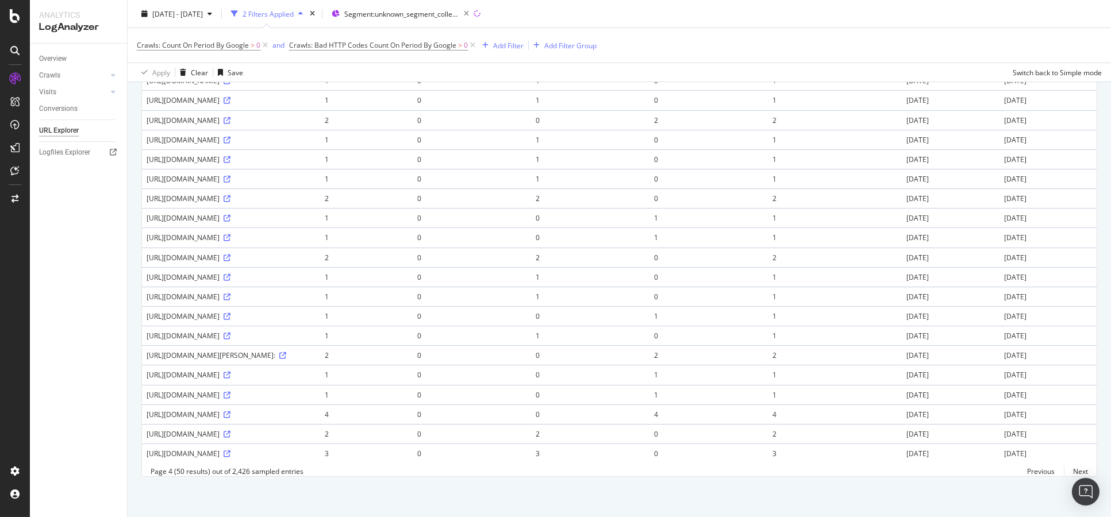
scroll to position [1093, 0]
click at [1068, 471] on link "Next" at bounding box center [1075, 471] width 24 height 17
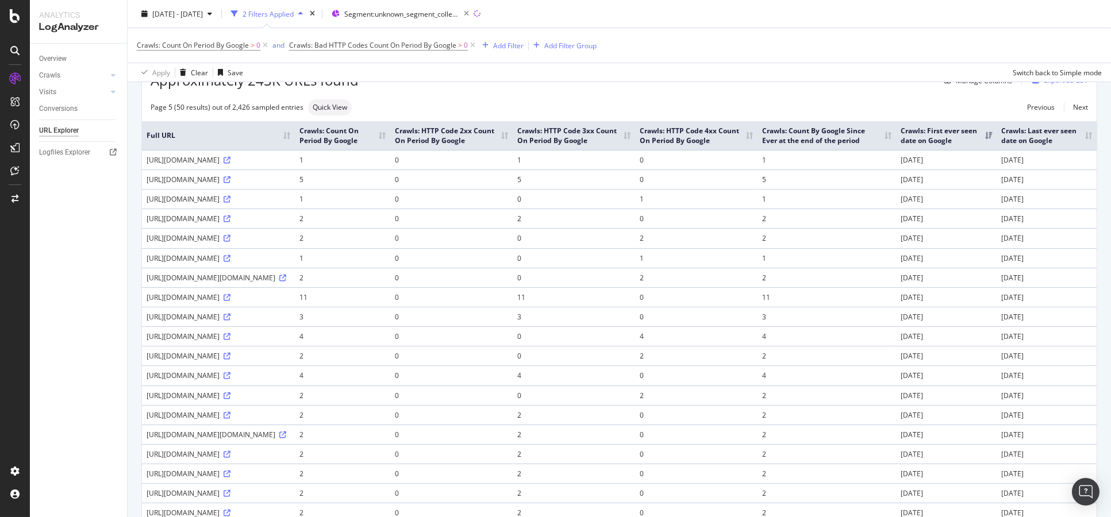
scroll to position [128, 0]
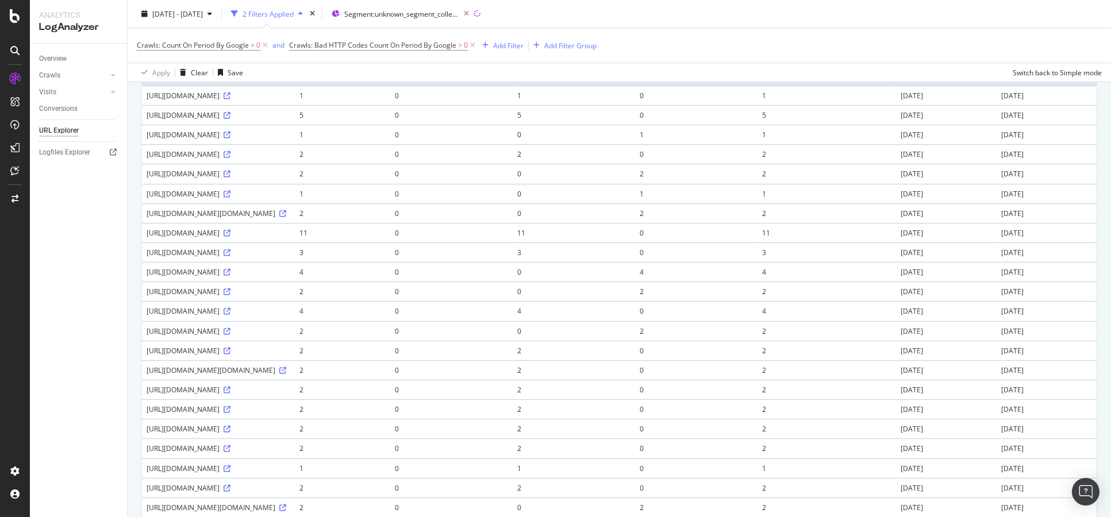
click at [290, 238] on div "https://www.bbc.co.uk/radio/aod/solent.shtml" at bounding box center [219, 233] width 144 height 10
click at [230, 237] on icon at bounding box center [226, 233] width 7 height 7
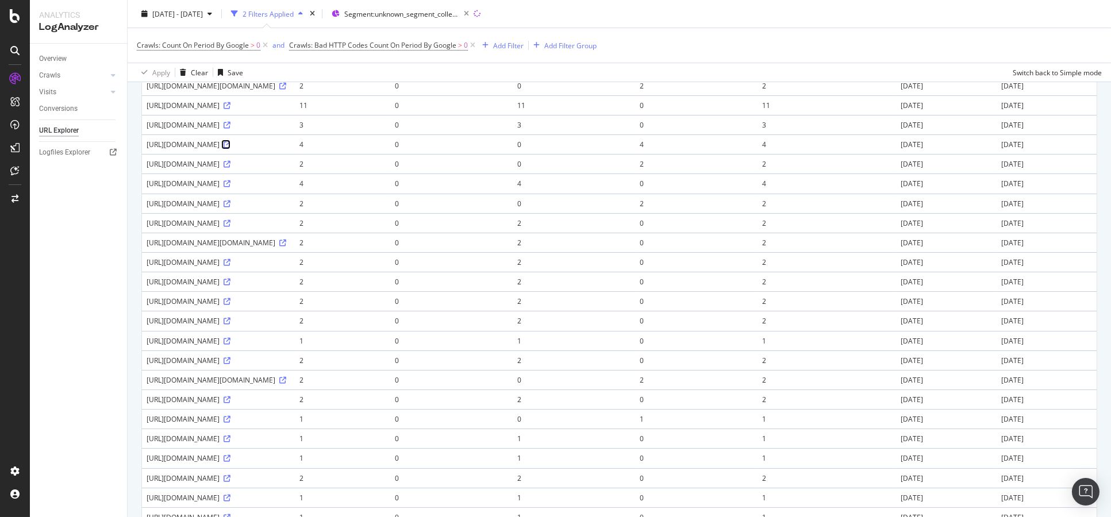
click at [230, 148] on icon at bounding box center [226, 144] width 7 height 7
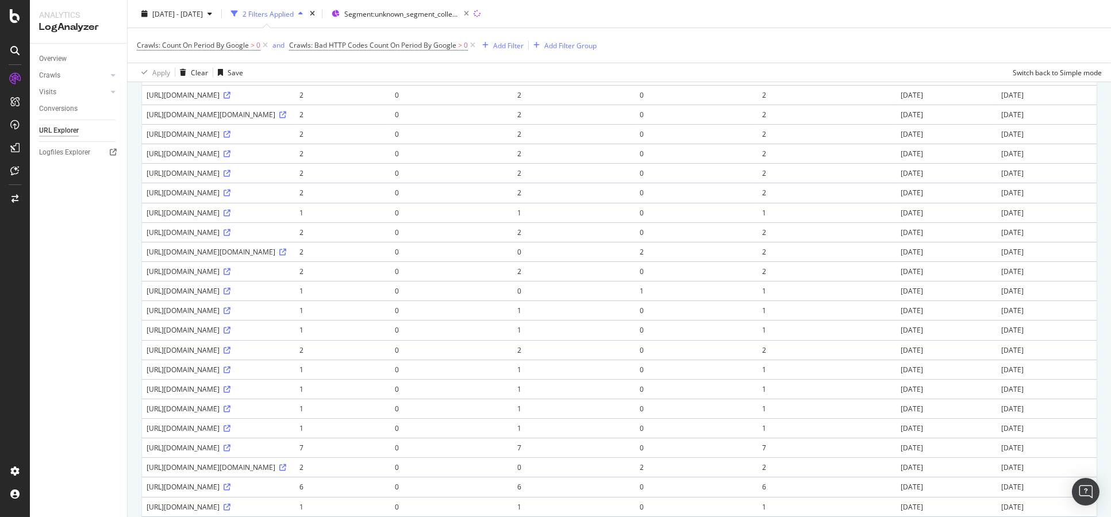
scroll to position [446, 0]
click at [225, 272] on div "https://www.bbc.co.uk/2/hi/entertainment/6676357.stm" at bounding box center [219, 267] width 144 height 10
drag, startPoint x: 249, startPoint y: 357, endPoint x: 280, endPoint y: 356, distance: 30.5
click at [250, 272] on div "https://www.bbc.co.uk/2/hi/entertainment/6676357.stm" at bounding box center [219, 267] width 144 height 10
click at [230, 271] on icon at bounding box center [226, 267] width 7 height 7
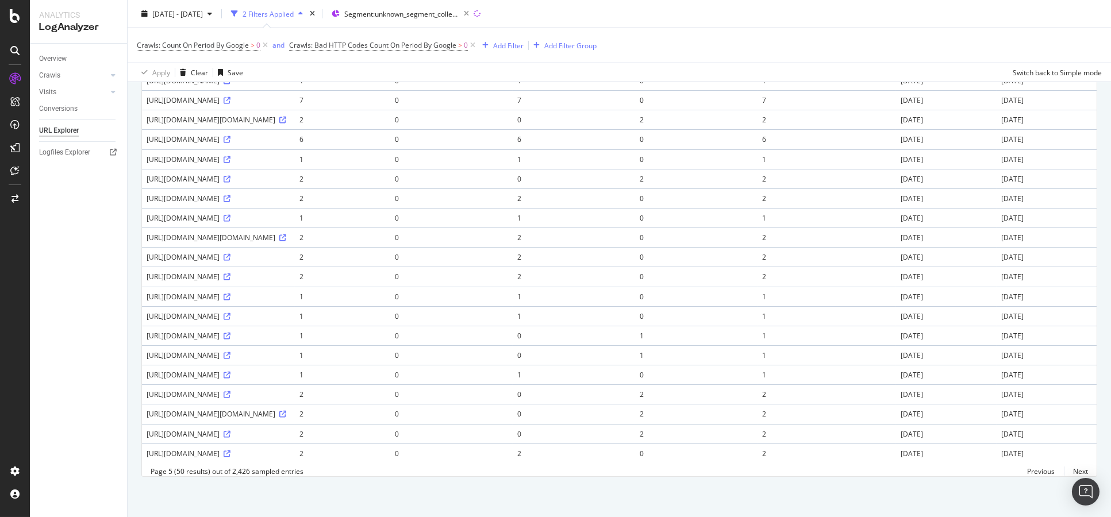
scroll to position [893, 0]
drag, startPoint x: 213, startPoint y: 232, endPoint x: 295, endPoint y: 228, distance: 81.7
click at [290, 233] on div "http://www.bbc.co.uk/worldservice/apps/ru/sendemail/i/http://www.bbc.co.uk/russ…" at bounding box center [219, 238] width 144 height 10
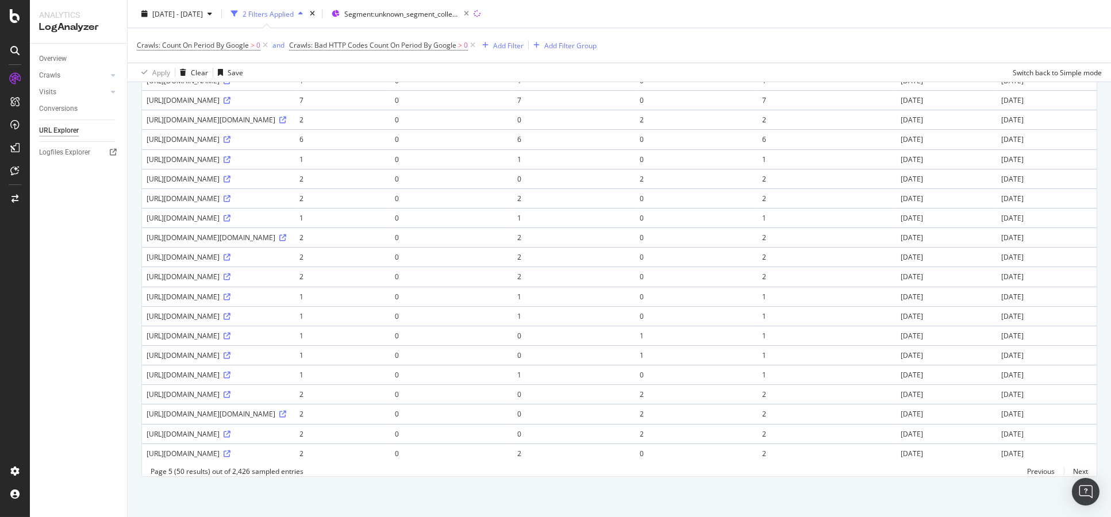
drag, startPoint x: 248, startPoint y: 274, endPoint x: 284, endPoint y: 274, distance: 36.2
click at [280, 311] on div "https://www.bbc.co.uk/radioassets/i/mmft_114/music/festivals/readingandleeds/20…" at bounding box center [219, 316] width 144 height 10
click at [290, 311] on div "https://www.bbc.co.uk/radioassets/i/mmft_114/music/festivals/readingandleeds/20…" at bounding box center [219, 316] width 144 height 10
click at [1072, 471] on link "Next" at bounding box center [1075, 471] width 24 height 17
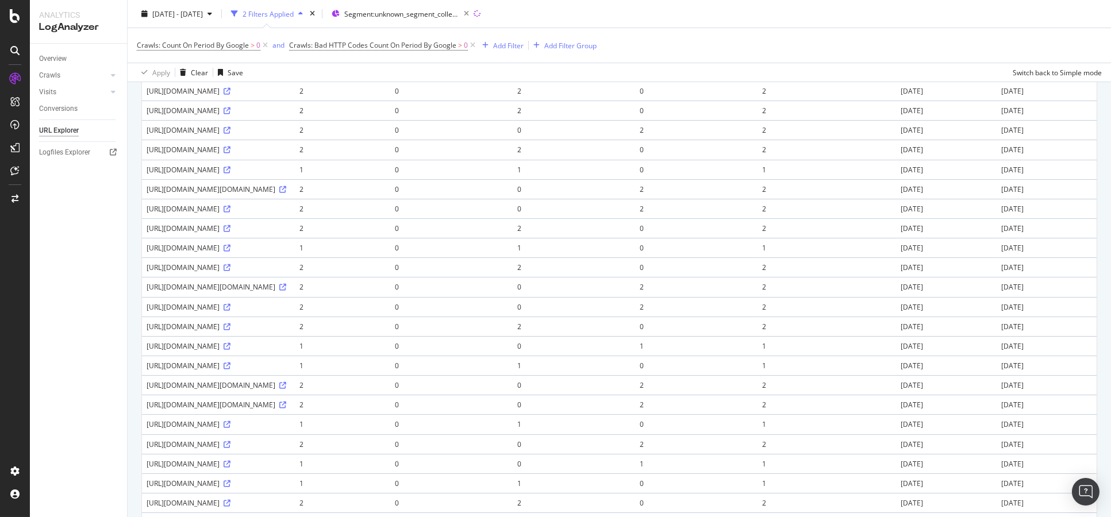
scroll to position [151, 0]
click at [494, 40] on div "Add Filter" at bounding box center [508, 45] width 30 height 10
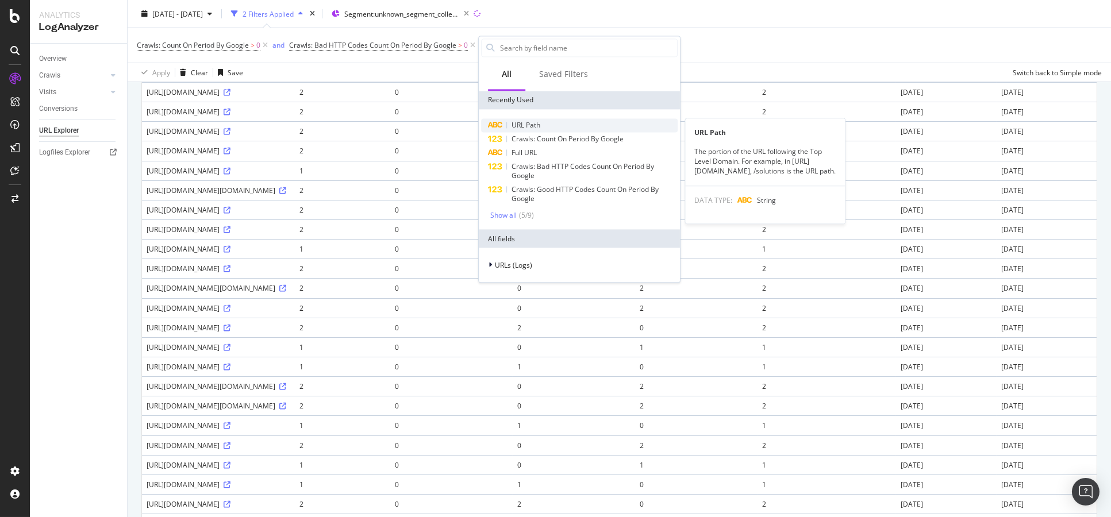
click at [525, 124] on span "URL Path" at bounding box center [525, 125] width 29 height 10
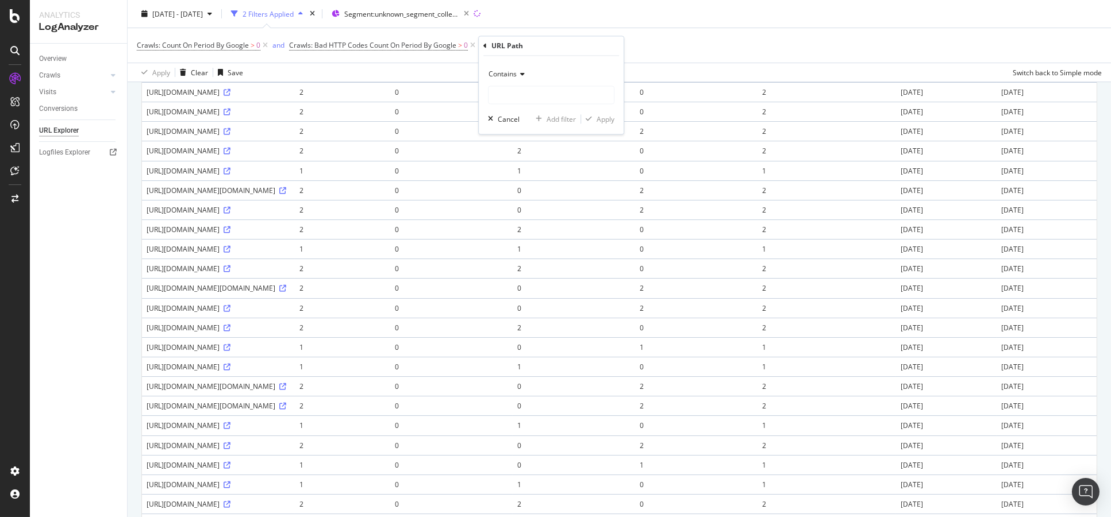
click at [521, 76] on icon at bounding box center [521, 74] width 8 height 7
click at [537, 200] on span "Doesn't contain" at bounding box center [519, 203] width 50 height 10
click at [527, 101] on input "text" at bounding box center [550, 95] width 125 height 18
type input "go|dna"
click at [507, 77] on span "Doesn't contain" at bounding box center [513, 75] width 50 height 10
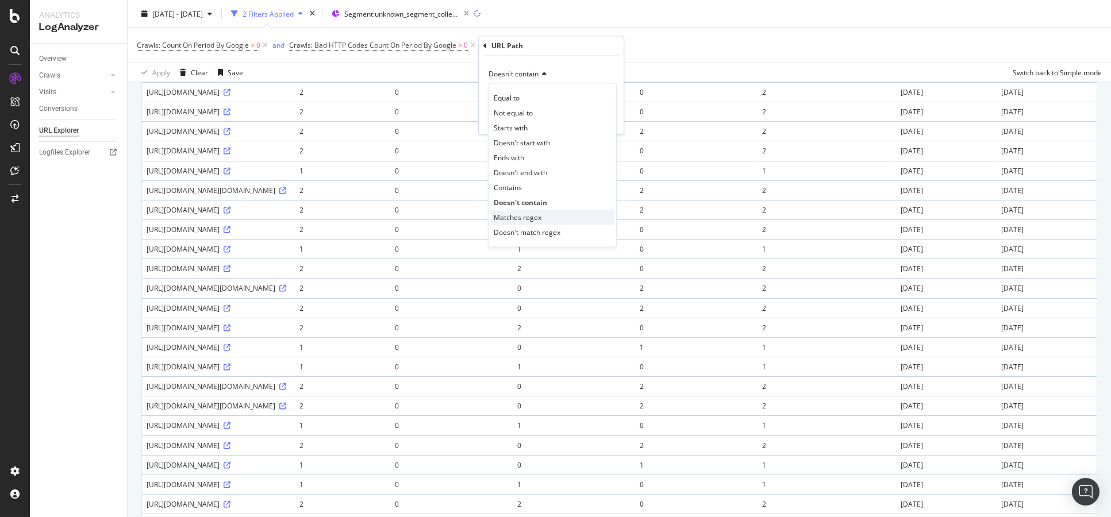
click at [548, 220] on div "Matches regex" at bounding box center [552, 217] width 123 height 15
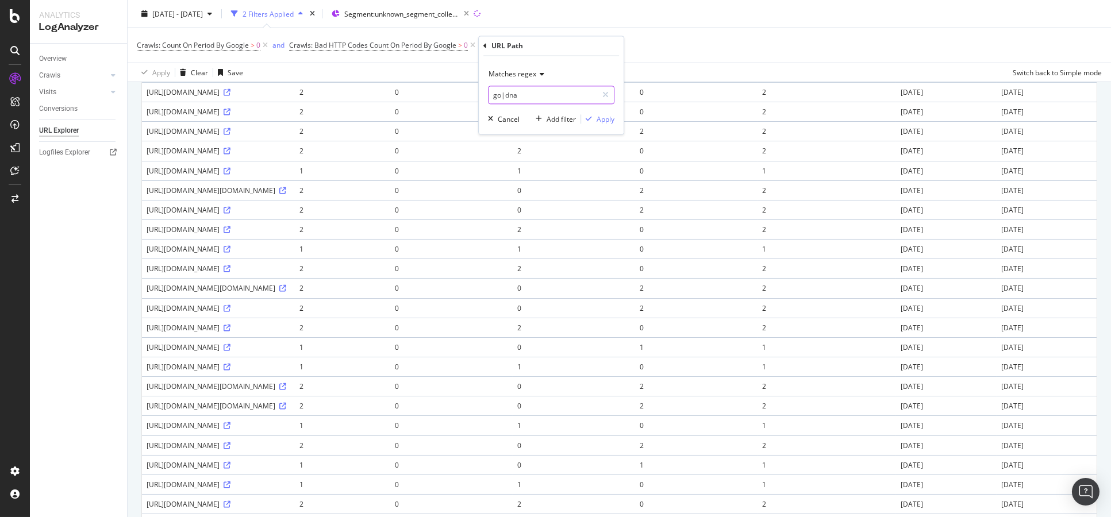
click at [545, 94] on input "go|dna" at bounding box center [542, 95] width 109 height 18
click at [542, 95] on input "go|dna" at bounding box center [542, 95] width 109 height 18
type input "go|dna|h2g2"
click at [602, 123] on div "Apply" at bounding box center [605, 119] width 18 height 10
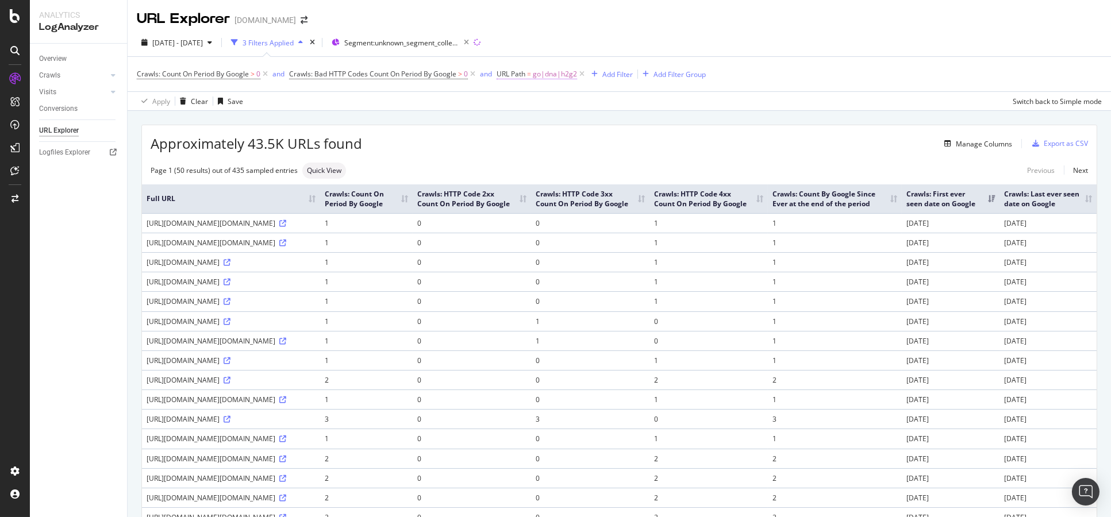
click at [531, 73] on span "=" at bounding box center [529, 74] width 4 height 10
click at [546, 105] on span "Matches regex" at bounding box center [531, 101] width 48 height 10
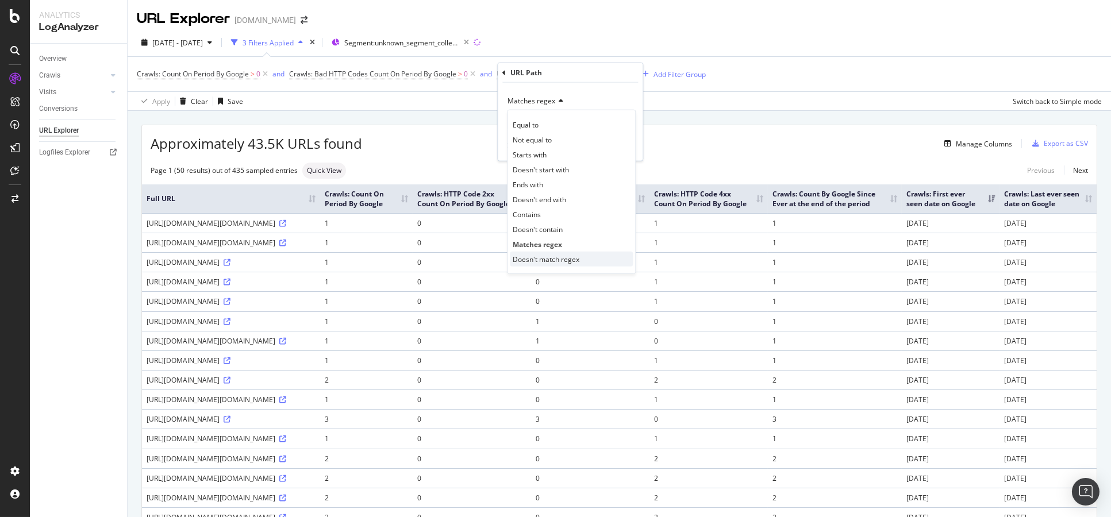
click at [558, 260] on span "Doesn't match regex" at bounding box center [545, 259] width 67 height 10
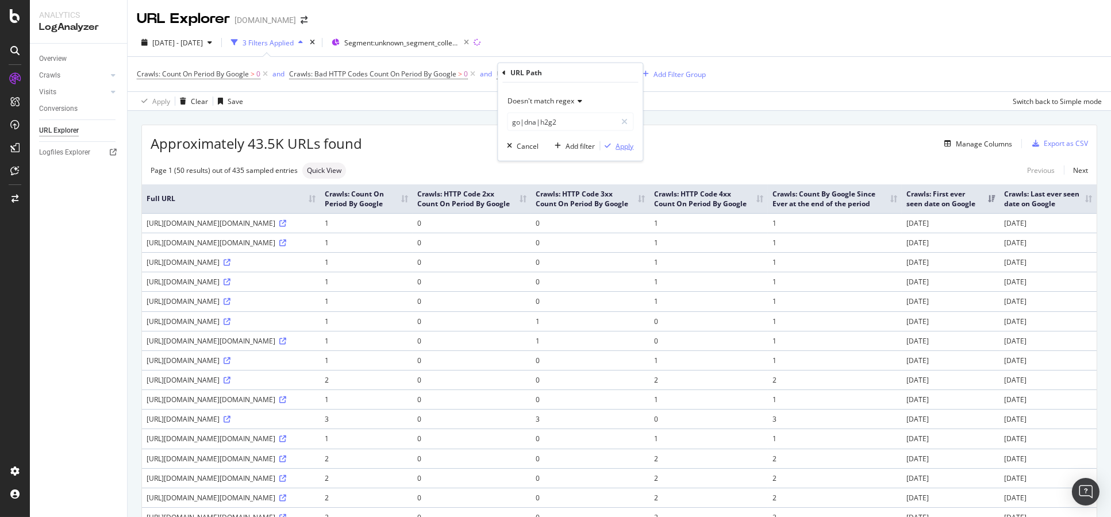
click at [627, 141] on div "Apply" at bounding box center [624, 146] width 18 height 10
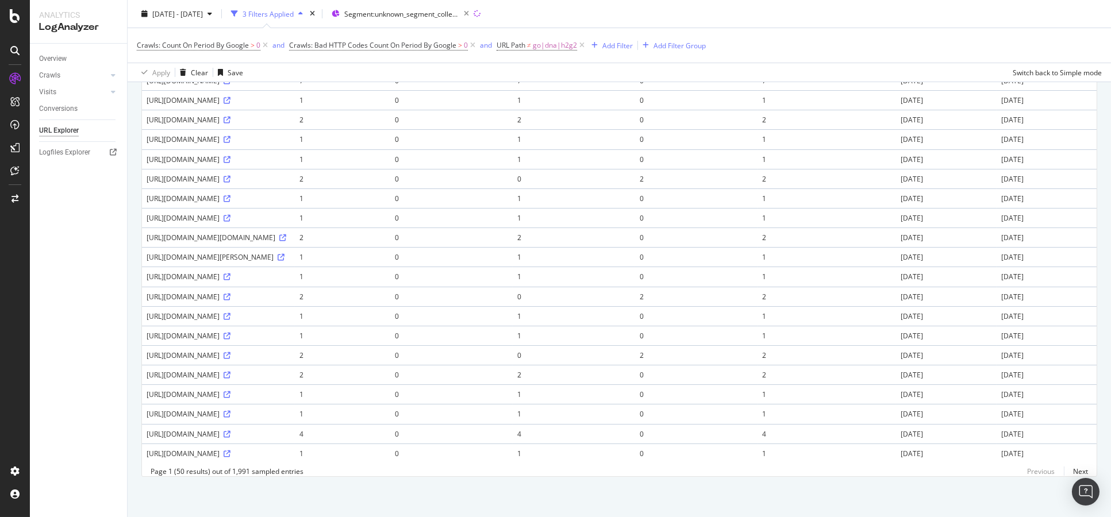
scroll to position [1025, 0]
click at [1070, 477] on link "Next" at bounding box center [1075, 471] width 24 height 17
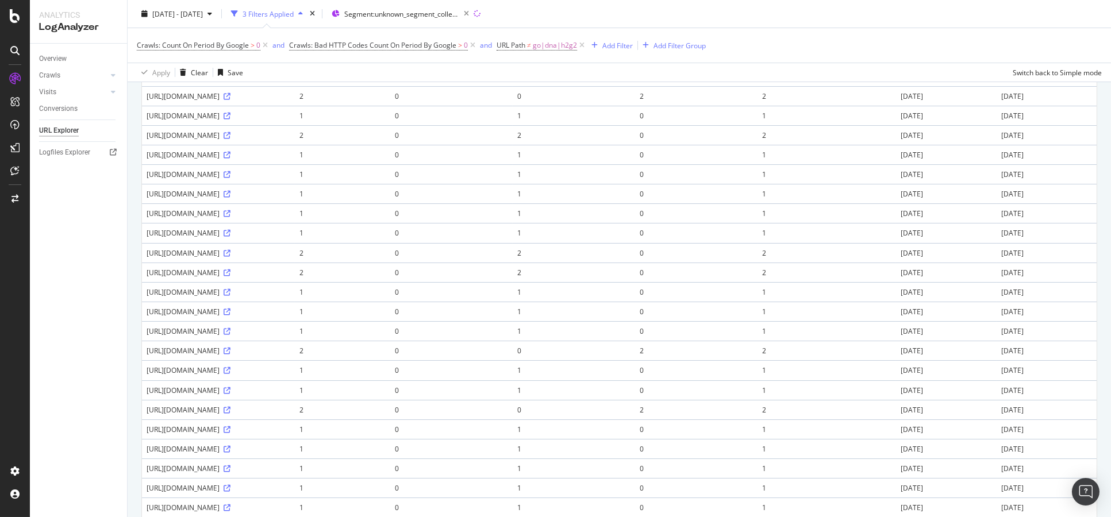
scroll to position [638, 0]
click at [223, 60] on icon at bounding box center [226, 56] width 7 height 7
click at [223, 40] on icon at bounding box center [226, 36] width 7 height 7
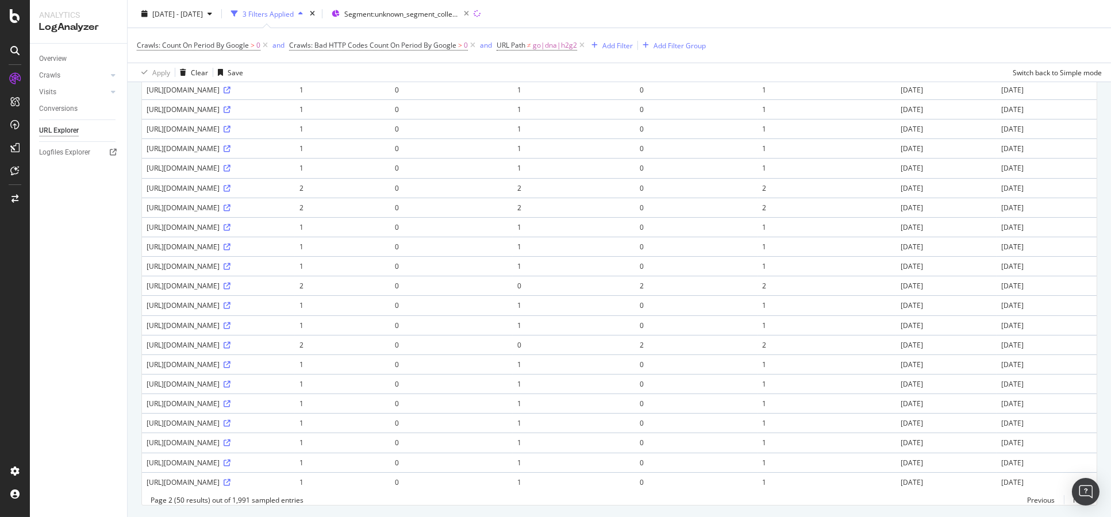
drag, startPoint x: 198, startPoint y: 213, endPoint x: 353, endPoint y: 210, distance: 155.2
click at [295, 60] on td "http://www.bbc.co.uk/worldservice/assets/images/2013/04/17/130417065656_pakista…" at bounding box center [218, 51] width 153 height 20
drag, startPoint x: 376, startPoint y: 210, endPoint x: 407, endPoint y: 210, distance: 31.6
click at [295, 60] on td "http://www.bbc.co.uk/worldservice/assets/images/2013/04/17/130417065656_pakista…" at bounding box center [218, 51] width 153 height 20
click at [290, 56] on div "http://www.bbc.co.uk/worldservice/assets/images/2013/04/17/130417065656_pakista…" at bounding box center [219, 51] width 144 height 10
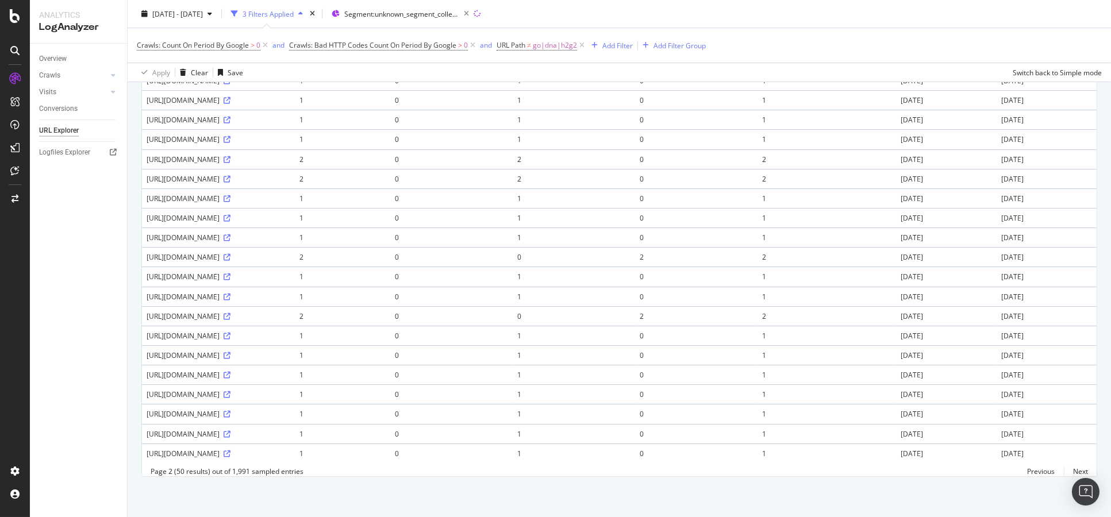
scroll to position [1035, 0]
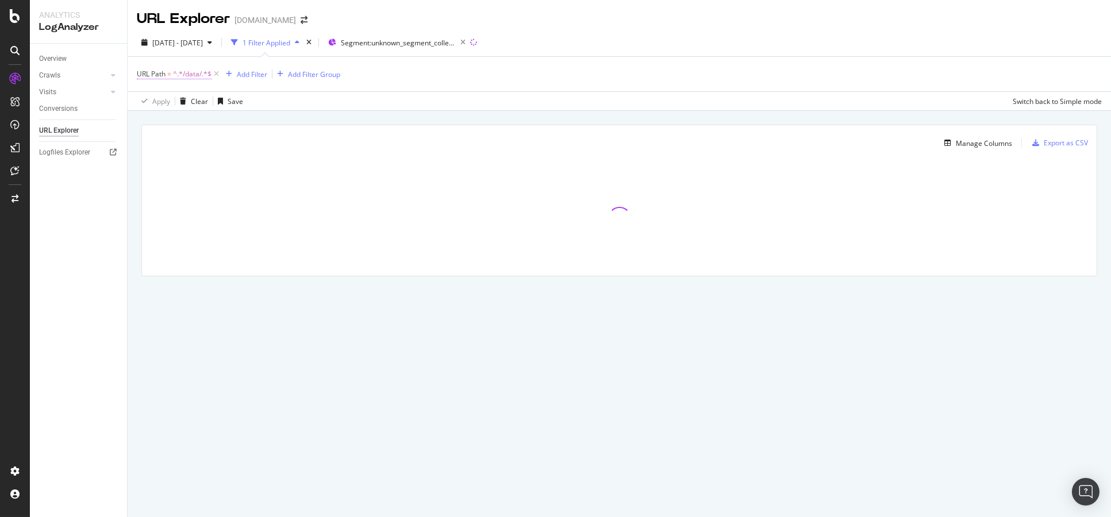
click at [182, 74] on span "^.*/data/.*$" at bounding box center [192, 74] width 38 height 16
click at [199, 120] on input "/data/" at bounding box center [201, 122] width 109 height 18
click at [163, 122] on input "/data/" at bounding box center [201, 122] width 109 height 18
click at [168, 121] on input "/data/" at bounding box center [201, 122] width 109 height 18
paste input "dna"
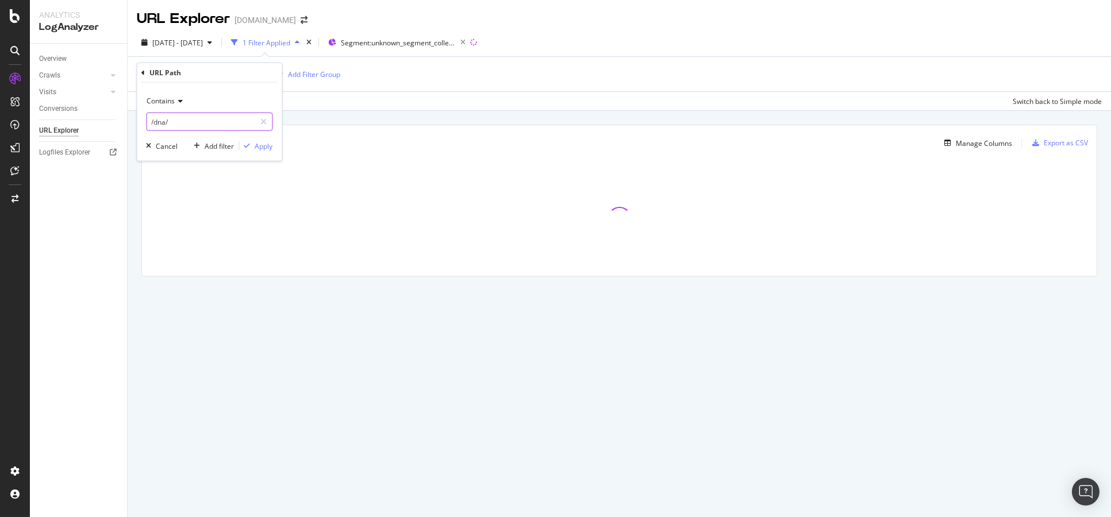
type input "/dna/"
click at [256, 144] on div "Apply" at bounding box center [264, 146] width 18 height 10
click at [49, 53] on div "Overview" at bounding box center [53, 59] width 28 height 12
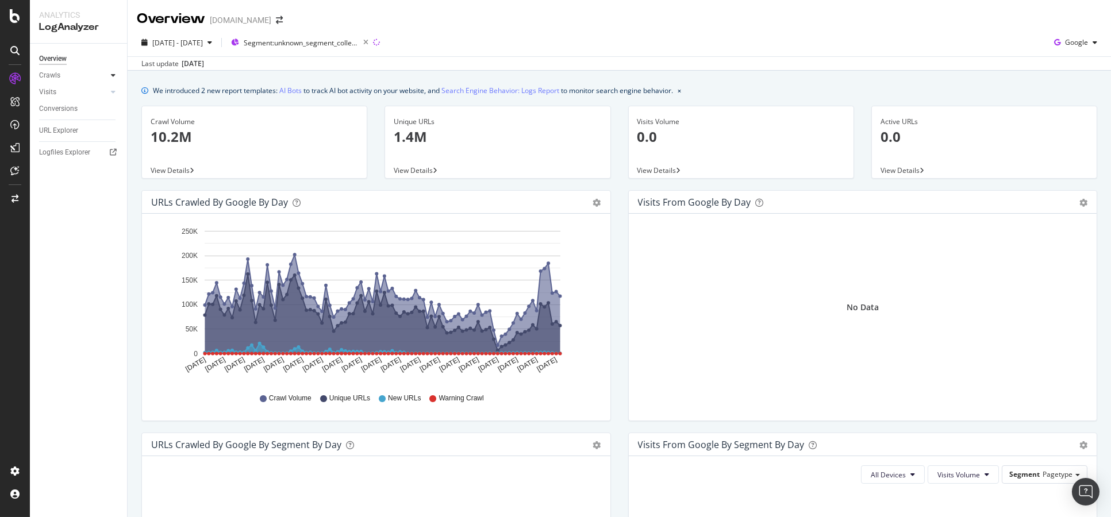
click at [629, 206] on div "Visits from Google by day Area Table" at bounding box center [863, 202] width 468 height 23
click at [57, 77] on div "Crawls" at bounding box center [49, 76] width 21 height 12
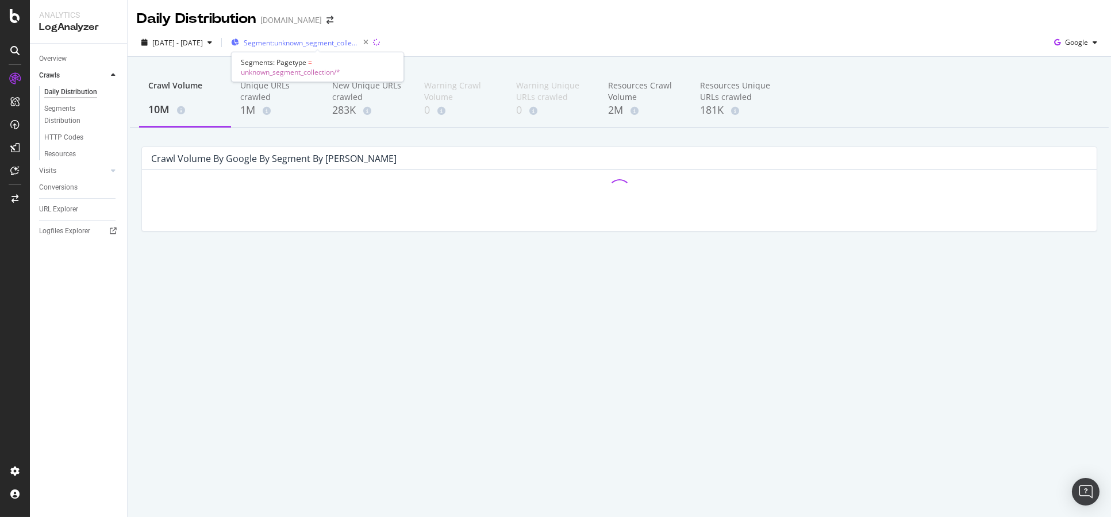
click at [359, 45] on span "Segment: unknown_segment_collection/*" at bounding box center [301, 43] width 115 height 10
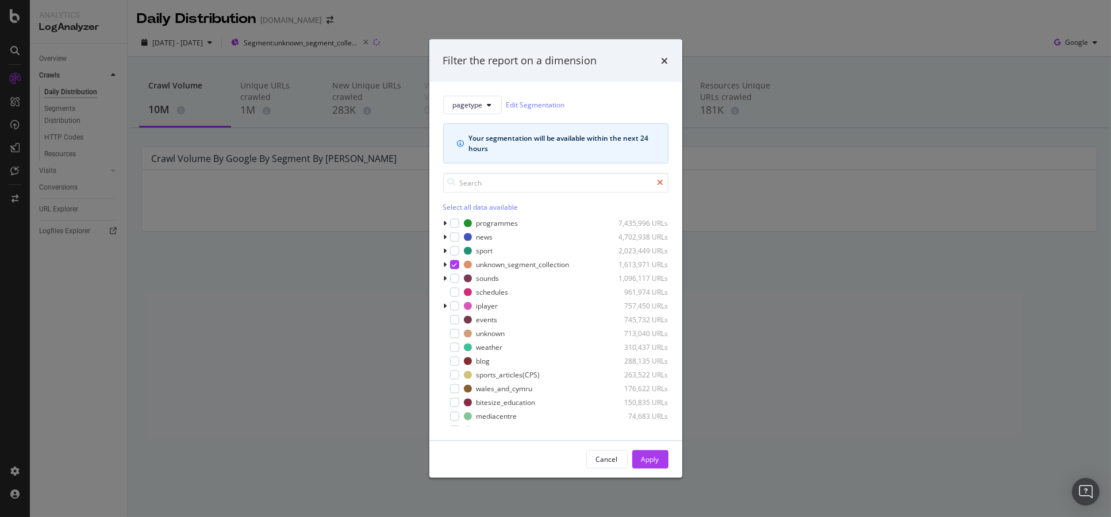
click at [481, 187] on input "modal" at bounding box center [555, 182] width 225 height 20
type input "dna"
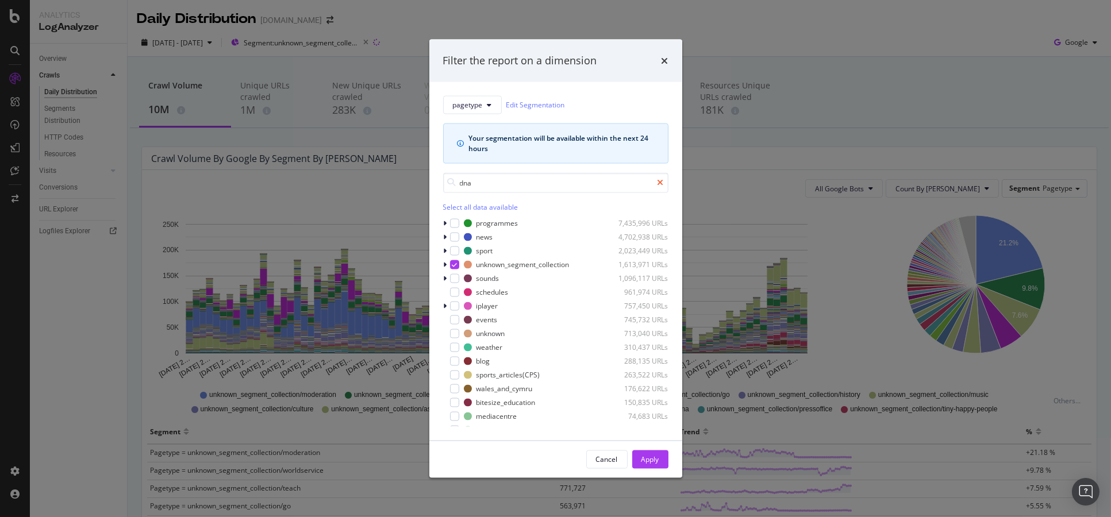
click at [661, 182] on icon "modal" at bounding box center [660, 183] width 6 height 8
click at [611, 185] on input "modal" at bounding box center [555, 182] width 225 height 20
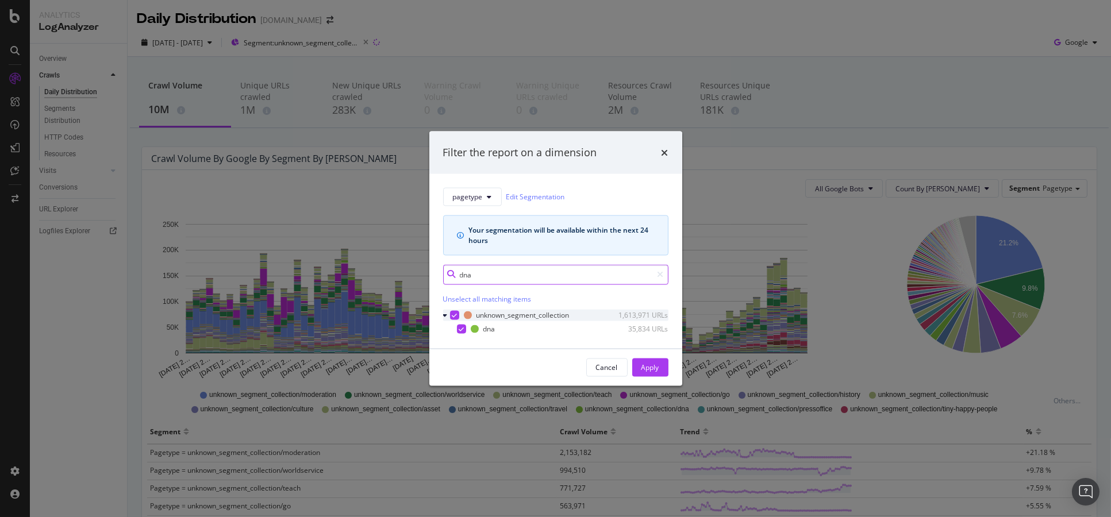
type input "dna"
click at [454, 314] on icon "modal" at bounding box center [454, 315] width 5 height 6
click at [460, 327] on div "modal" at bounding box center [461, 328] width 9 height 9
click at [650, 369] on div "Apply" at bounding box center [650, 368] width 18 height 10
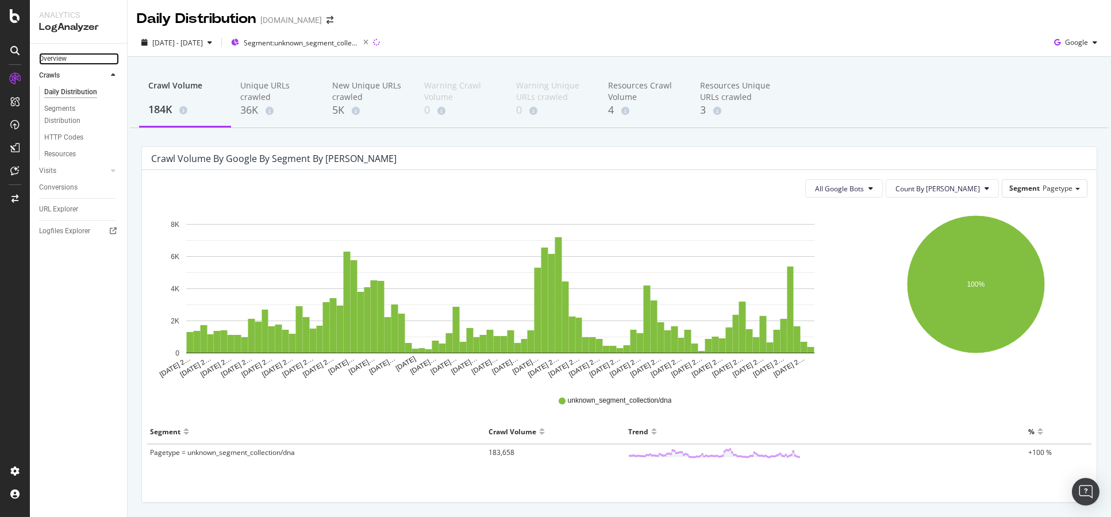
click at [67, 55] on link "Overview" at bounding box center [79, 59] width 80 height 12
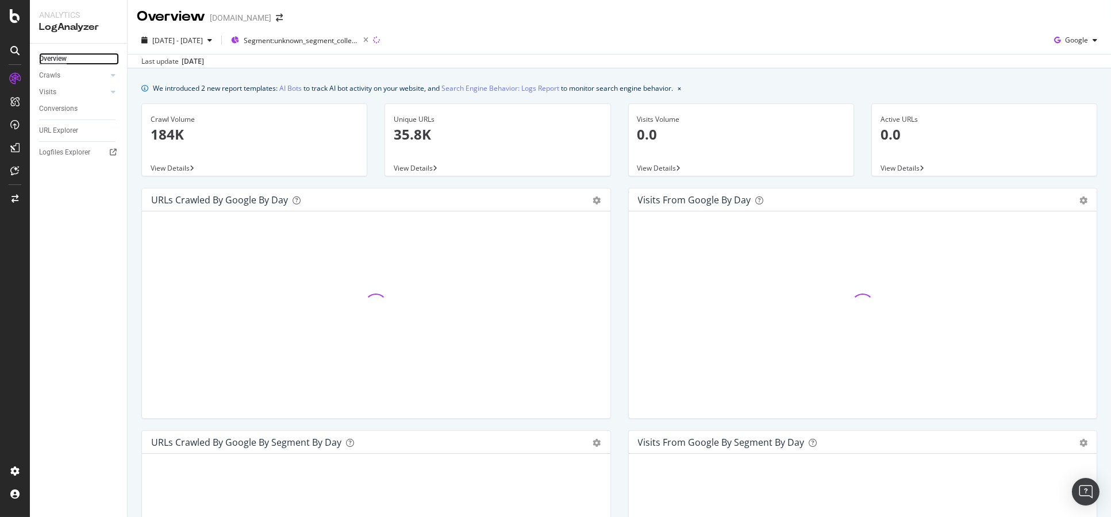
scroll to position [6, 0]
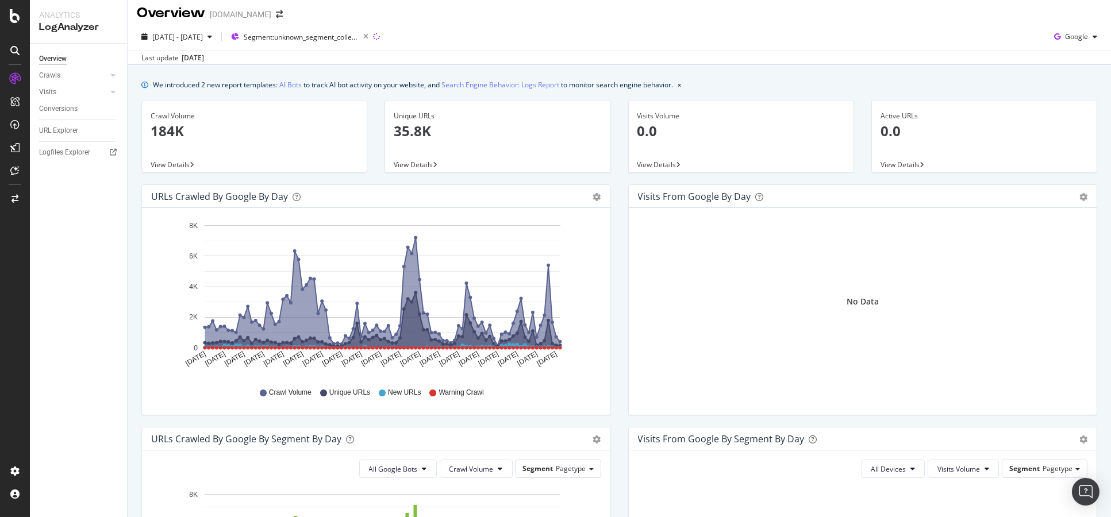
click at [611, 190] on div "URLs Crawled by Google by day Area Table Hold CTRL while clicking to filter the…" at bounding box center [376, 305] width 487 height 242
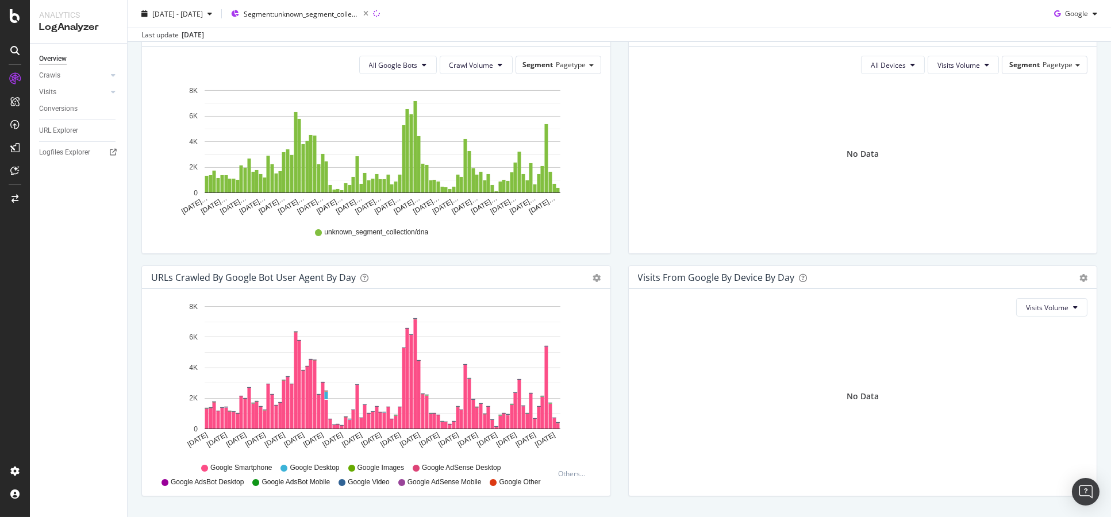
scroll to position [440, 0]
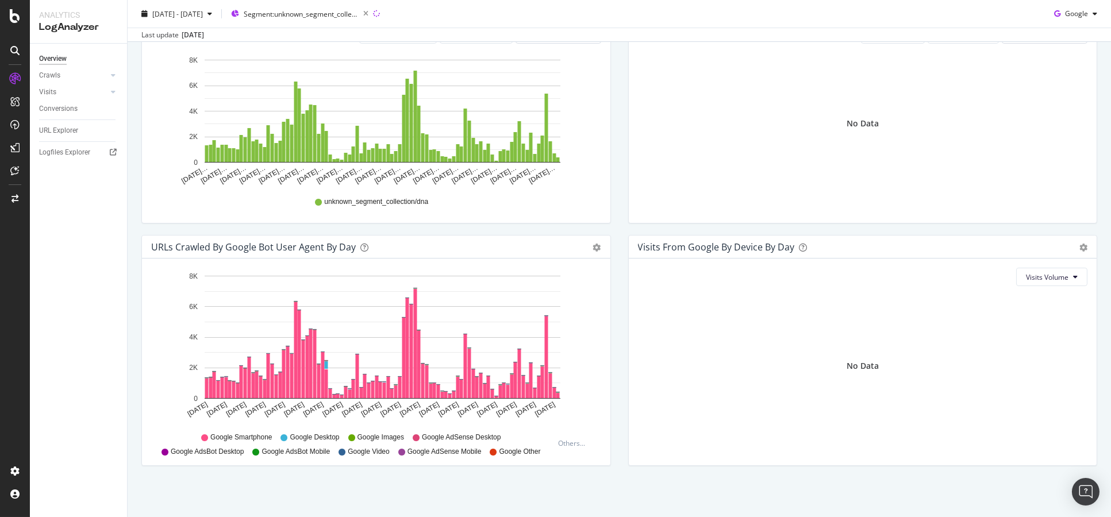
click at [612, 243] on div "URLs Crawled by Google bot User Agent By Day Timeline (by Value) Timeline (by P…" at bounding box center [376, 356] width 487 height 242
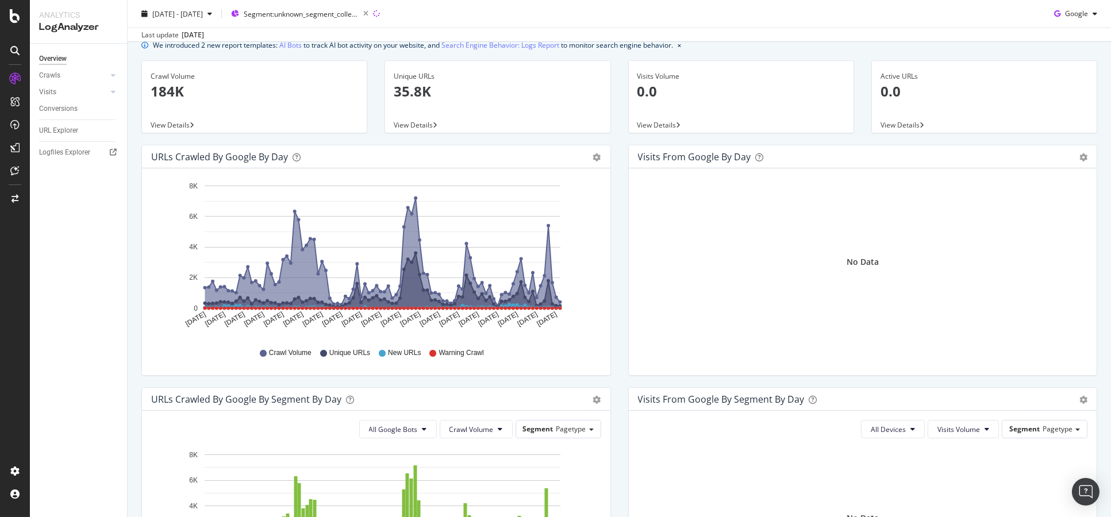
scroll to position [0, 0]
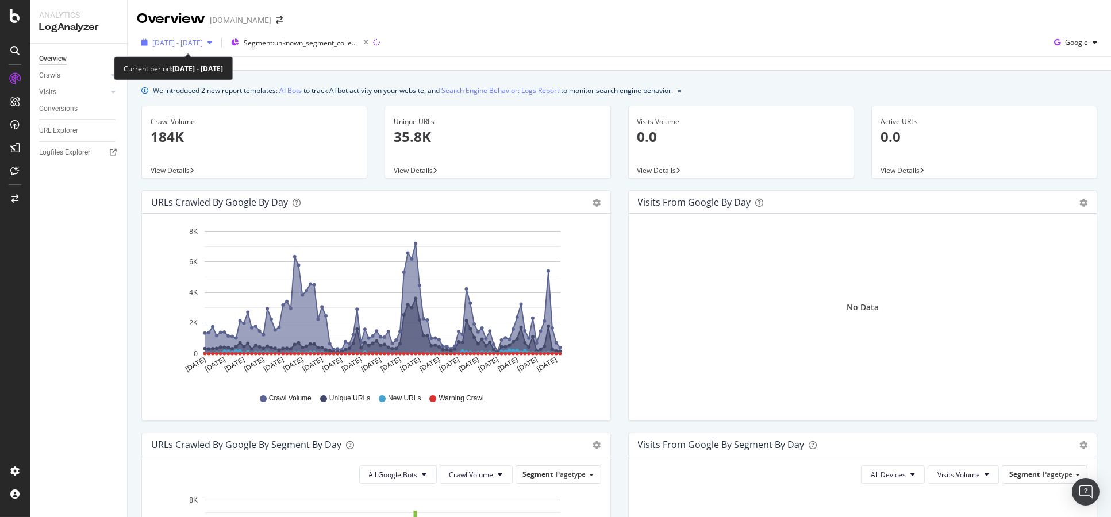
click at [217, 47] on div "[DATE] - [DATE]" at bounding box center [177, 42] width 80 height 17
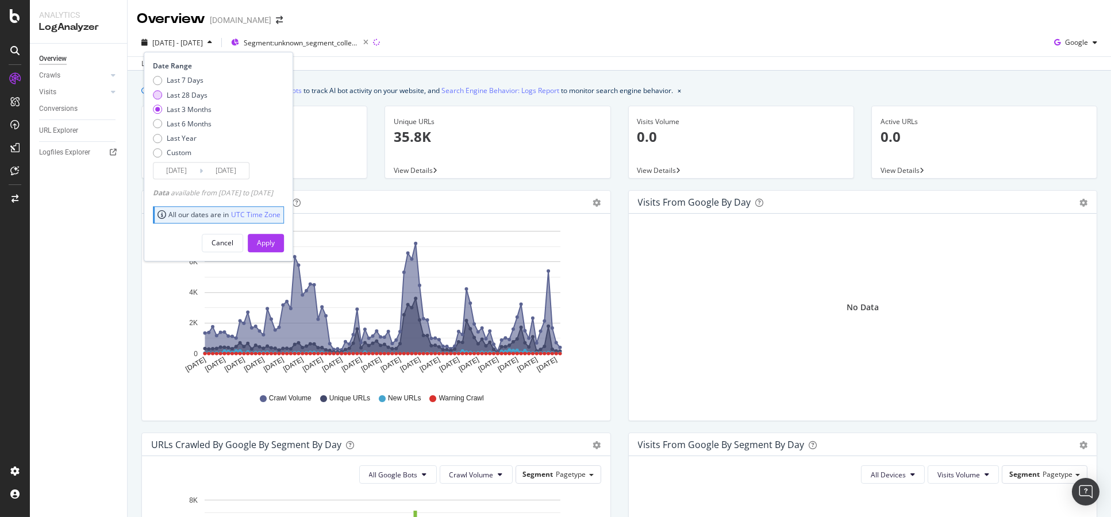
click at [195, 91] on div "Last 28 Days" at bounding box center [187, 95] width 41 height 10
type input "[DATE]"
click at [275, 238] on div "Apply" at bounding box center [266, 243] width 18 height 10
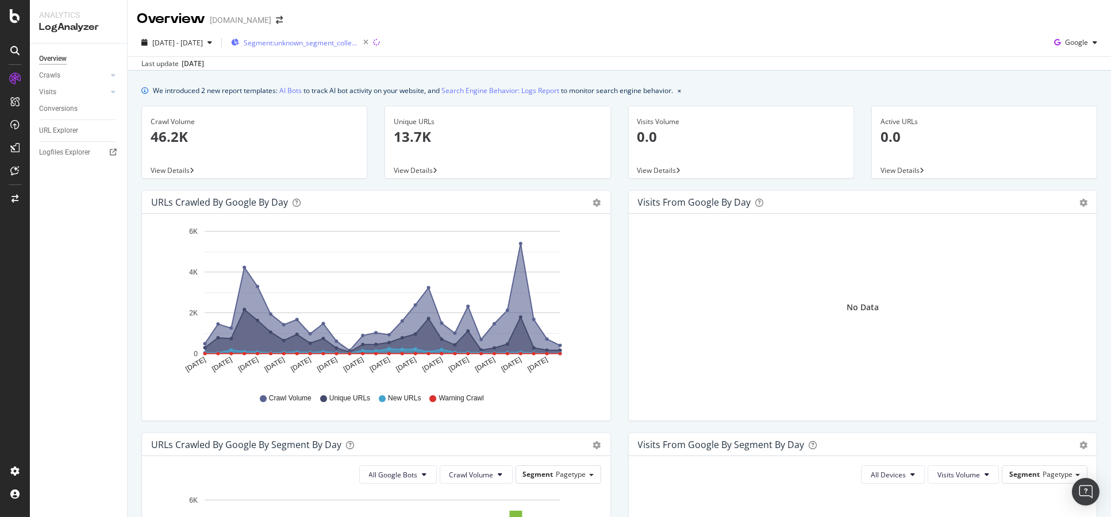
click at [299, 35] on div "Segment: unknown_segment_collection/dna" at bounding box center [302, 42] width 142 height 16
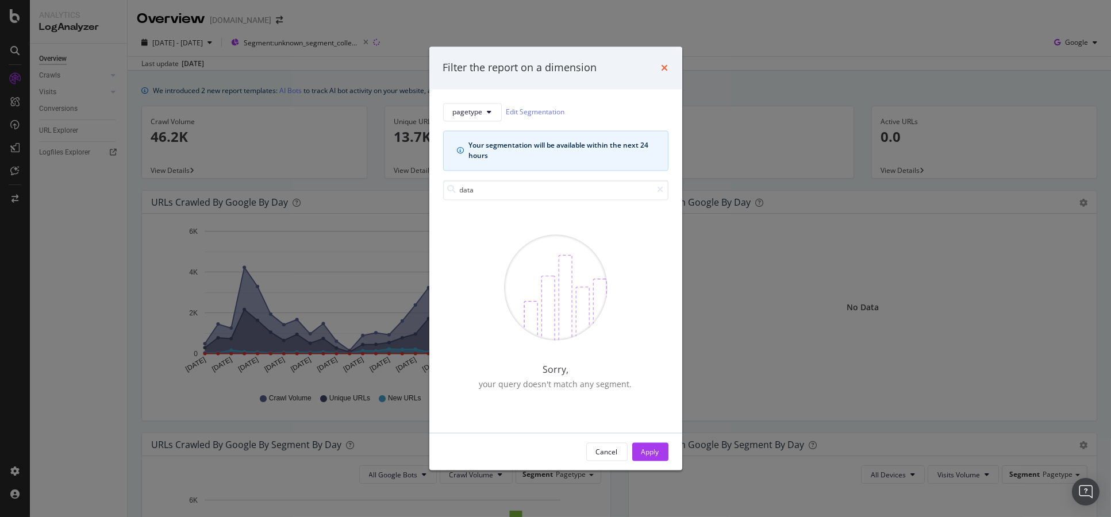
type input "data"
click at [661, 67] on icon "times" at bounding box center [664, 67] width 7 height 9
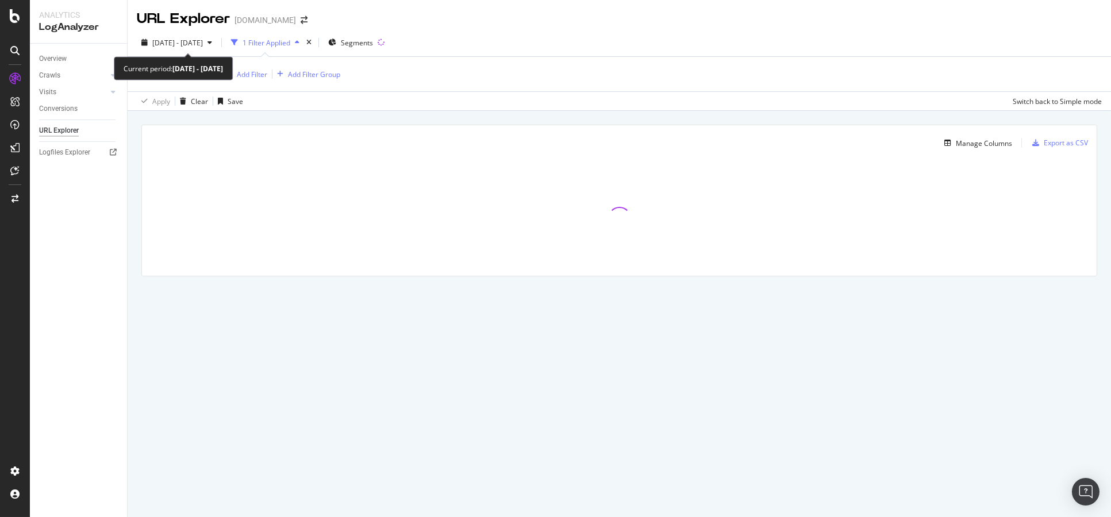
click at [203, 44] on span "[DATE] - [DATE]" at bounding box center [177, 43] width 51 height 10
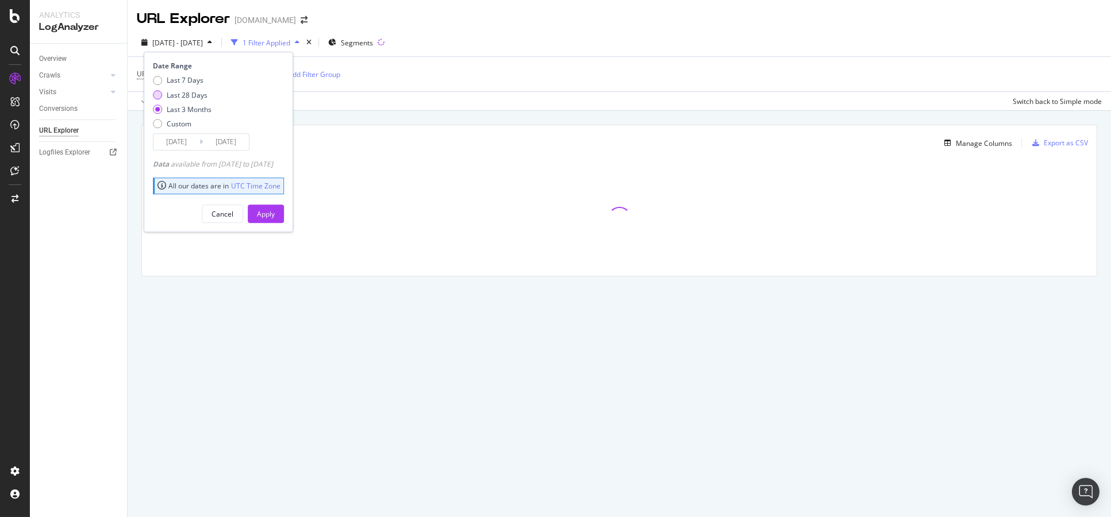
click at [191, 96] on div "Last 28 Days" at bounding box center [187, 95] width 41 height 10
type input "[DATE]"
click at [275, 211] on div "Apply" at bounding box center [266, 214] width 18 height 10
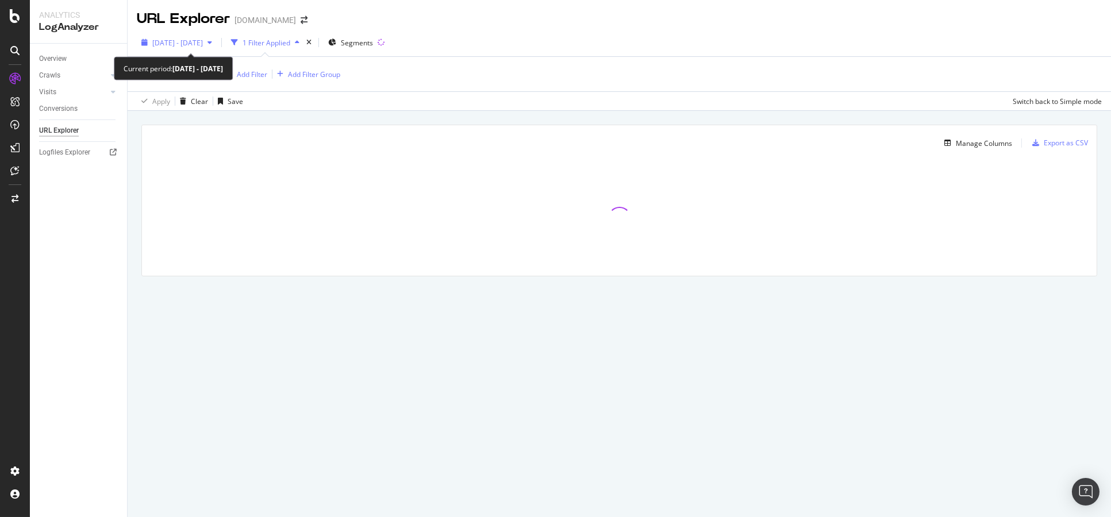
click at [203, 40] on span "[DATE] - [DATE]" at bounding box center [177, 43] width 51 height 10
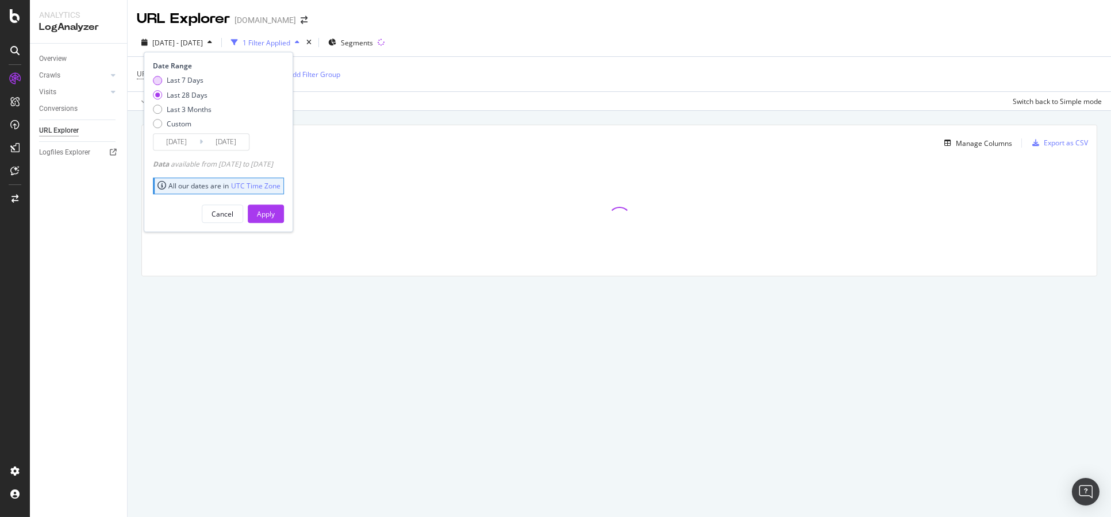
click at [187, 84] on div "Last 7 Days" at bounding box center [185, 81] width 37 height 10
type input "[DATE]"
click at [274, 216] on button "Apply" at bounding box center [266, 214] width 36 height 18
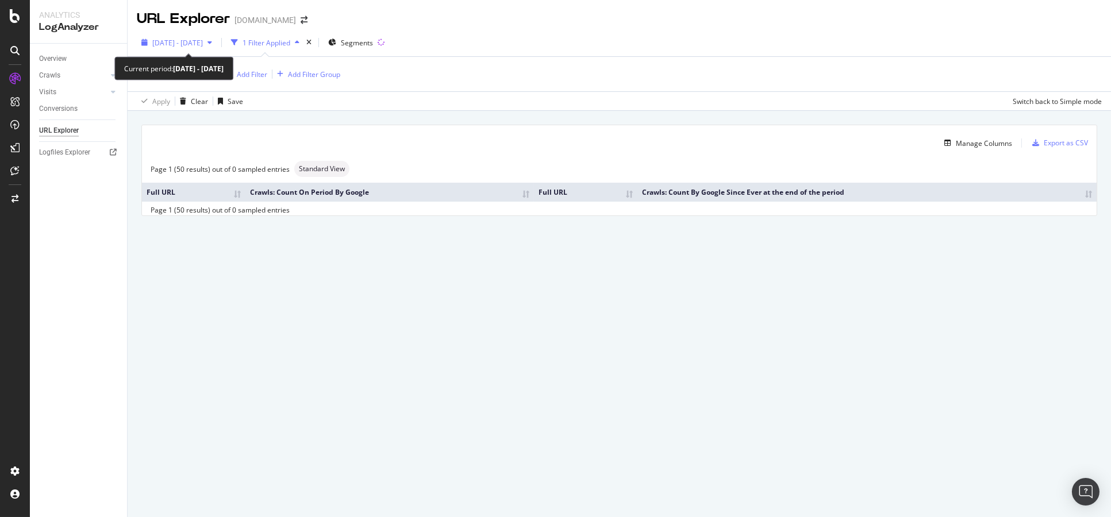
click at [203, 45] on span "[DATE] - [DATE]" at bounding box center [177, 43] width 51 height 10
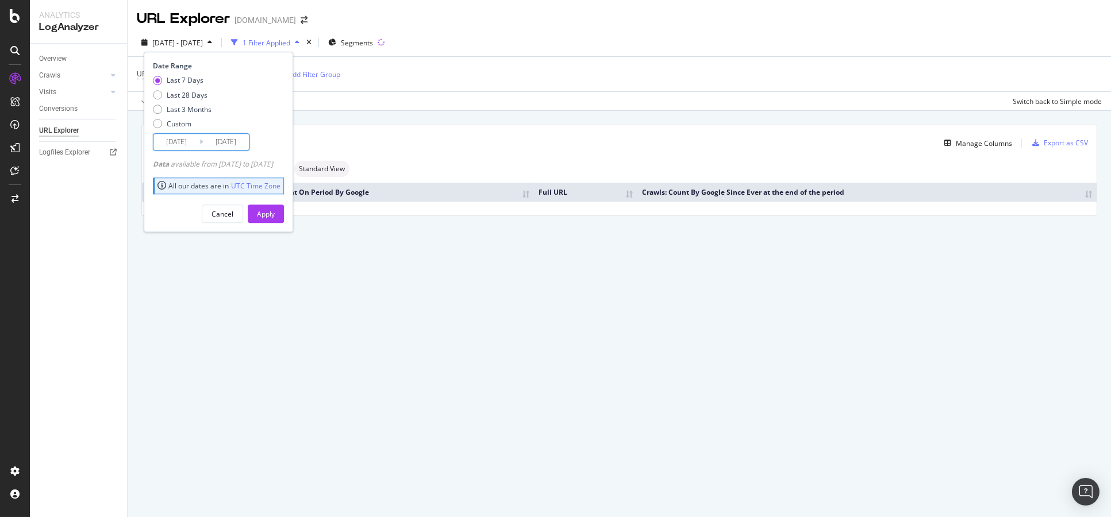
click at [184, 143] on input "[DATE]" at bounding box center [176, 142] width 46 height 16
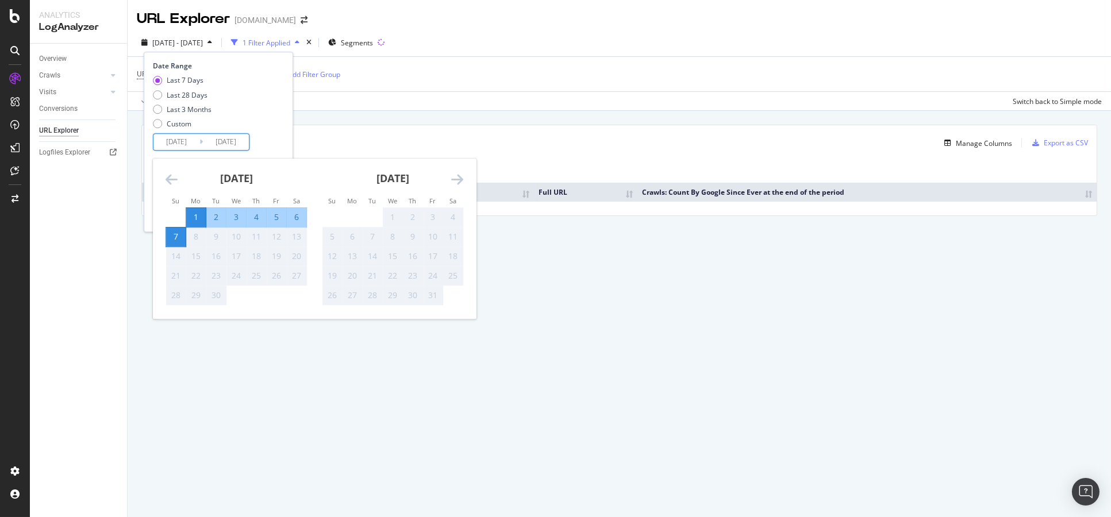
click at [195, 214] on div "1" at bounding box center [196, 216] width 20 height 11
type input "[DATE]"
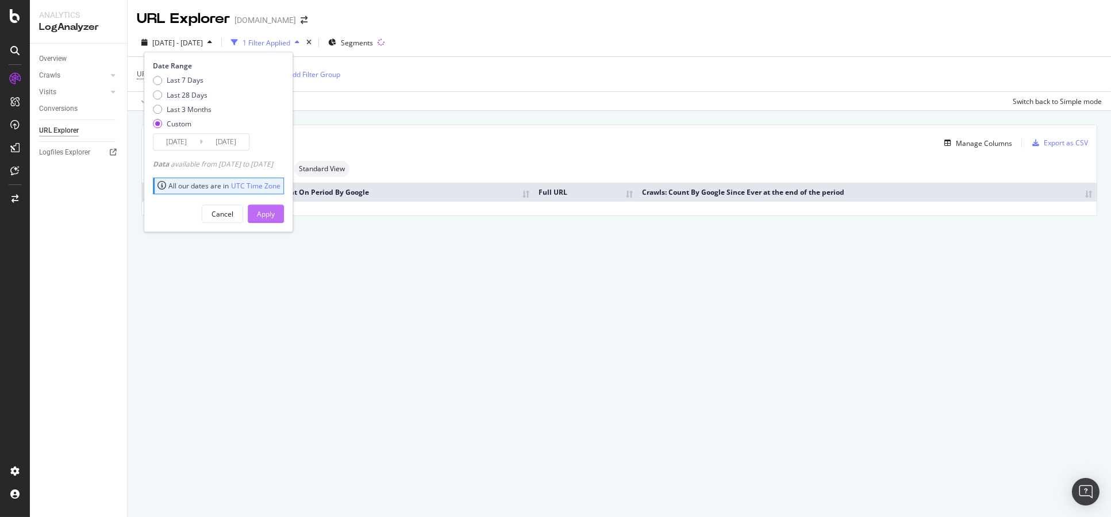
click at [284, 218] on button "Apply" at bounding box center [266, 214] width 36 height 18
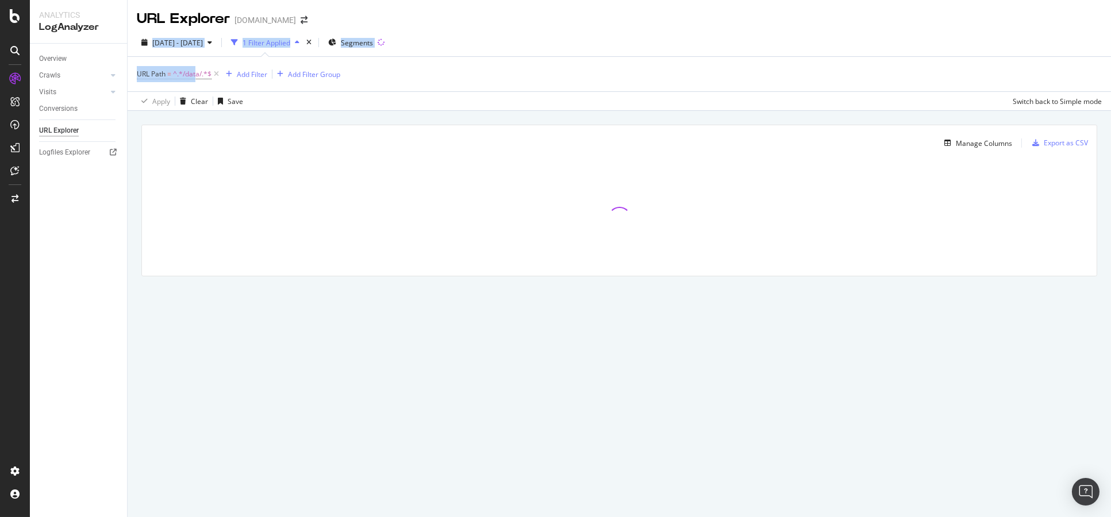
drag, startPoint x: 196, startPoint y: 79, endPoint x: 487, endPoint y: -78, distance: 330.3
click at [487, 0] on html "Analytics LogAnalyzer Overview Crawls Daily Distribution Segments Distribution …" at bounding box center [555, 258] width 1111 height 517
click at [523, 130] on div "Manage Columns Export as CSV" at bounding box center [619, 138] width 954 height 27
click at [327, 24] on div "URL Explorer [DOMAIN_NAME]" at bounding box center [619, 14] width 983 height 29
click at [203, 72] on span "^.*/data/.*$" at bounding box center [192, 74] width 38 height 16
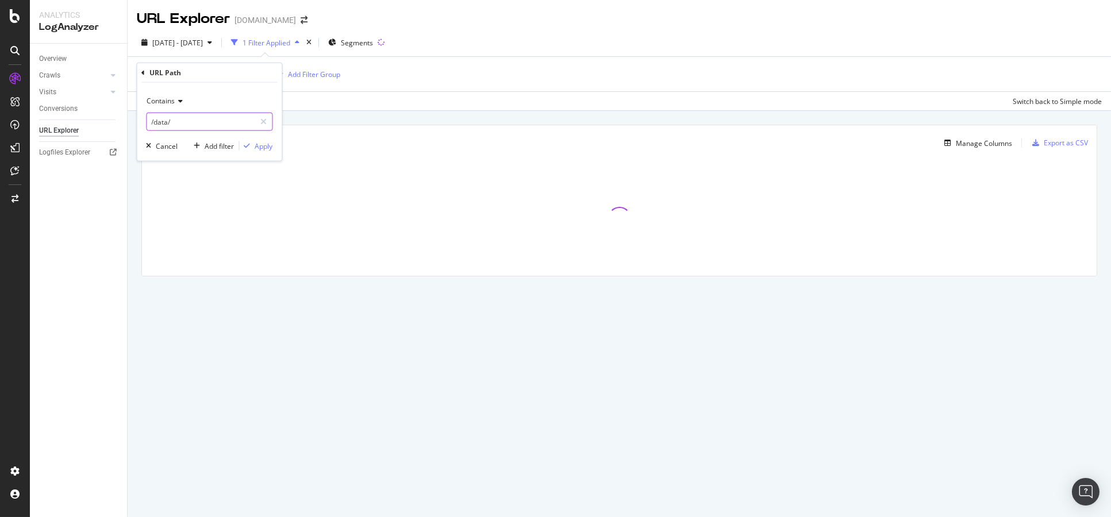
click at [196, 122] on input "/data/" at bounding box center [201, 122] width 109 height 18
click at [167, 122] on input "/data/" at bounding box center [201, 122] width 109 height 18
click at [168, 122] on input "/data/" at bounding box center [201, 122] width 109 height 18
type input "h2g2"
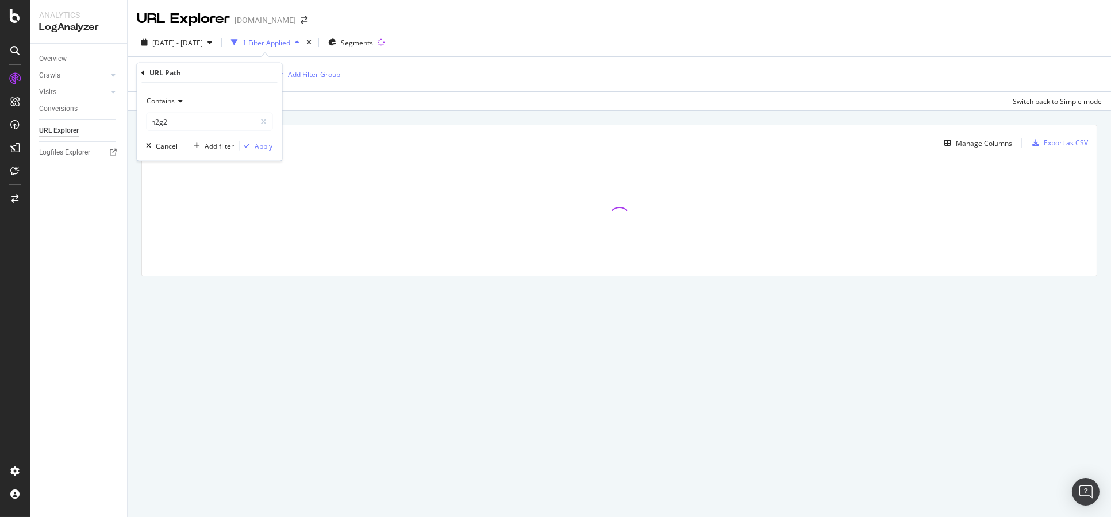
click at [264, 137] on div "Contains h2g2 Cancel Add filter Apply" at bounding box center [209, 122] width 145 height 78
click at [264, 144] on div "Apply" at bounding box center [264, 146] width 18 height 10
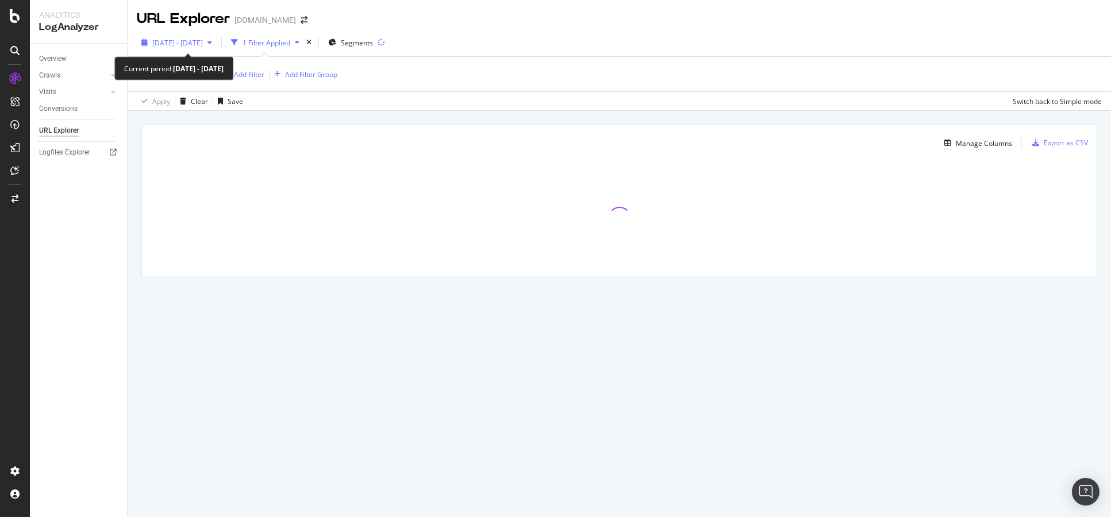
click at [189, 41] on span "[DATE] - [DATE]" at bounding box center [177, 43] width 51 height 10
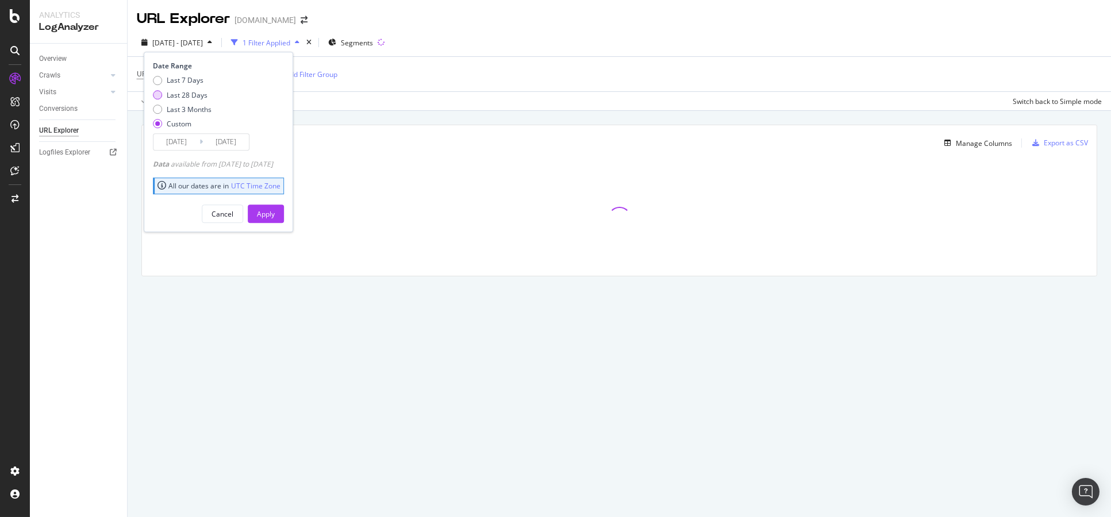
click at [186, 92] on div "Last 28 Days" at bounding box center [187, 95] width 41 height 10
type input "[DATE]"
click at [272, 199] on div "Cancel Apply" at bounding box center [218, 209] width 131 height 27
click at [275, 214] on div "Apply" at bounding box center [266, 214] width 18 height 10
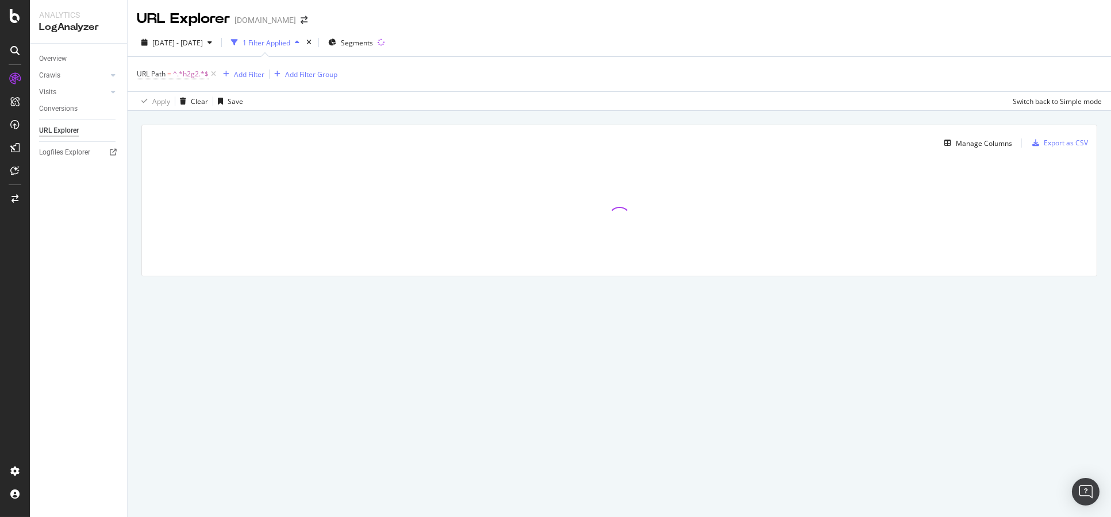
click at [262, 184] on div at bounding box center [619, 218] width 954 height 115
click at [65, 153] on div "LogAnalyzer" at bounding box center [65, 149] width 45 height 11
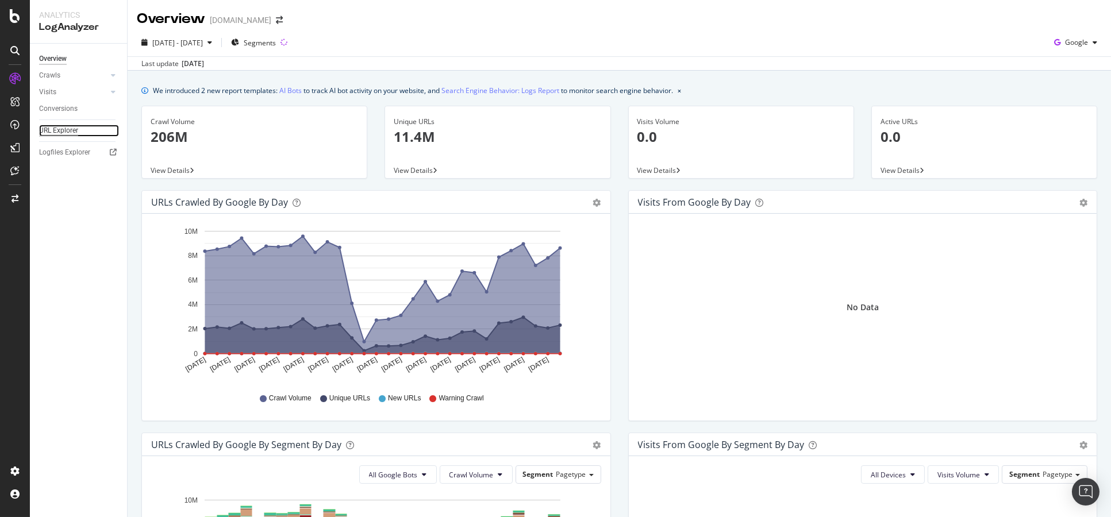
click at [59, 132] on div "URL Explorer" at bounding box center [58, 131] width 39 height 12
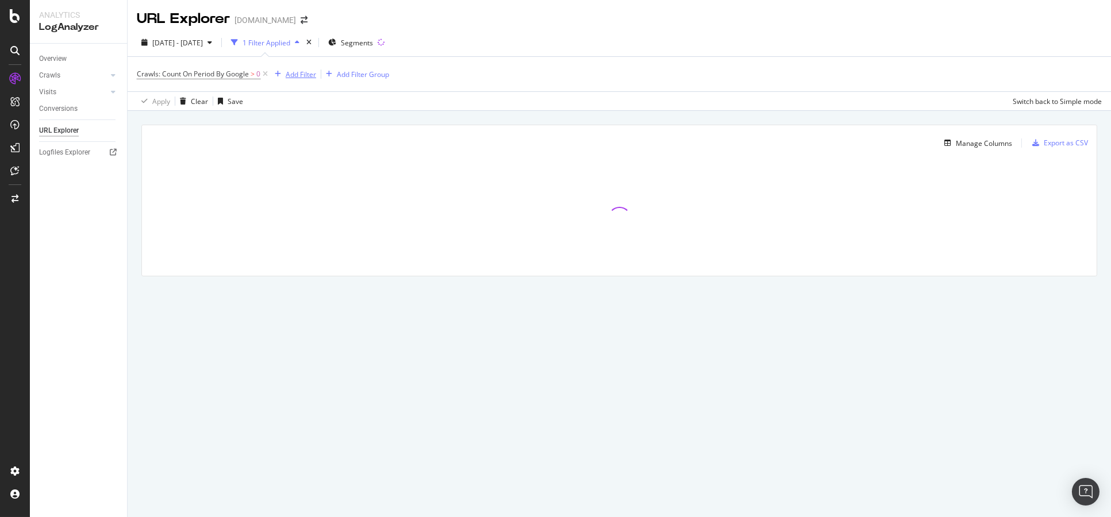
click at [298, 72] on div "Add Filter" at bounding box center [301, 75] width 30 height 10
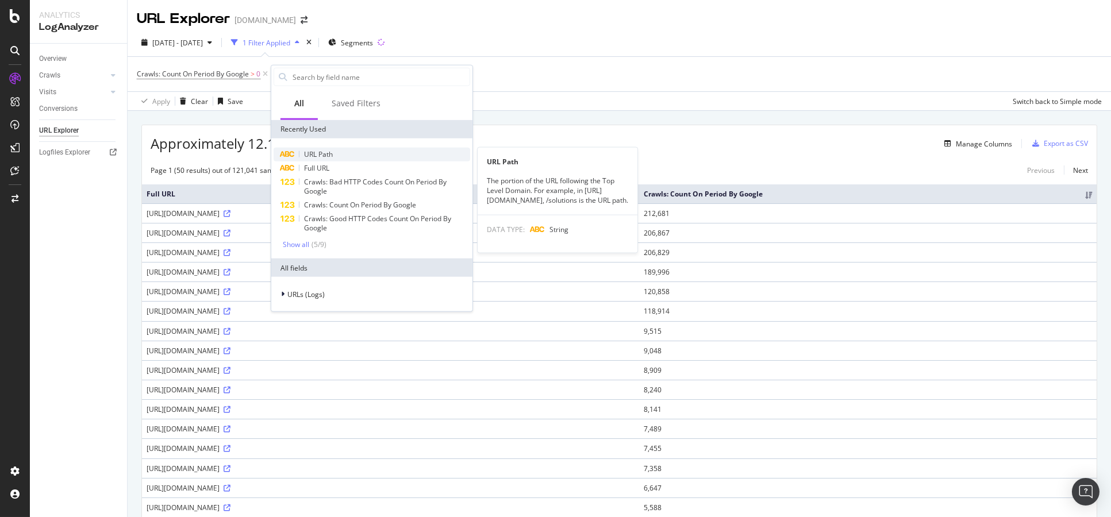
click at [306, 149] on span "URL Path" at bounding box center [318, 154] width 29 height 10
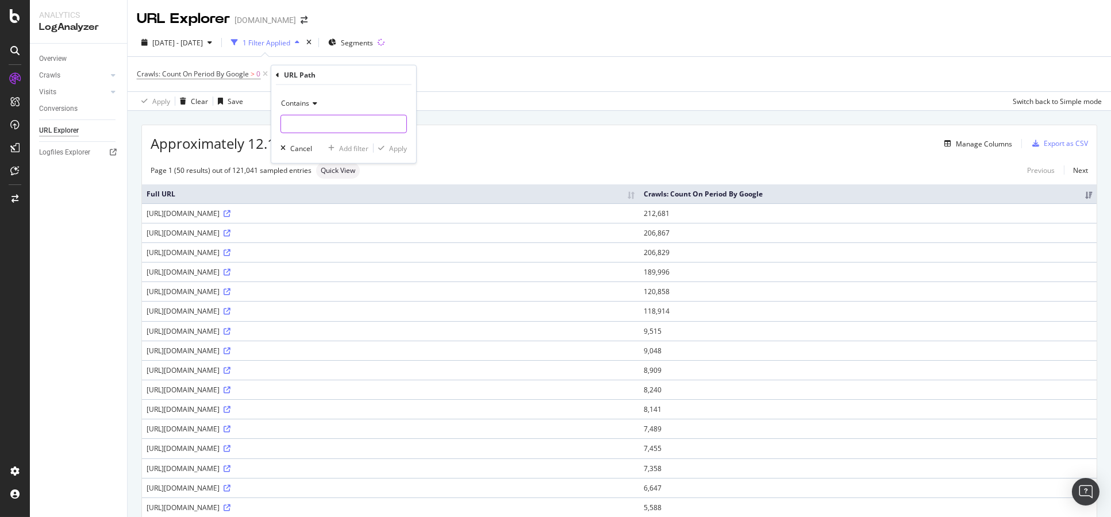
click at [298, 119] on input "text" at bounding box center [343, 124] width 125 height 18
type input "h2g2"
click at [402, 151] on div "Apply" at bounding box center [398, 148] width 18 height 10
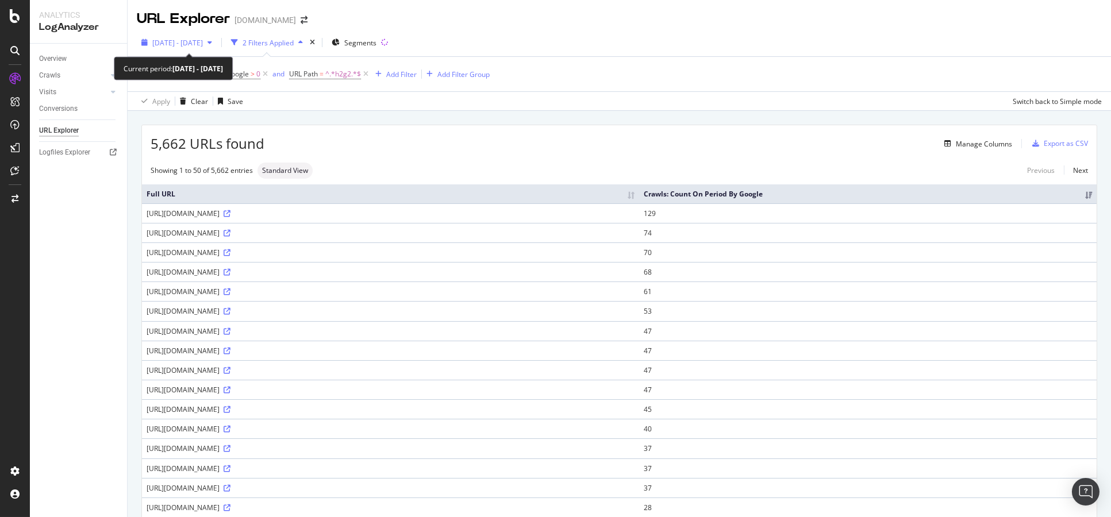
click at [203, 45] on span "[DATE] - [DATE]" at bounding box center [177, 43] width 51 height 10
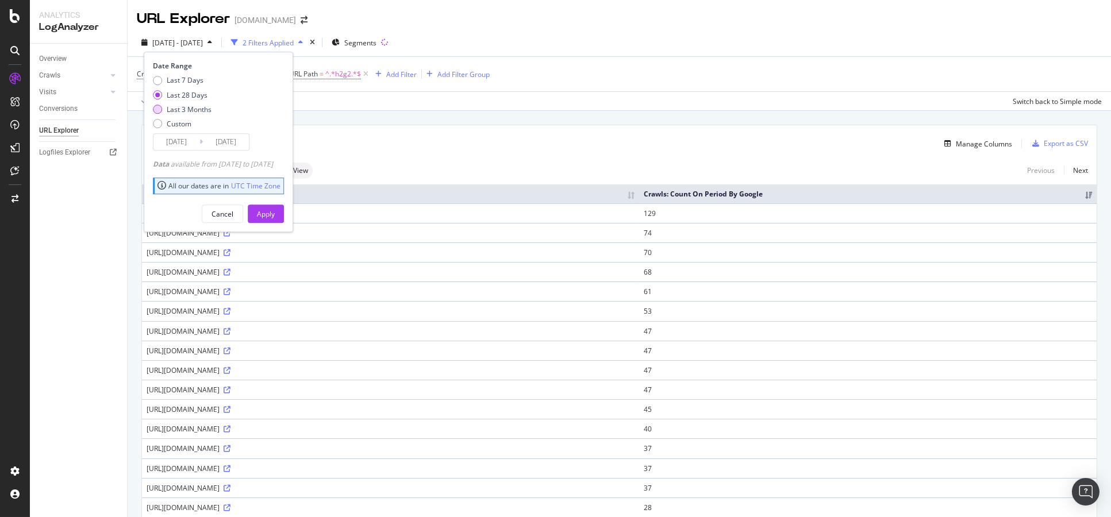
click at [206, 113] on div "Last 3 Months" at bounding box center [189, 110] width 45 height 10
type input "[DATE]"
click at [271, 214] on button "Apply" at bounding box center [266, 214] width 36 height 18
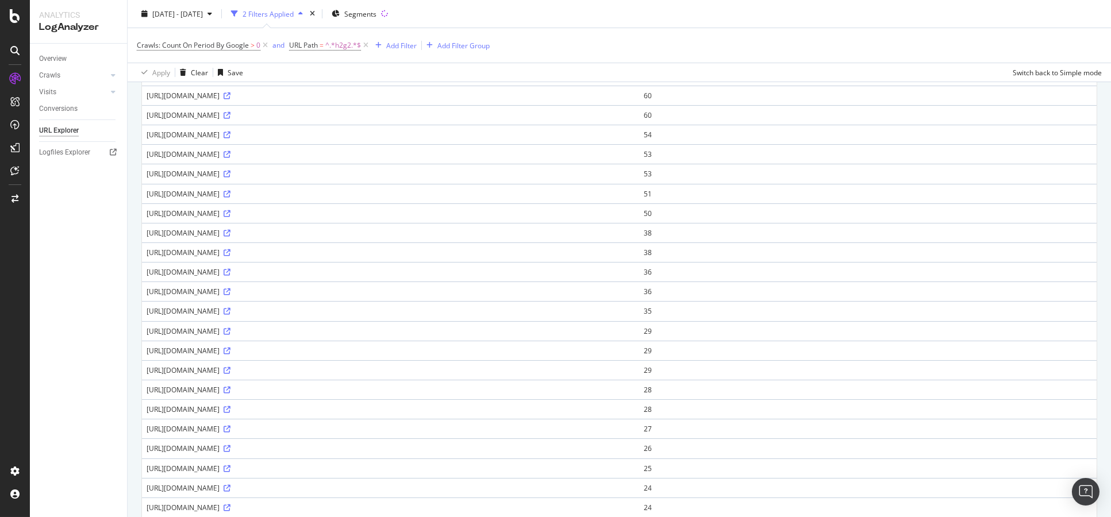
scroll to position [128, 0]
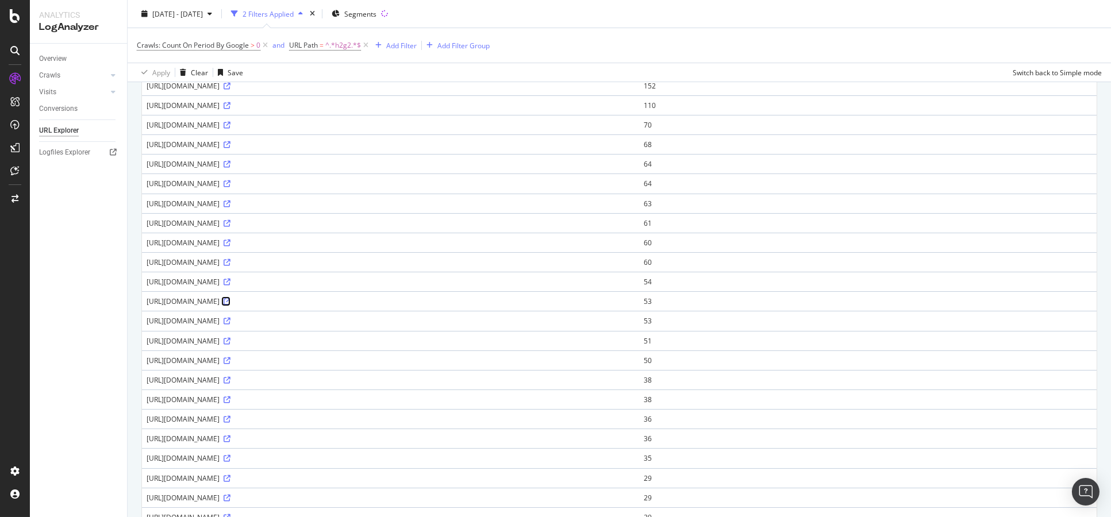
click at [230, 298] on icon at bounding box center [226, 301] width 7 height 7
click at [230, 244] on icon at bounding box center [226, 243] width 7 height 7
click at [230, 261] on icon at bounding box center [226, 262] width 7 height 7
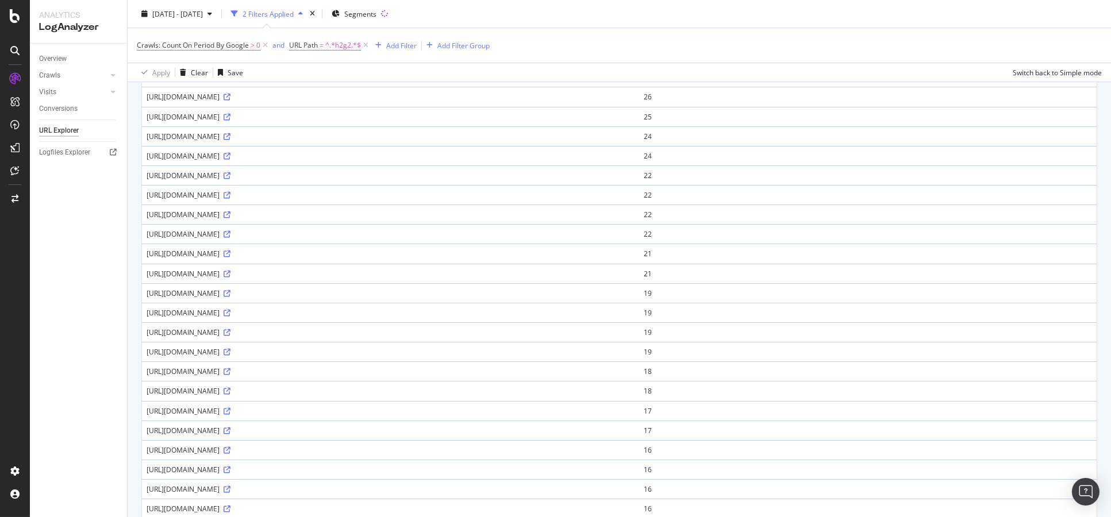
scroll to position [702, 0]
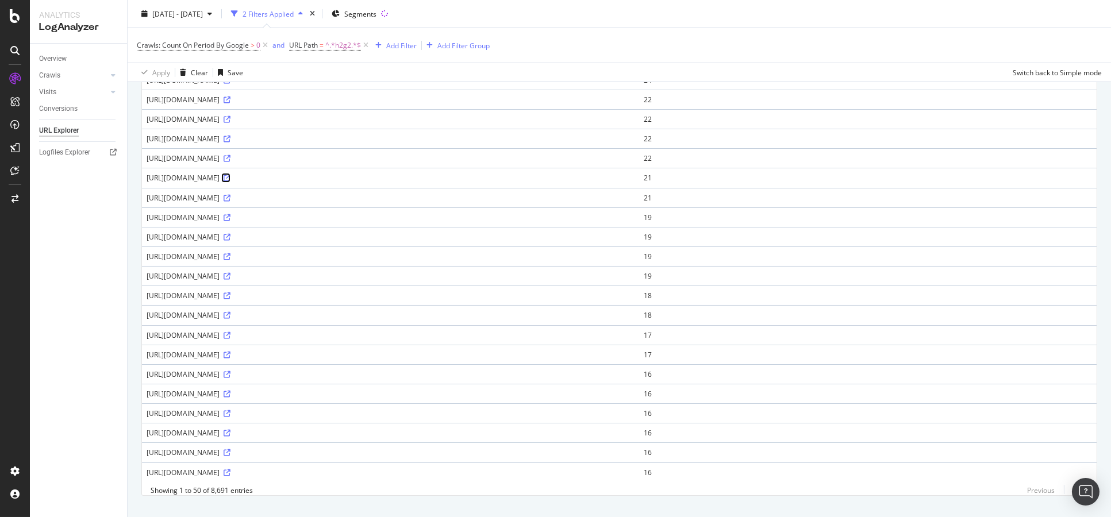
click at [230, 176] on icon at bounding box center [226, 178] width 7 height 7
click at [230, 201] on link at bounding box center [226, 198] width 9 height 10
click at [230, 238] on icon at bounding box center [226, 237] width 7 height 7
click at [230, 452] on icon at bounding box center [226, 452] width 7 height 7
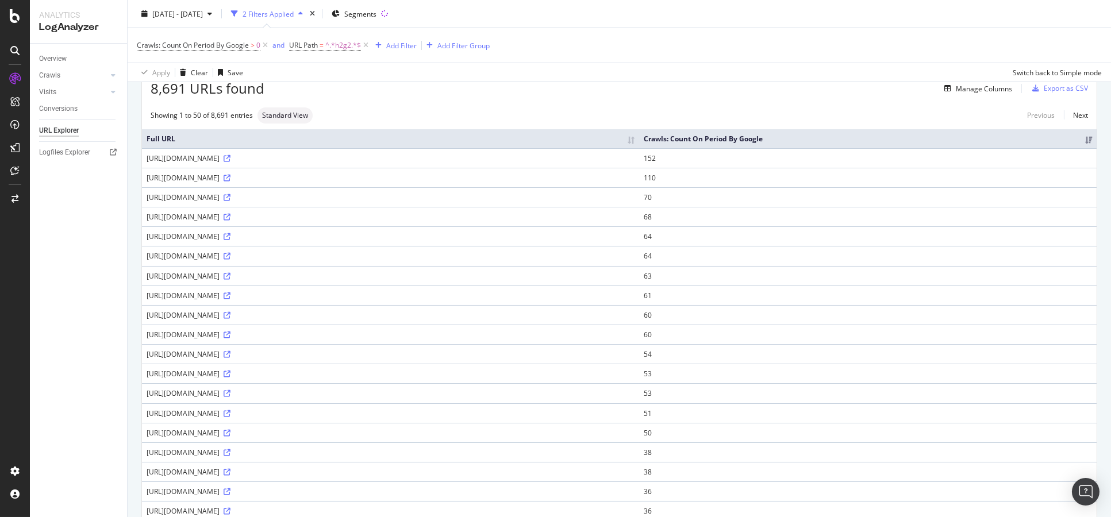
scroll to position [0, 0]
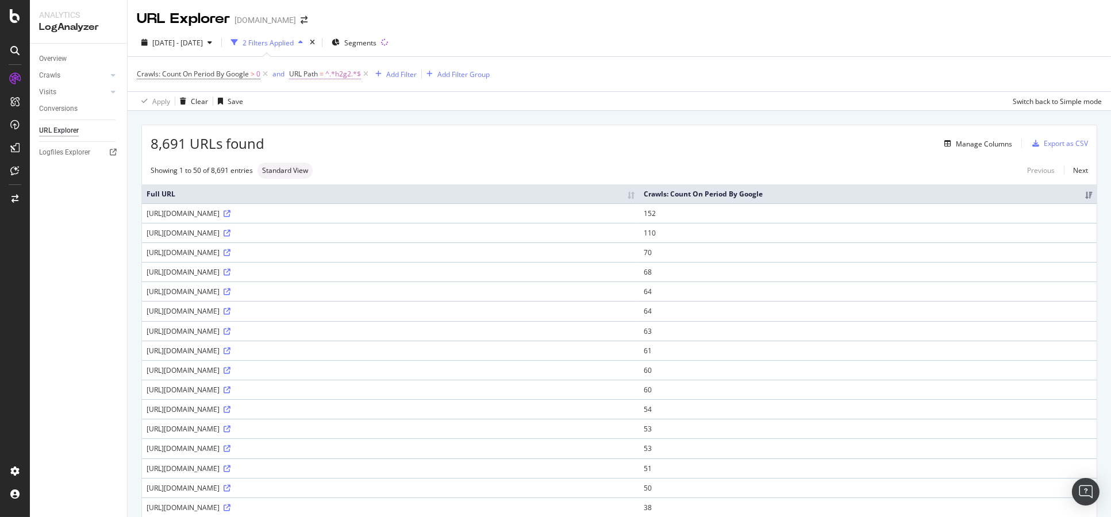
click at [347, 80] on span "^.*h2g2.*$" at bounding box center [343, 74] width 36 height 16
click at [333, 126] on input "h2g2" at bounding box center [354, 122] width 109 height 18
type input "data"
click at [406, 149] on div "Apply" at bounding box center [408, 146] width 33 height 10
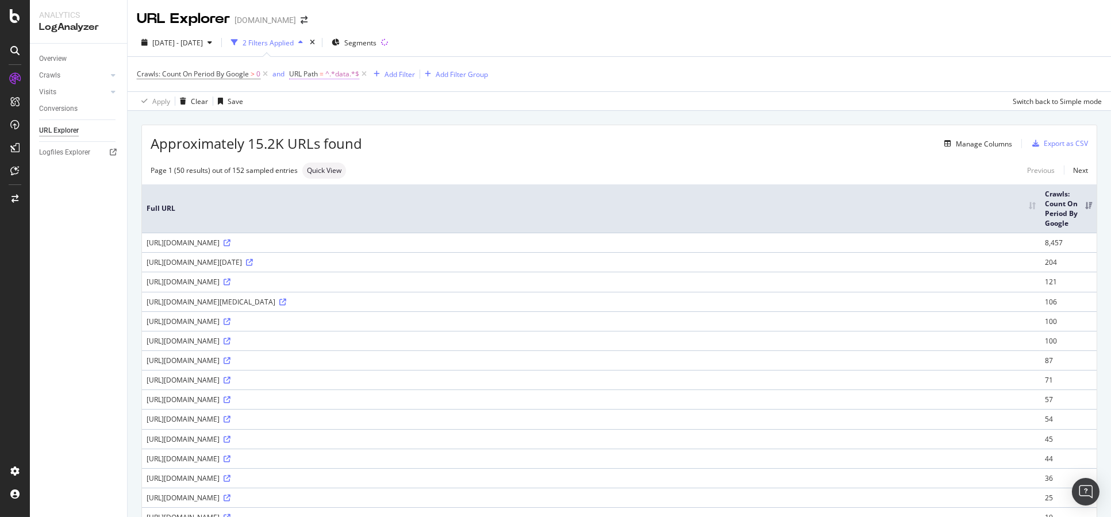
click at [327, 75] on span "^.*data.*$" at bounding box center [342, 74] width 34 height 16
click at [302, 121] on input "data" at bounding box center [354, 122] width 109 height 18
click at [329, 125] on input "/data" at bounding box center [354, 122] width 109 height 18
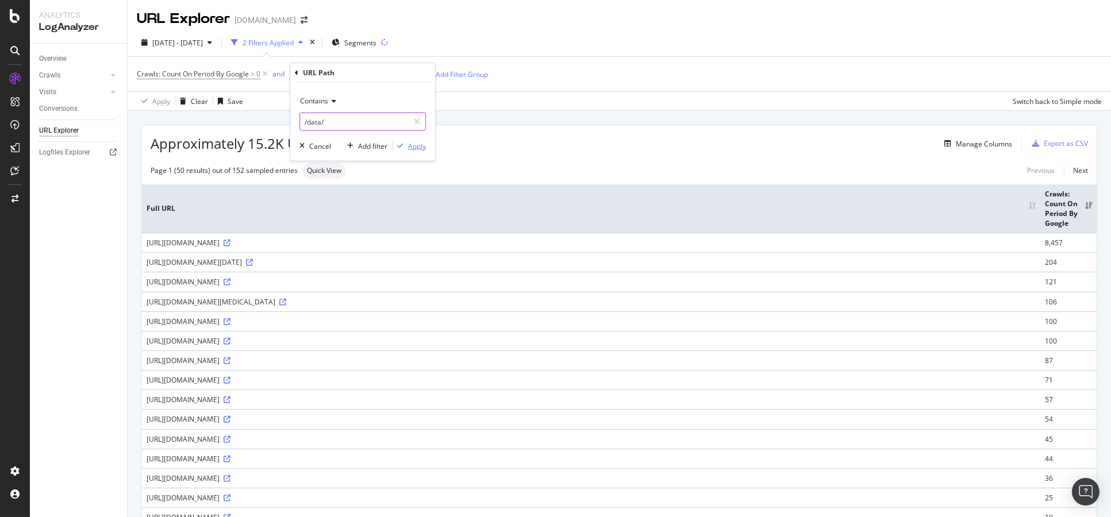
type input "/data/"
click at [408, 145] on div "Apply" at bounding box center [417, 146] width 18 height 10
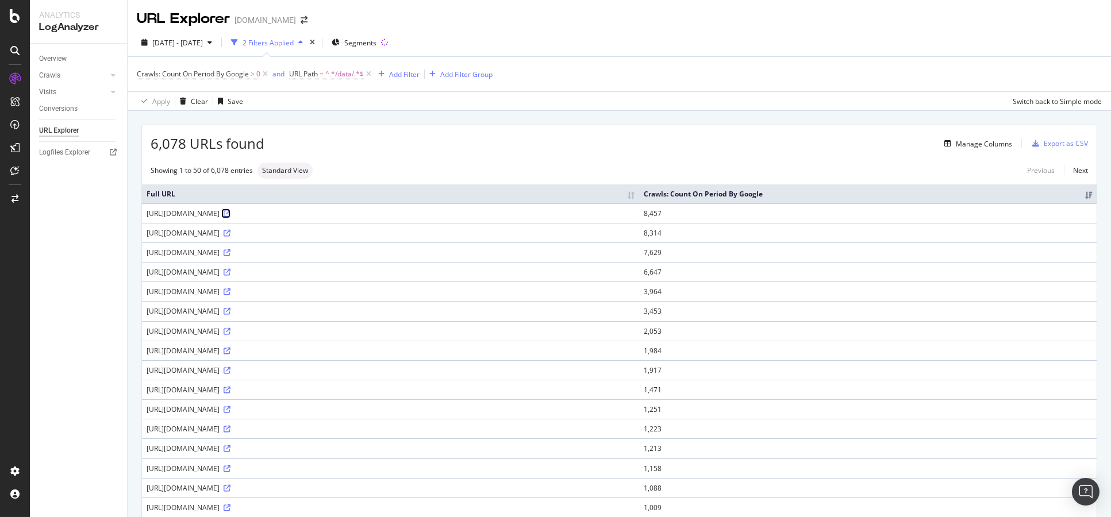
click at [230, 211] on icon at bounding box center [226, 213] width 7 height 7
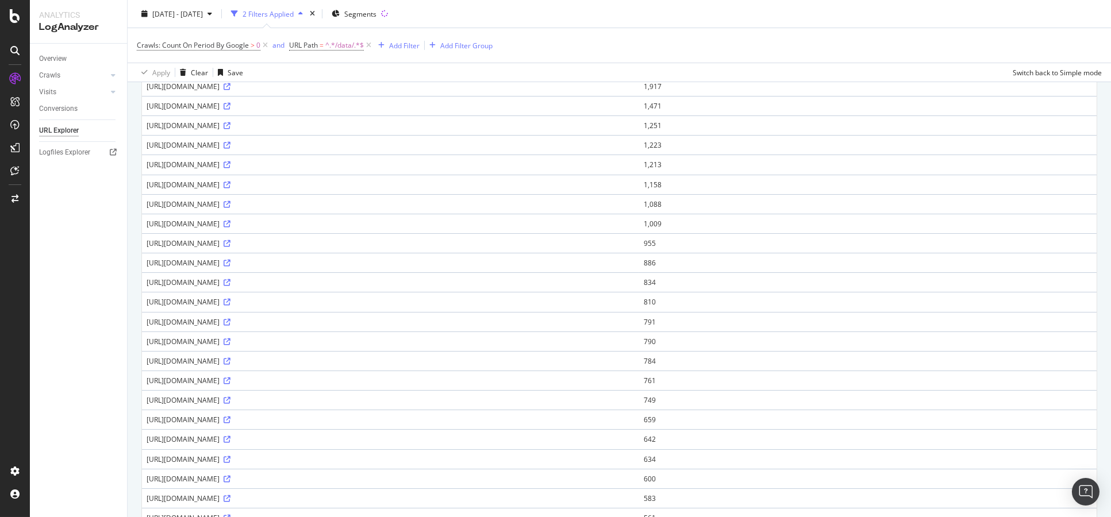
scroll to position [319, 0]
drag, startPoint x: 246, startPoint y: 203, endPoint x: 402, endPoint y: 210, distance: 155.9
click at [400, 211] on div "[URL][DOMAIN_NAME]" at bounding box center [391, 208] width 488 height 10
click at [405, 208] on div "[URL][DOMAIN_NAME]" at bounding box center [391, 208] width 488 height 10
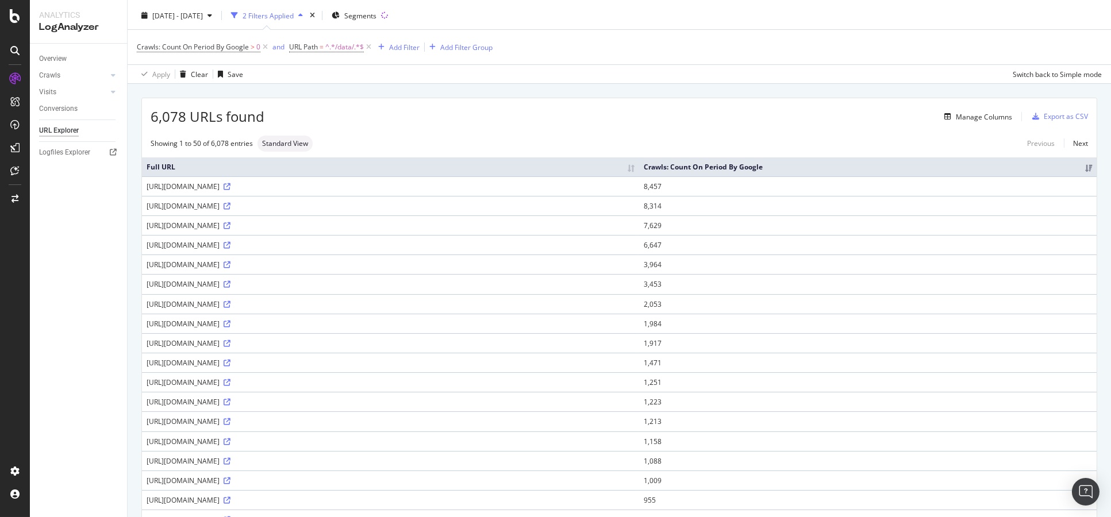
scroll to position [0, 0]
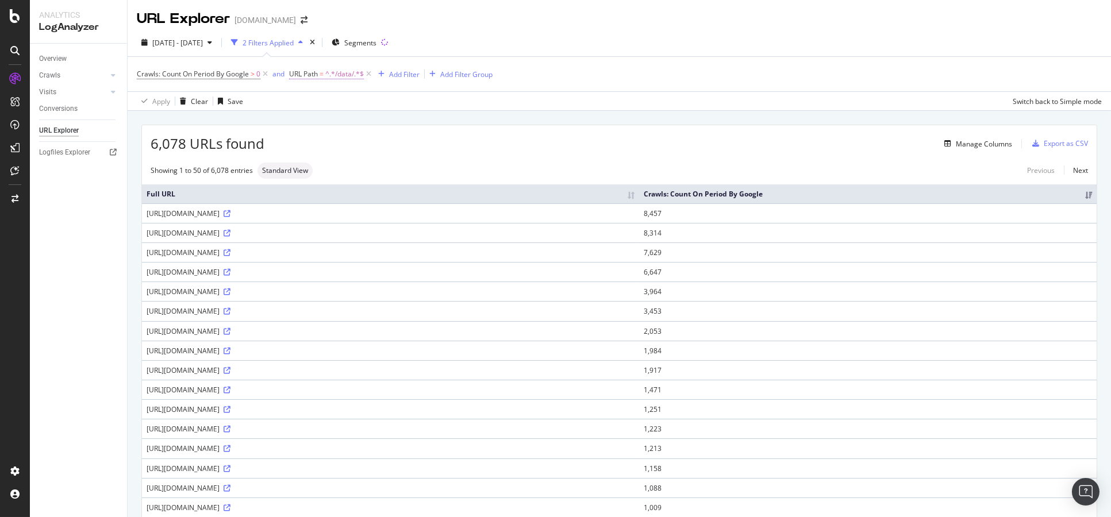
click at [319, 79] on span "URL Path = ^.*/data/.*$" at bounding box center [326, 74] width 75 height 10
click at [300, 75] on div "URL Path" at bounding box center [363, 73] width 136 height 20
click at [296, 69] on icon at bounding box center [296, 72] width 3 height 7
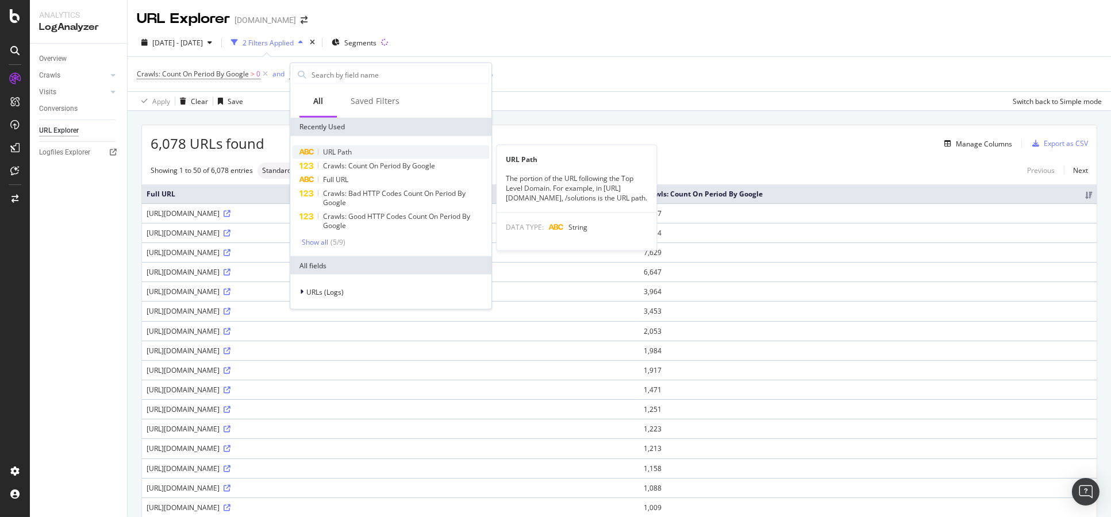
click at [352, 145] on div "URL Path" at bounding box center [390, 152] width 196 height 14
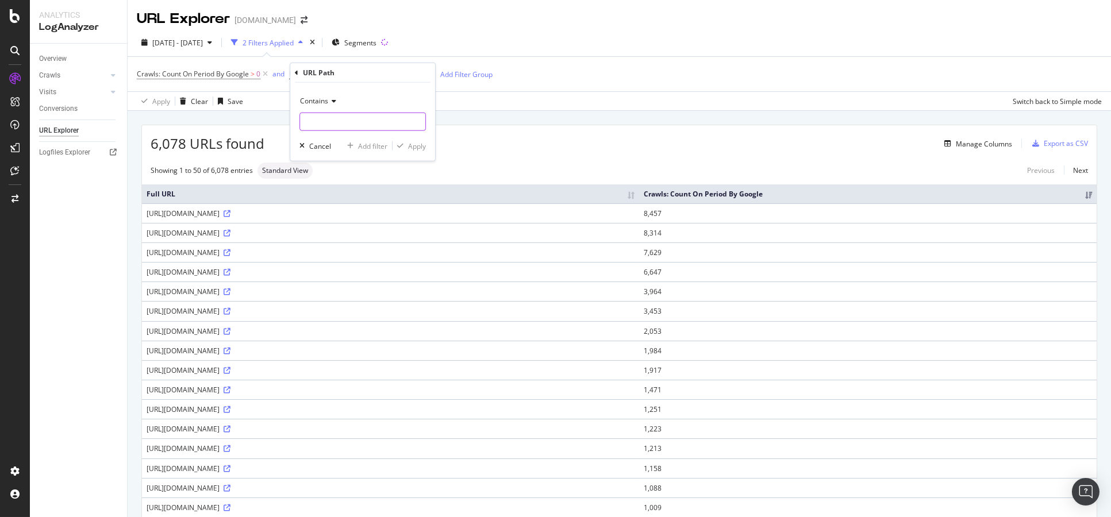
click at [330, 122] on input "text" at bounding box center [362, 122] width 125 height 18
click at [338, 101] on div "Contains" at bounding box center [362, 101] width 126 height 18
click at [350, 241] on span "Matches regex" at bounding box center [329, 244] width 48 height 10
click at [332, 119] on input "text" at bounding box center [362, 122] width 125 height 18
type input "$"
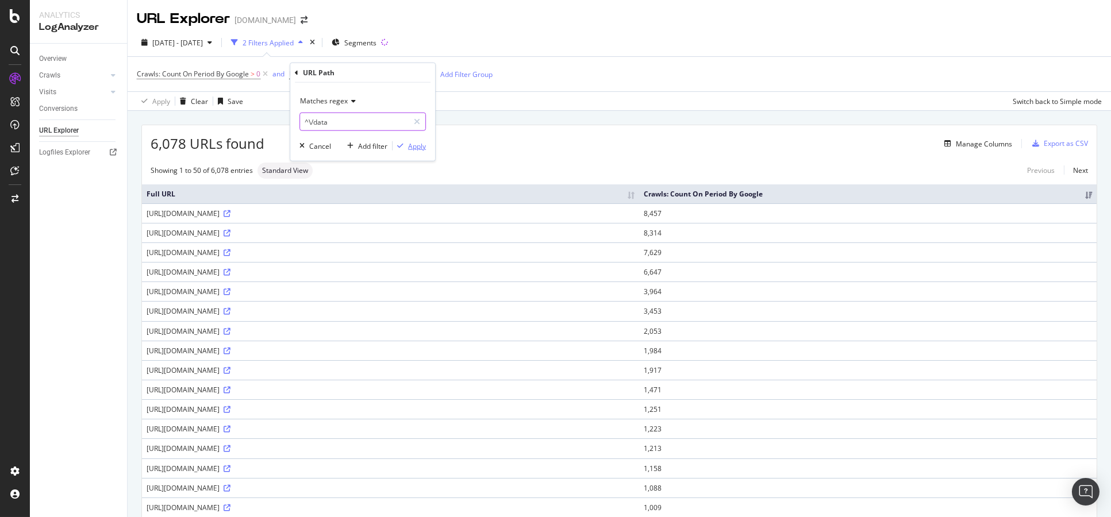
type input "^\/data"
click at [413, 148] on div "Apply" at bounding box center [417, 146] width 18 height 10
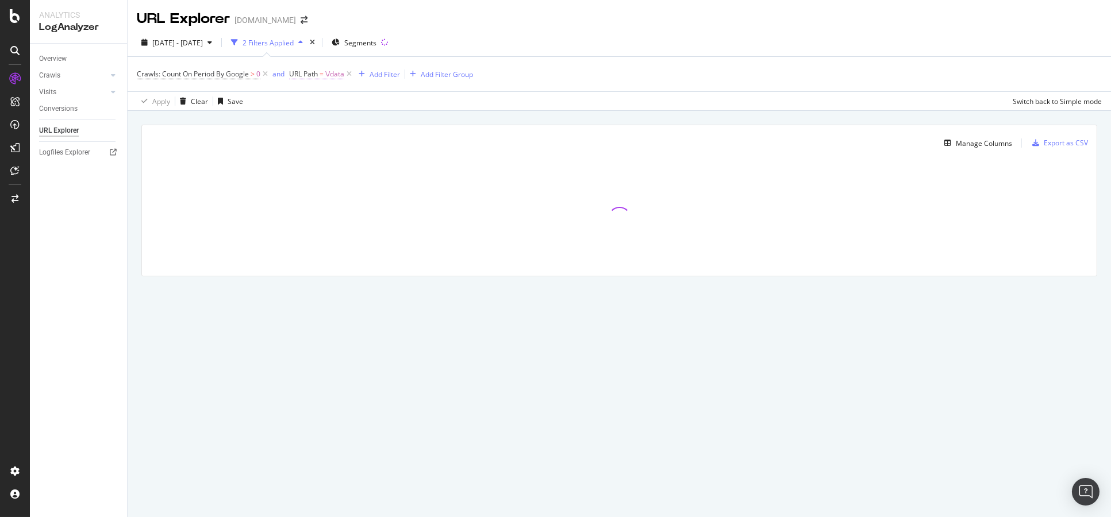
click at [327, 76] on span "\/data" at bounding box center [334, 74] width 19 height 16
click at [379, 117] on input "^\/data" at bounding box center [354, 122] width 109 height 18
click at [384, 121] on input "^\/data" at bounding box center [354, 122] width 109 height 18
type input "^\/data.*"
click at [413, 143] on div "Apply" at bounding box center [417, 146] width 18 height 10
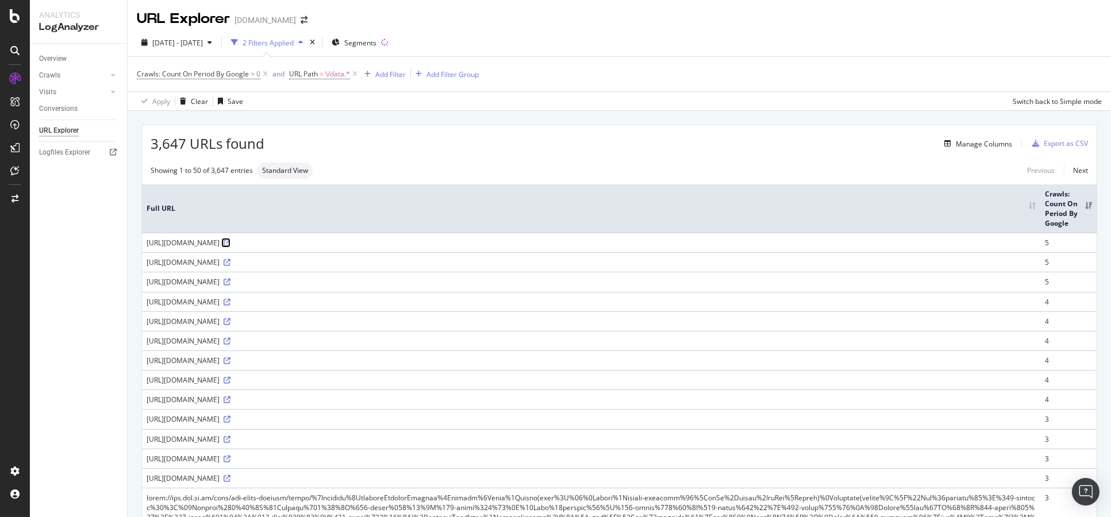
click at [230, 242] on icon at bounding box center [226, 243] width 7 height 7
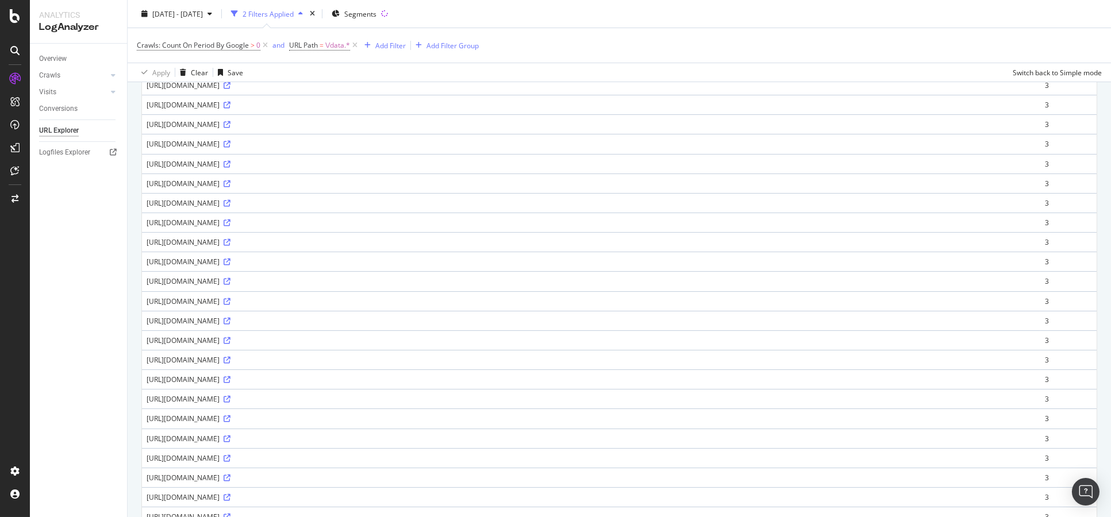
scroll to position [766, 0]
click at [230, 278] on icon at bounding box center [226, 281] width 7 height 7
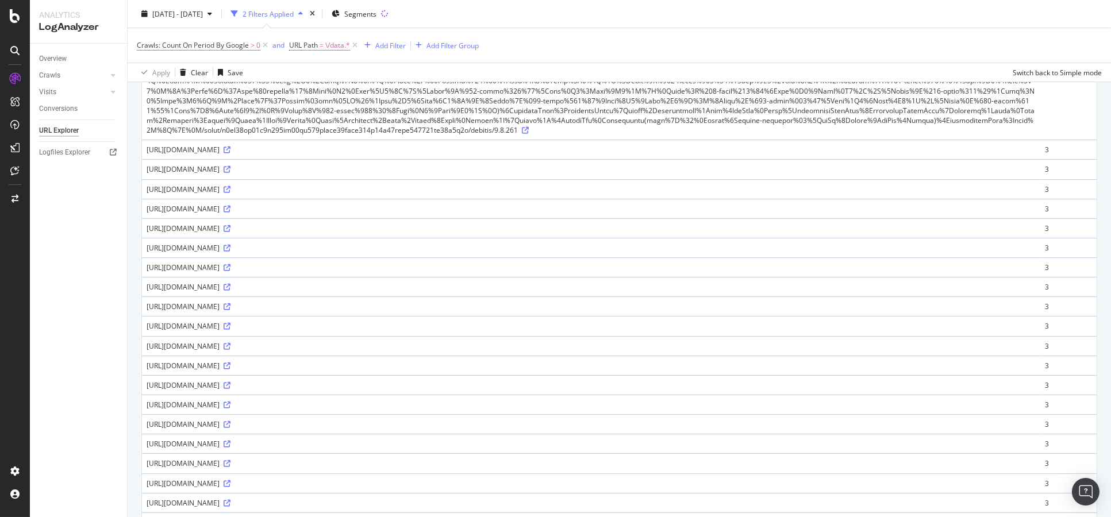
scroll to position [191, 0]
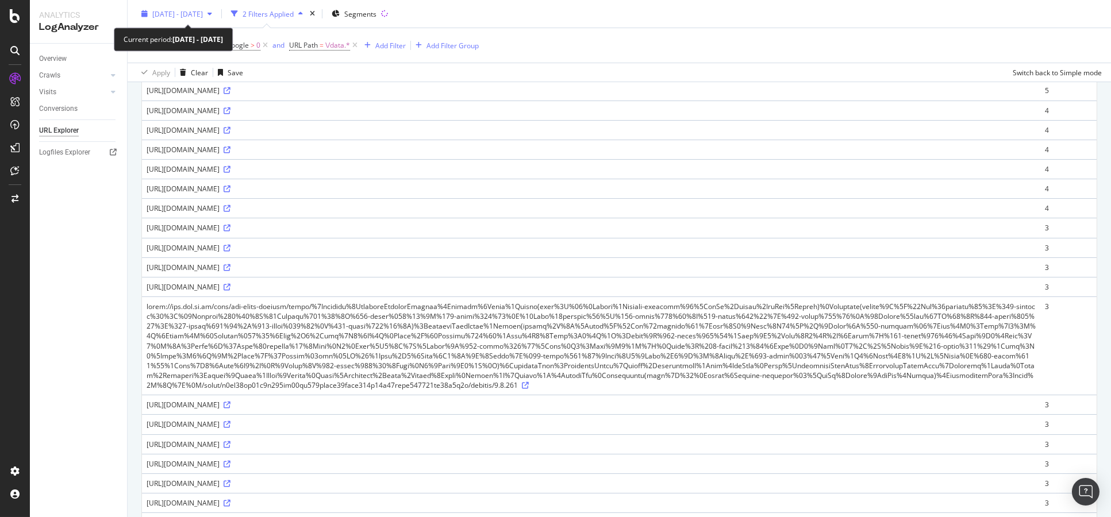
click at [172, 14] on span "[DATE] - [DATE]" at bounding box center [177, 14] width 51 height 10
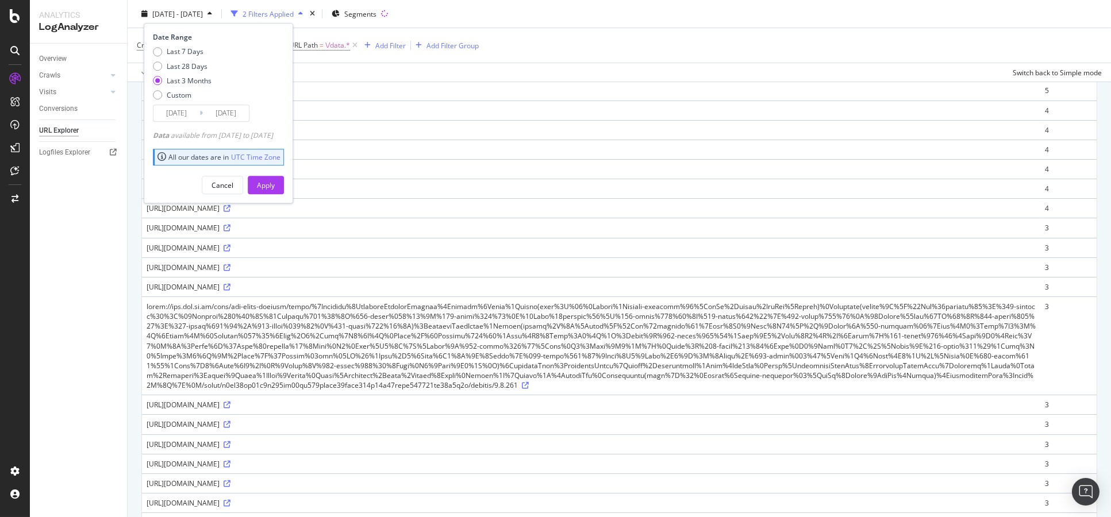
click at [571, 35] on div "Crawls: Count On Period By Google > 0 and URL Path = \/data.* Add Filter Add Fi…" at bounding box center [619, 45] width 965 height 34
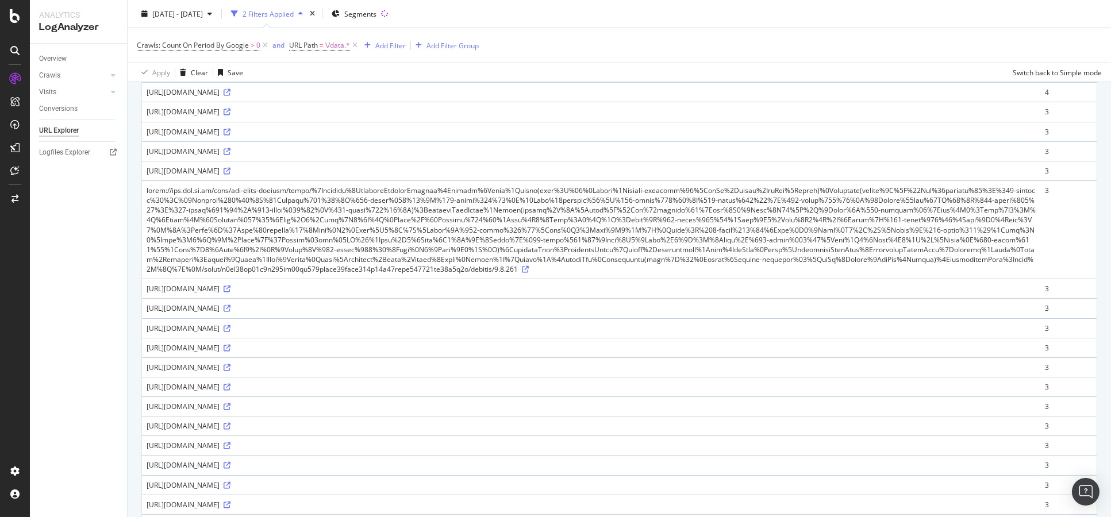
scroll to position [319, 0]
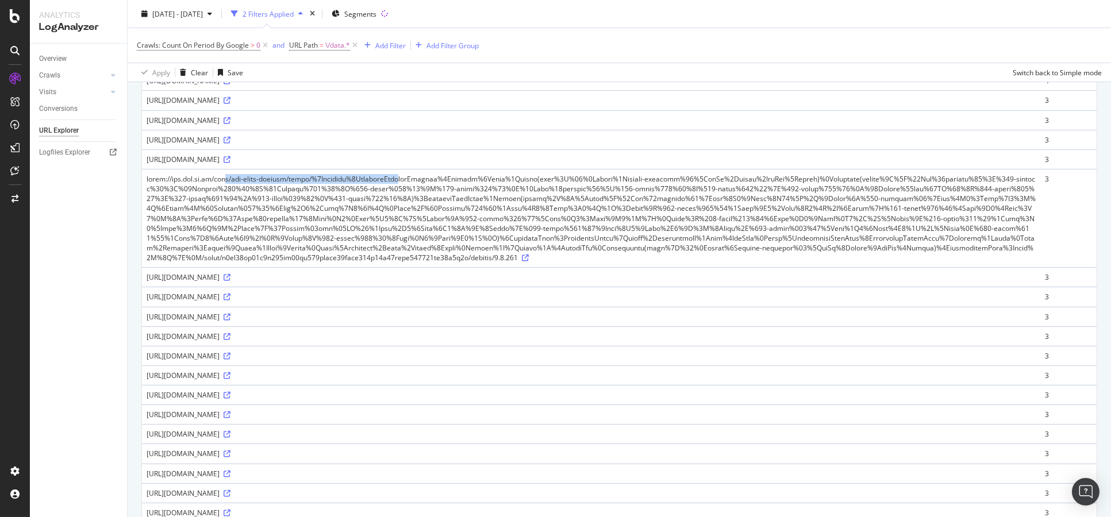
drag, startPoint x: 232, startPoint y: 176, endPoint x: 440, endPoint y: 182, distance: 208.7
click at [417, 180] on div at bounding box center [591, 218] width 889 height 88
click at [462, 185] on div at bounding box center [591, 218] width 889 height 88
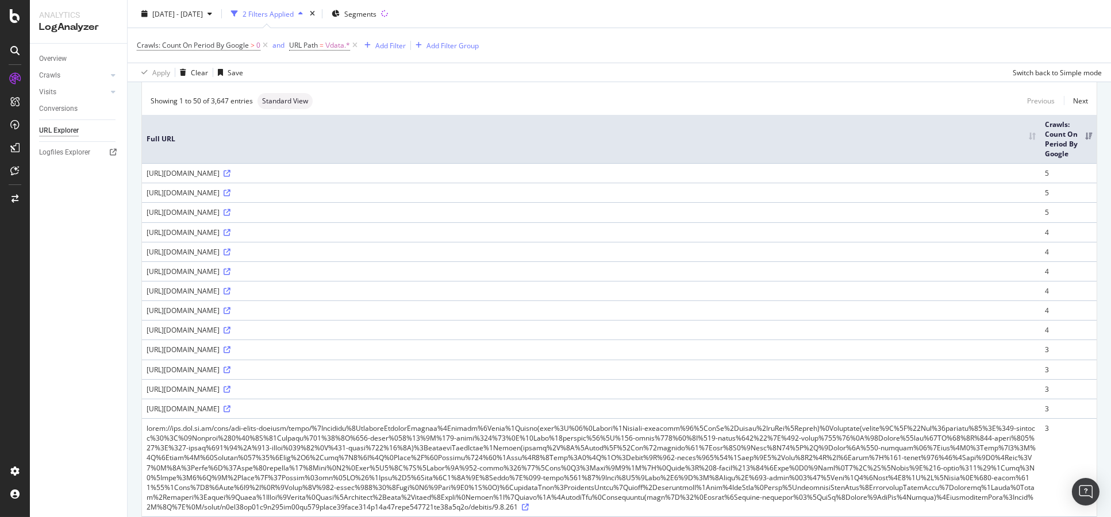
scroll to position [63, 0]
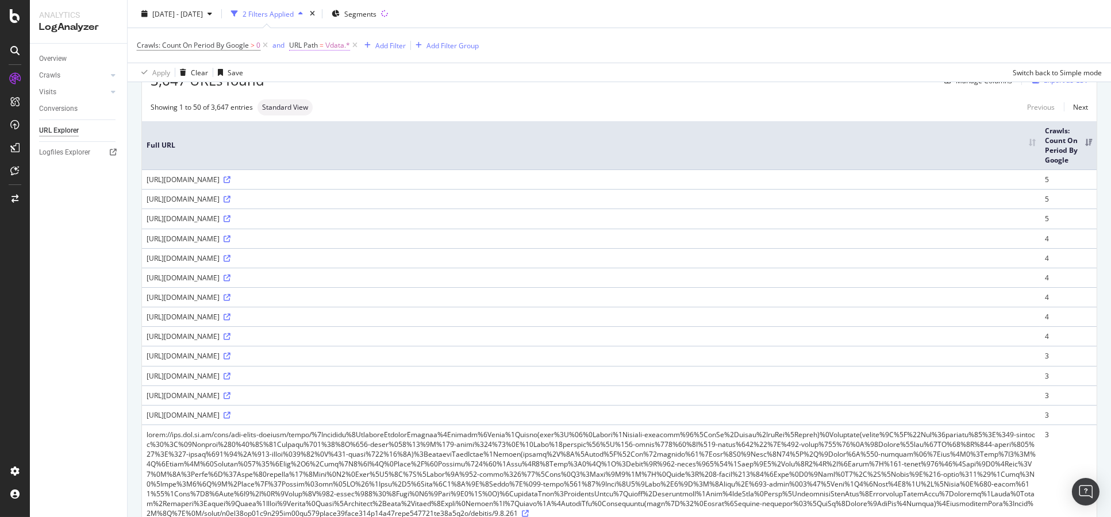
click at [325, 41] on span "URL Path = \/data.*" at bounding box center [319, 45] width 61 height 10
click at [344, 90] on input "^\/data.*" at bounding box center [354, 93] width 109 height 18
click at [344, 94] on input "^\/data.*" at bounding box center [354, 93] width 109 height 18
click at [327, 92] on input "^\/data.*" at bounding box center [354, 93] width 109 height 18
type input "^\/print.*"
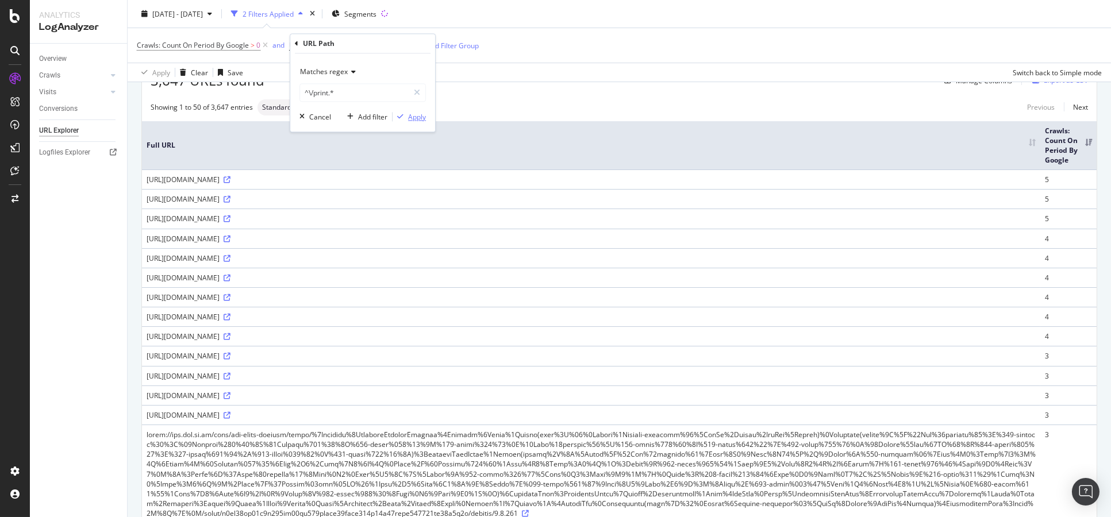
click at [406, 115] on div "button" at bounding box center [400, 117] width 16 height 7
